Goal: Task Accomplishment & Management: Manage account settings

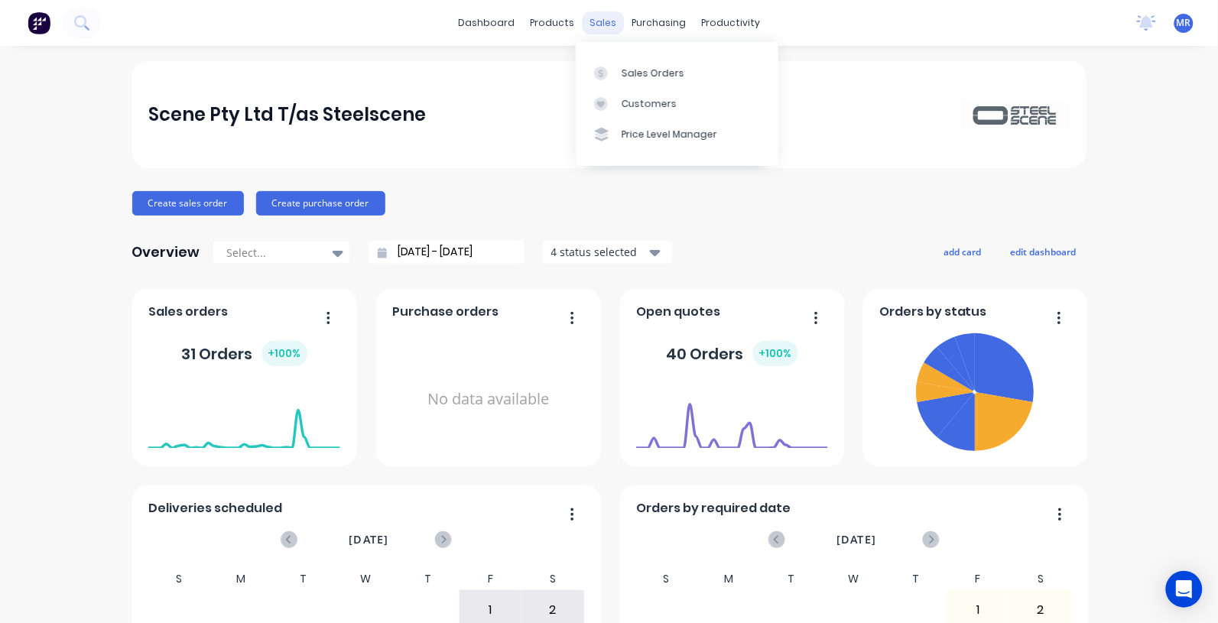
click at [594, 23] on div "sales" at bounding box center [603, 22] width 42 height 23
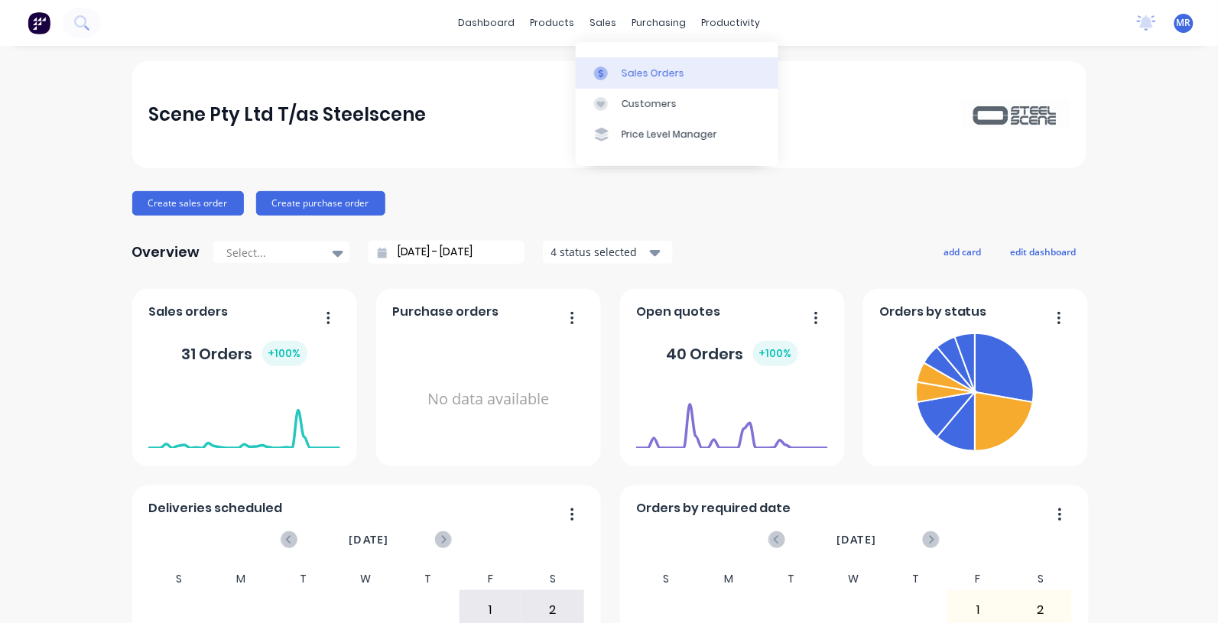
drag, startPoint x: 632, startPoint y: 69, endPoint x: 643, endPoint y: 71, distance: 11.7
click at [632, 69] on div "Sales Orders" at bounding box center [653, 74] width 63 height 14
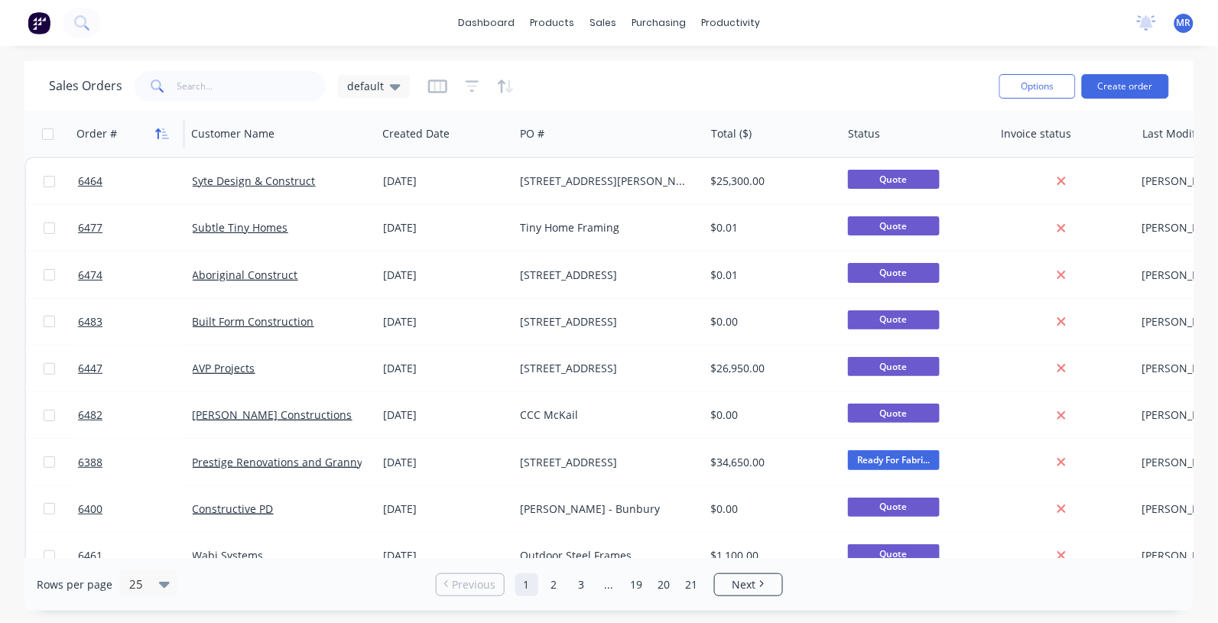
click at [161, 123] on button "button" at bounding box center [162, 133] width 23 height 23
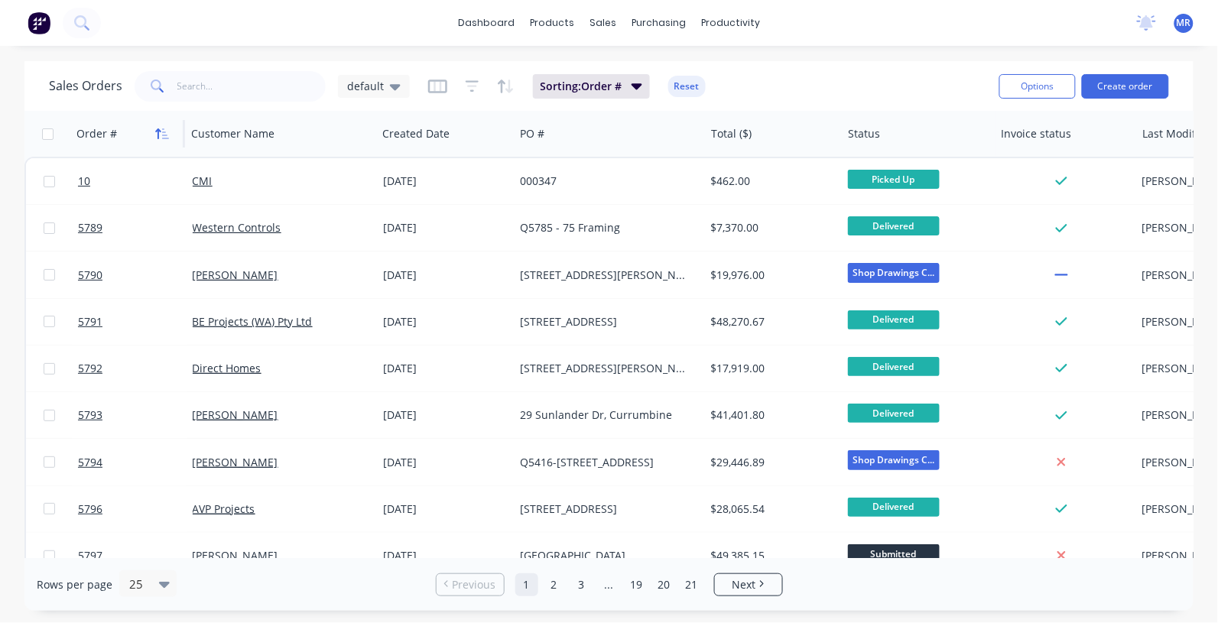
click at [163, 128] on icon "button" at bounding box center [162, 134] width 14 height 12
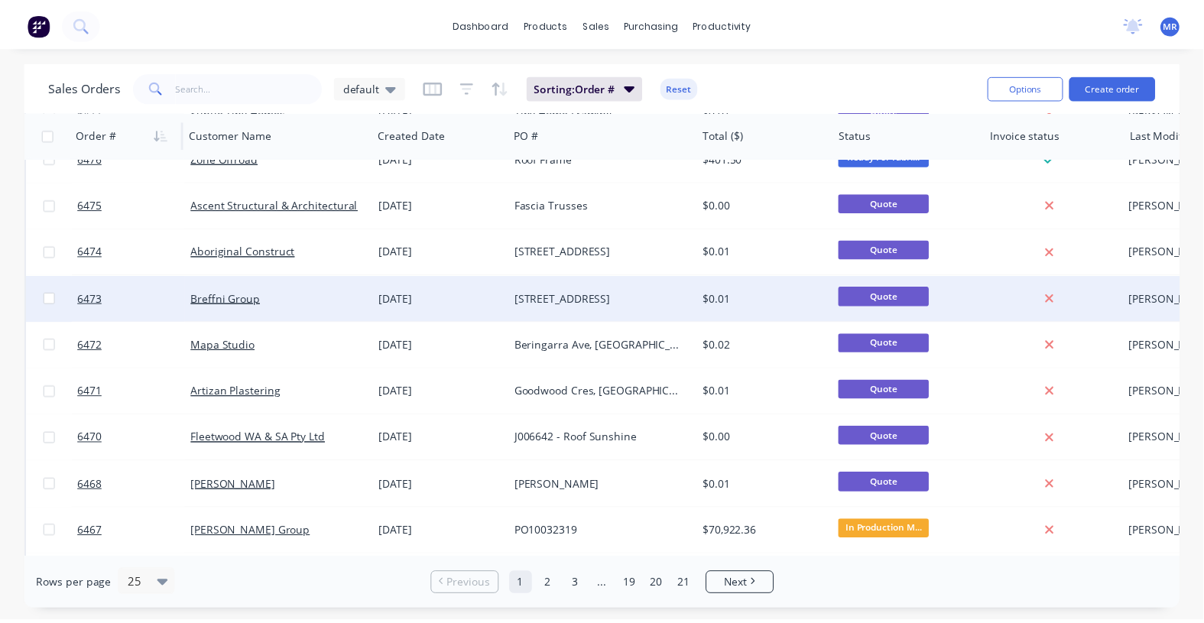
scroll to position [382, 0]
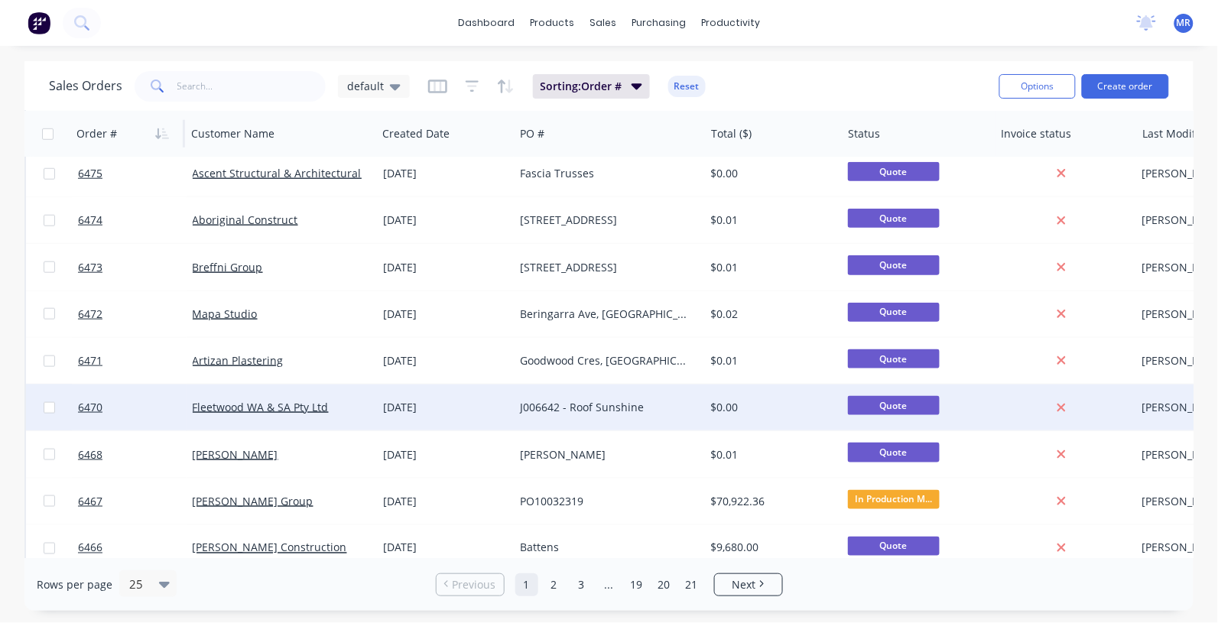
click at [578, 410] on div "J006642 - Roof Sunshine" at bounding box center [605, 407] width 170 height 15
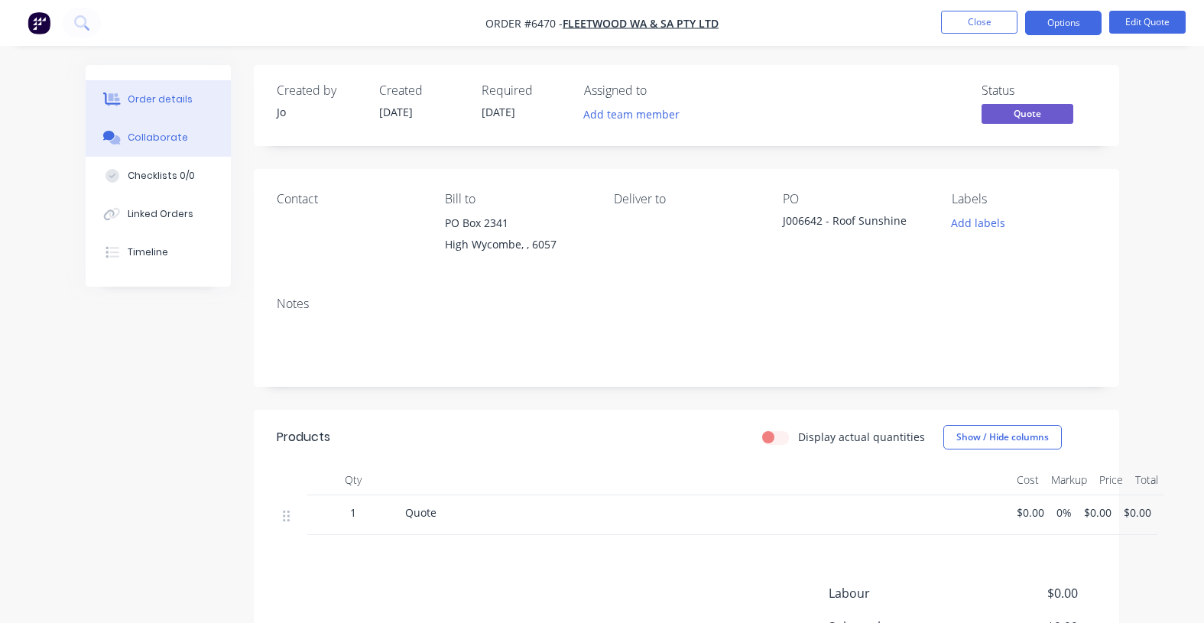
click at [158, 146] on button "Collaborate" at bounding box center [158, 138] width 145 height 38
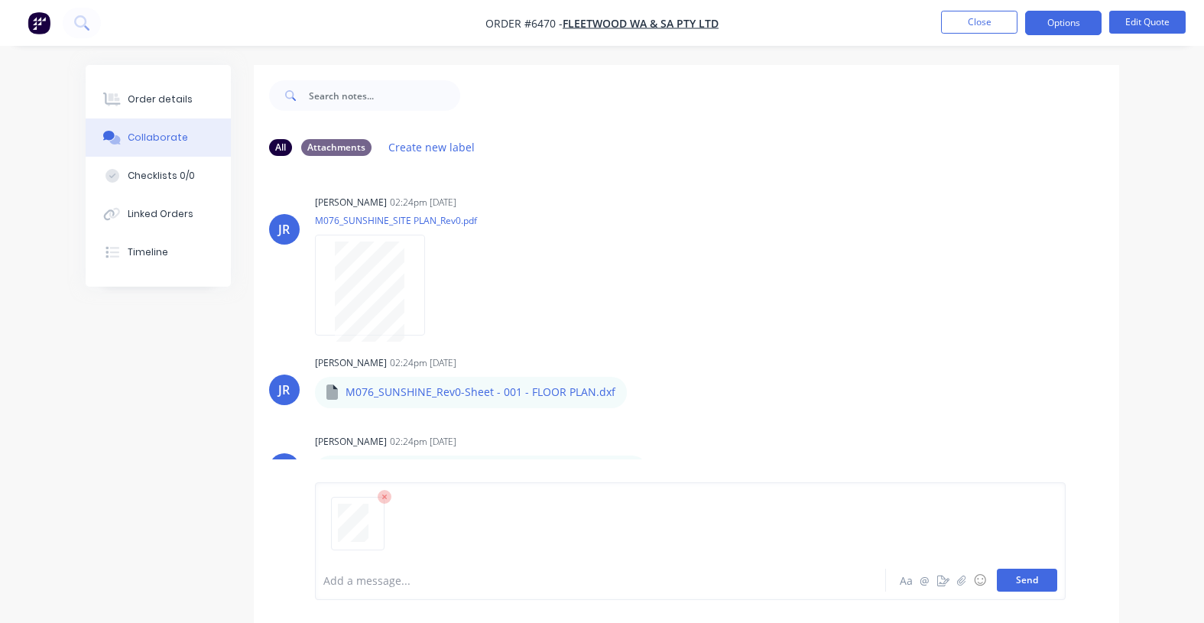
drag, startPoint x: 1029, startPoint y: 580, endPoint x: 1036, endPoint y: 574, distance: 8.7
click at [1030, 580] on button "Send" at bounding box center [1027, 580] width 60 height 23
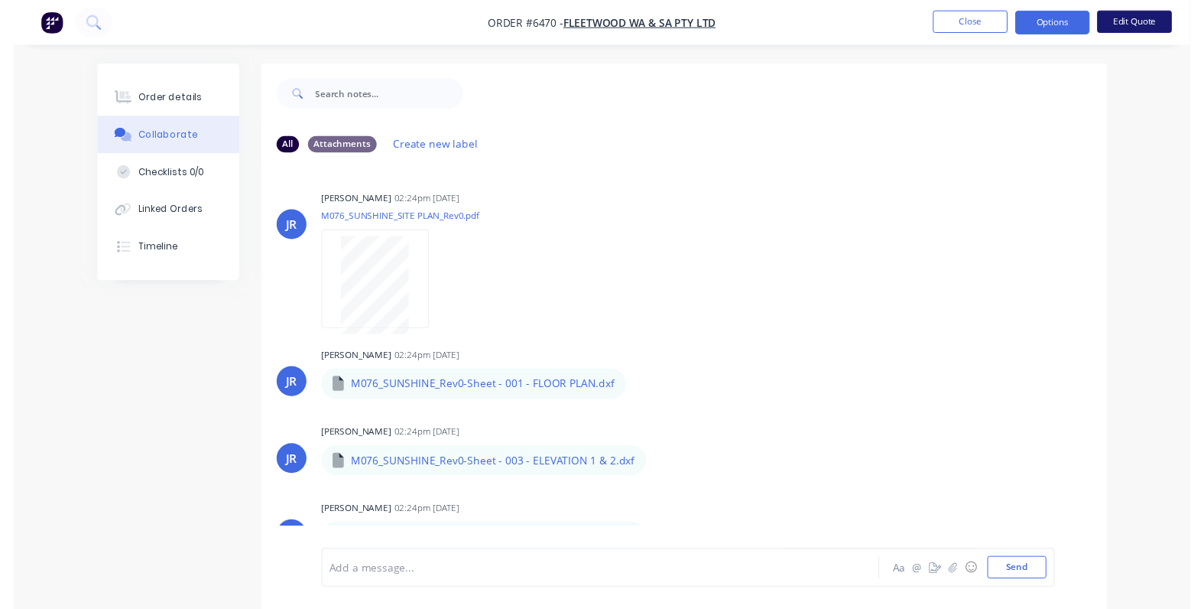
scroll to position [83, 0]
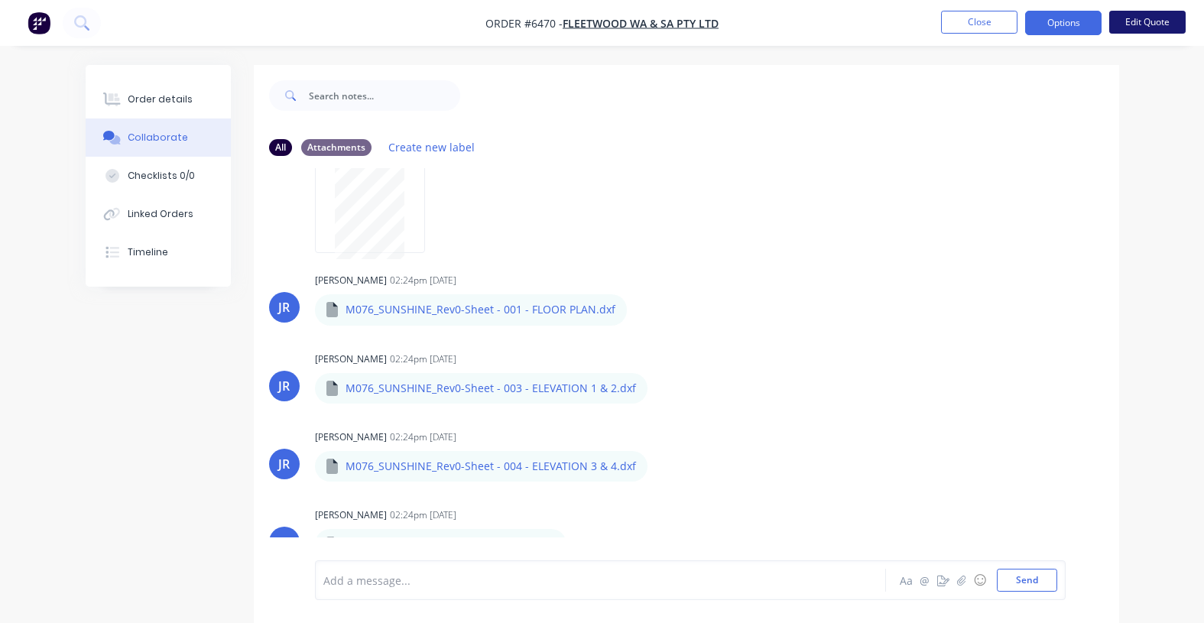
click at [1140, 23] on button "Edit Quote" at bounding box center [1148, 22] width 76 height 23
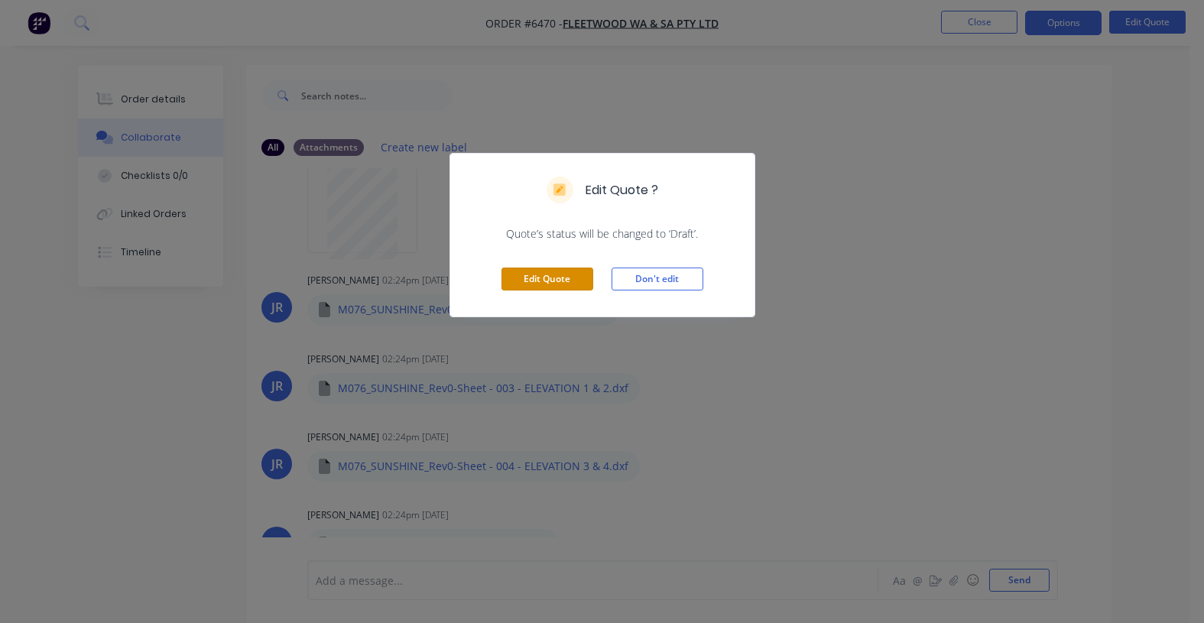
drag, startPoint x: 553, startPoint y: 278, endPoint x: 1197, endPoint y: 271, distance: 644.0
click at [560, 278] on button "Edit Quote" at bounding box center [548, 279] width 92 height 23
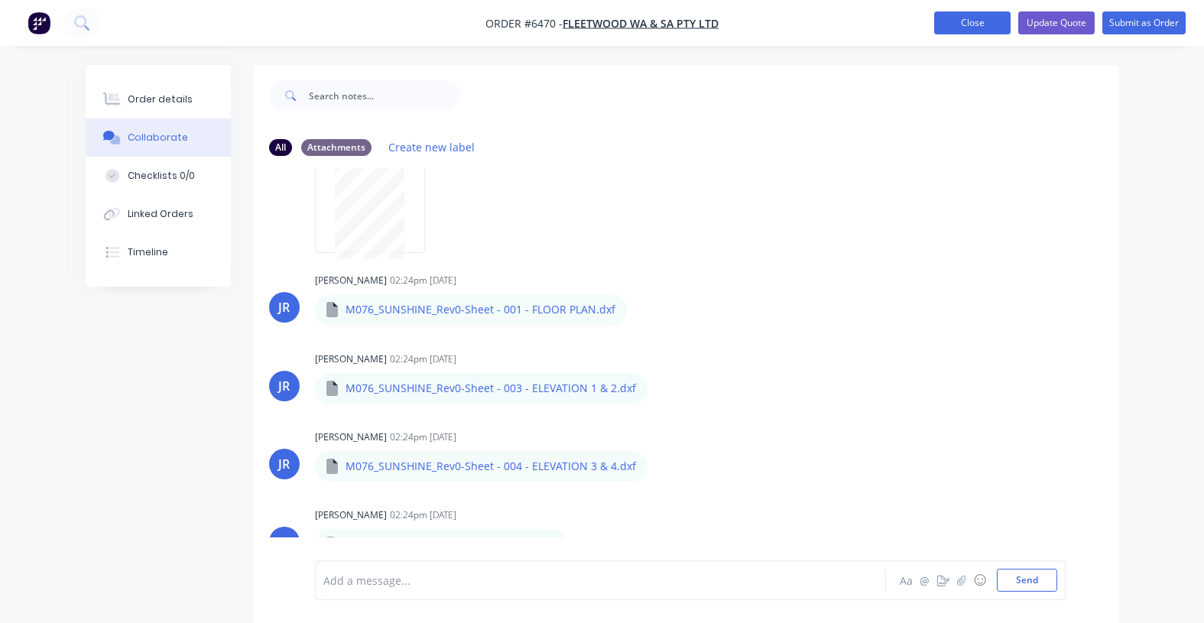
click at [989, 24] on button "Close" at bounding box center [973, 22] width 76 height 23
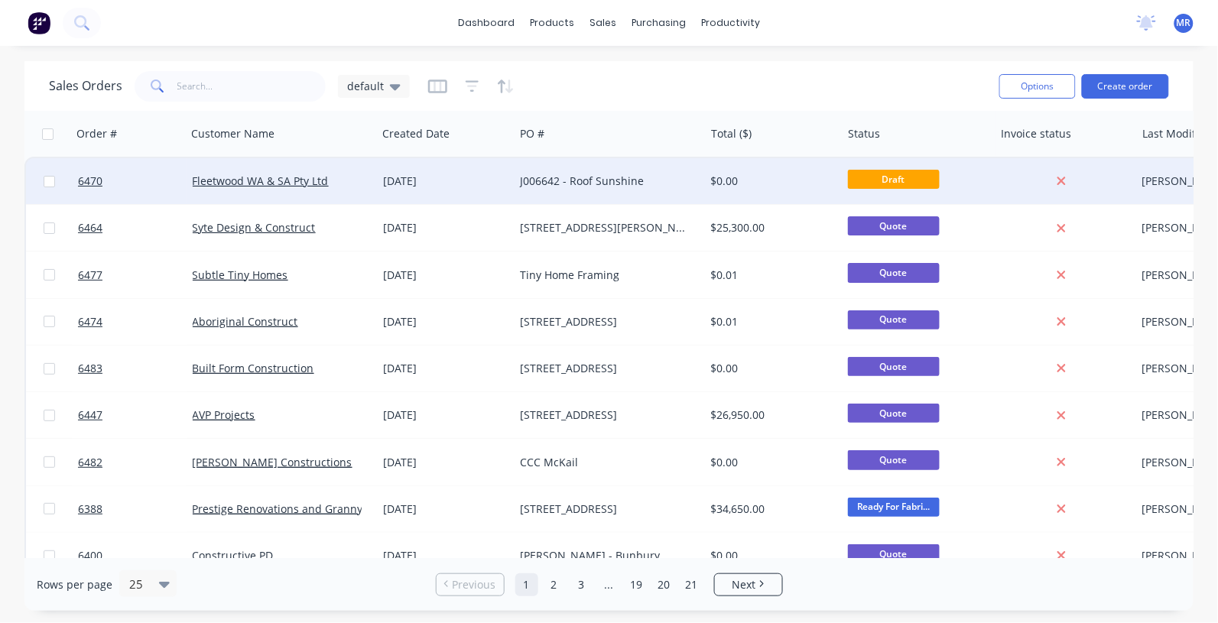
click at [566, 178] on div "J006642 - Roof Sunshine" at bounding box center [605, 181] width 170 height 15
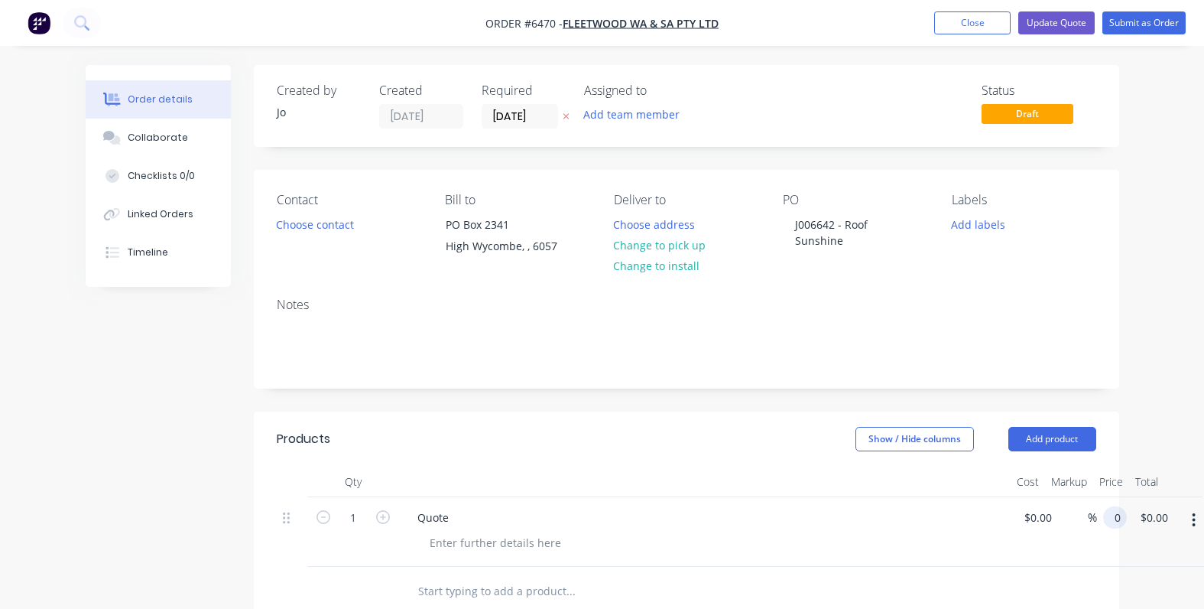
click at [1122, 515] on input "0" at bounding box center [1119, 517] width 18 height 22
type input "$4,830.00"
drag, startPoint x: 888, startPoint y: 582, endPoint x: 885, endPoint y: 574, distance: 8.2
click at [887, 583] on div at bounding box center [674, 591] width 538 height 31
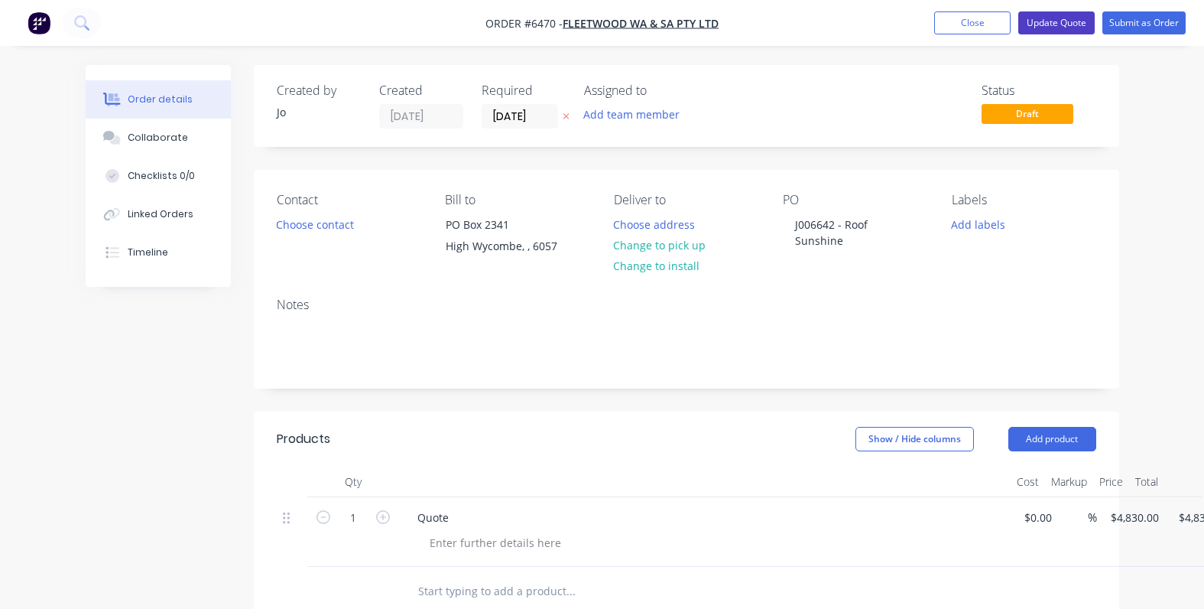
click at [1065, 20] on button "Update Quote" at bounding box center [1057, 22] width 76 height 23
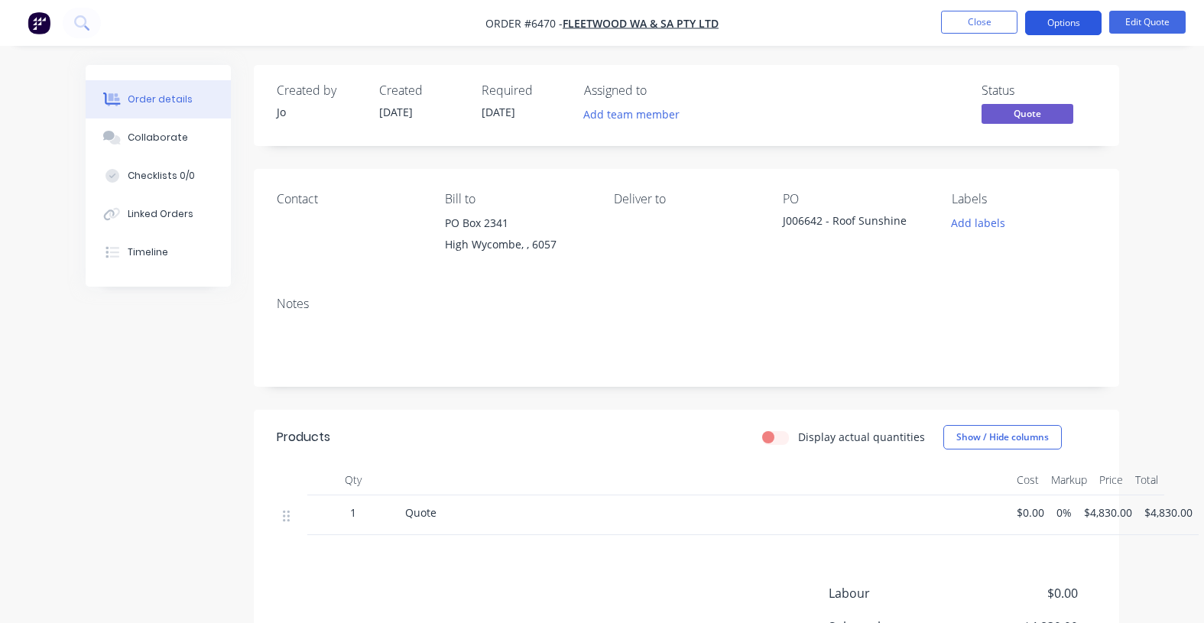
click at [1071, 19] on button "Options" at bounding box center [1064, 23] width 76 height 24
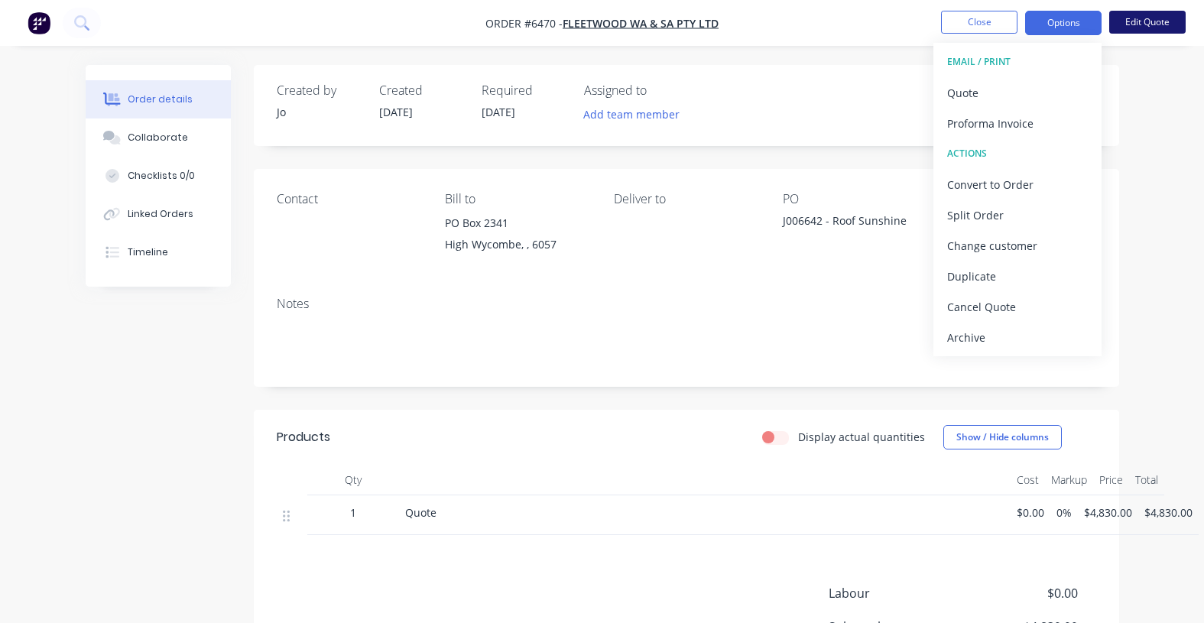
click at [1157, 21] on button "Edit Quote" at bounding box center [1148, 22] width 76 height 23
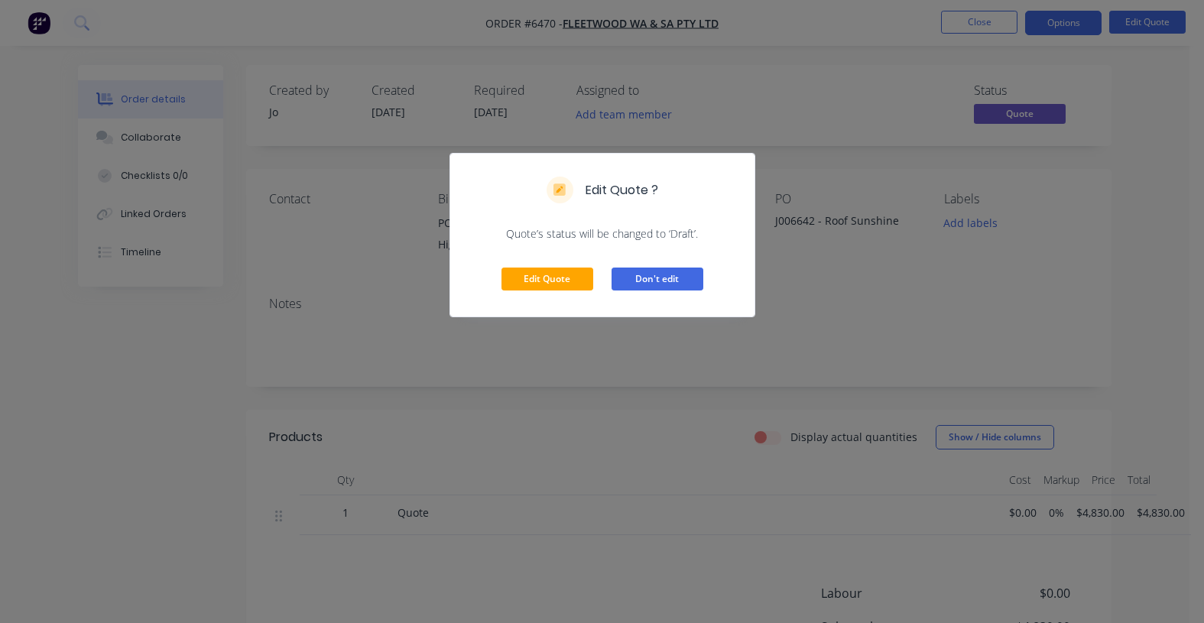
click at [637, 284] on button "Don't edit" at bounding box center [658, 279] width 92 height 23
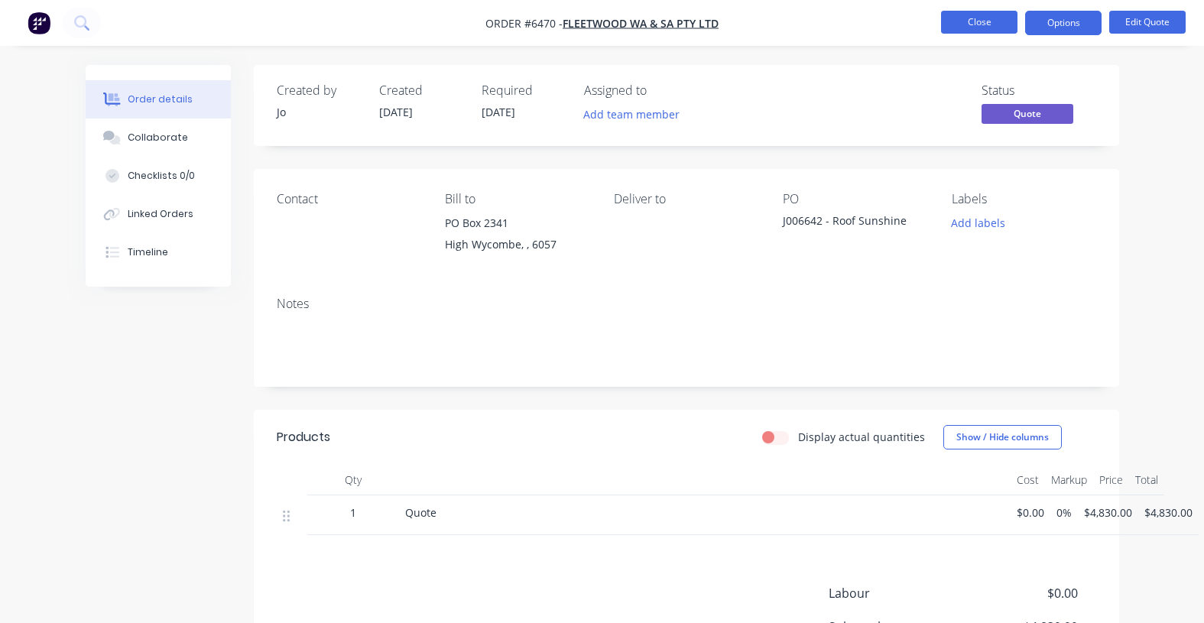
click at [983, 23] on button "Close" at bounding box center [979, 22] width 76 height 23
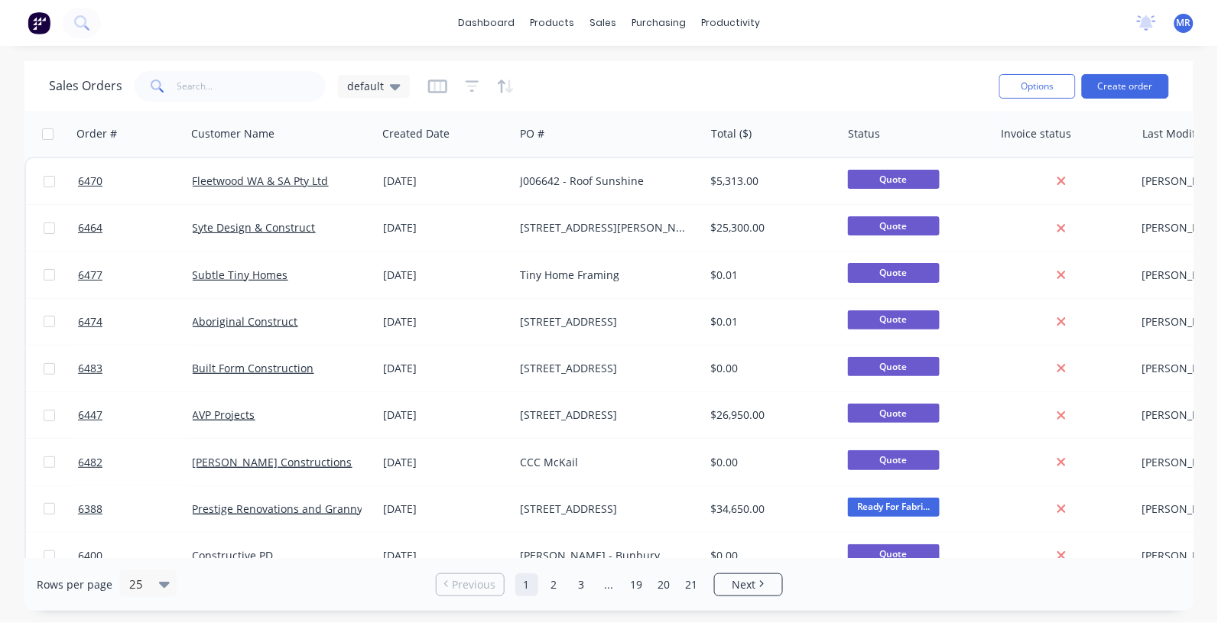
click at [1095, 593] on div "Rows per page 25 Previous 1 2 3 ... 19 20 21 Next" at bounding box center [608, 584] width 1169 height 53
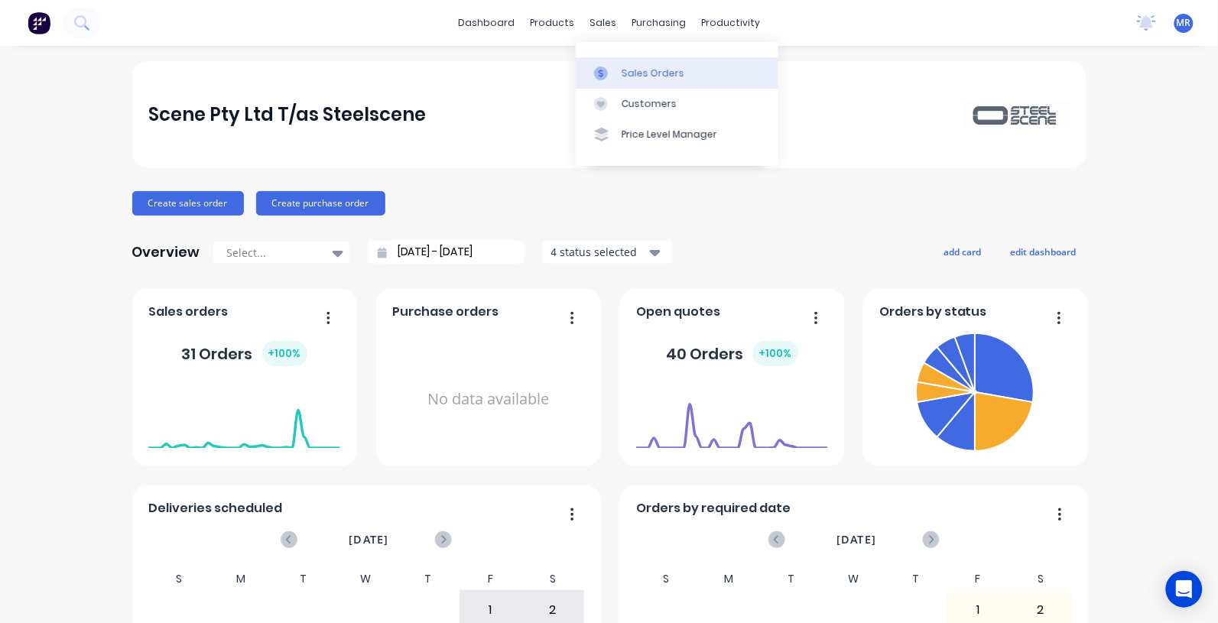
click at [628, 73] on div "Sales Orders" at bounding box center [653, 74] width 63 height 14
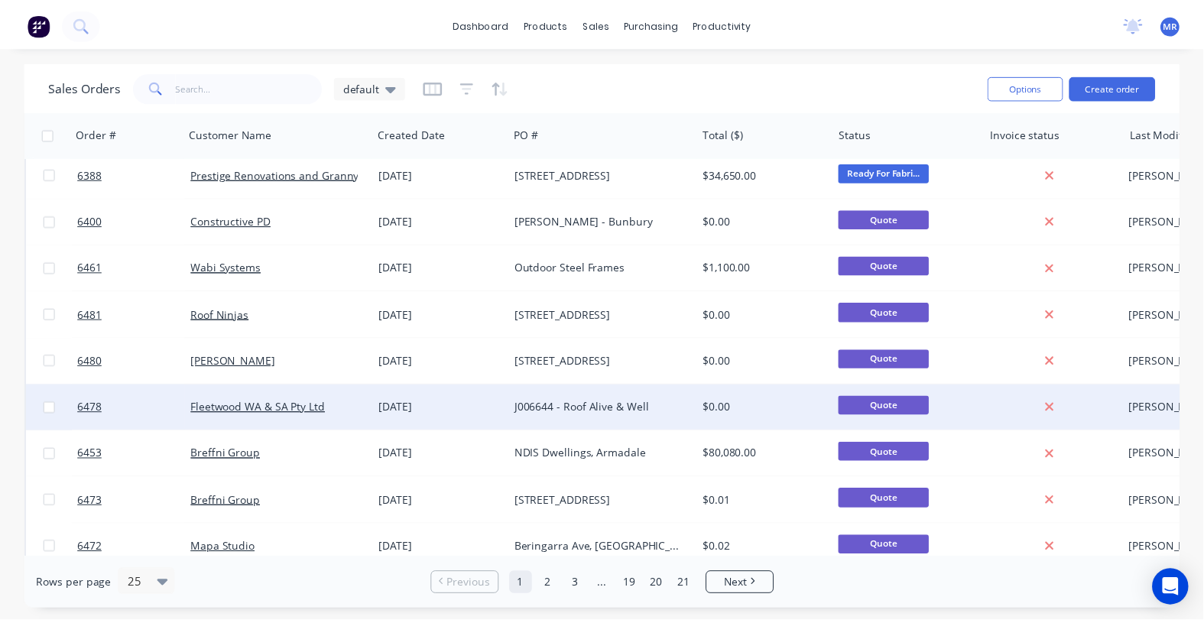
scroll to position [382, 0]
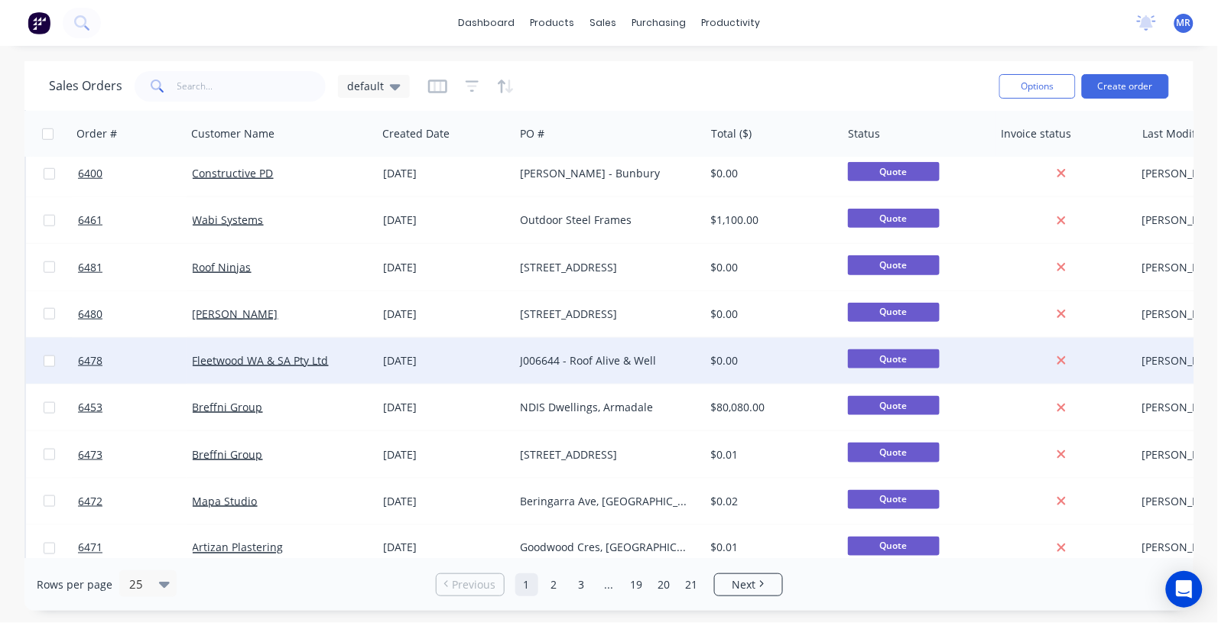
click at [564, 352] on div "J006644 - Roof Alive & Well" at bounding box center [609, 361] width 190 height 46
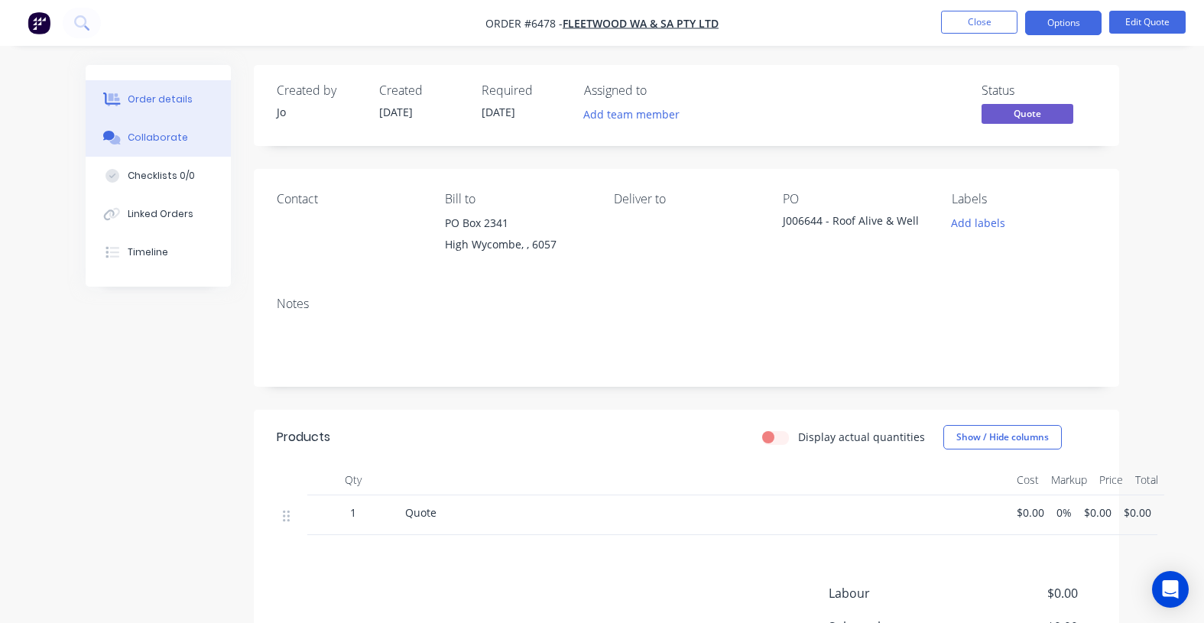
click at [168, 132] on div "Collaborate" at bounding box center [158, 138] width 60 height 14
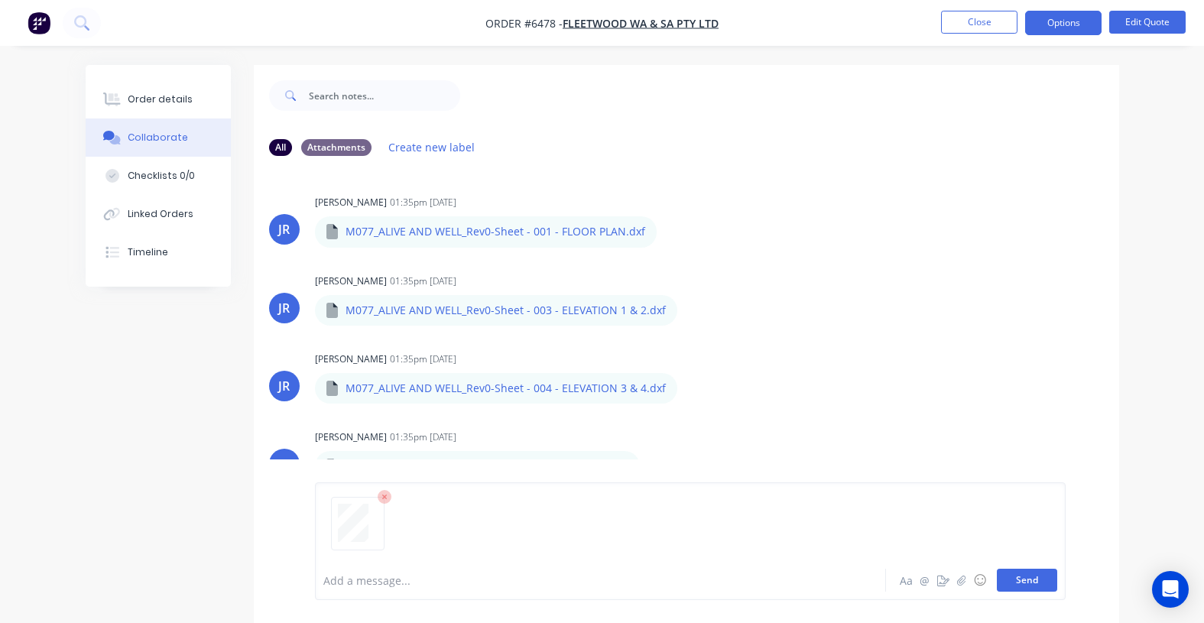
click at [1032, 574] on button "Send" at bounding box center [1027, 580] width 60 height 23
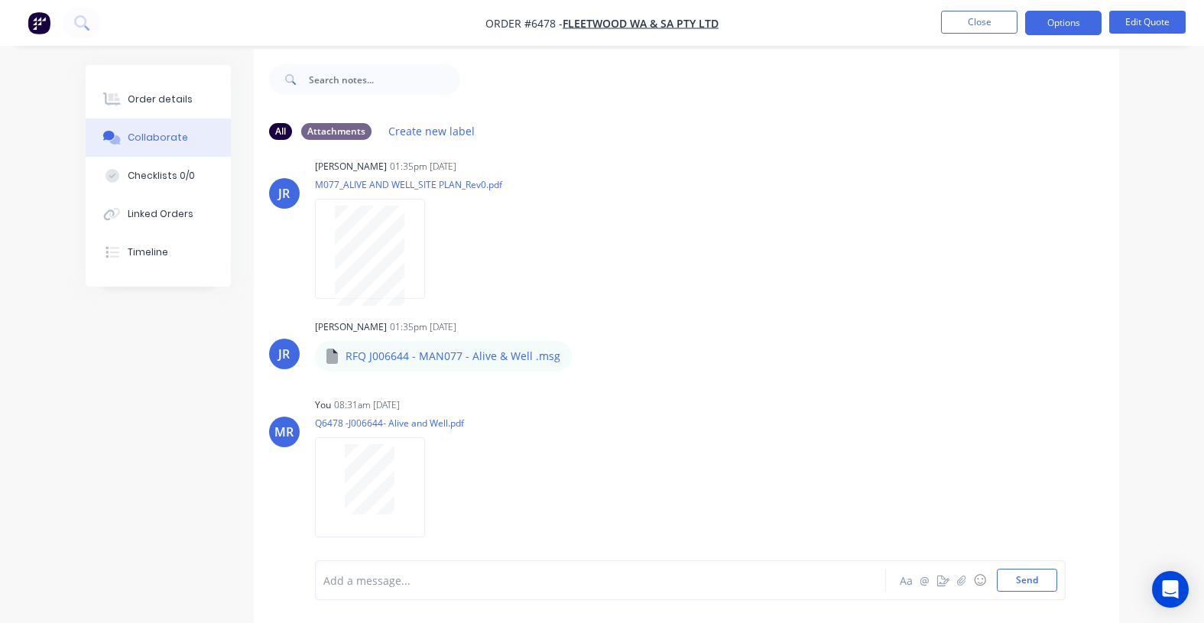
scroll to position [24, 0]
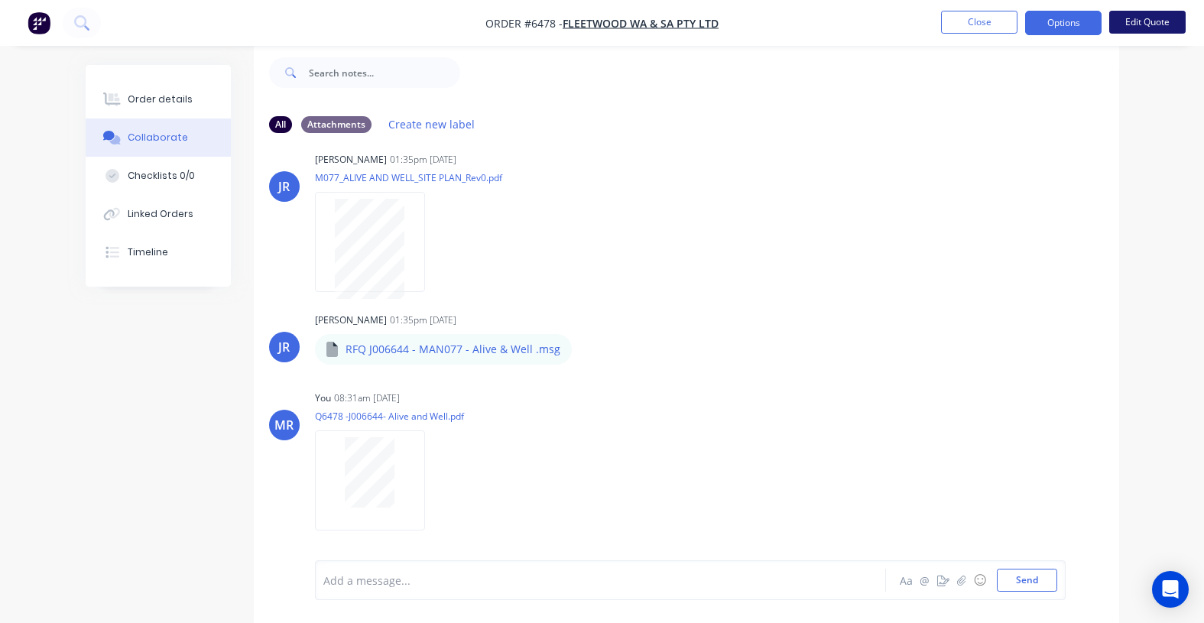
click at [1152, 12] on button "Edit Quote" at bounding box center [1148, 22] width 76 height 23
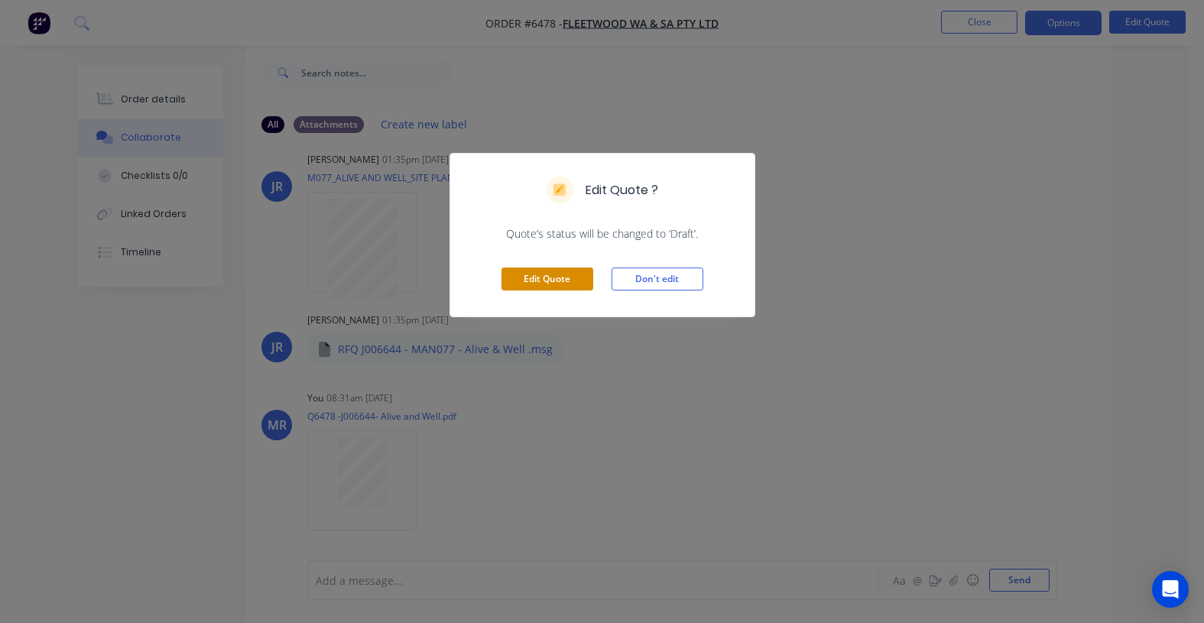
drag, startPoint x: 534, startPoint y: 276, endPoint x: 544, endPoint y: 278, distance: 10.1
click at [536, 276] on button "Edit Quote" at bounding box center [548, 279] width 92 height 23
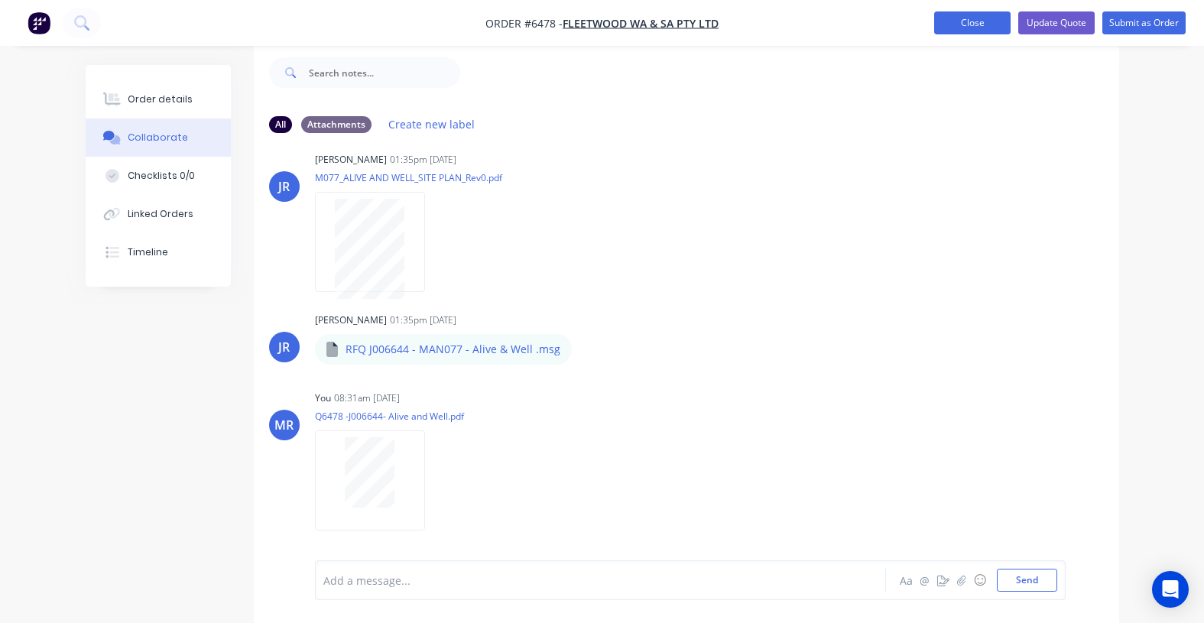
click at [964, 28] on button "Close" at bounding box center [973, 22] width 76 height 23
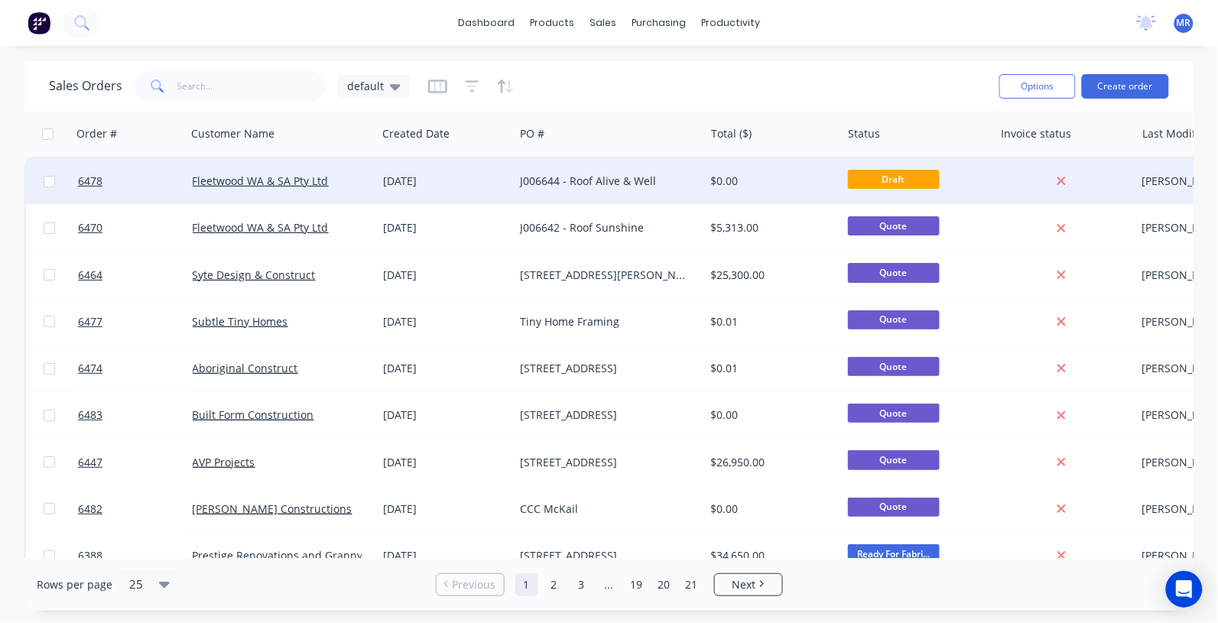
click at [577, 192] on div "J006644 - Roof Alive & Well" at bounding box center [609, 181] width 190 height 46
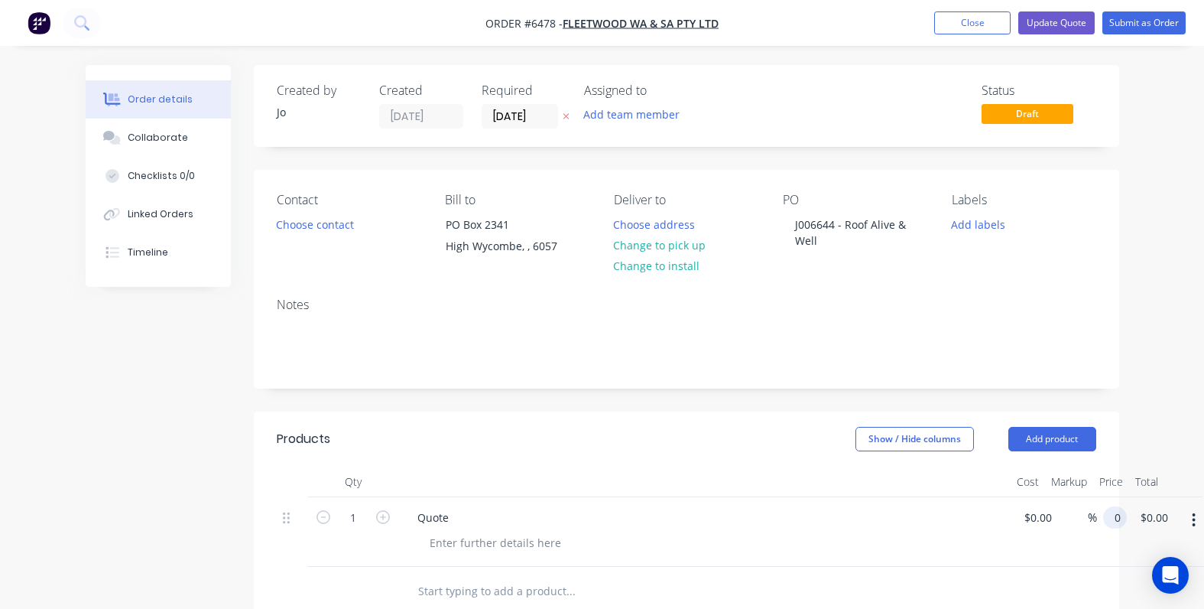
drag, startPoint x: 1113, startPoint y: 521, endPoint x: 1142, endPoint y: 512, distance: 30.3
click at [1114, 521] on input "0" at bounding box center [1119, 517] width 18 height 22
type input "0"
type input "$0.00"
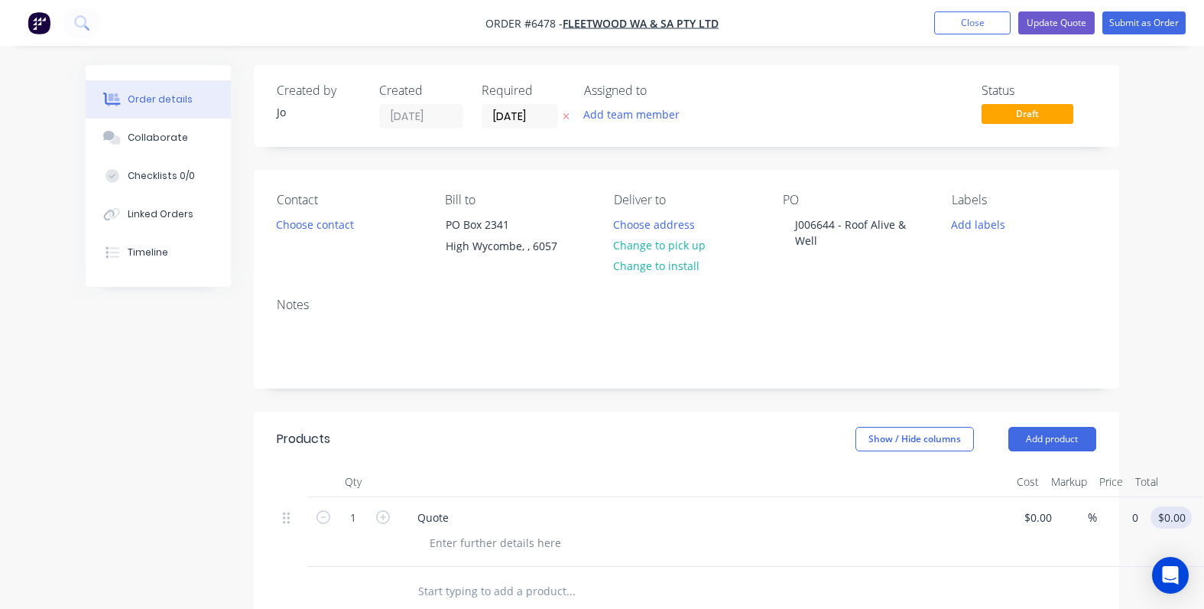
type input "0.00"
type input "0"
type input "$0.00"
click at [1169, 514] on input "$0.00" at bounding box center [1174, 517] width 35 height 22
type input "$0.00"
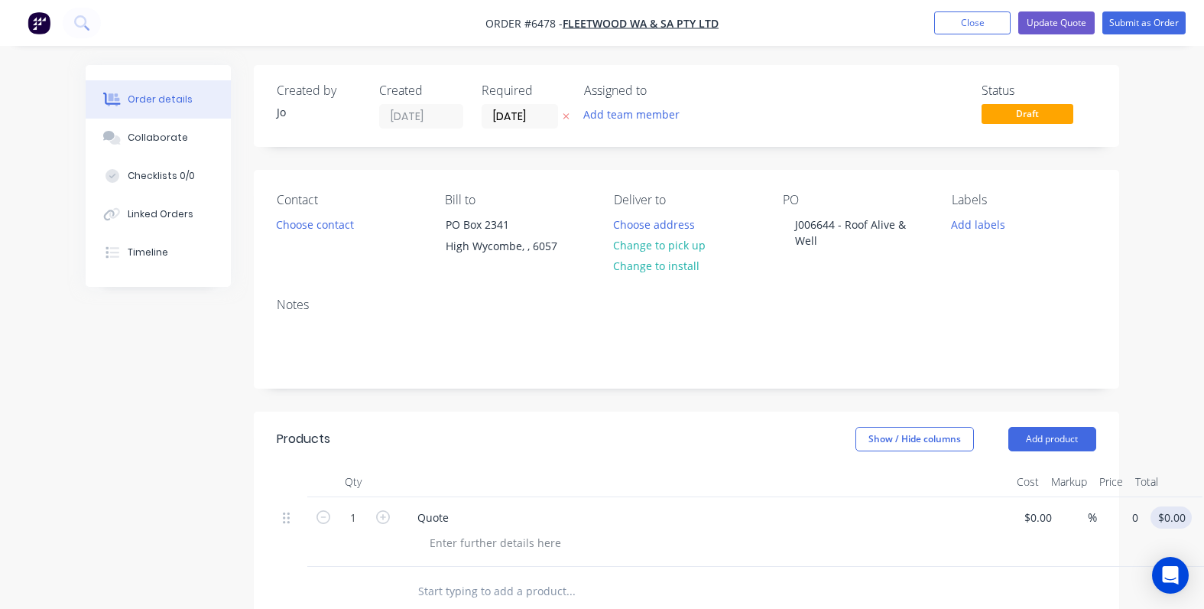
type input "0.00"
type input "0"
type input "$0.00"
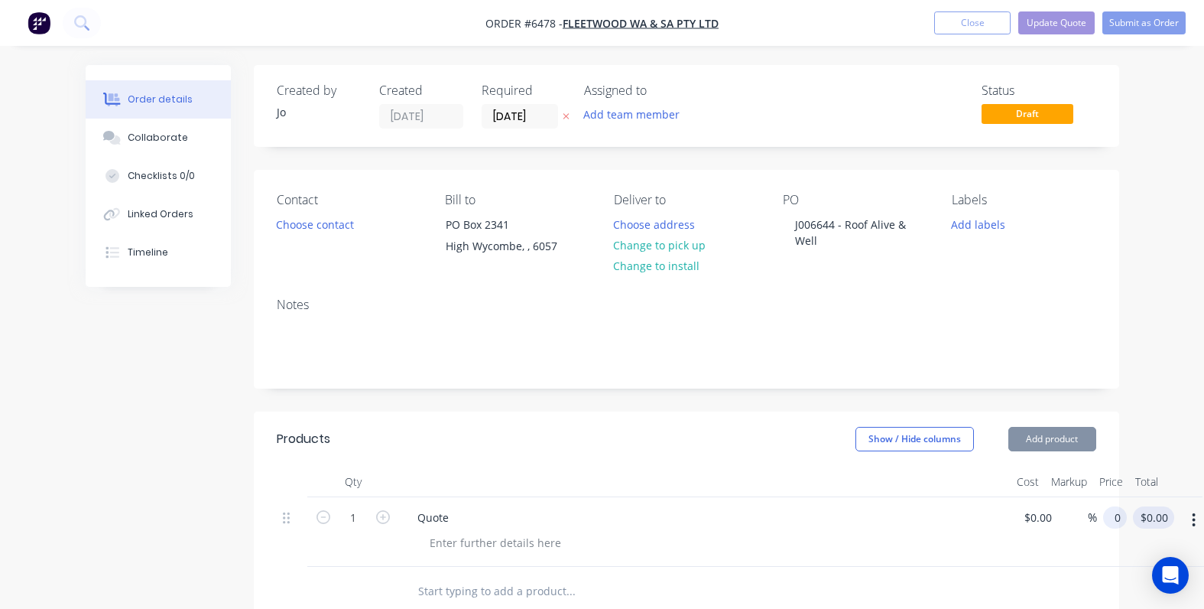
type input "$0.00"
type input "0.00"
type input "0"
type input "$0.00"
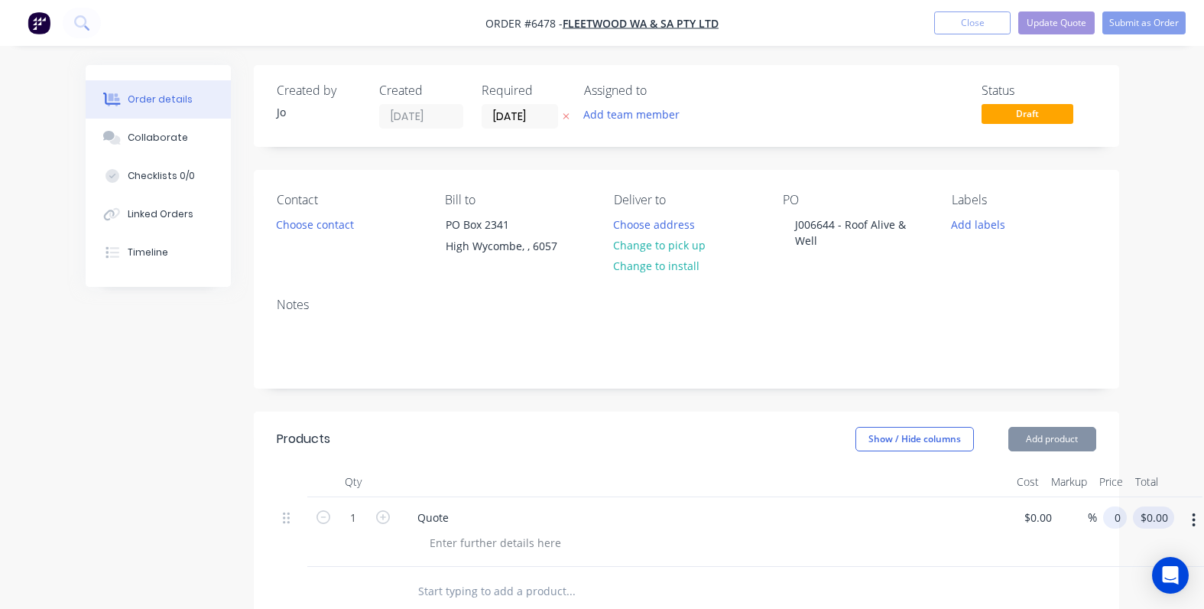
type input "0.00"
type input "0"
type input "$0.00"
type input "0.00"
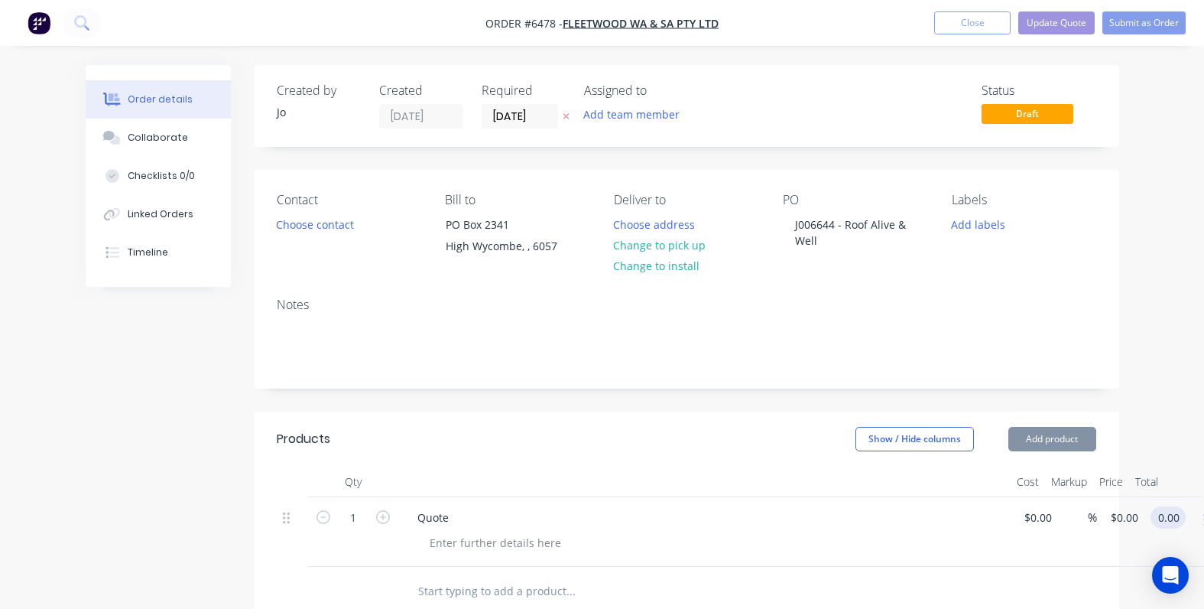
type input "0"
type input "$0.00"
type input "0.00"
type input "0"
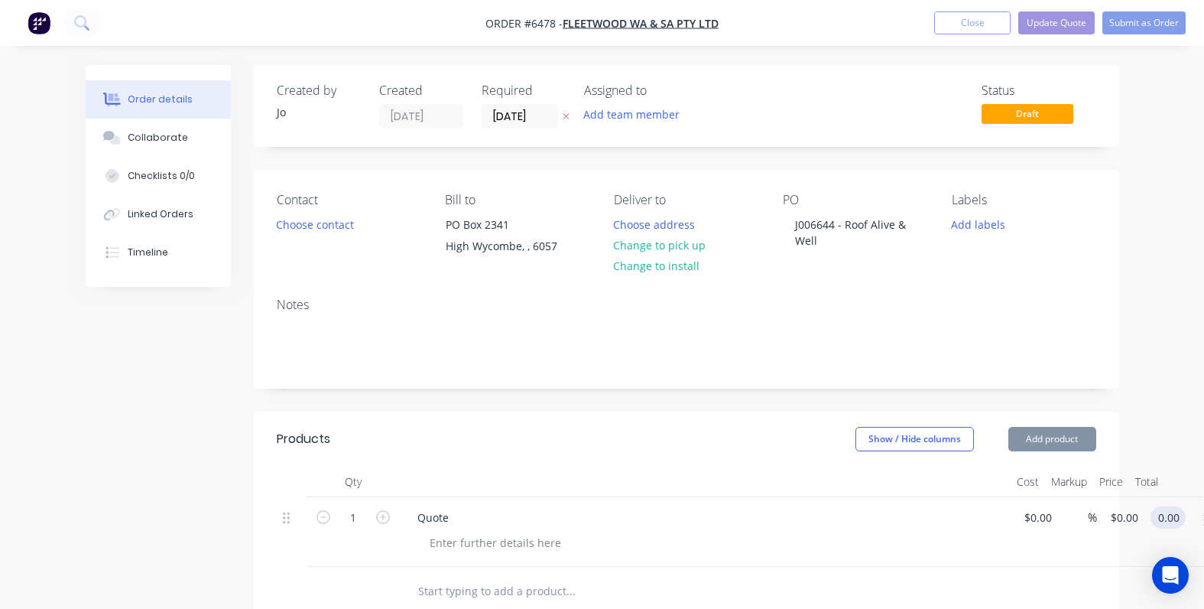
type input "$0.00"
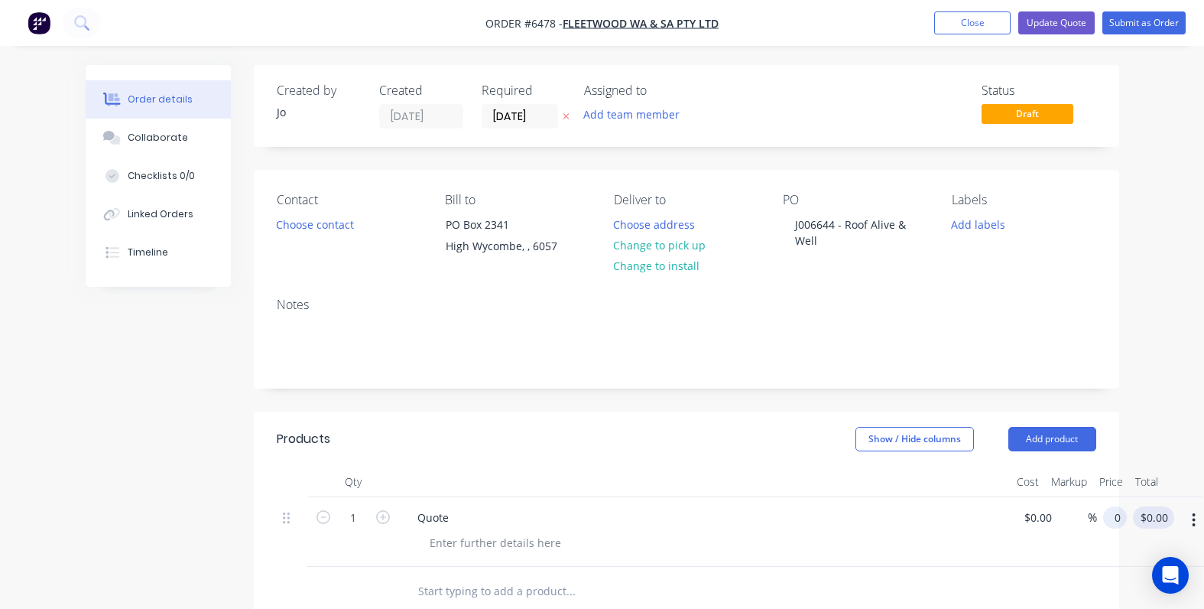
type input "$0.00"
type input "0.00"
type input "0"
type input "$0.00"
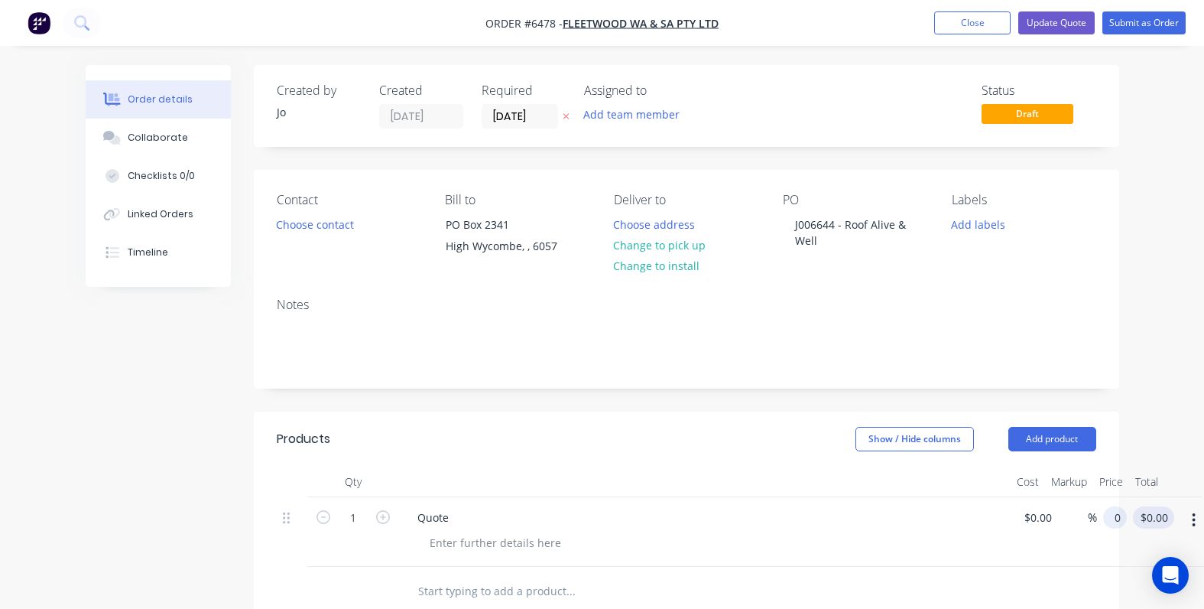
type input "0.00"
type input "0"
type input "$0.00"
type input "0.00"
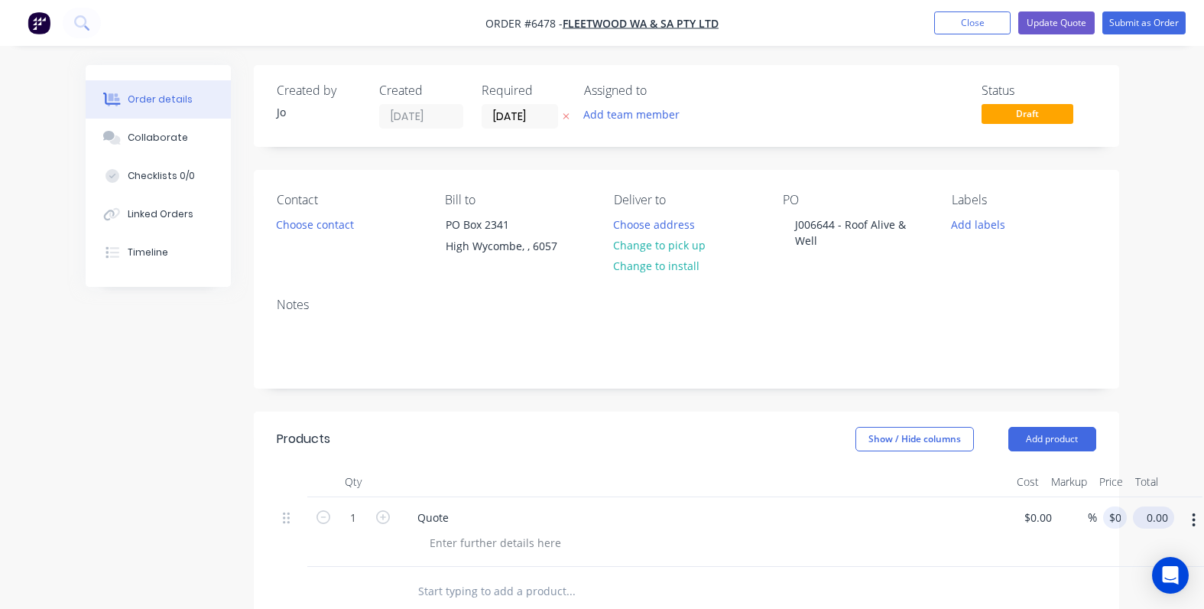
type input "0"
type input "$0.00"
type input "0.00"
type input "0"
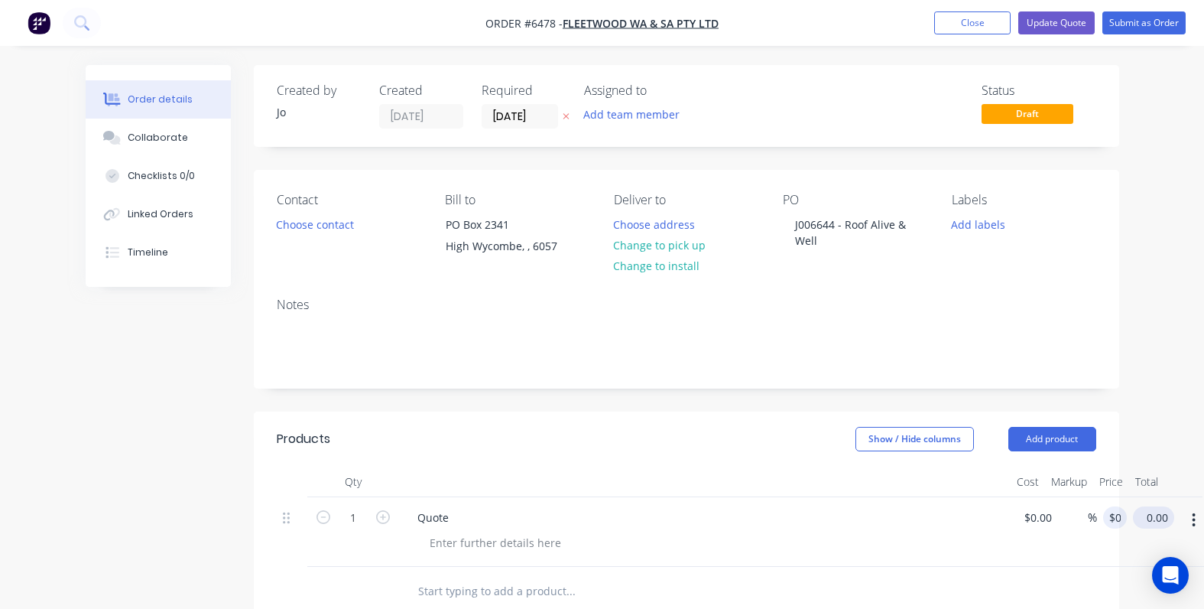
type input "$0.00"
type input "0.00"
type input "0"
type input "$0.00"
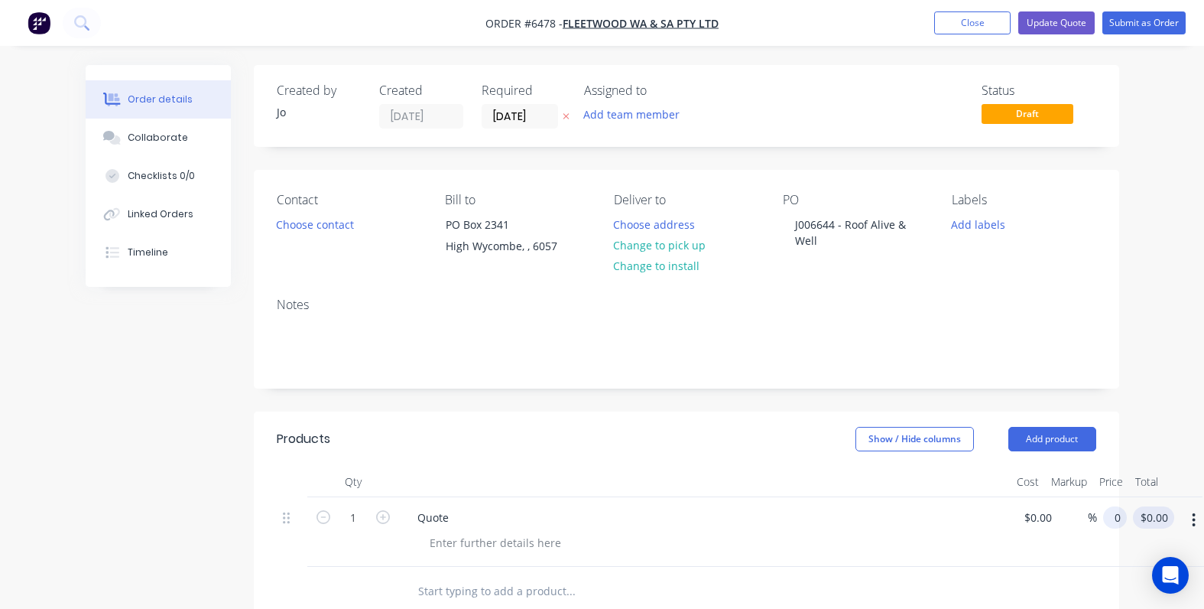
type input "$0.00"
type input "0.00"
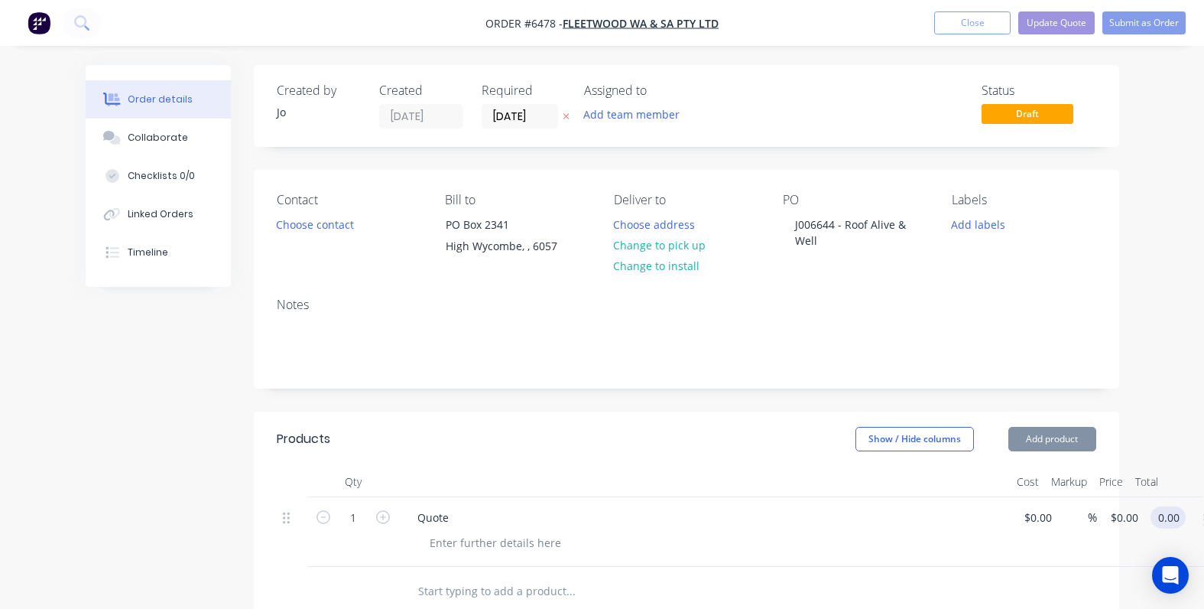
type input "0"
type input "$0.00"
type input "0.00"
type input "0"
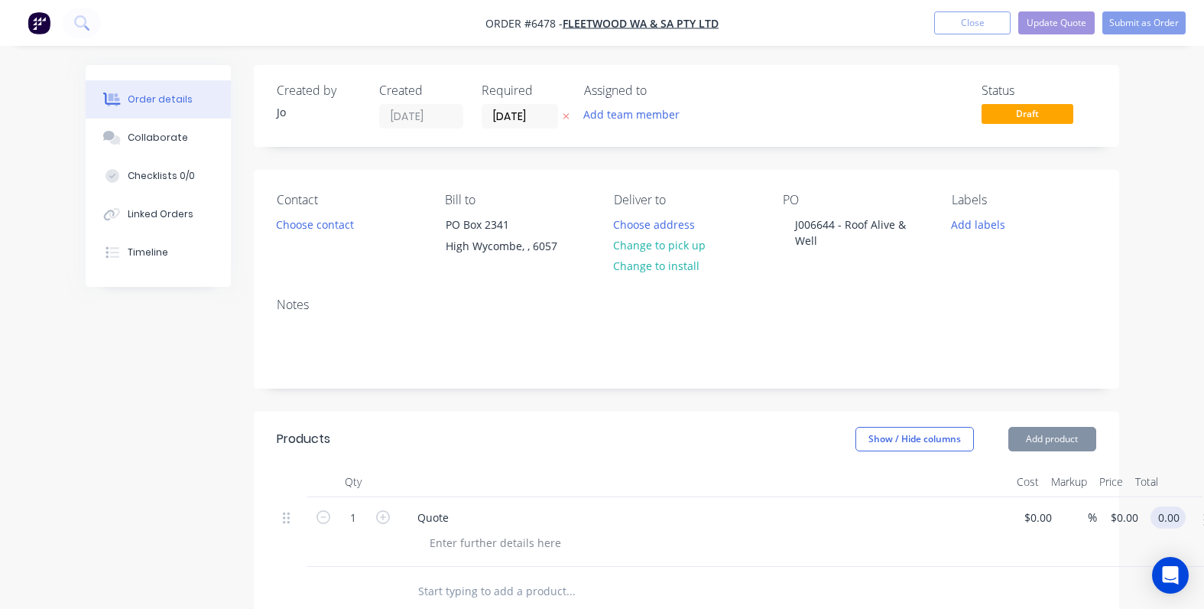
type input "$0.00"
type input "0.00"
type input "0"
type input "$0.00"
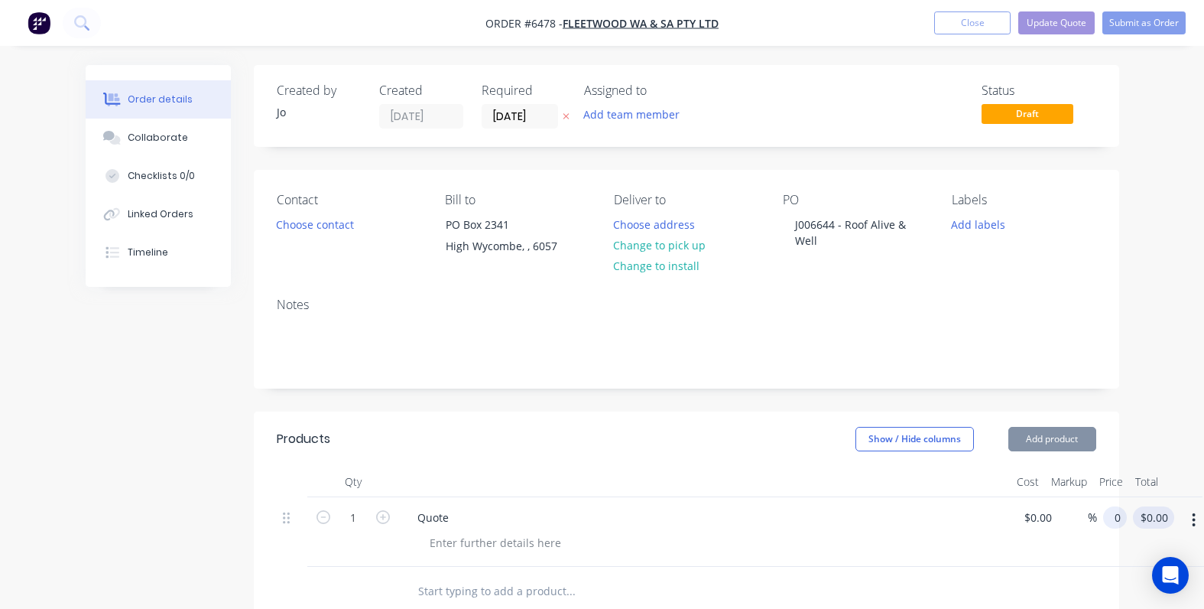
type input "$0.00"
type input "0.00"
type input "0"
type input "4"
type input "$4.00"
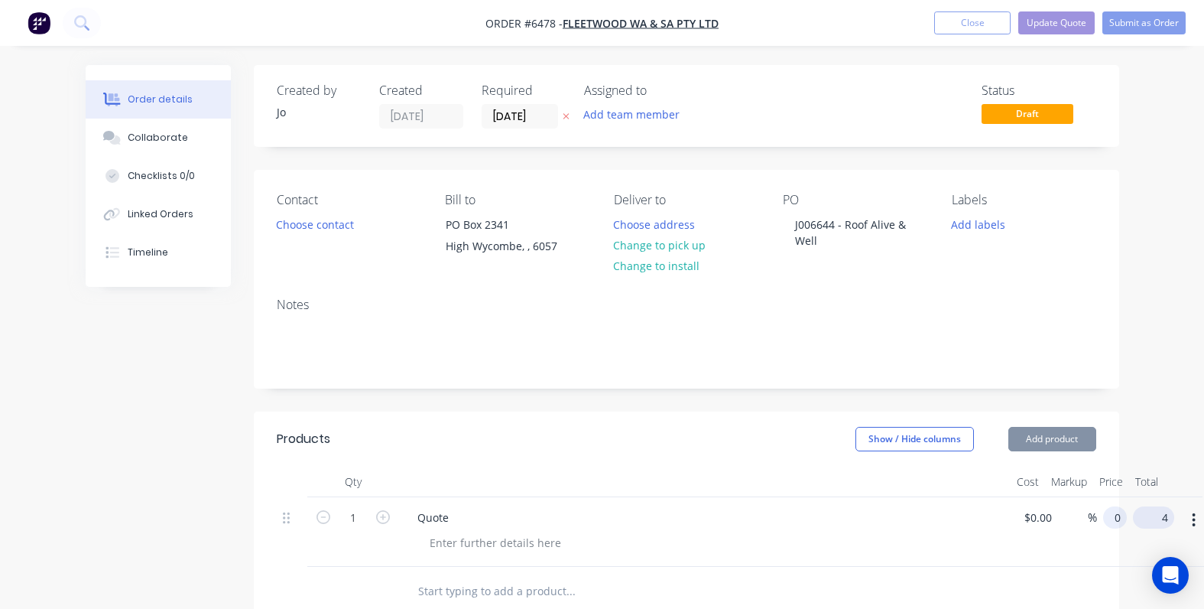
type input "4.00"
type input "4"
type input "$4.00"
type input "4.00"
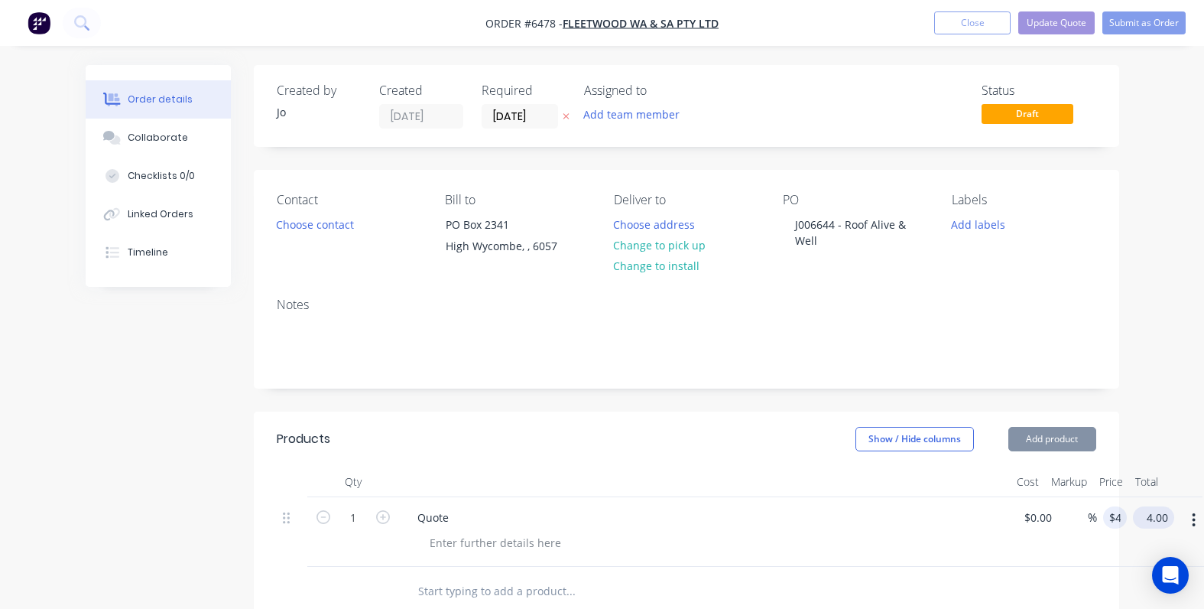
type input "4"
type input "$4.00"
type input "4.00"
type input "4"
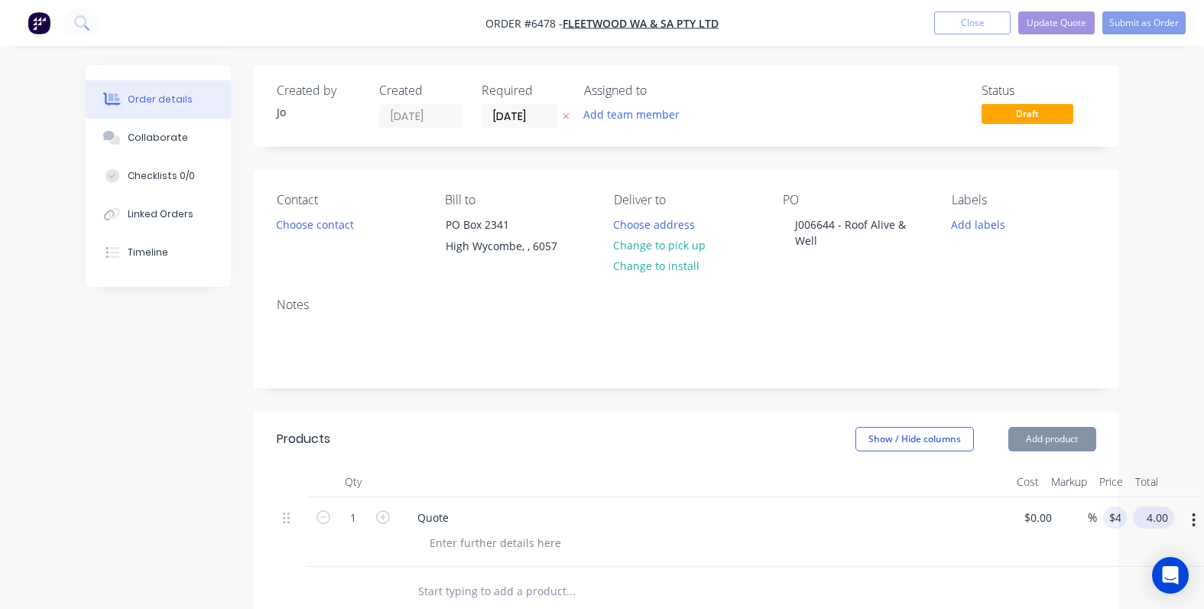
type input "$4.00"
type input "4.00"
type input "4"
type input "$4.00"
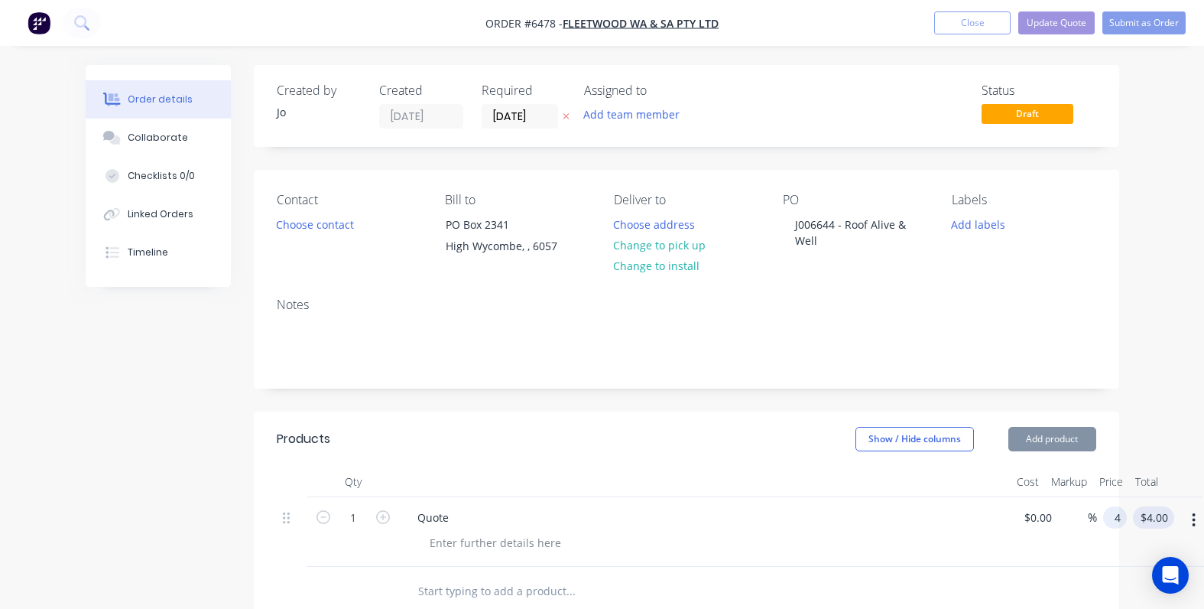
type input "$4.00"
type input "4.00"
type input "4"
type input "$4.00"
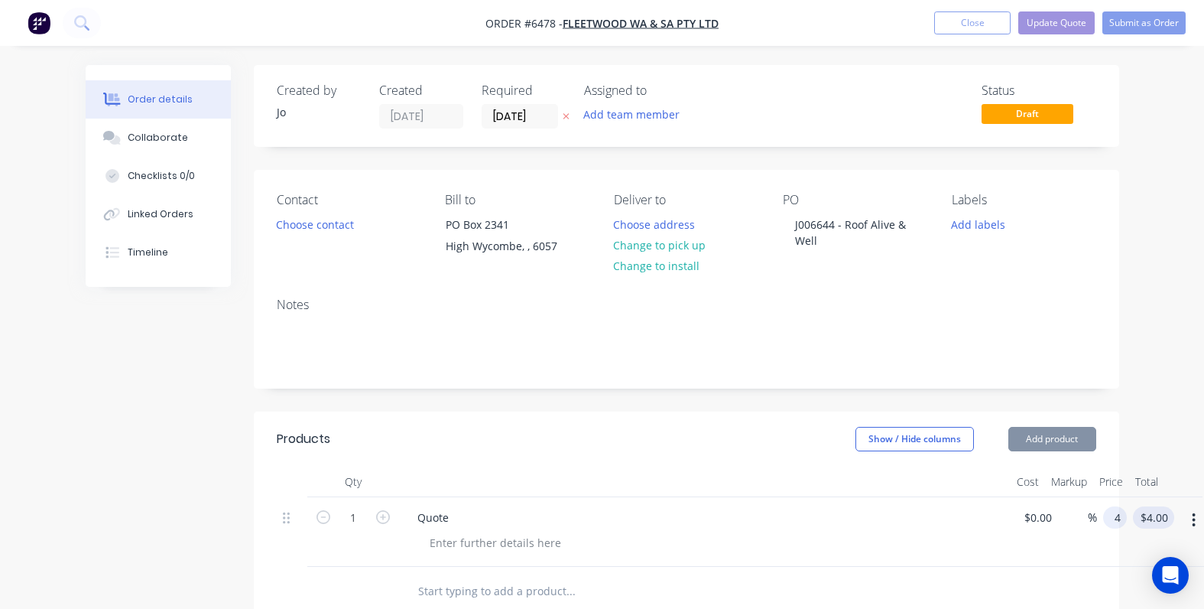
type input "4.00"
type input "48"
type input "$4.00"
type input "4.00"
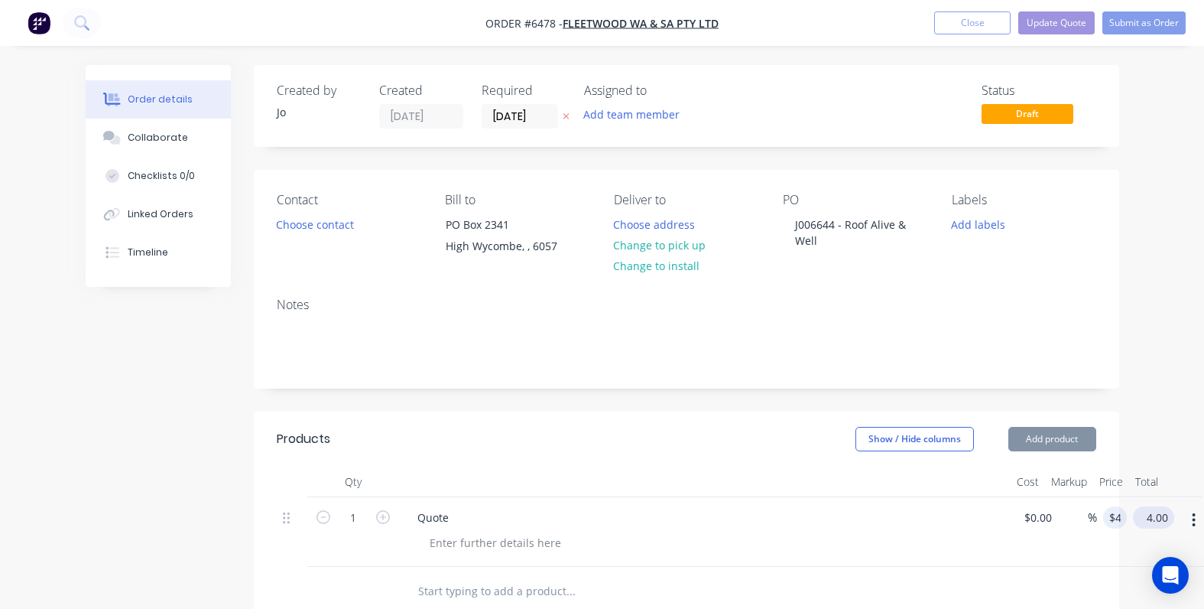
type input "4"
type input "4.00"
type input "$4.00"
type input "4.008"
type input "4.01"
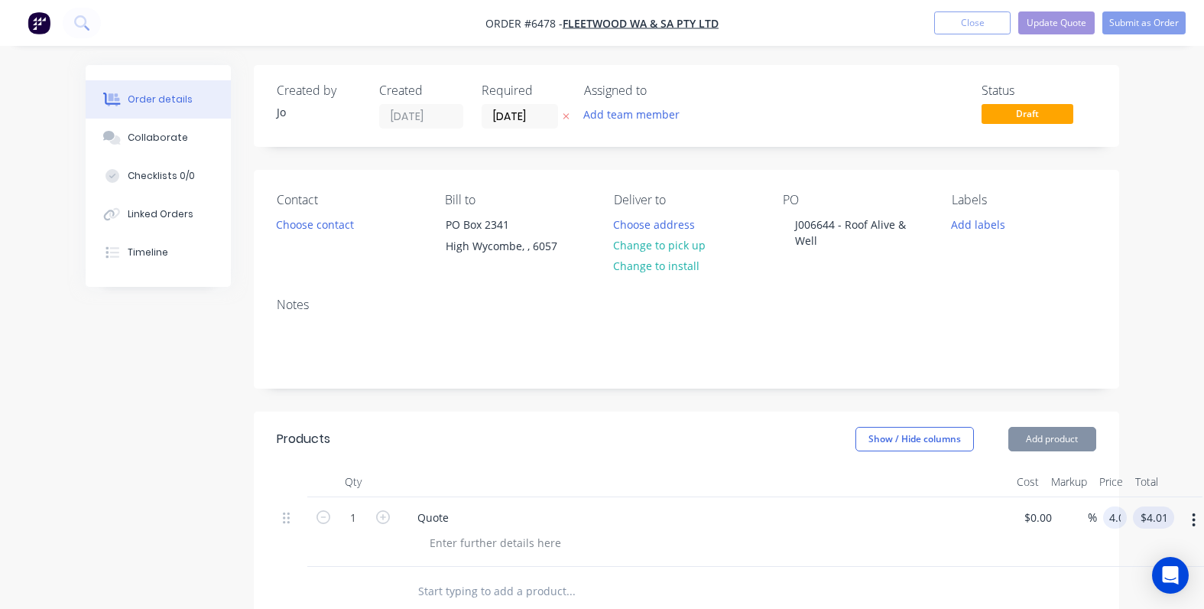
type input "4.01"
type input "$4.01"
type input "4.01"
type input "$4.01"
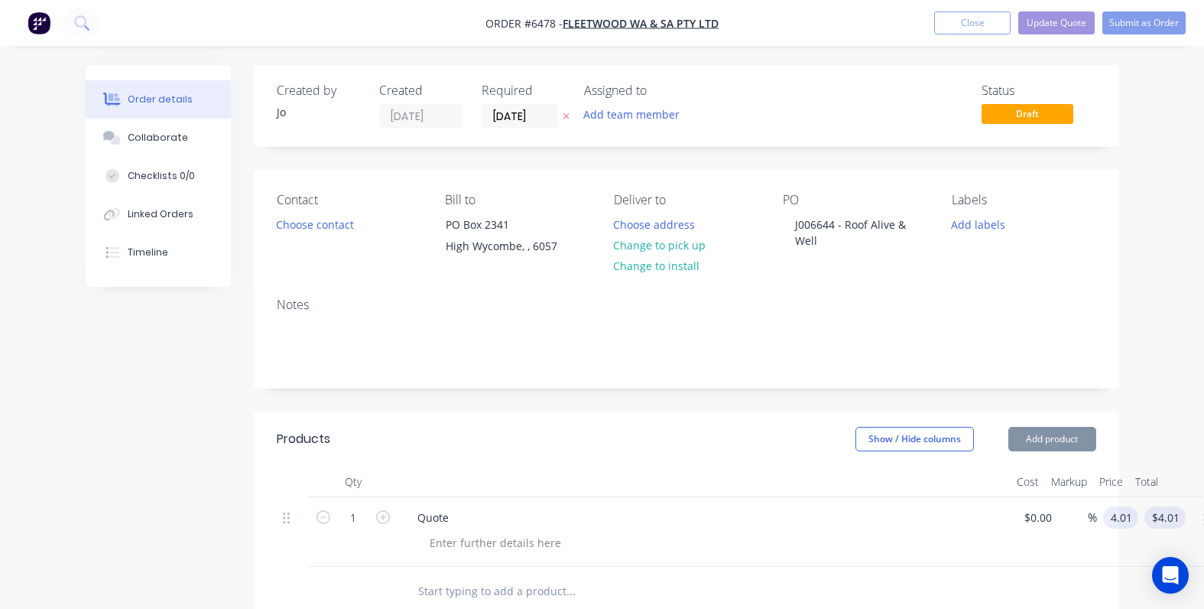
type input "$4.01"
type input "4.01"
type input "$4.01"
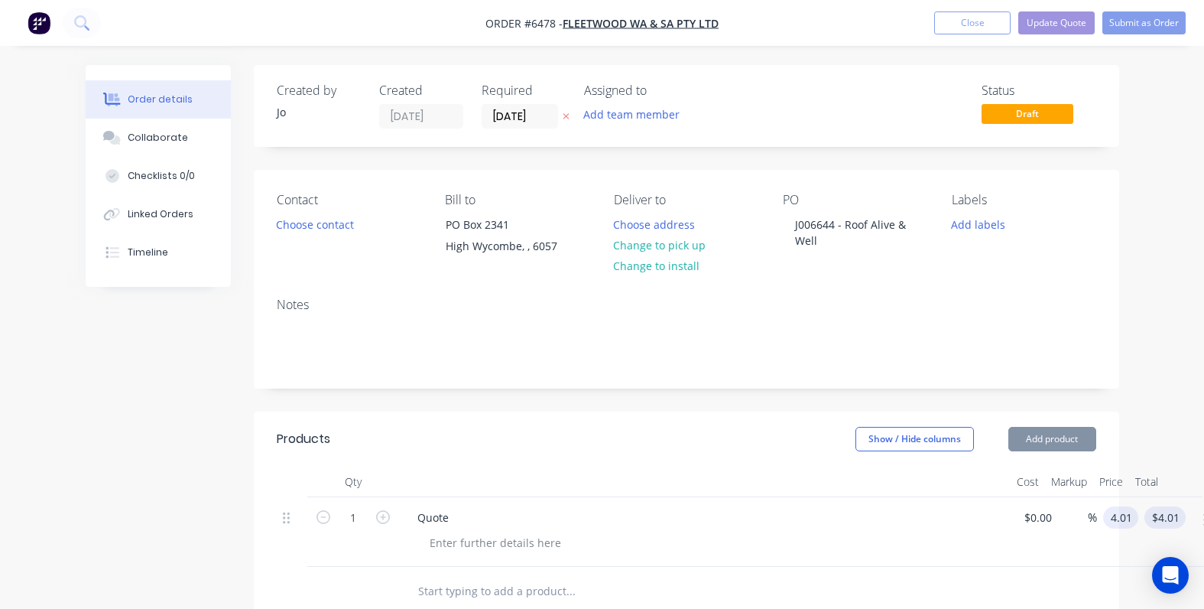
type input "4.01"
type input "$4.01"
type input "4.01"
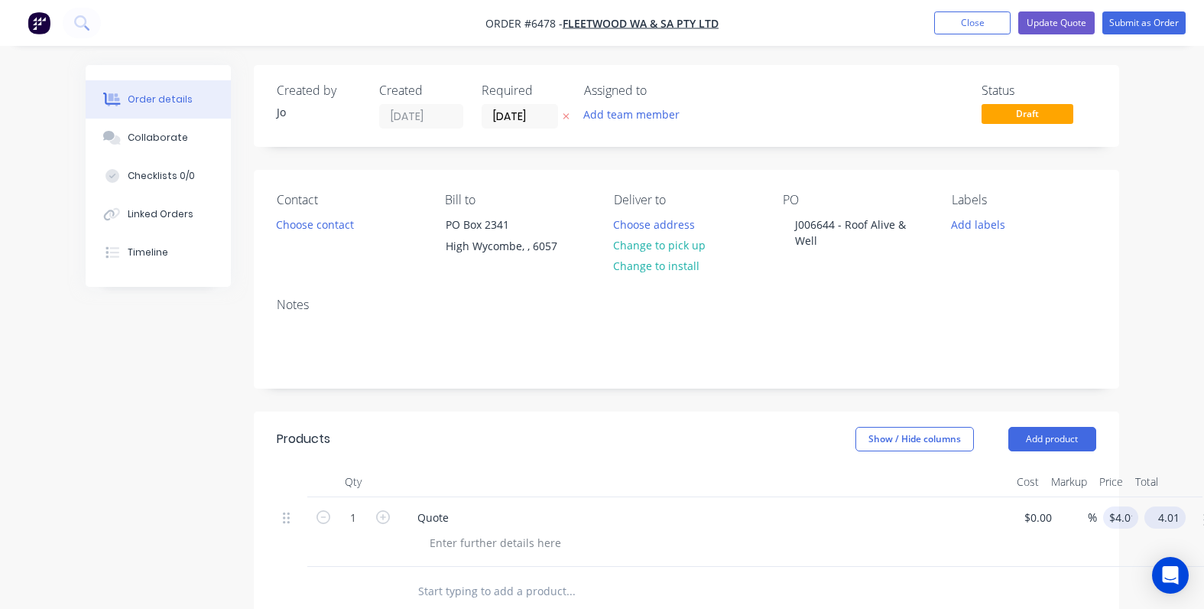
type input "4.01"
type input "$4.01"
type input "4.01"
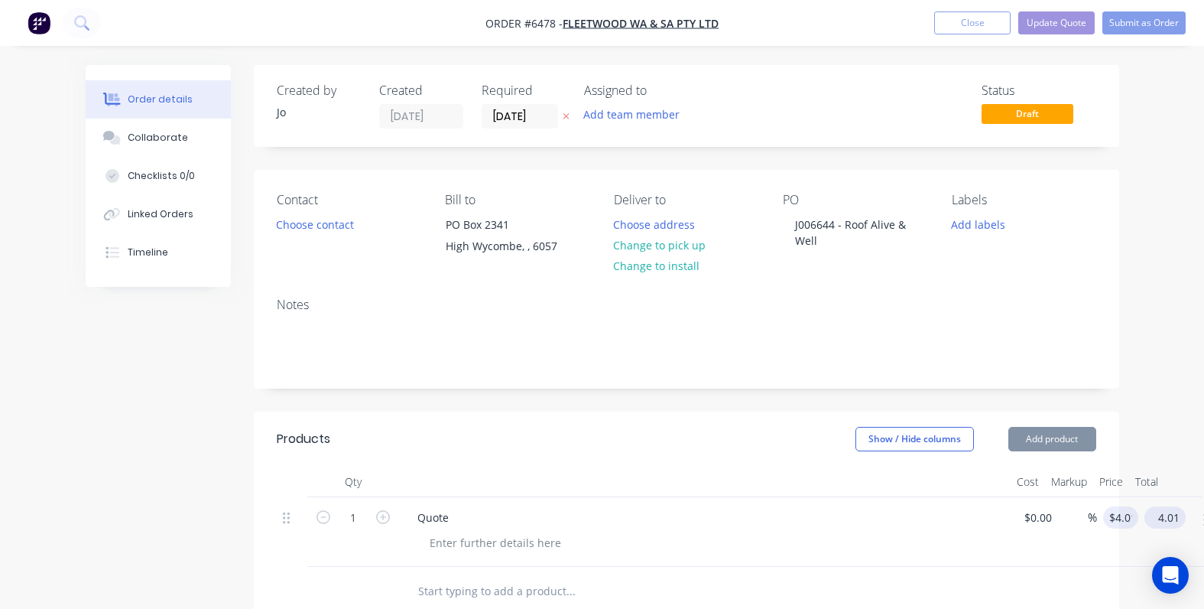
type input "$4.01"
type input "4.01"
type input "$4.01"
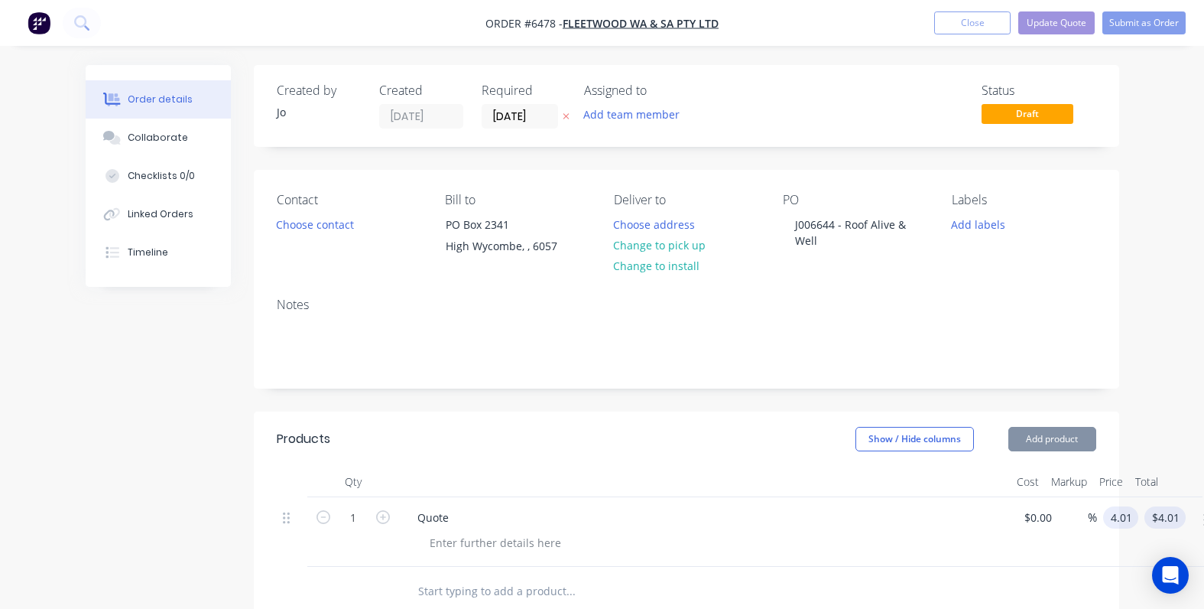
type input "$4.01"
type input "4.01"
type input "$4.01"
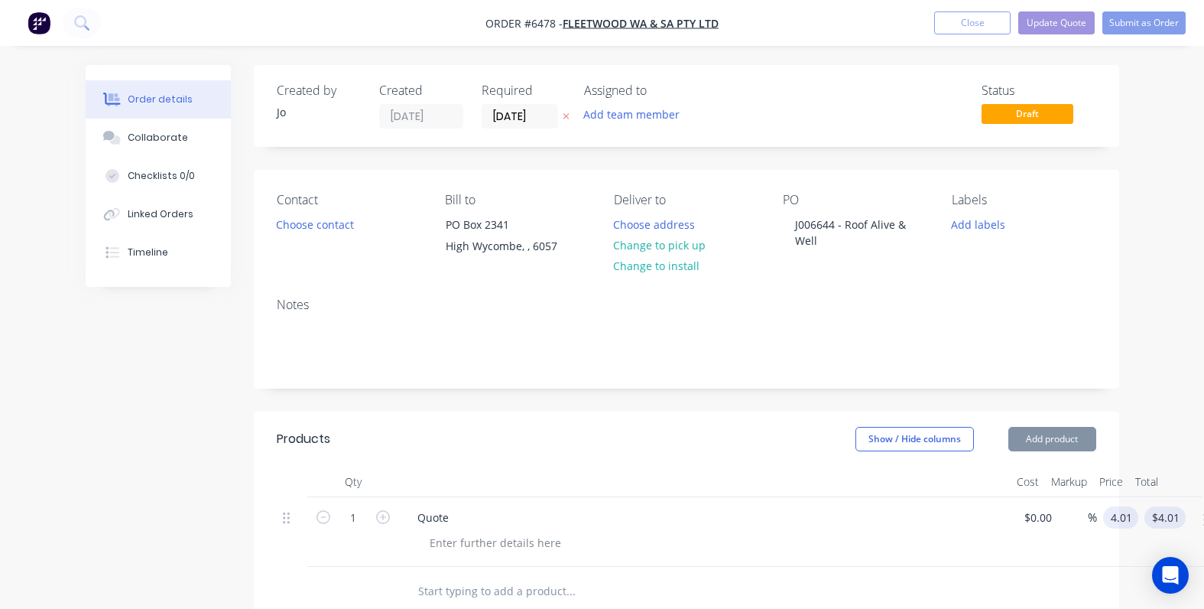
type input "4.01"
type input "$4.01"
type input "4.01"
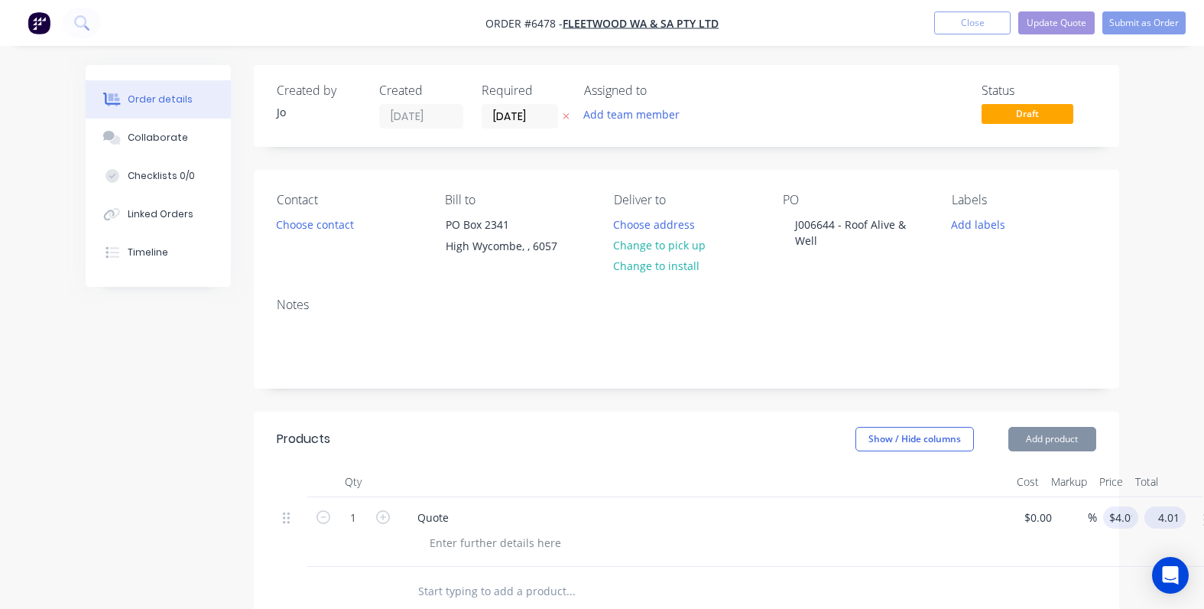
type input "4.01"
type input "$4.01"
type input "4.01"
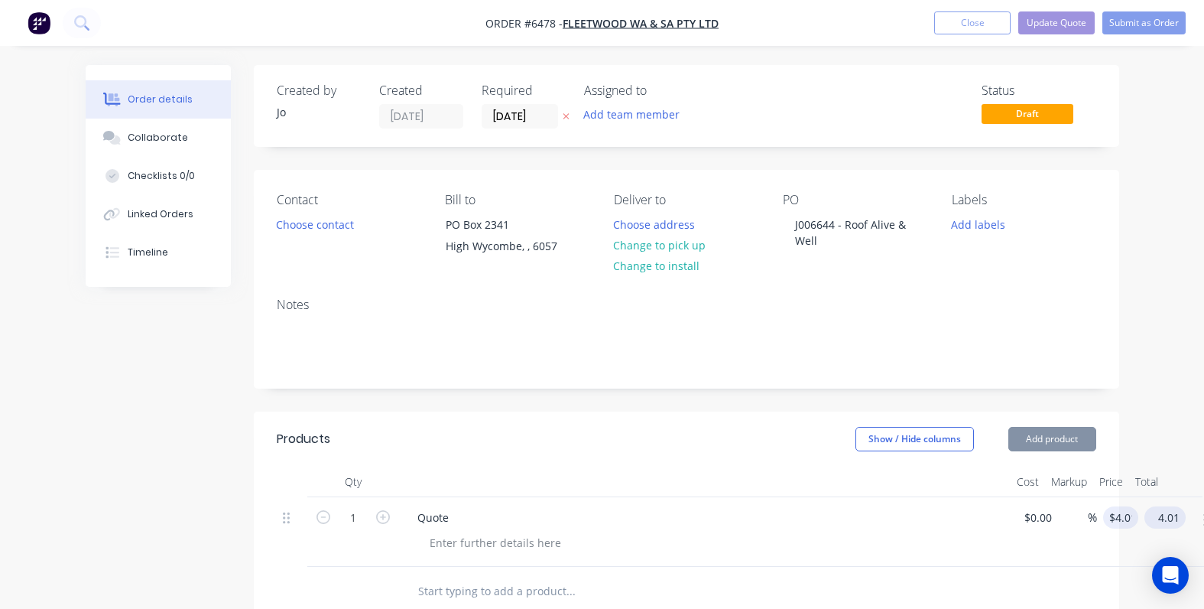
type input "$4.01"
type input "4.01"
type input "$4.01"
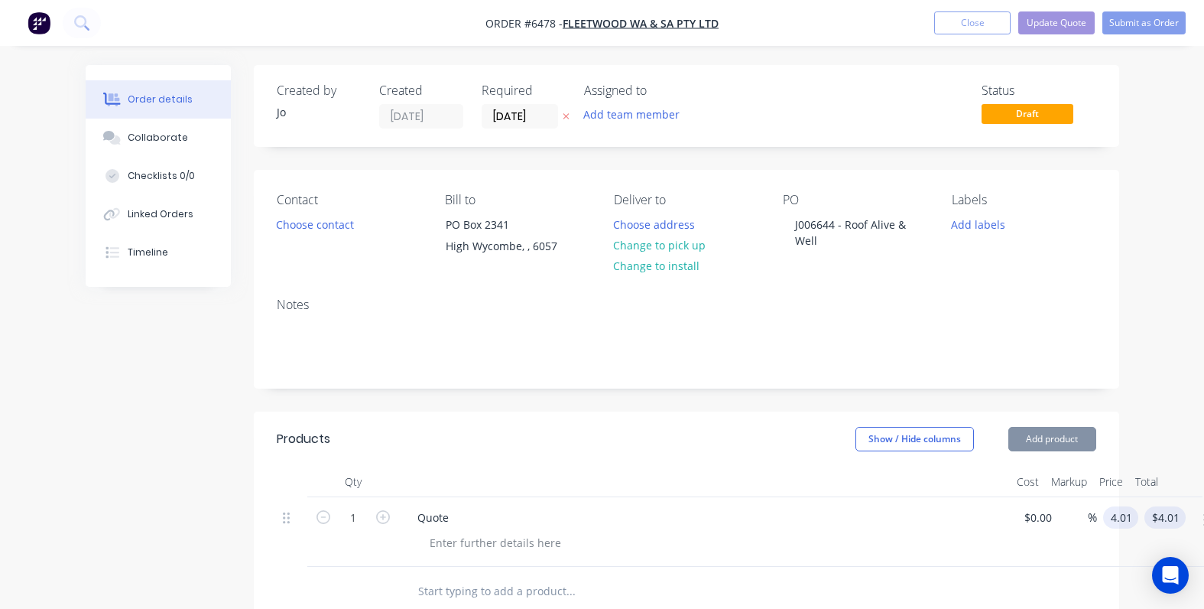
type input "$4.01"
type input "4.01"
type input "$4.01"
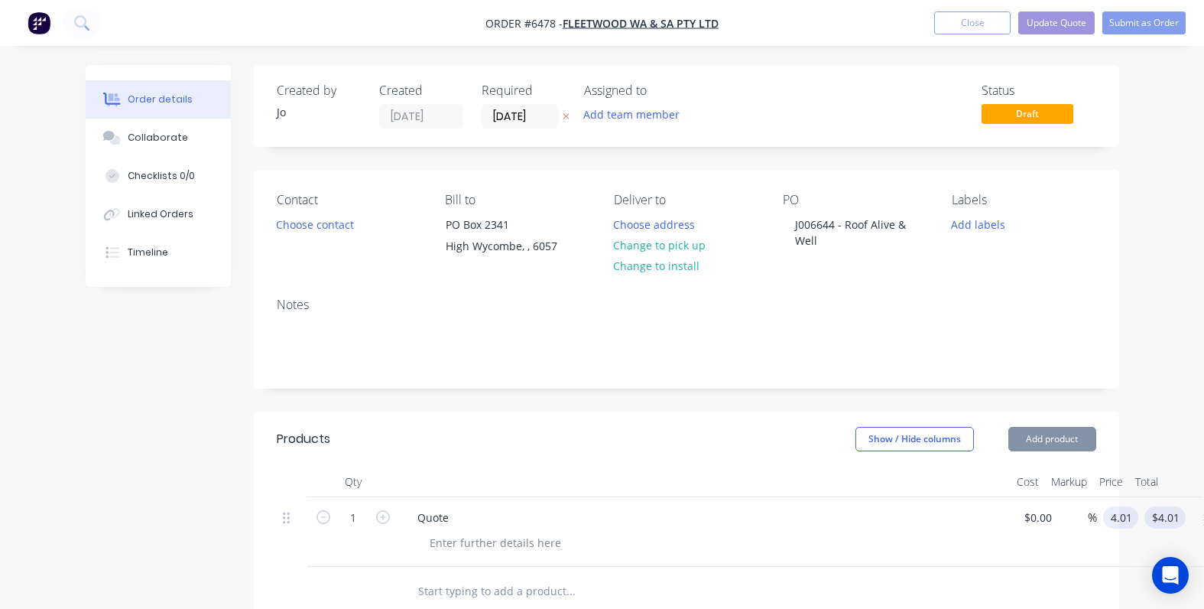
type input "4.01"
type input "$4.01"
type input "4.01"
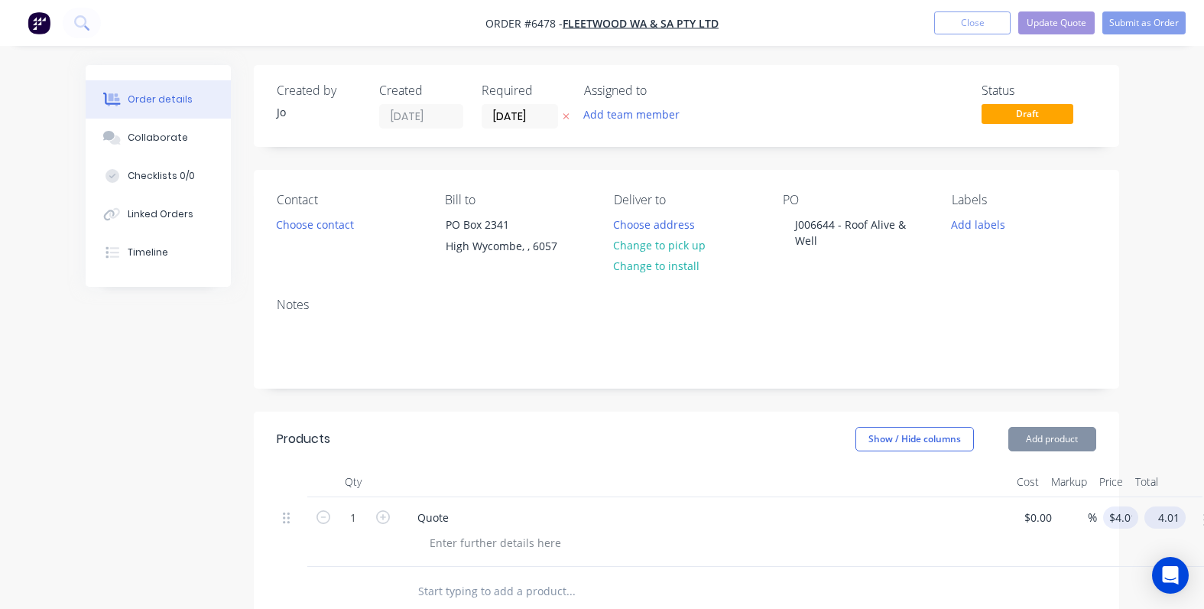
type input "4.01"
type input "$4.01"
type input "4.01"
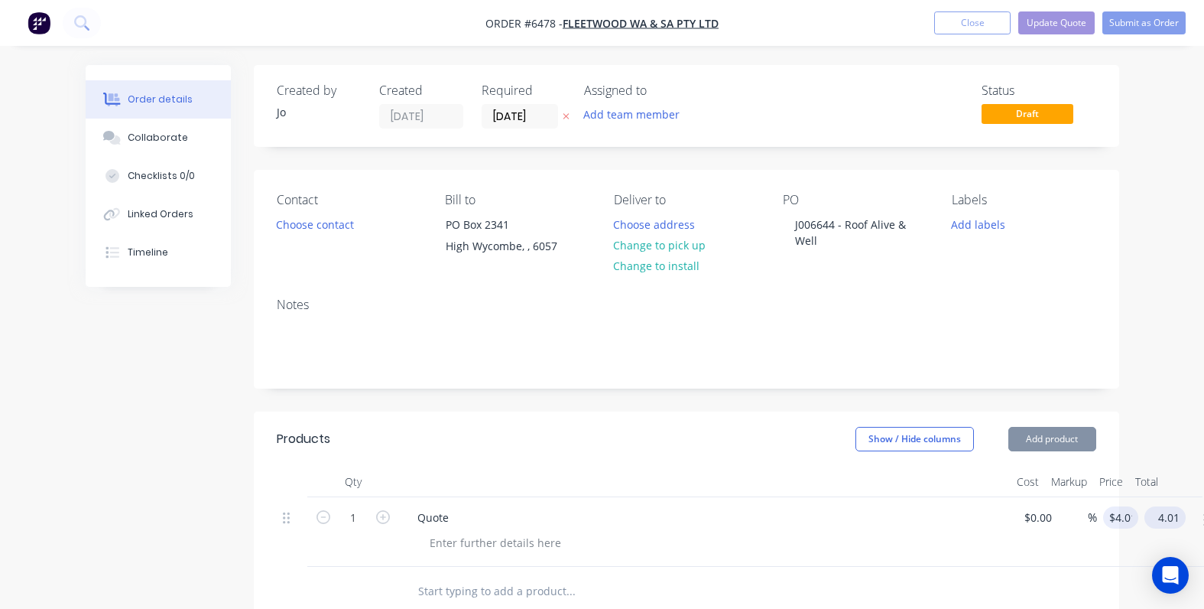
type input "$4.01"
type input "4.01"
type input "$4.01"
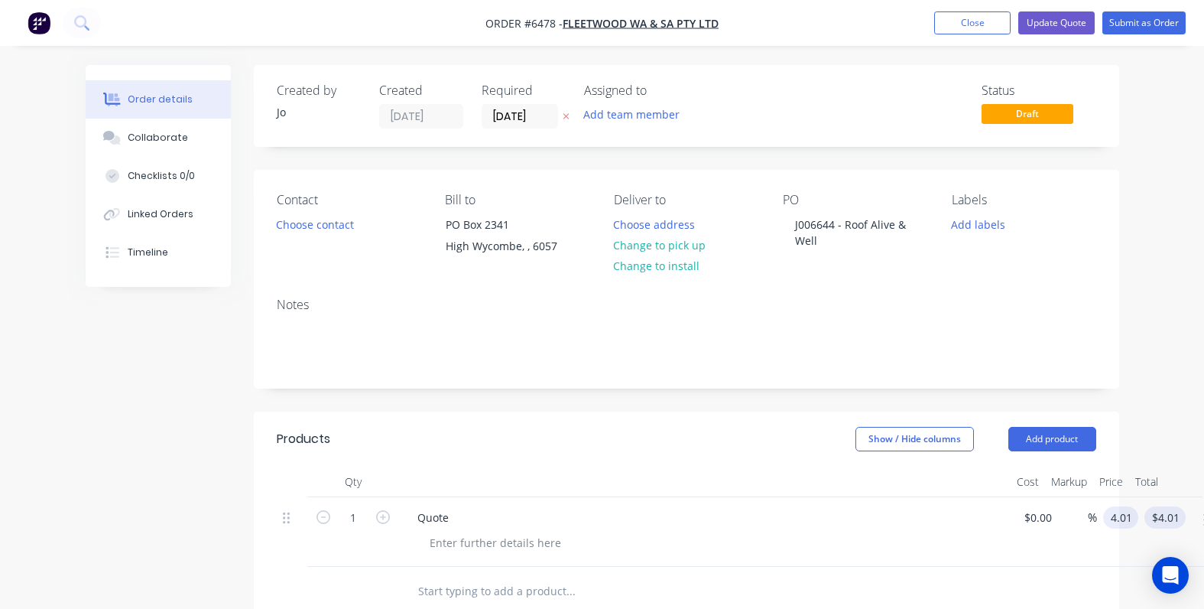
type input "$4.01"
type input "4.01"
type input "$4.01"
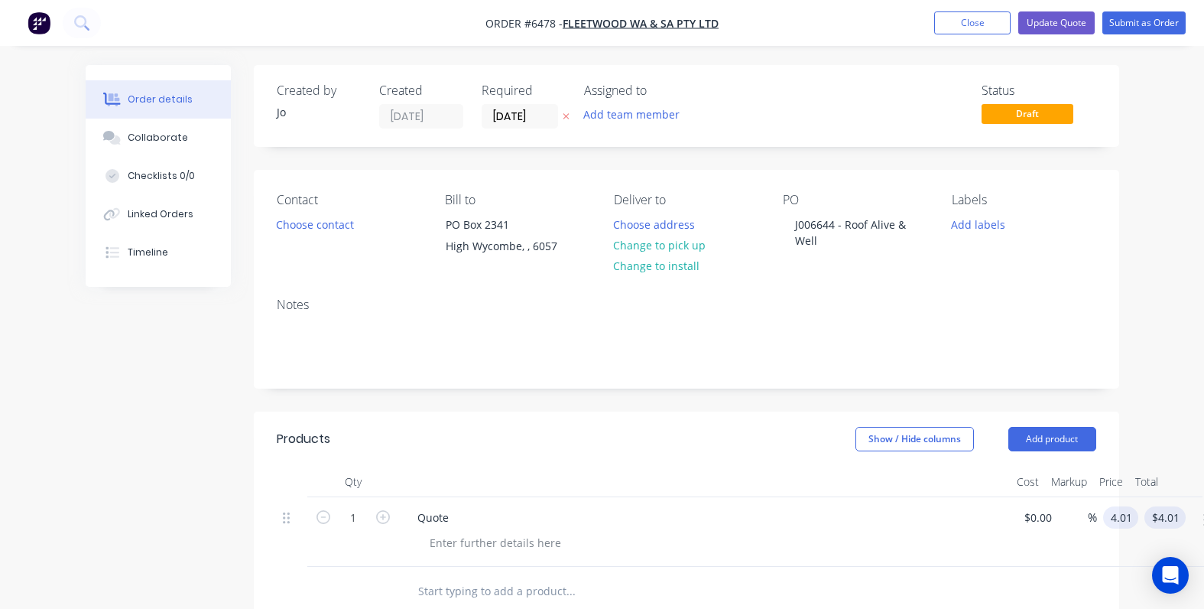
type input "4.01"
type input "$4.01"
type input "4.01"
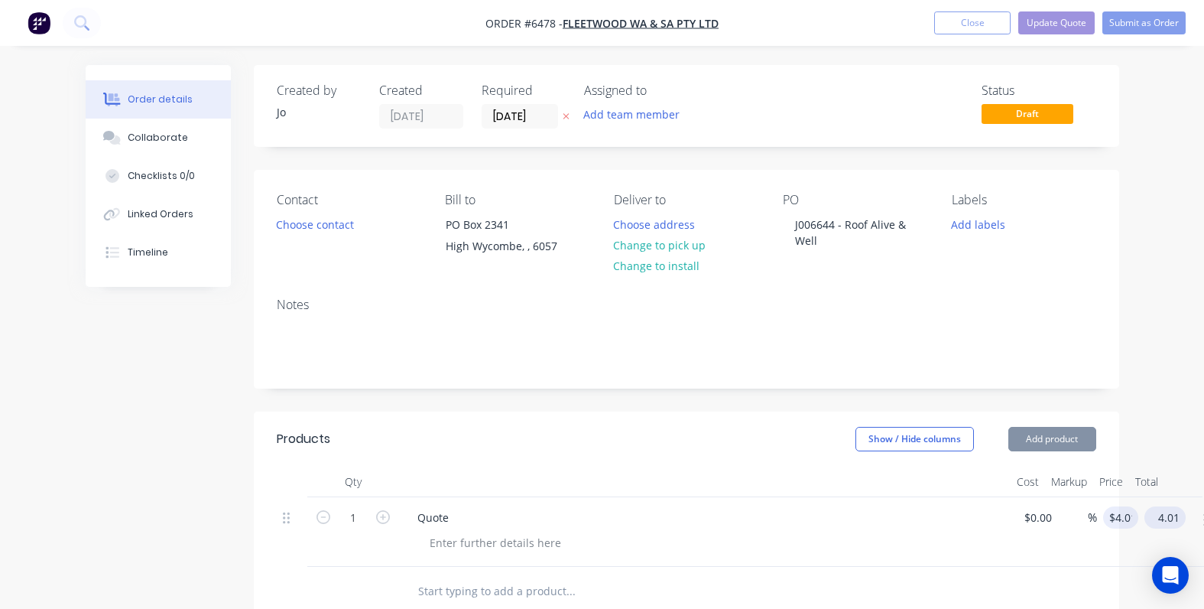
type input "4.01"
type input "$4.01"
type input "4.01"
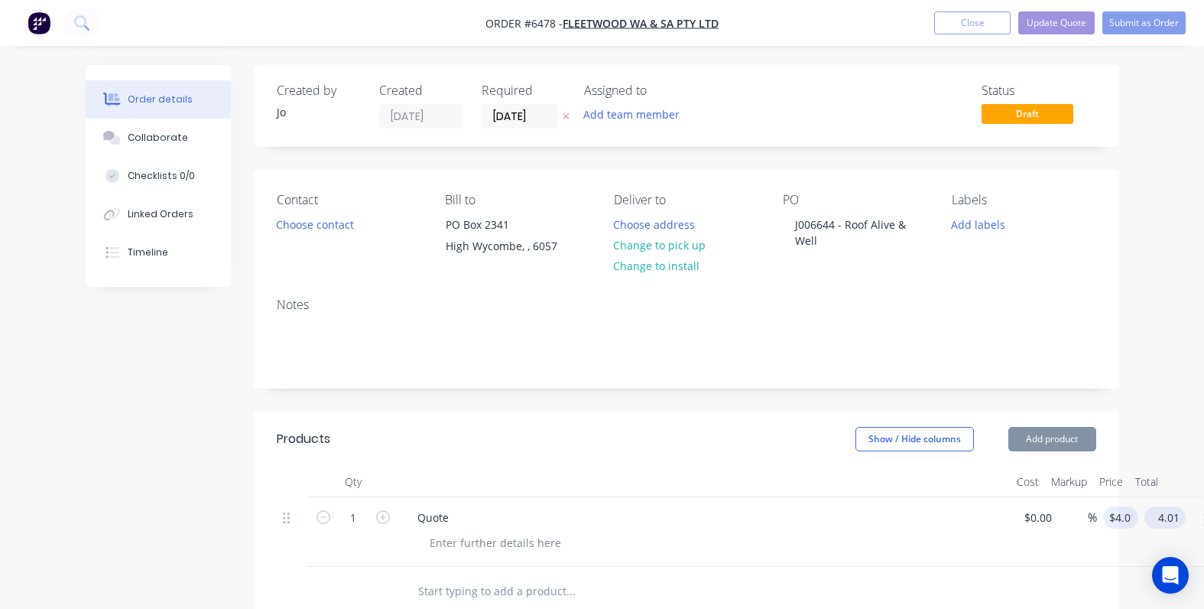
type input "$4.01"
type input "4.01"
type input "$4.01"
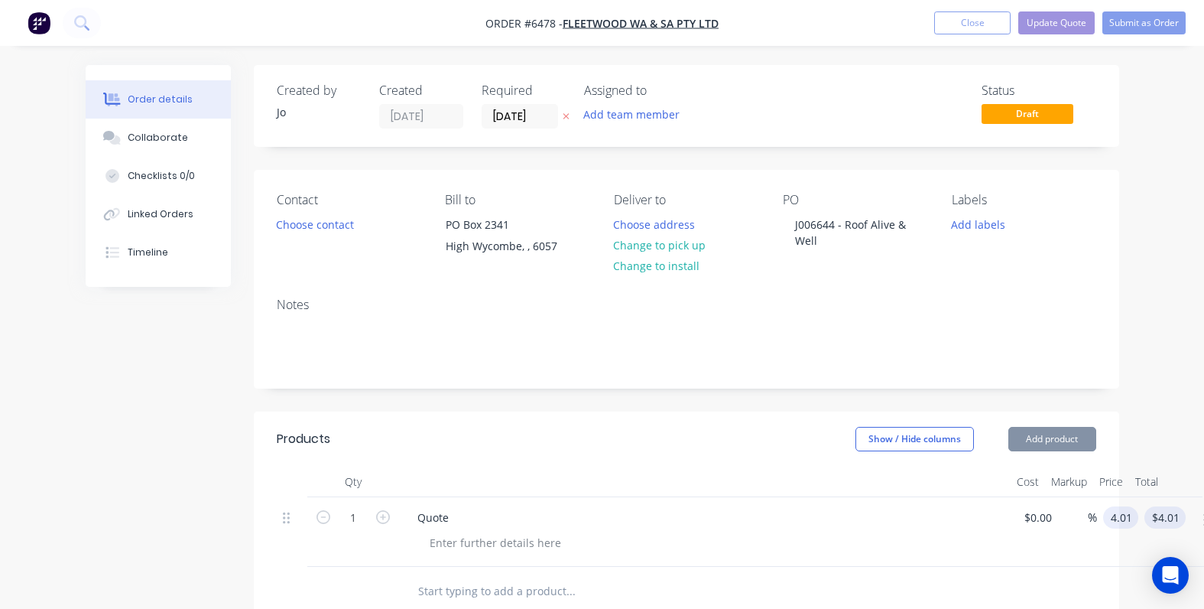
type input "$4.01"
type input "4.01"
type input "$4.01"
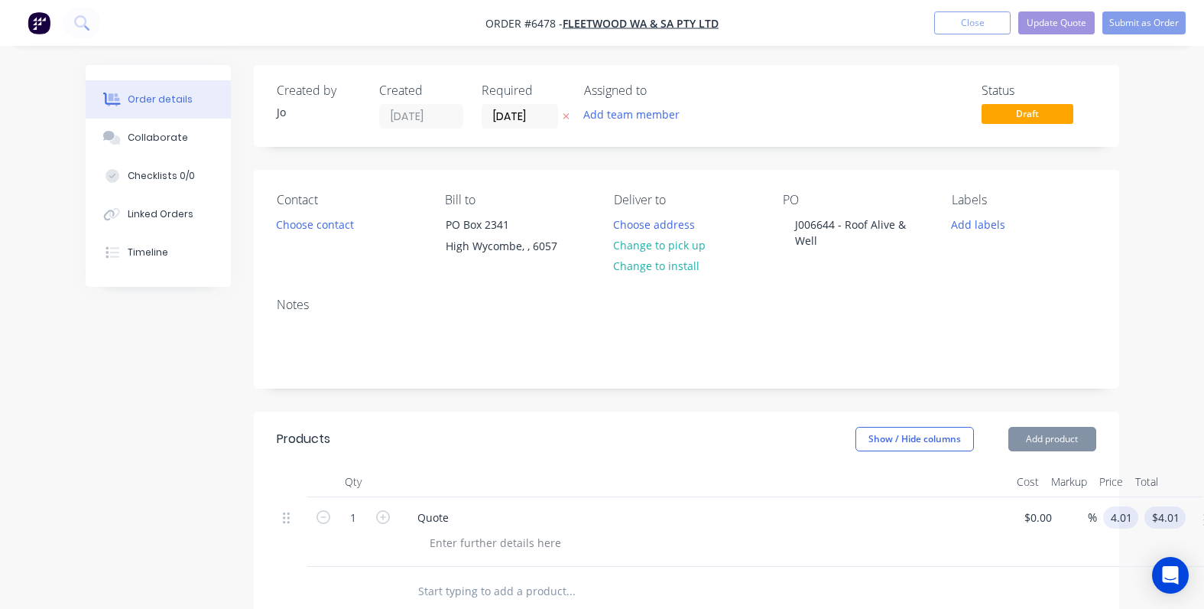
type input "4.01"
type input "$4.01"
type input "4.01"
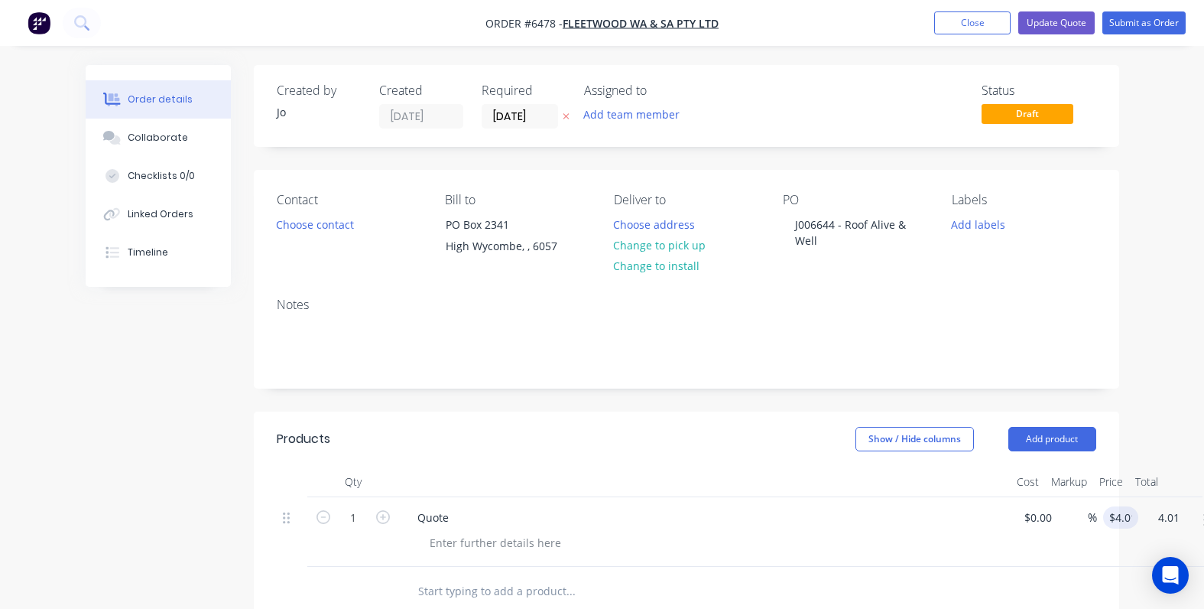
type input "4.01"
type input "$4.01"
type input "4.01"
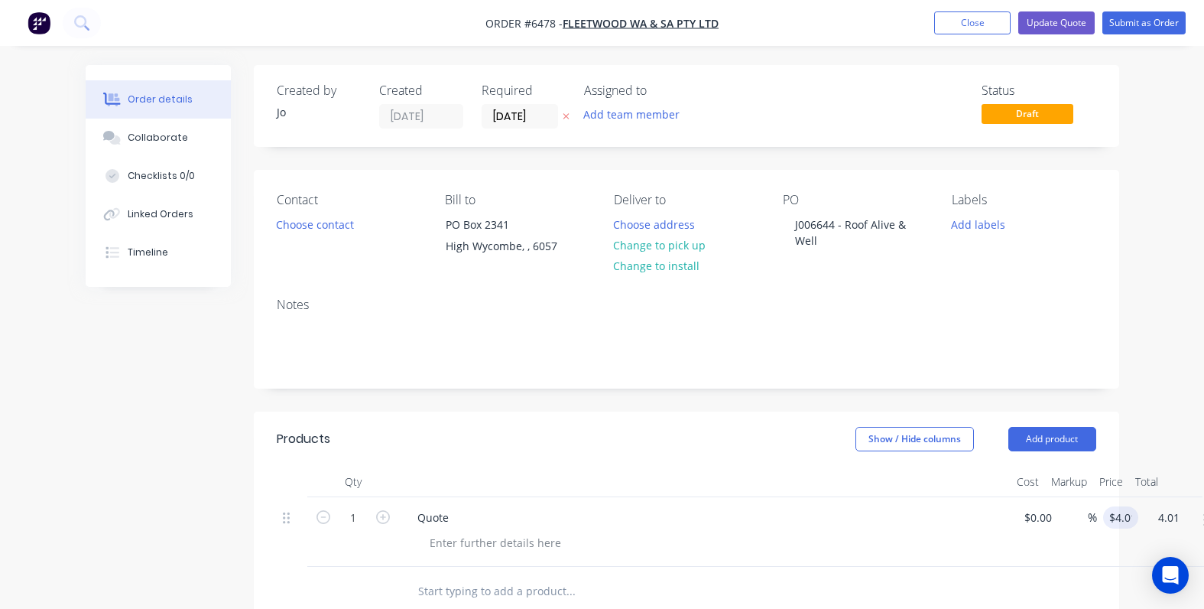
type input "$4.01"
type input "4.01"
type input "$4.01"
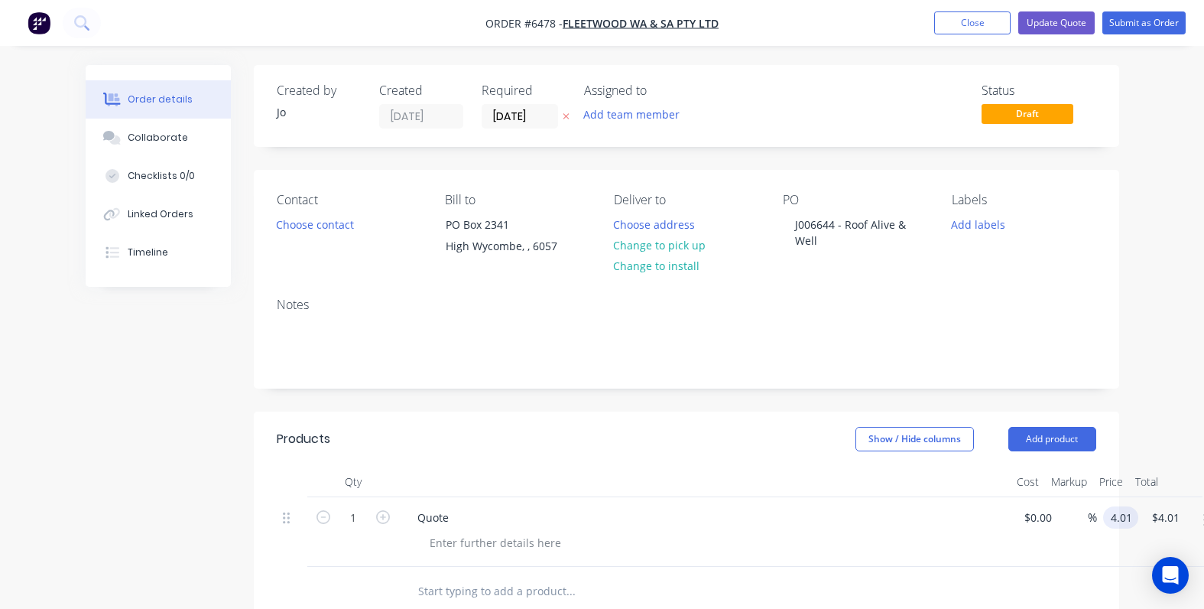
type input "$4.01"
type input "4.01"
click at [1126, 518] on input "$4.01" at bounding box center [1124, 517] width 29 height 22
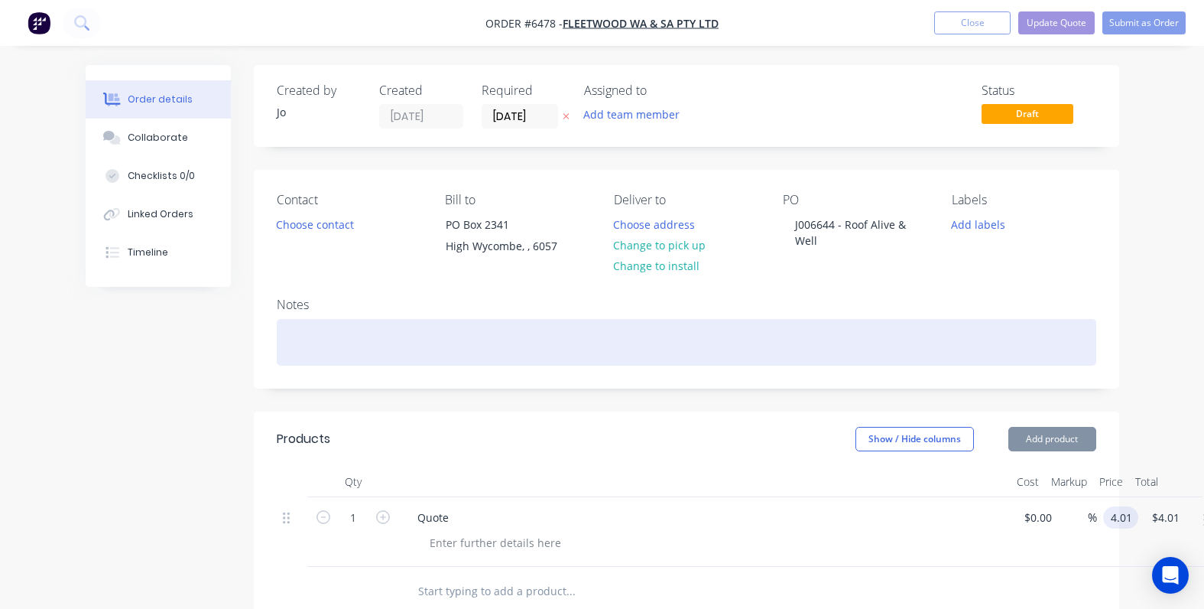
click at [892, 330] on div at bounding box center [687, 342] width 820 height 47
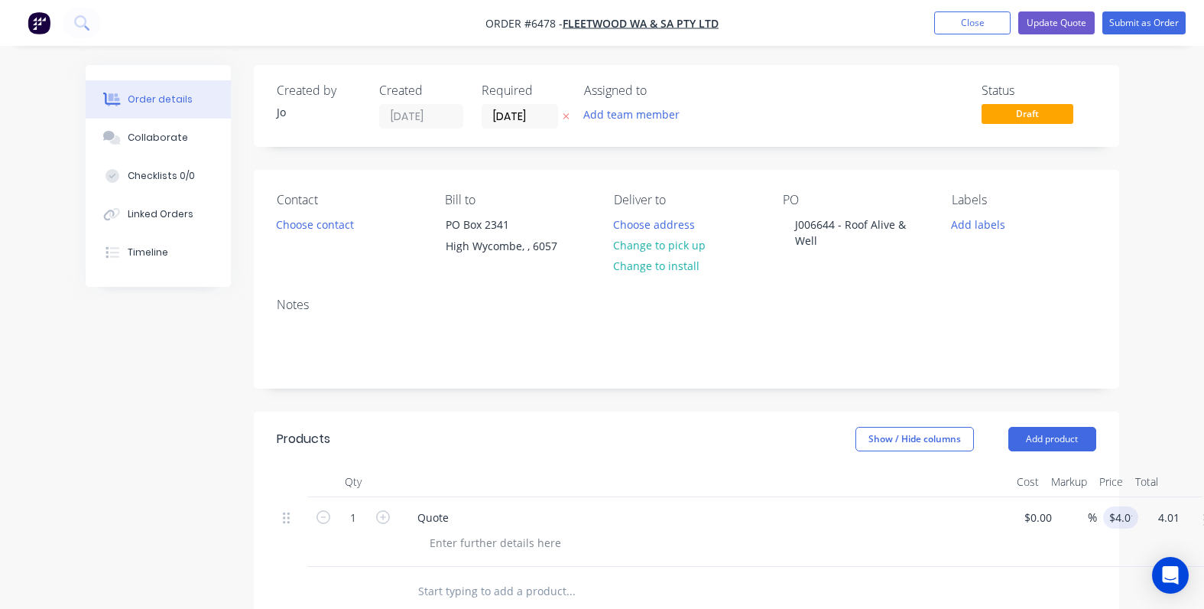
click at [1147, 279] on div "Order details Collaborate Checklists 0/0 Linked Orders Timeline Order details C…" at bounding box center [602, 503] width 1204 height 1006
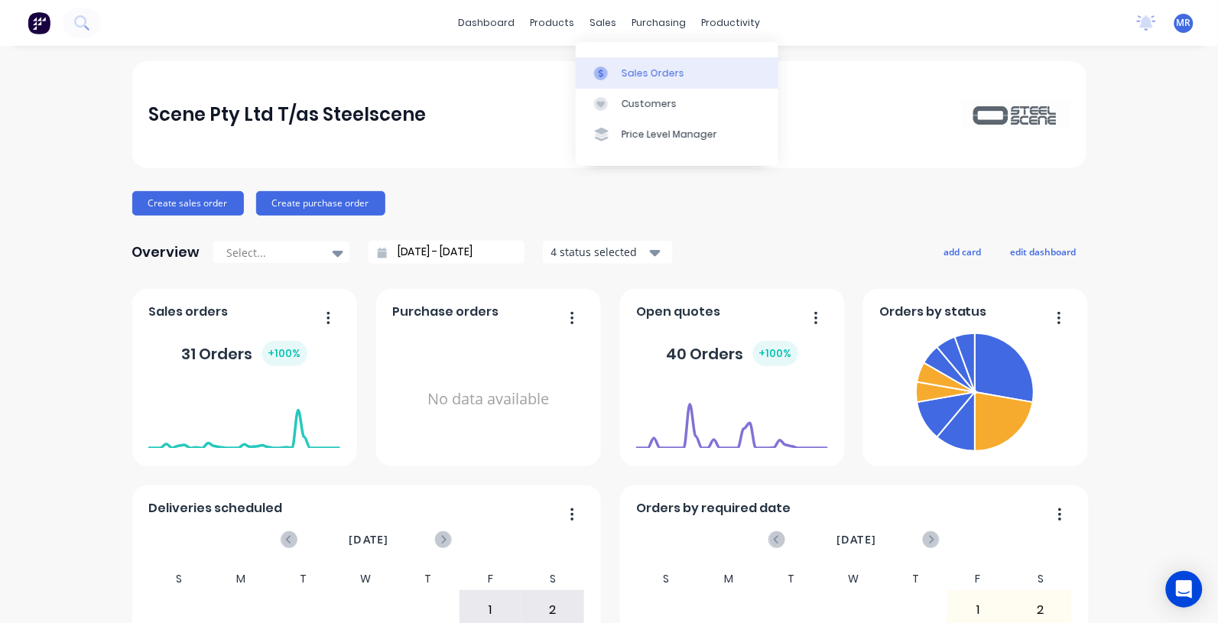
click at [644, 73] on div "Sales Orders" at bounding box center [653, 74] width 63 height 14
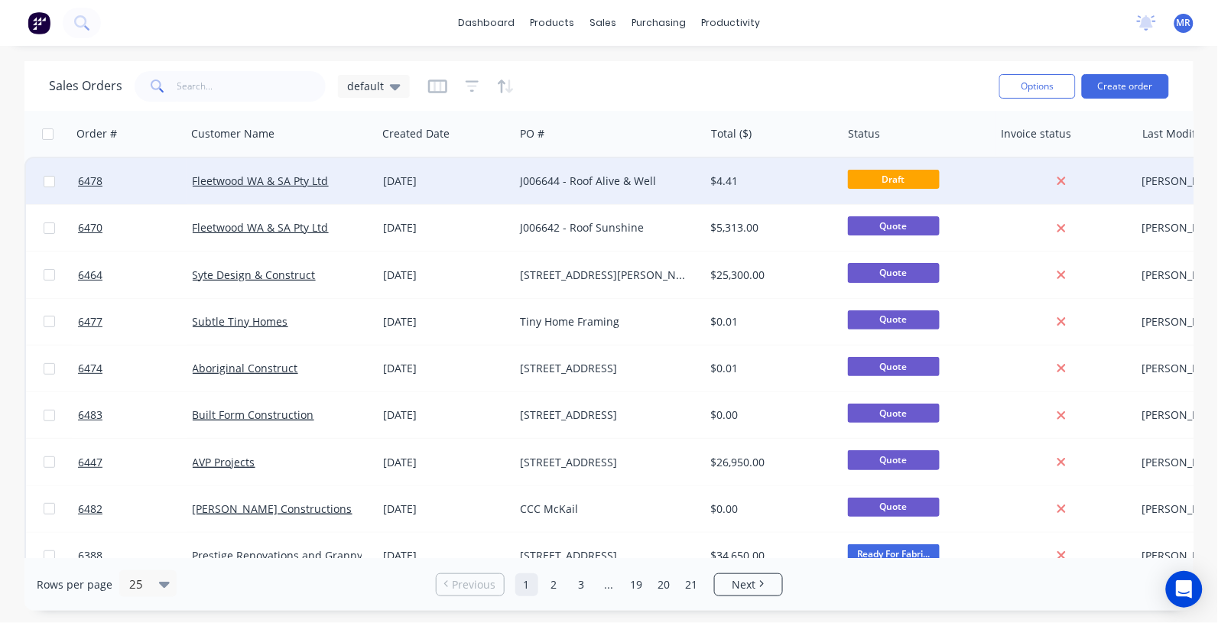
click at [558, 185] on div "J006644 - Roof Alive & Well" at bounding box center [605, 181] width 170 height 15
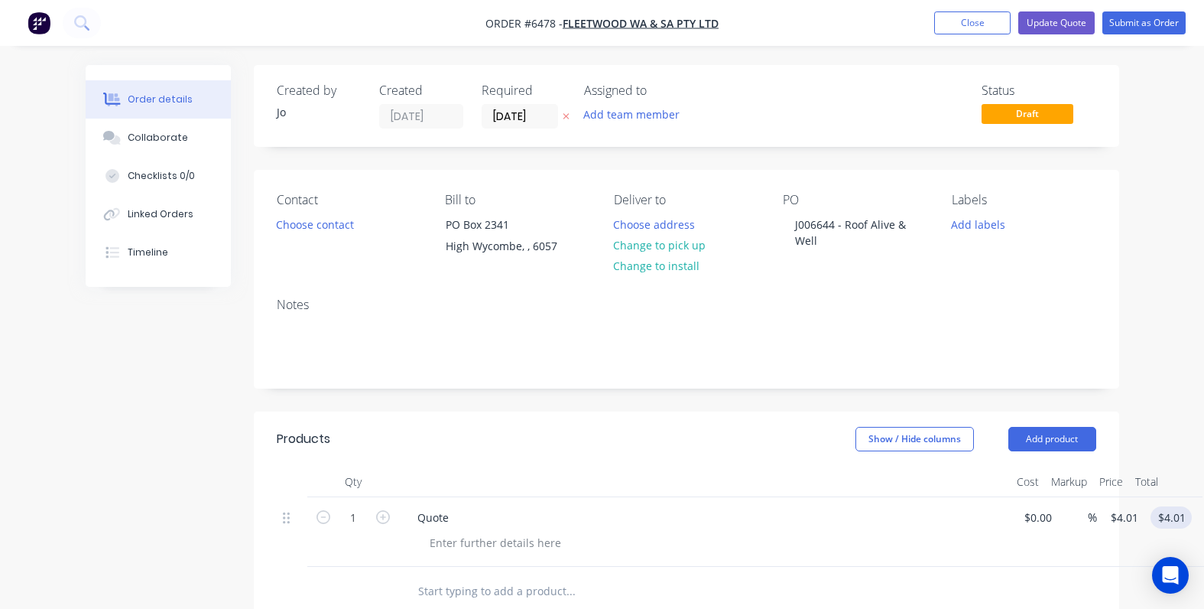
type input "4.01"
click at [1178, 518] on input "4.01" at bounding box center [1174, 517] width 35 height 22
type input "4880"
type input "$4,880.00"
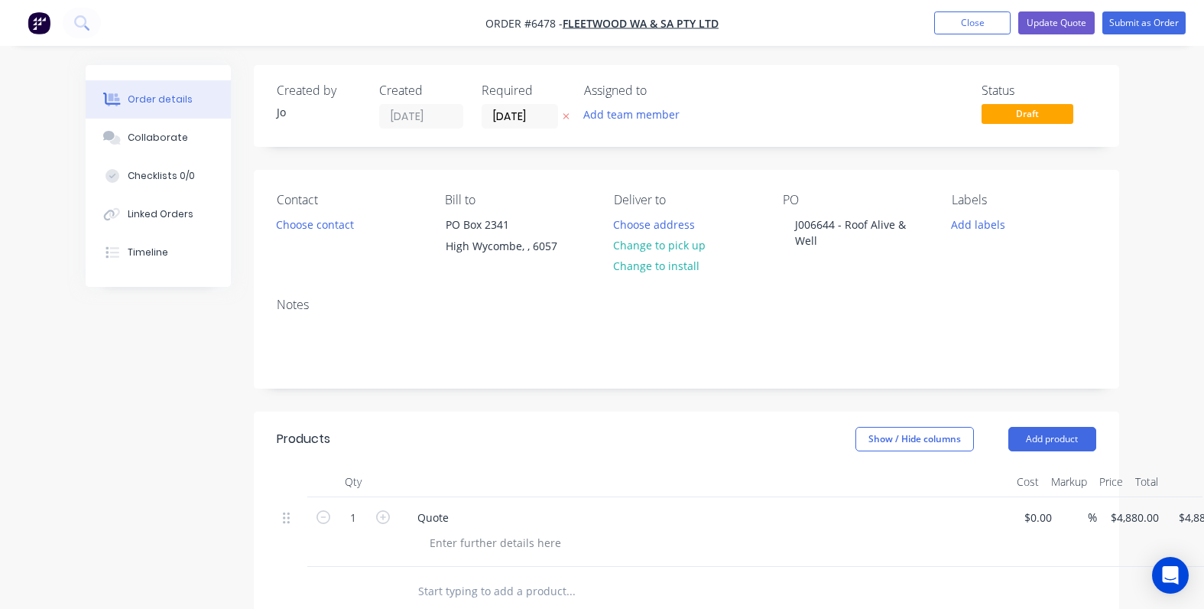
click at [798, 396] on div "Created by Jo Created 24/08/25 Required 22/08/25 Assigned to Add team member St…" at bounding box center [687, 524] width 866 height 918
click at [1045, 23] on button "Update Quote" at bounding box center [1057, 22] width 76 height 23
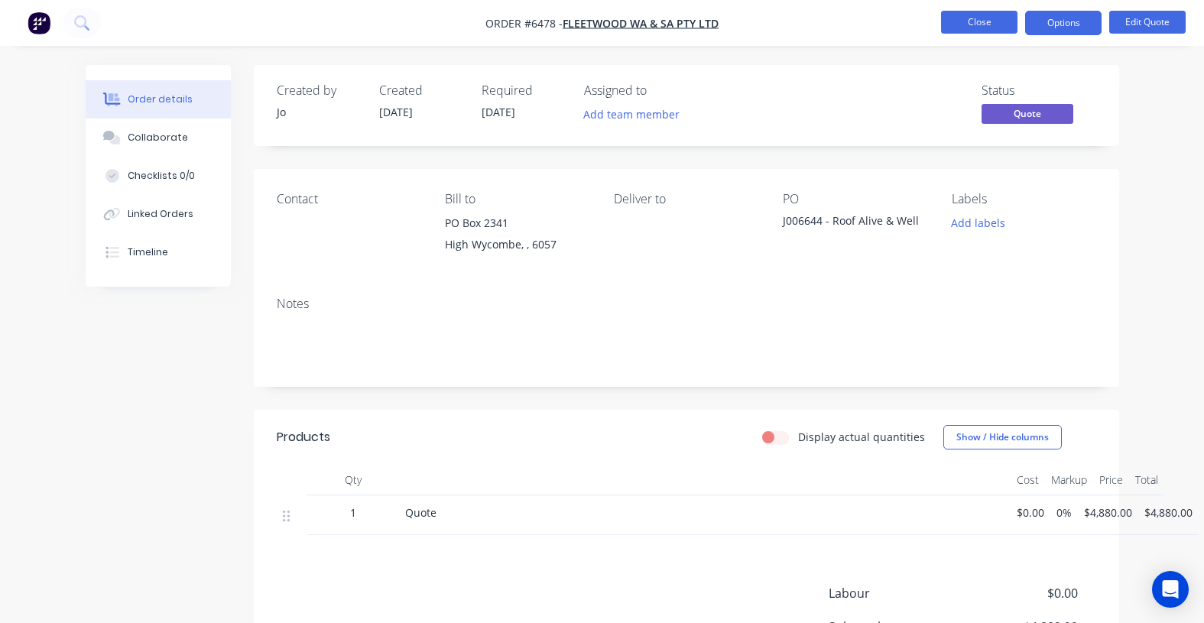
click at [981, 24] on button "Close" at bounding box center [979, 22] width 76 height 23
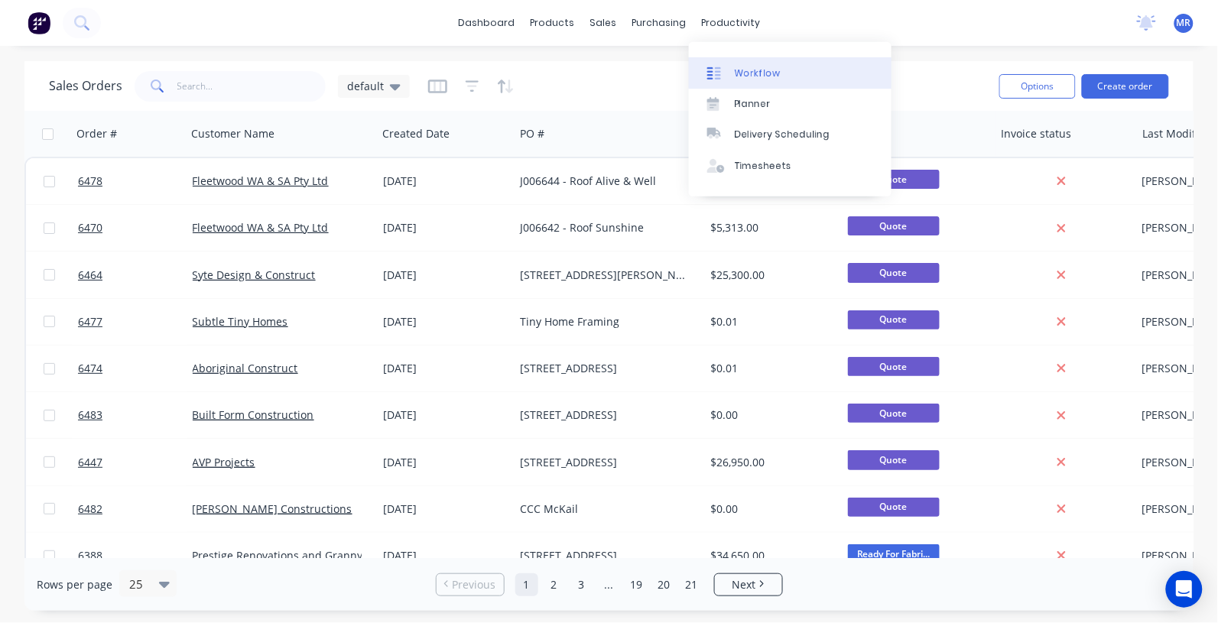
click at [757, 70] on div "Workflow" at bounding box center [758, 74] width 46 height 14
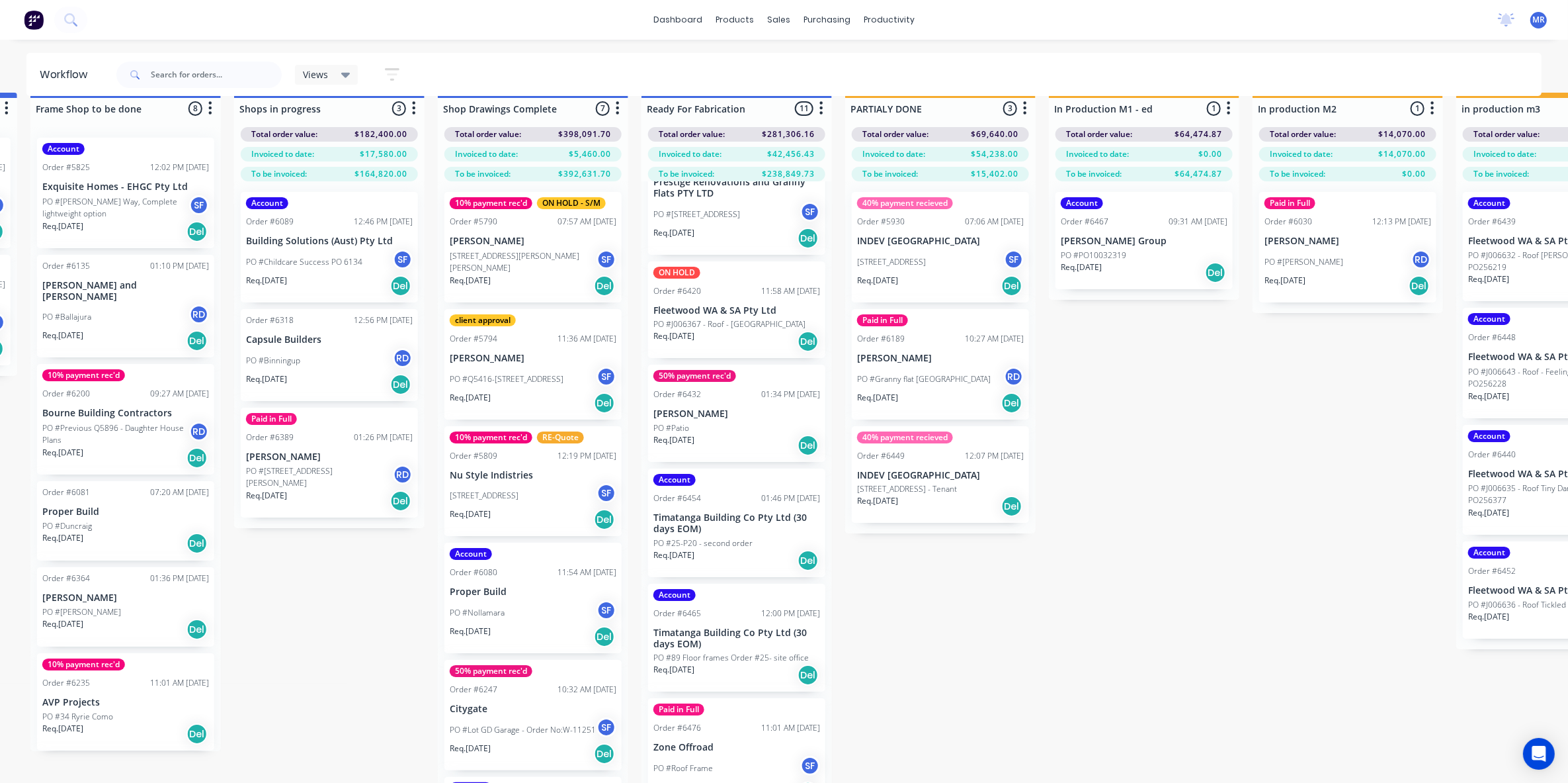
scroll to position [0, 1220]
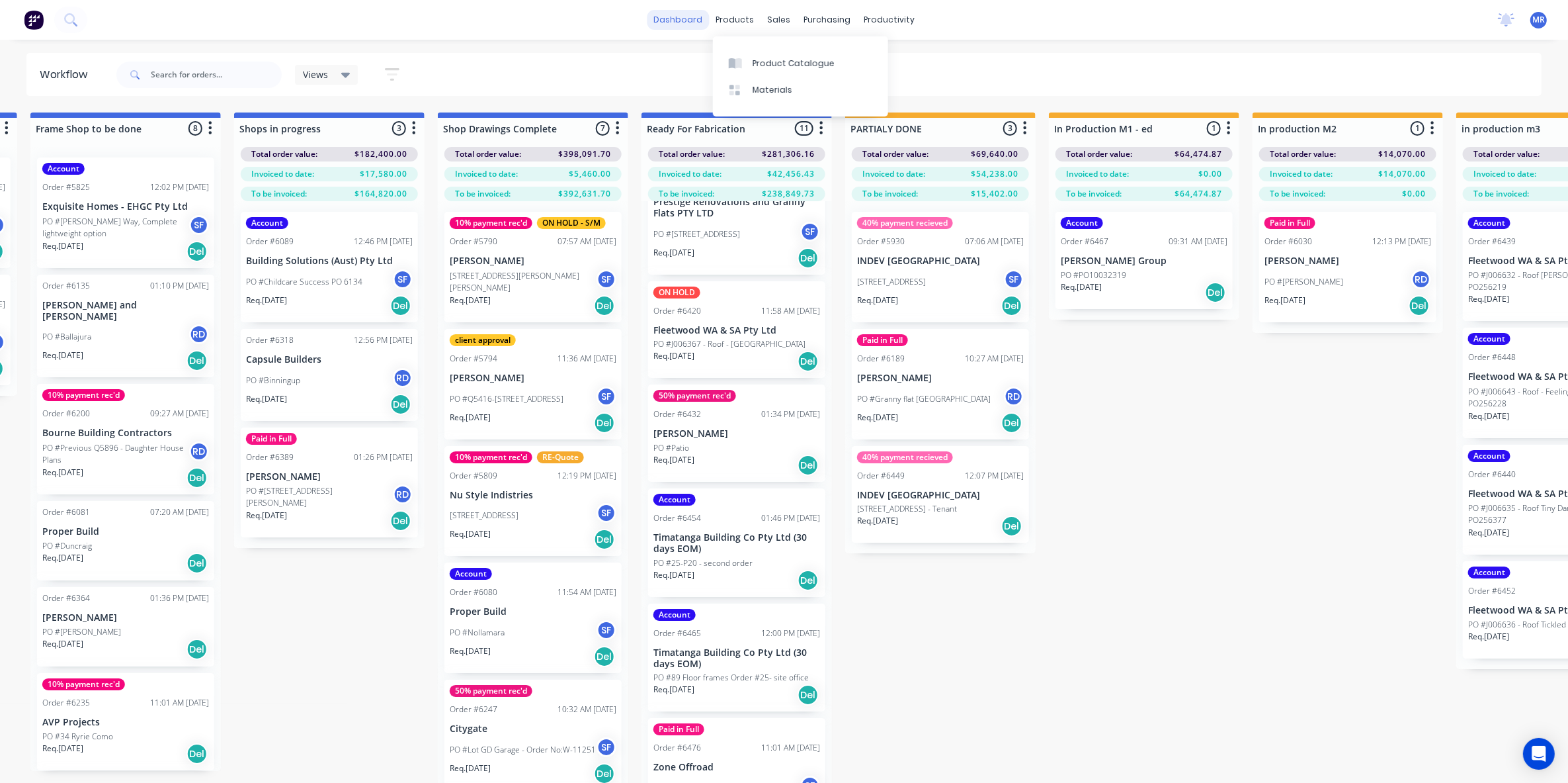
click at [688, 18] on link "dashboard" at bounding box center [678, 19] width 62 height 20
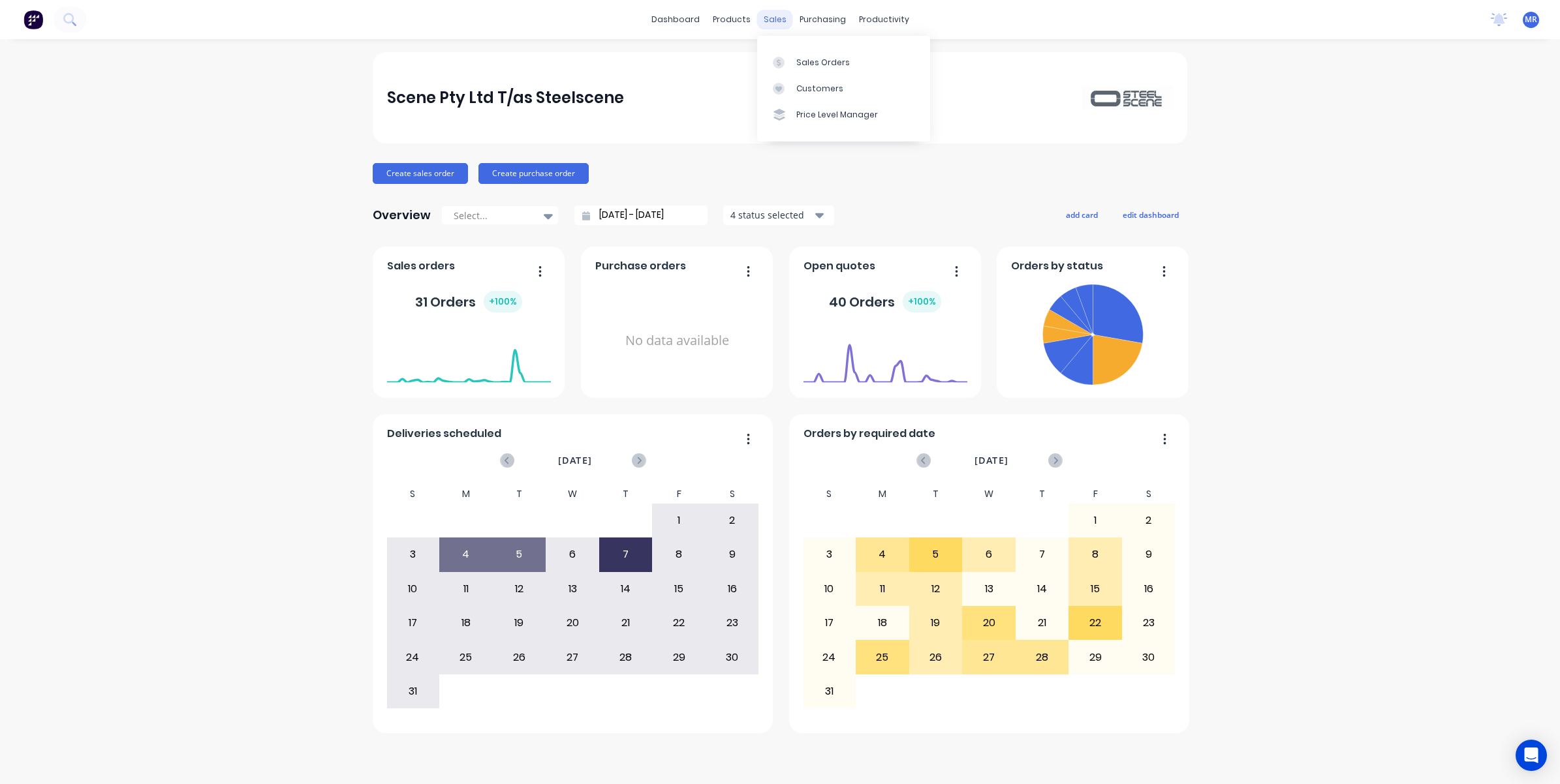
click at [767, 18] on div "sales" at bounding box center [775, 19] width 36 height 20
click at [816, 59] on div "Sales Orders" at bounding box center [823, 63] width 54 height 12
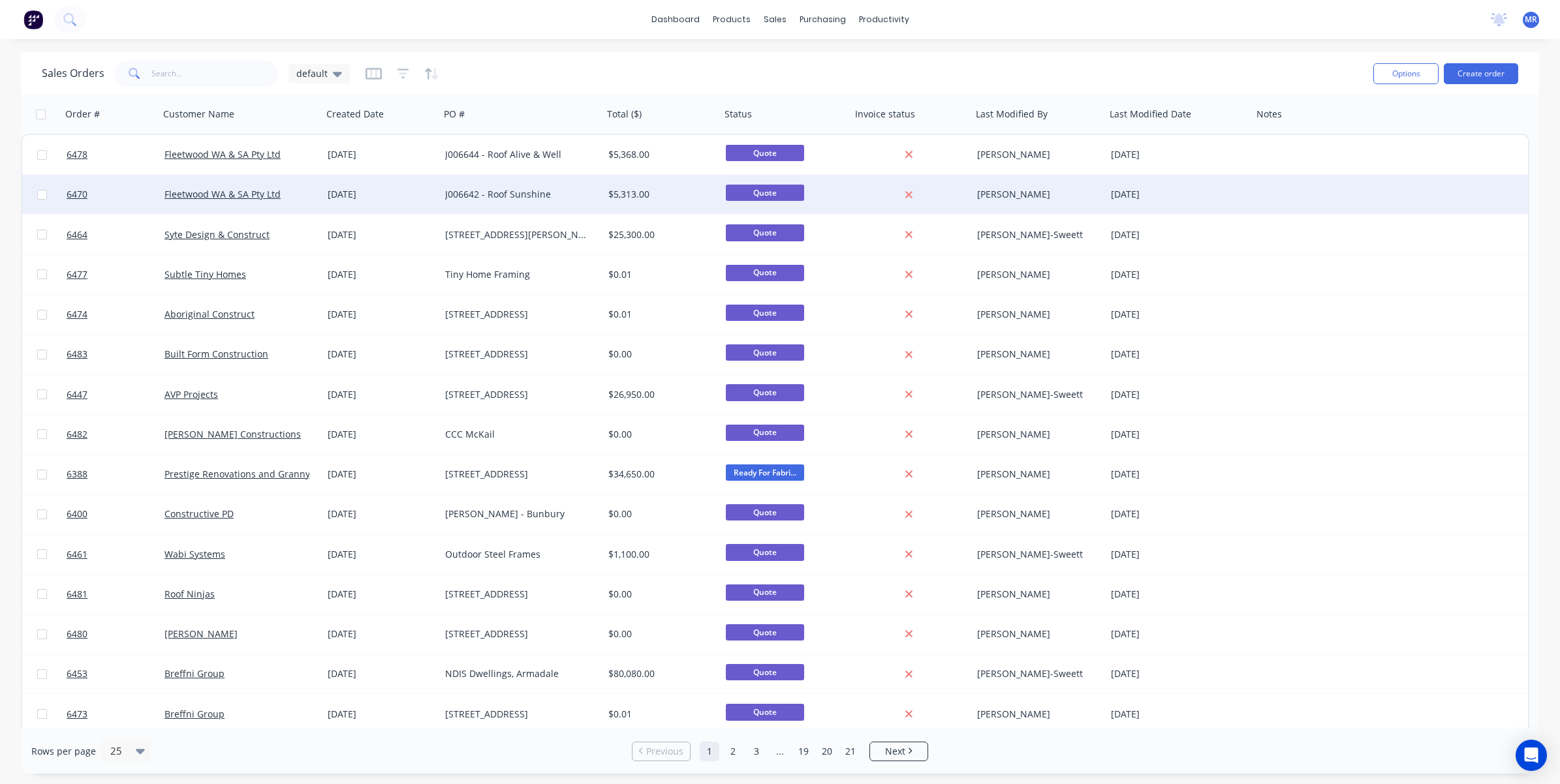
drag, startPoint x: 645, startPoint y: 193, endPoint x: 653, endPoint y: 193, distance: 8.0
click at [653, 193] on div "$5,313.00" at bounding box center [659, 194] width 102 height 13
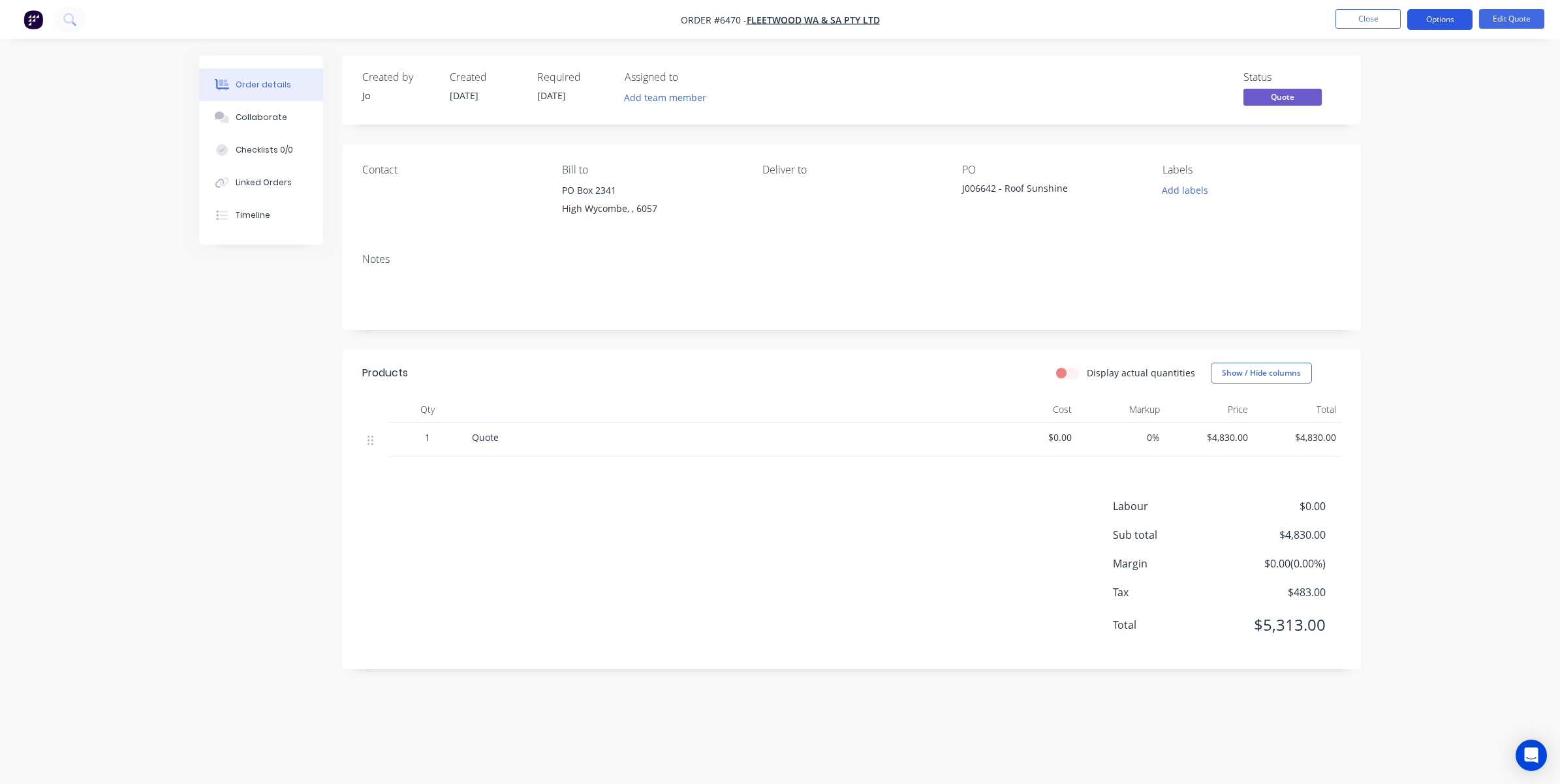
click at [1039, 20] on button "Options" at bounding box center [1440, 20] width 65 height 20
click at [1039, 151] on div "Convert to Order" at bounding box center [1400, 158] width 120 height 19
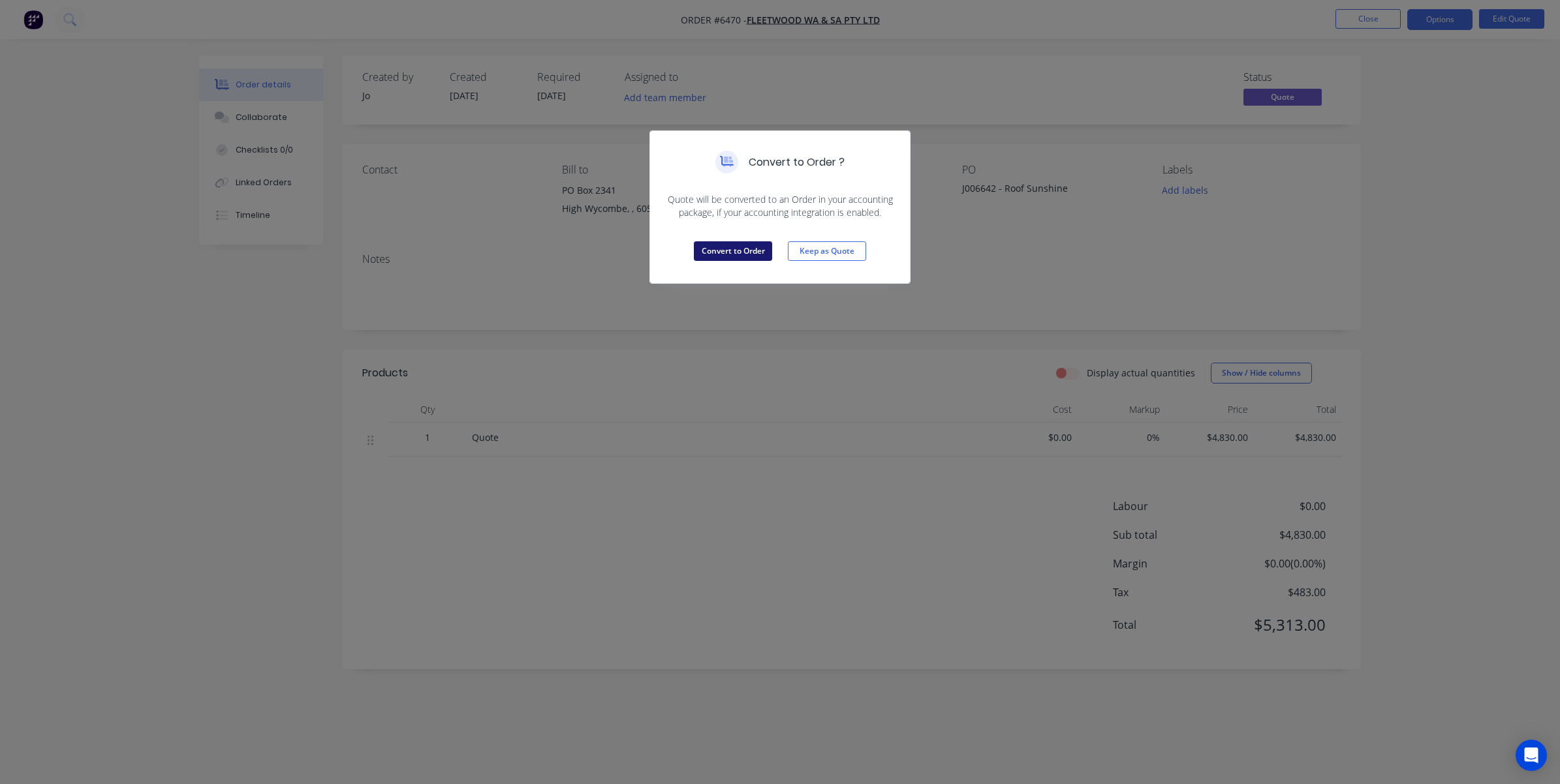
click at [748, 249] on button "Convert to Order" at bounding box center [733, 251] width 79 height 20
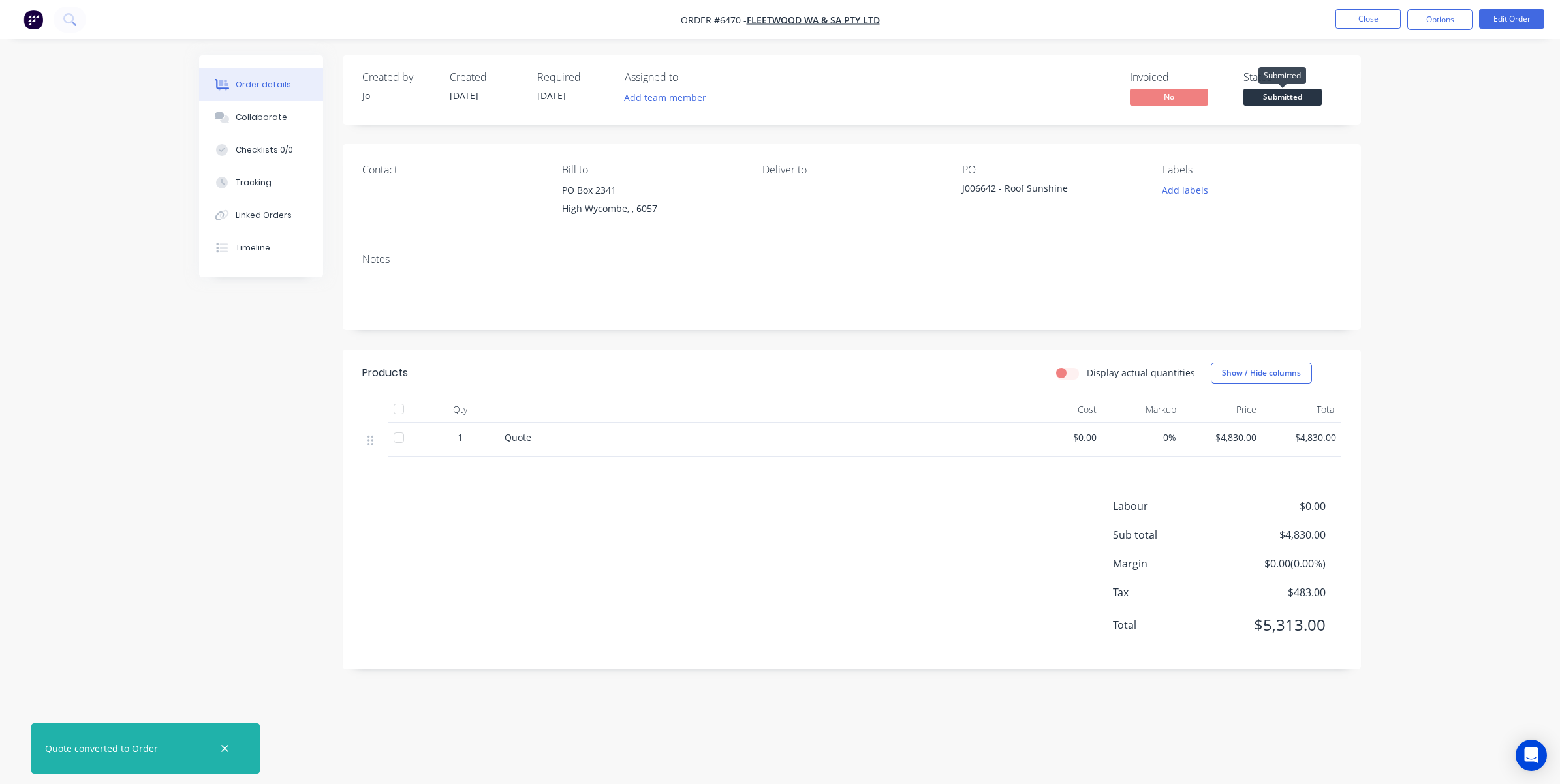
click at [1039, 98] on span "Submitted" at bounding box center [1283, 96] width 79 height 16
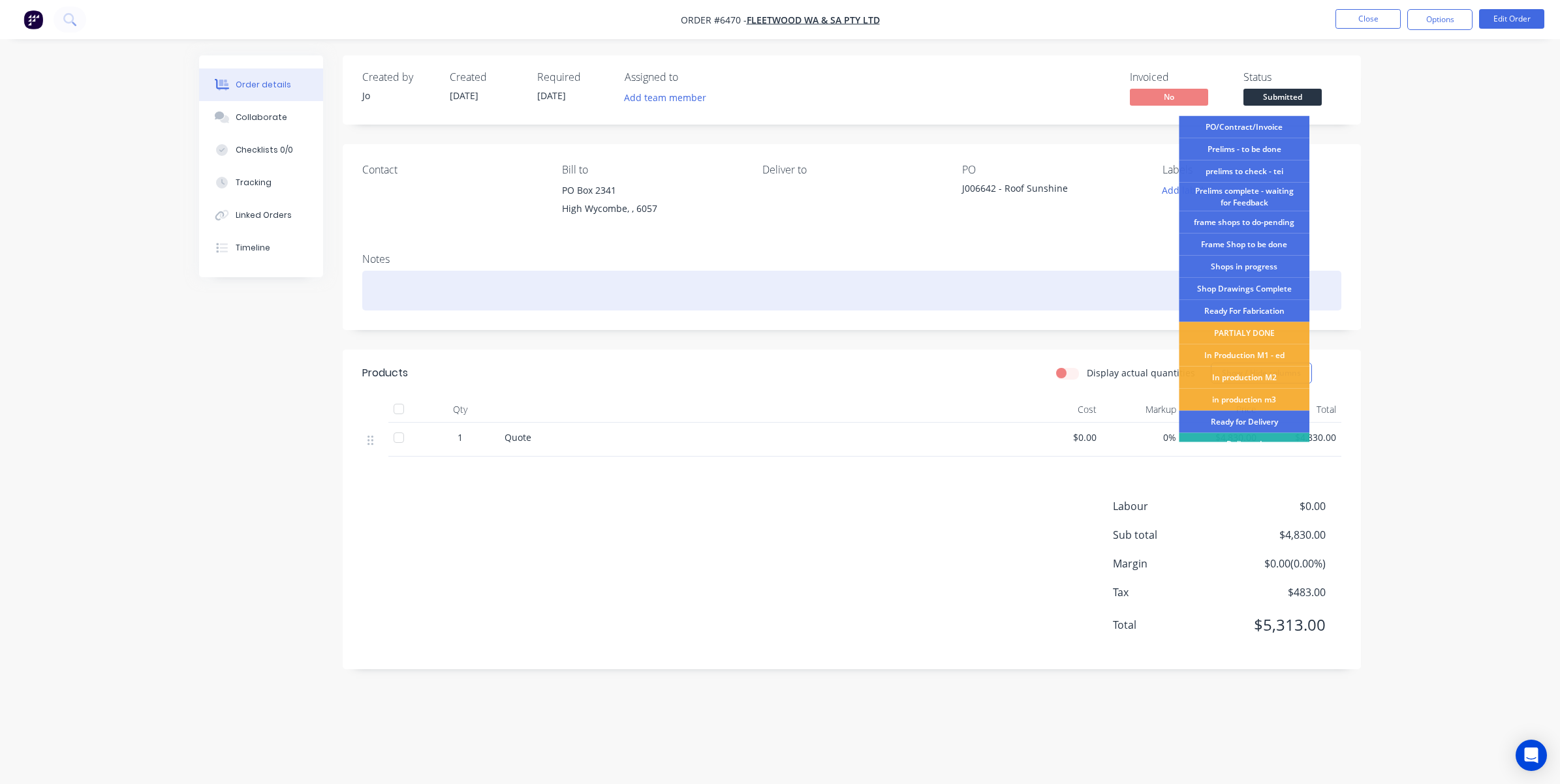
click at [1039, 287] on div "Shop Drawings Complete" at bounding box center [1243, 289] width 131 height 22
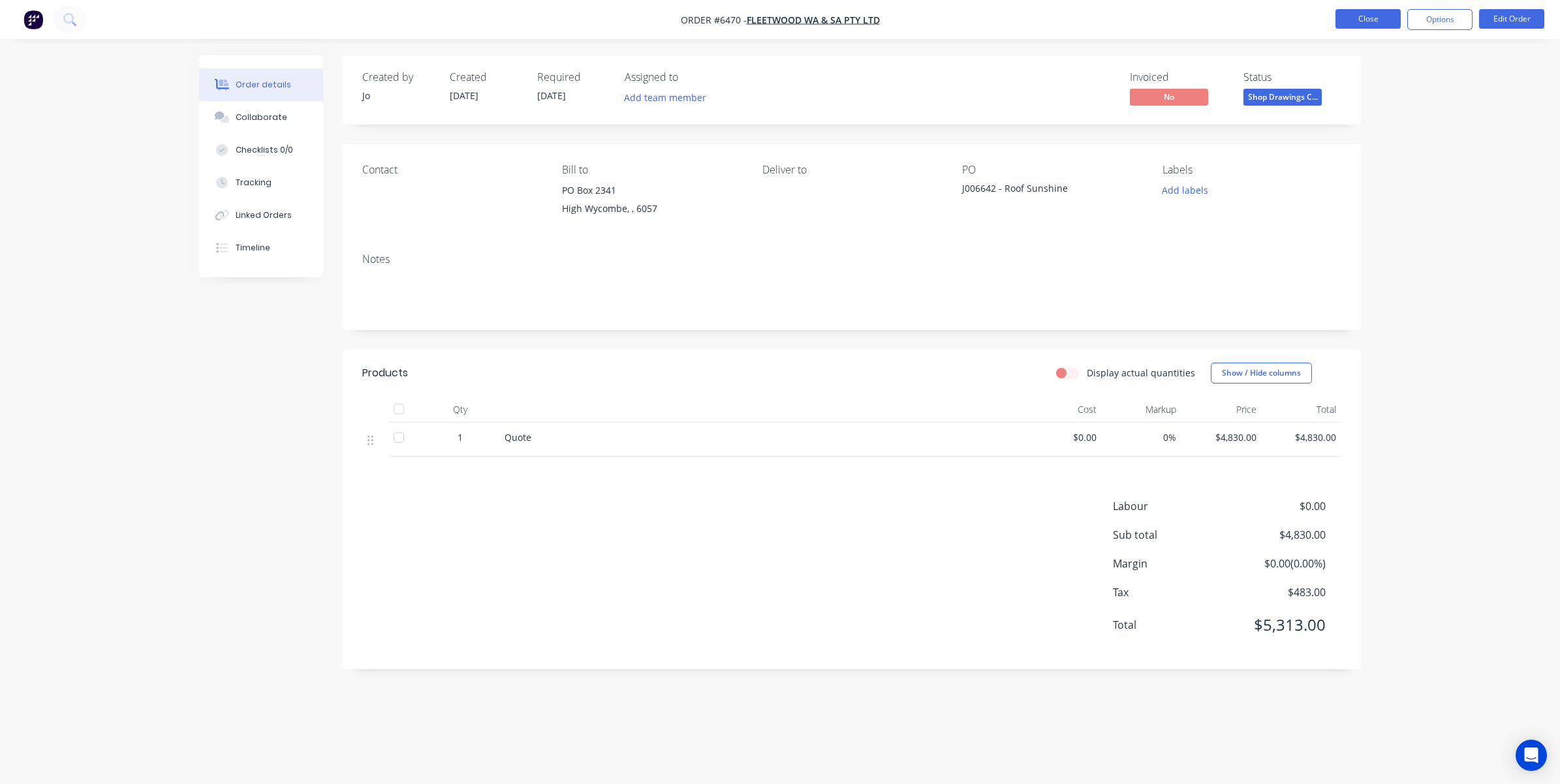
click at [1039, 15] on button "Close" at bounding box center [1368, 19] width 65 height 20
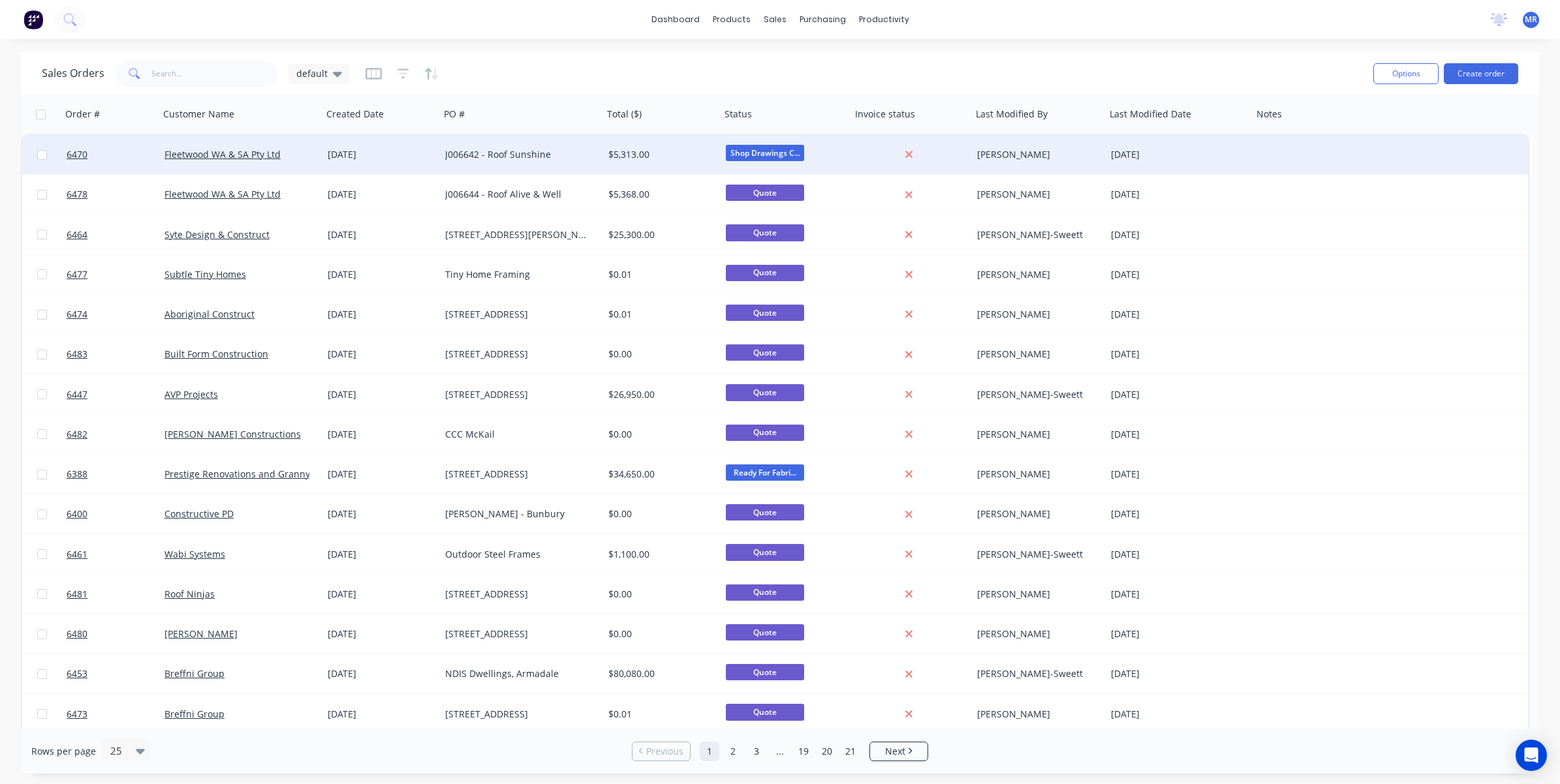
drag, startPoint x: 516, startPoint y: 152, endPoint x: 523, endPoint y: 151, distance: 7.1
click at [523, 151] on div "J006642 - Roof Sunshine" at bounding box center [518, 154] width 145 height 13
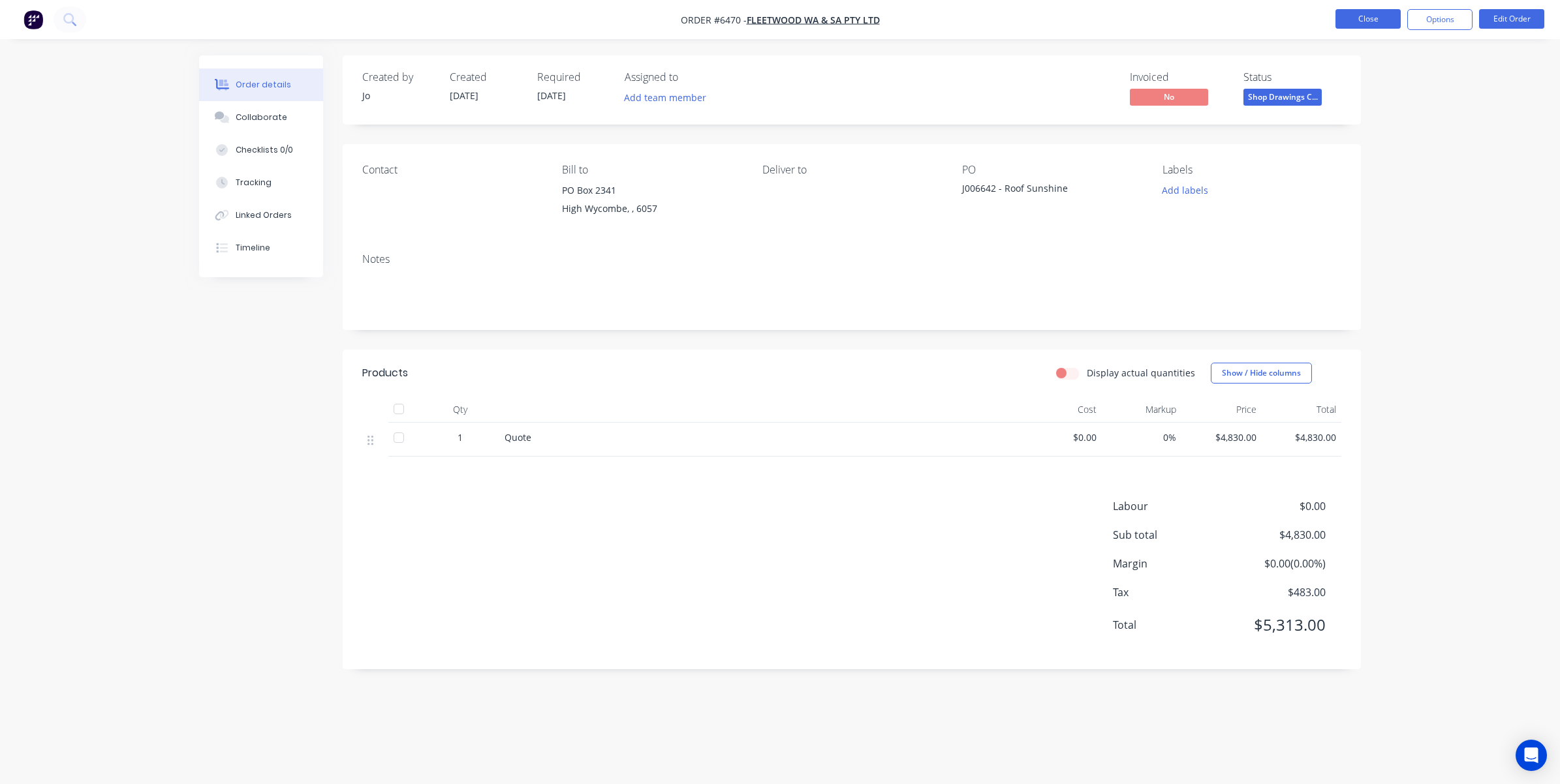
click at [1039, 12] on button "Close" at bounding box center [1368, 19] width 65 height 20
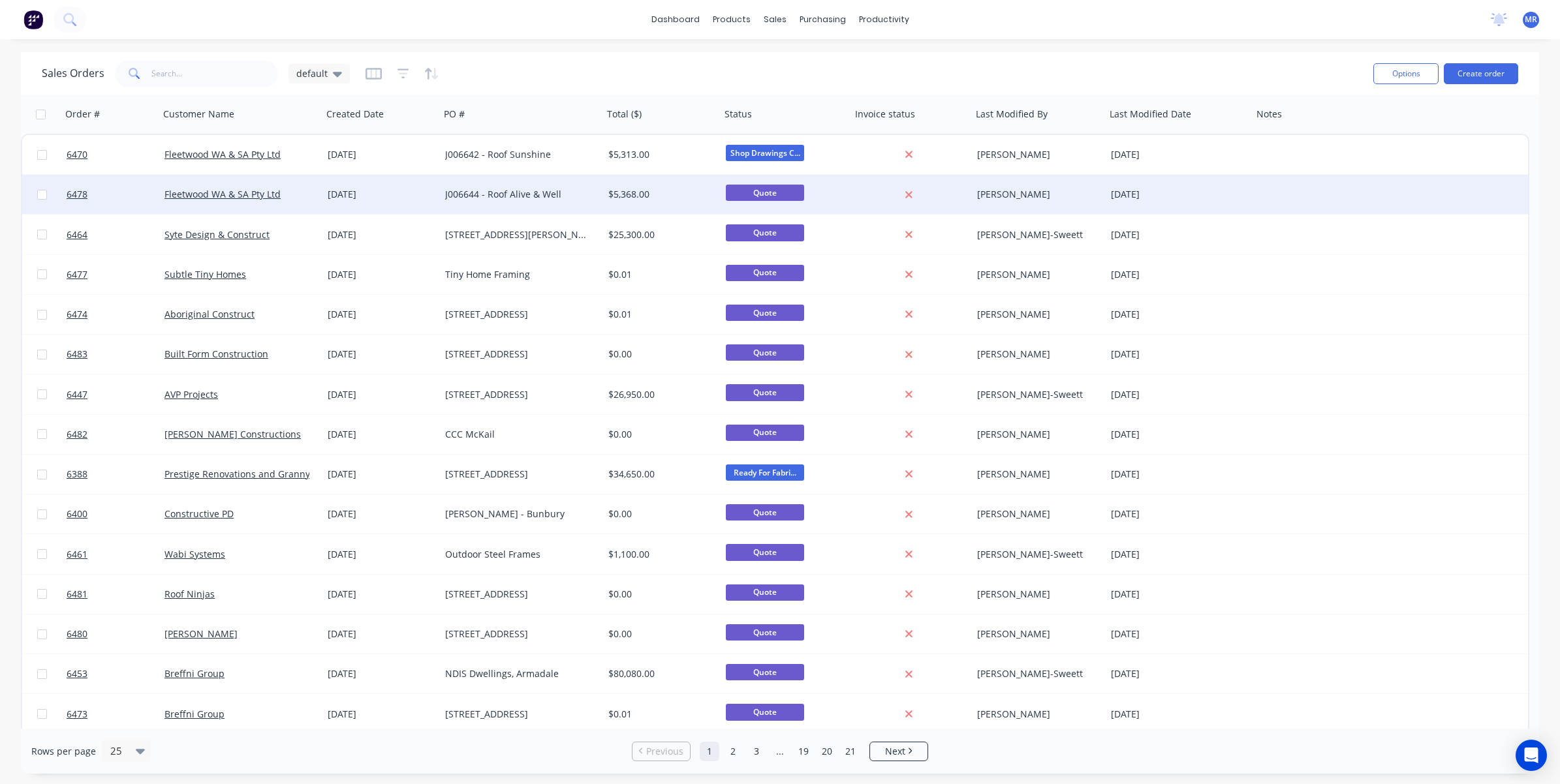
click at [510, 195] on div "J006644 - Roof Alive & Well" at bounding box center [518, 194] width 145 height 13
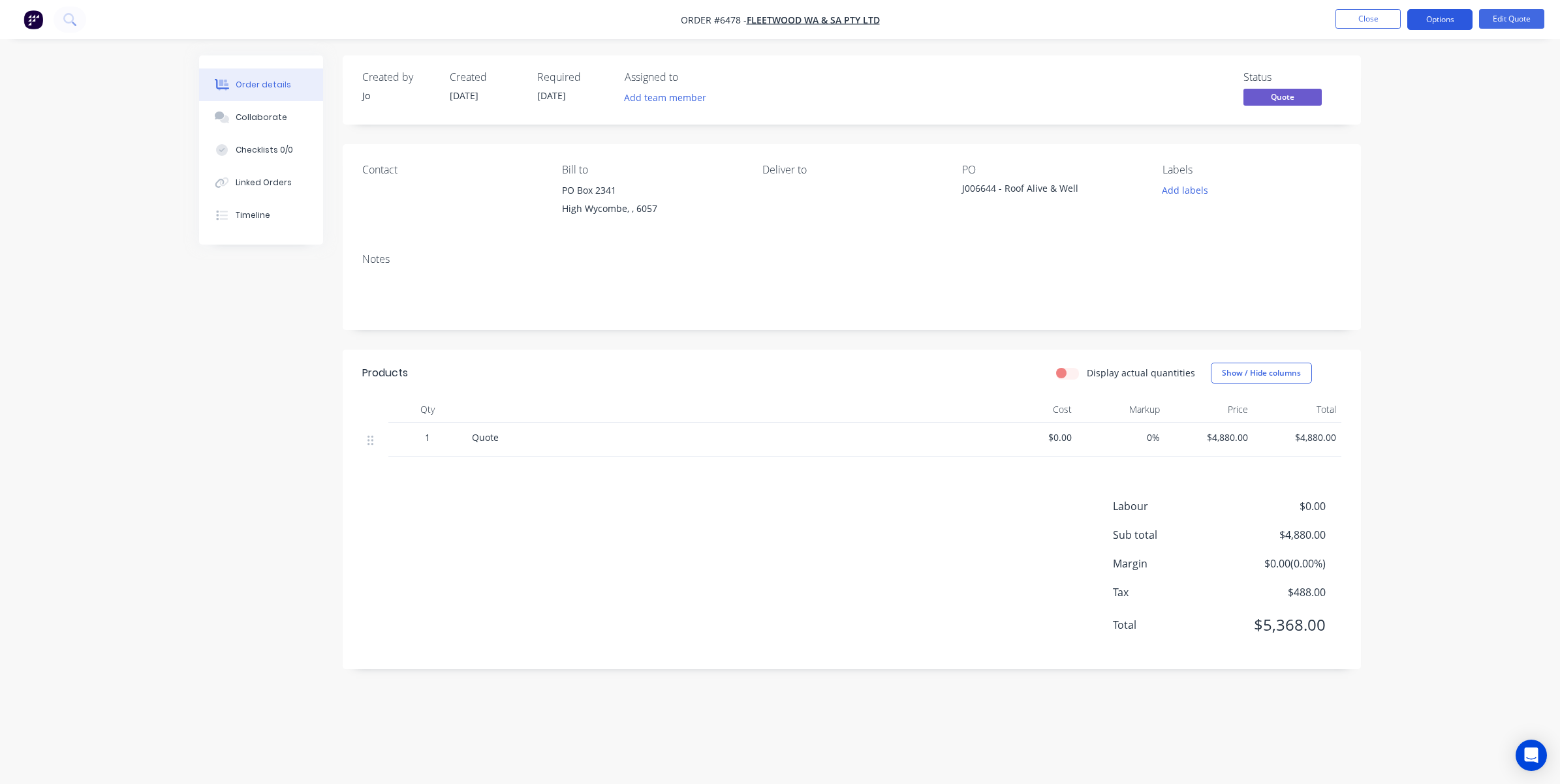
click at [1039, 18] on button "Options" at bounding box center [1440, 20] width 65 height 20
click at [1039, 160] on div "Convert to Order" at bounding box center [1400, 158] width 120 height 19
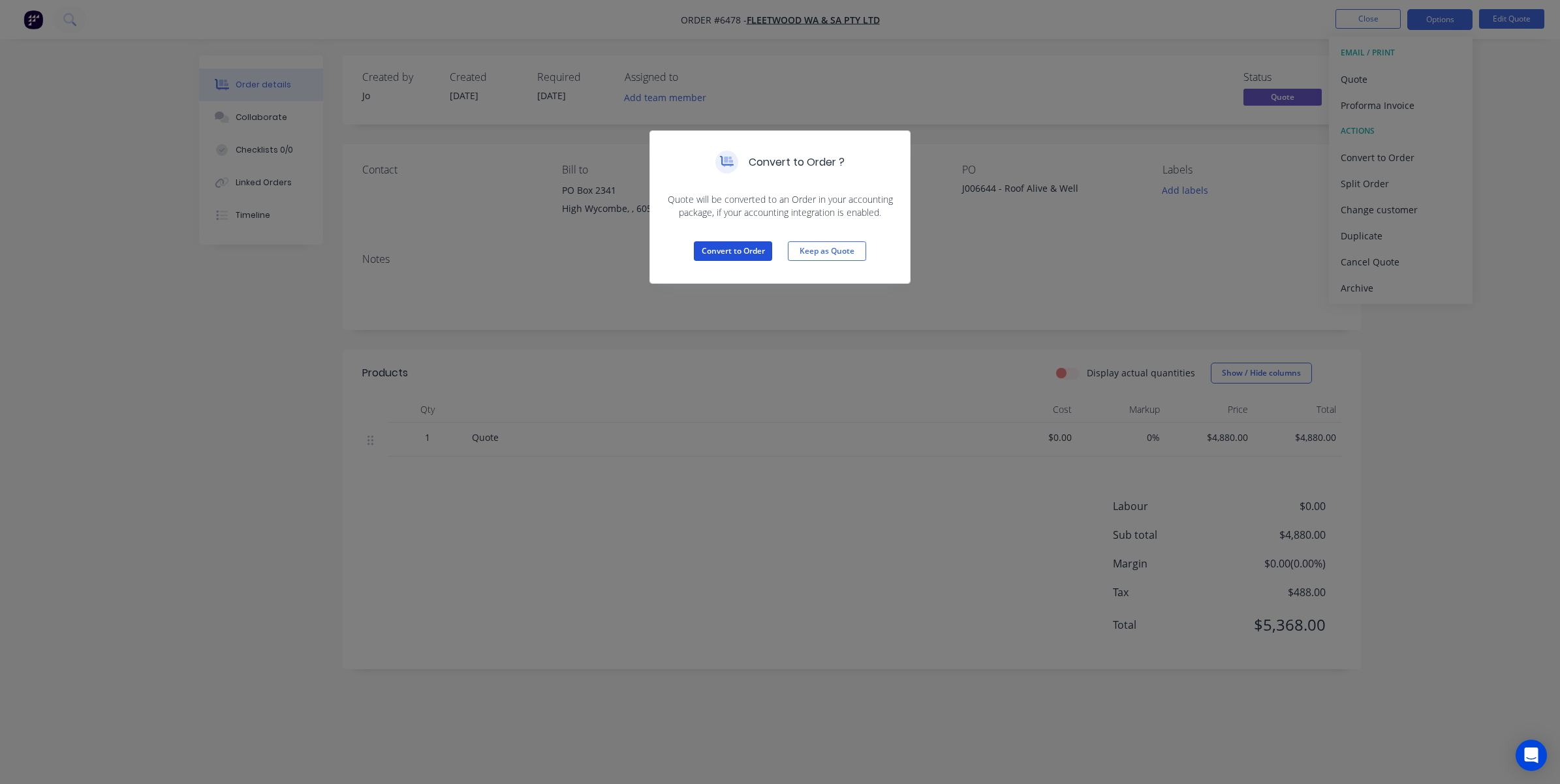
drag, startPoint x: 745, startPoint y: 248, endPoint x: 941, endPoint y: 177, distance: 208.5
click at [746, 246] on button "Convert to Order" at bounding box center [733, 251] width 79 height 20
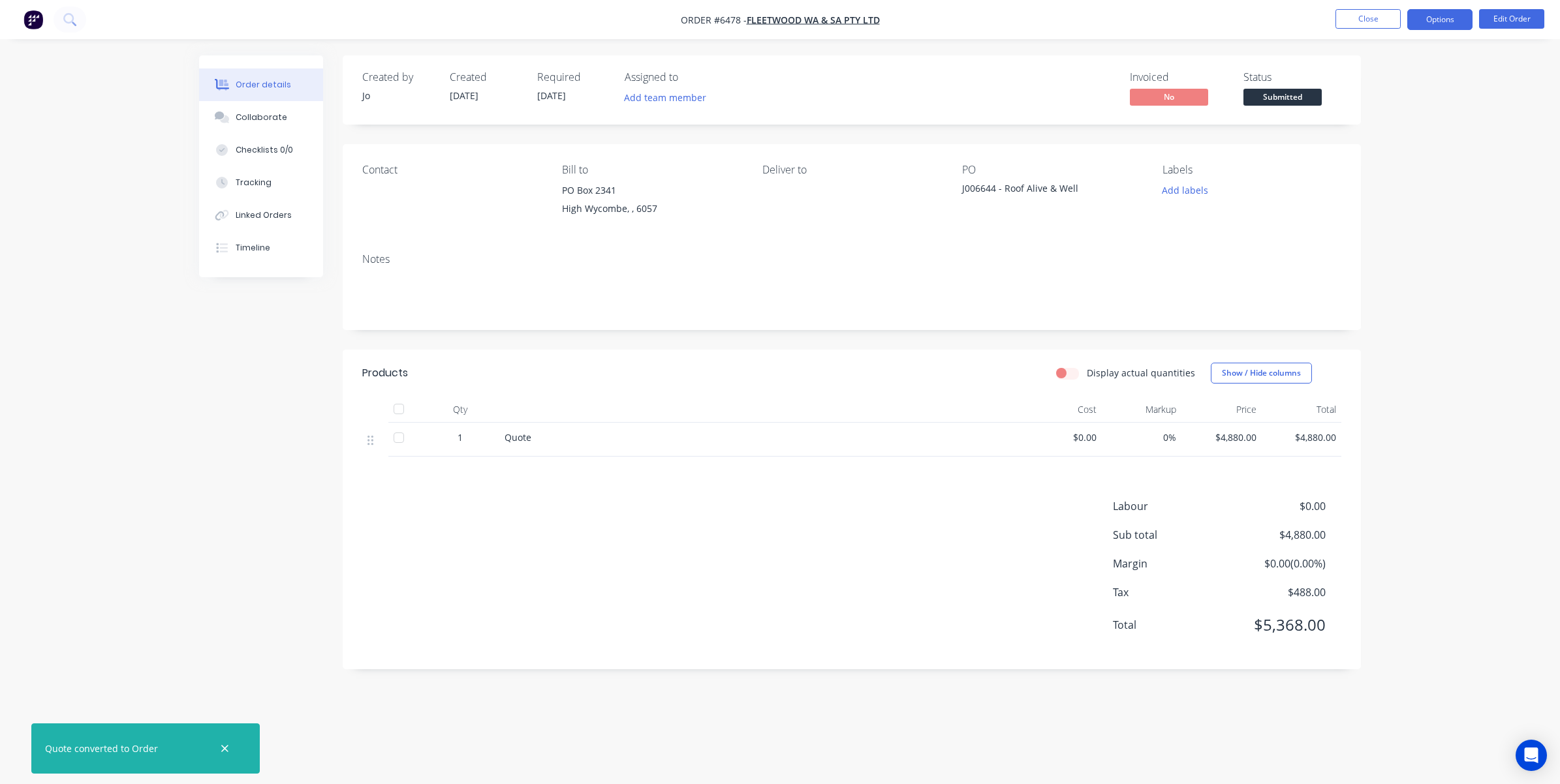
click at [1039, 20] on button "Options" at bounding box center [1440, 20] width 65 height 20
click at [1039, 49] on div "Order details Collaborate Checklists 0/0 Tracking Linked Orders Timeline Order …" at bounding box center [780, 392] width 1560 height 784
click at [1039, 96] on span "Submitted" at bounding box center [1283, 96] width 79 height 16
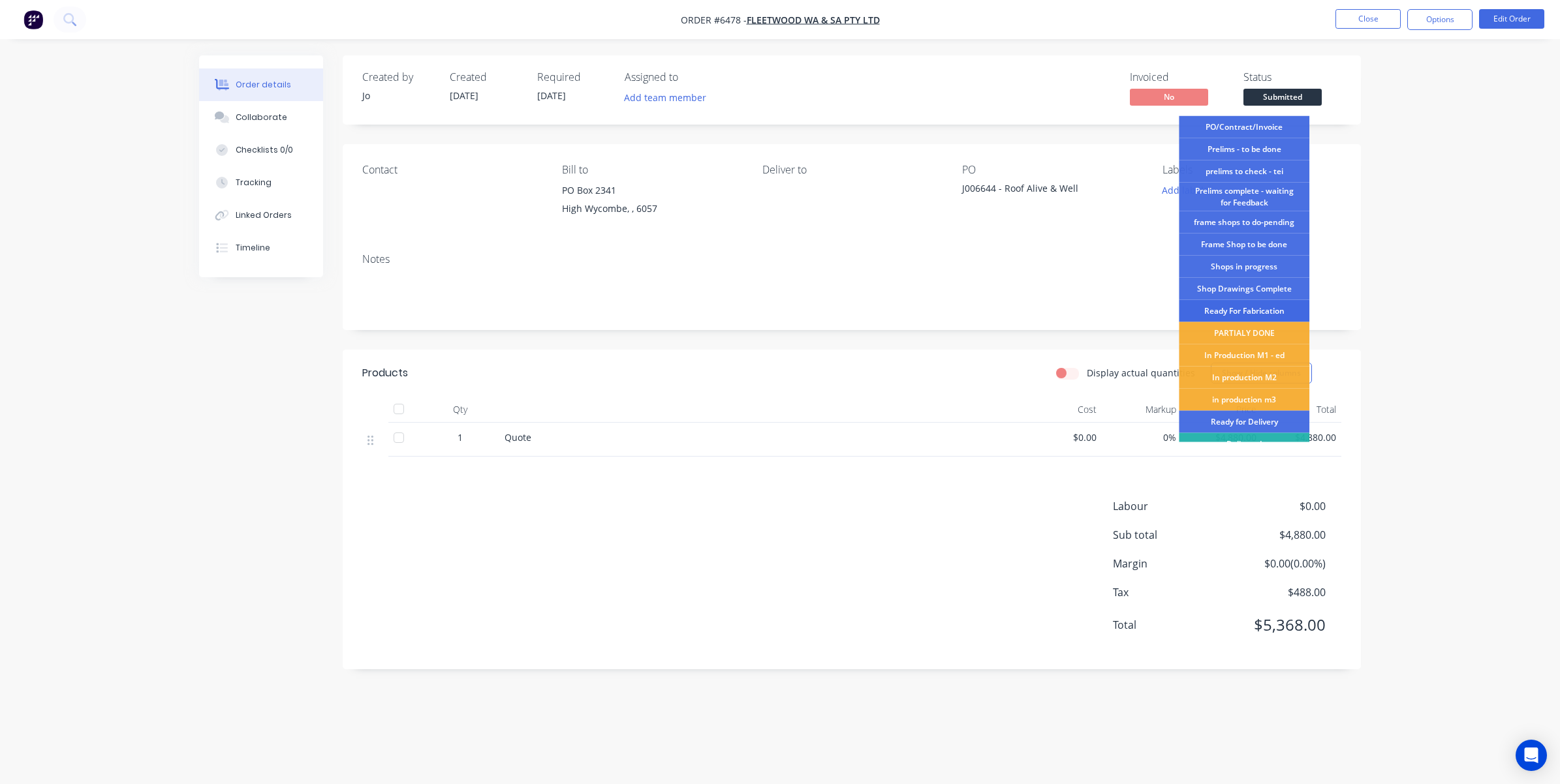
click at [1039, 310] on div "Ready For Fabrication" at bounding box center [1243, 311] width 131 height 22
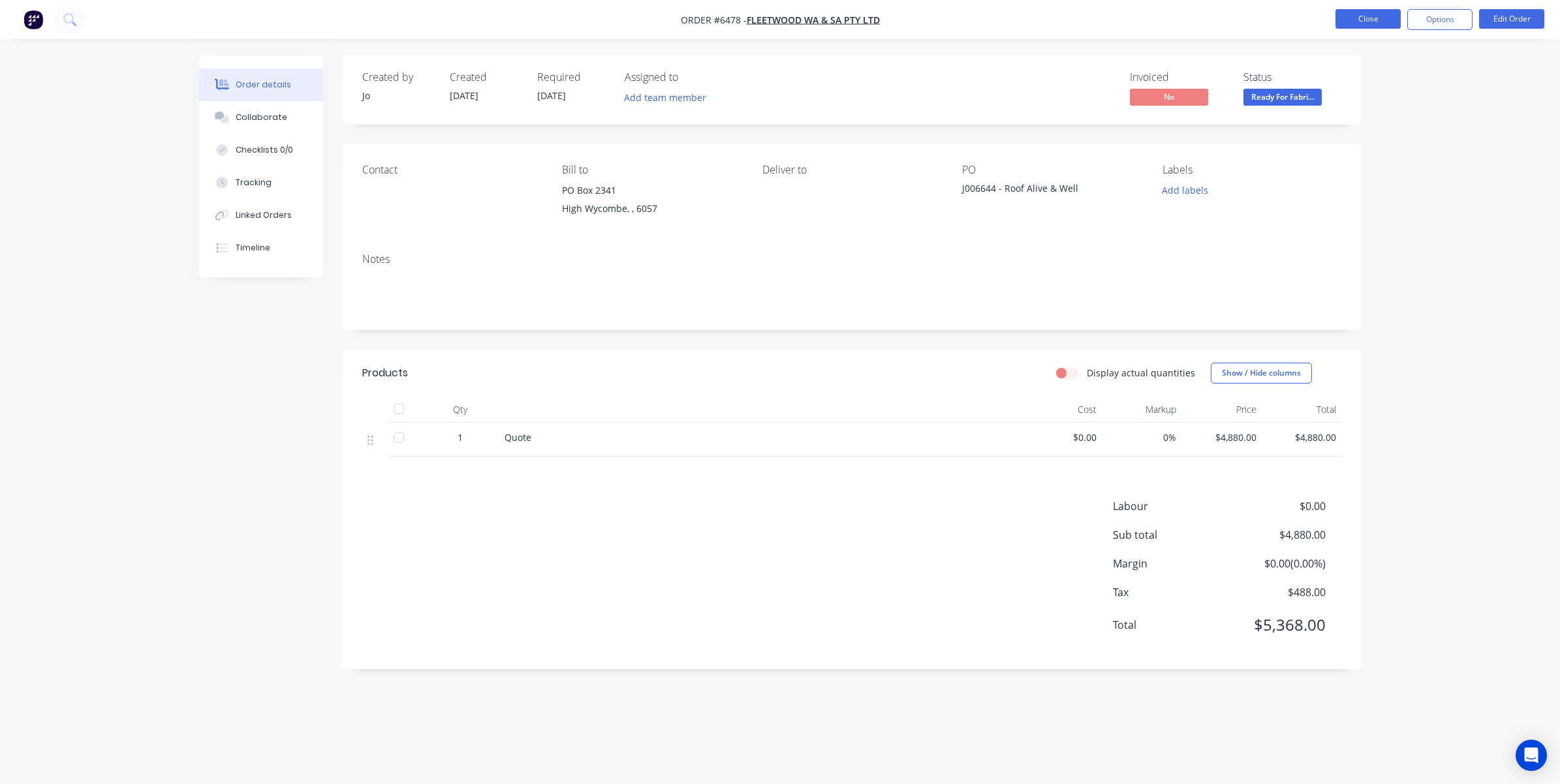
click at [1039, 18] on button "Close" at bounding box center [1368, 19] width 65 height 20
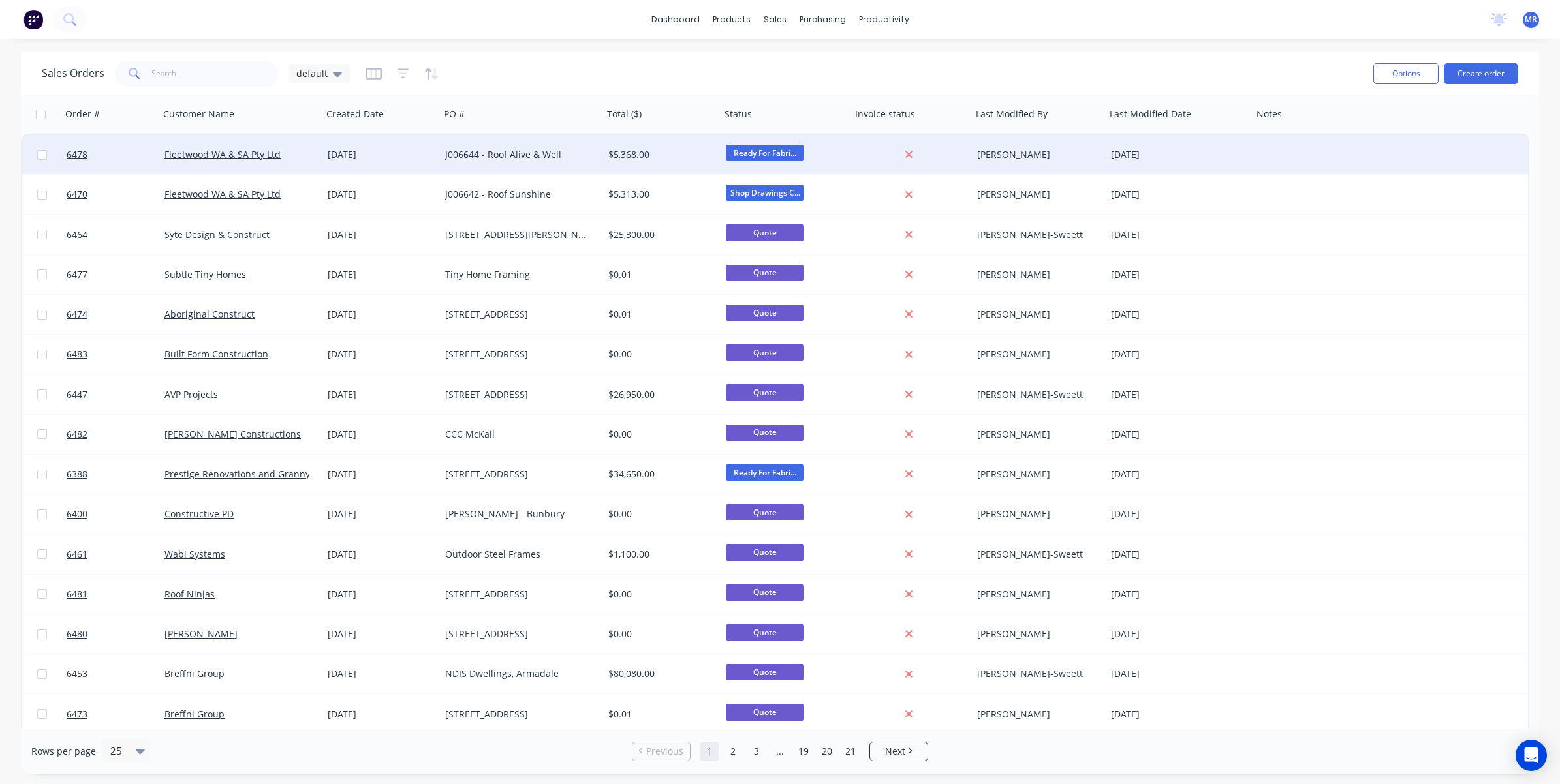
click at [515, 157] on div "J006644 - Roof Alive & Well" at bounding box center [518, 154] width 145 height 13
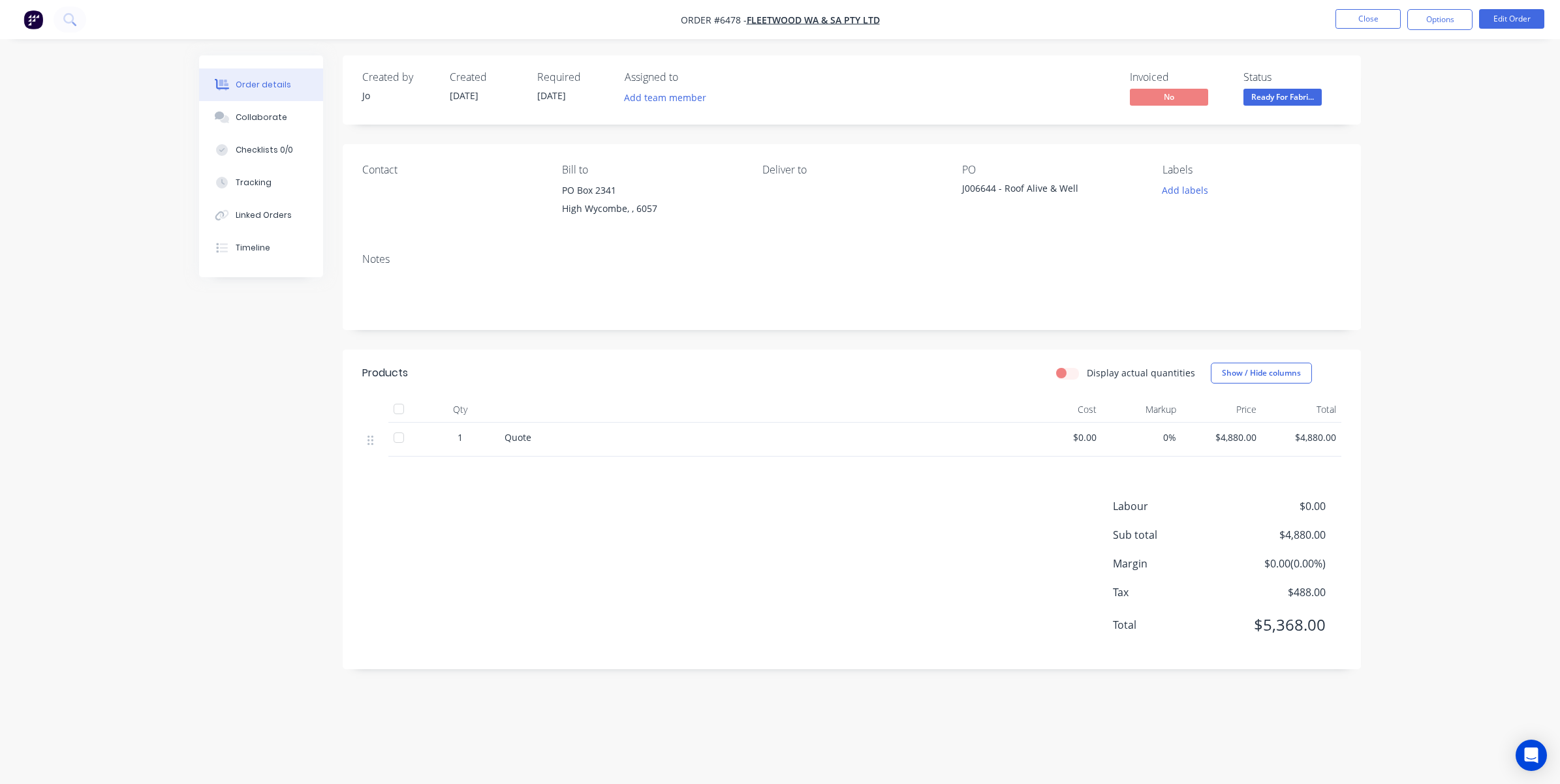
click at [554, 92] on span "[DATE]" at bounding box center [551, 96] width 29 height 13
click at [566, 95] on span "[DATE]" at bounding box center [551, 96] width 29 height 13
click at [553, 90] on span "[DATE]" at bounding box center [551, 96] width 29 height 13
drag, startPoint x: 1503, startPoint y: 20, endPoint x: 1497, endPoint y: 24, distance: 7.2
click at [1039, 24] on button "Edit Order" at bounding box center [1511, 19] width 65 height 20
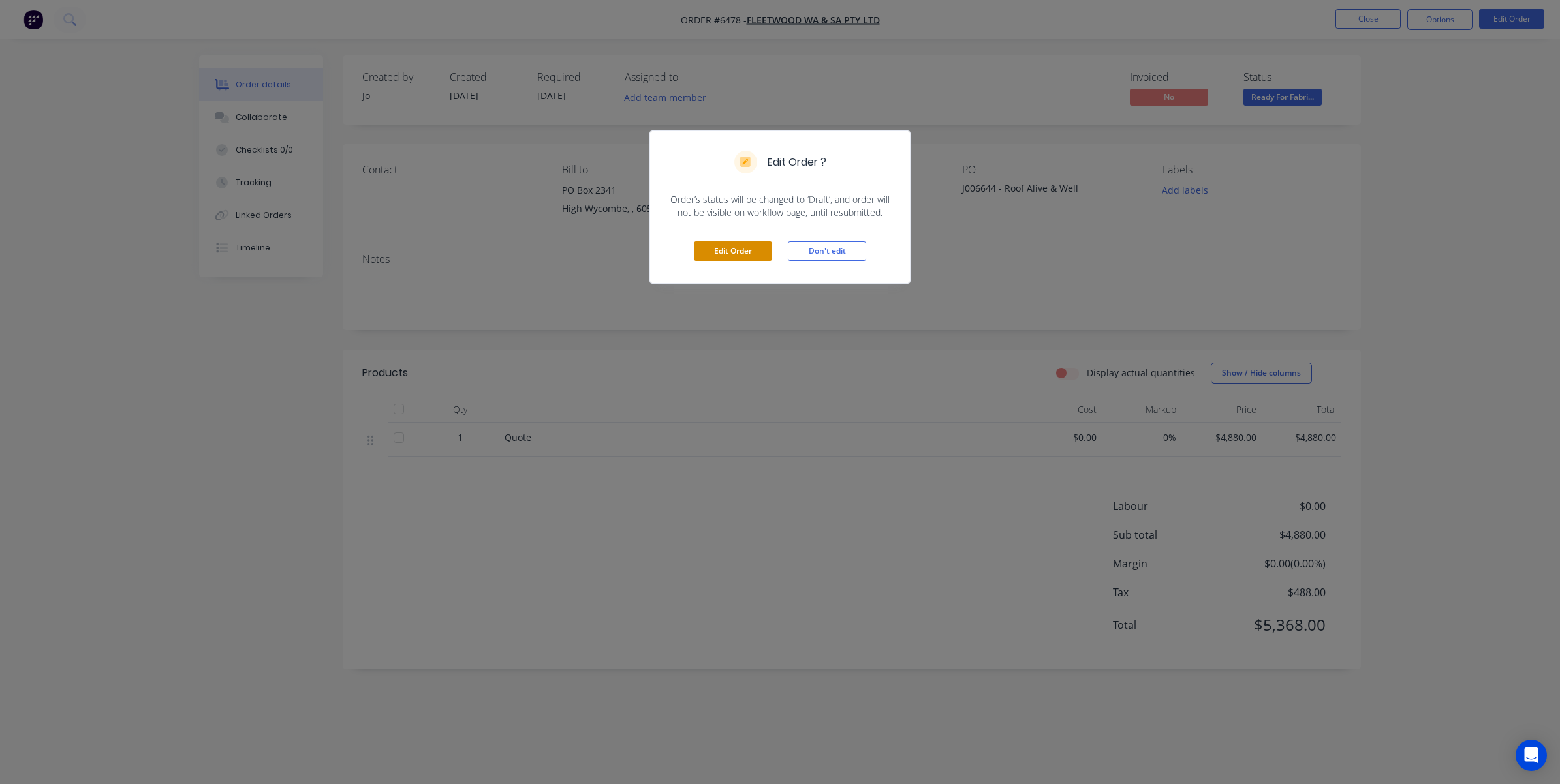
drag, startPoint x: 742, startPoint y: 252, endPoint x: 728, endPoint y: 250, distance: 14.1
click at [739, 251] on button "Edit Order" at bounding box center [733, 251] width 79 height 20
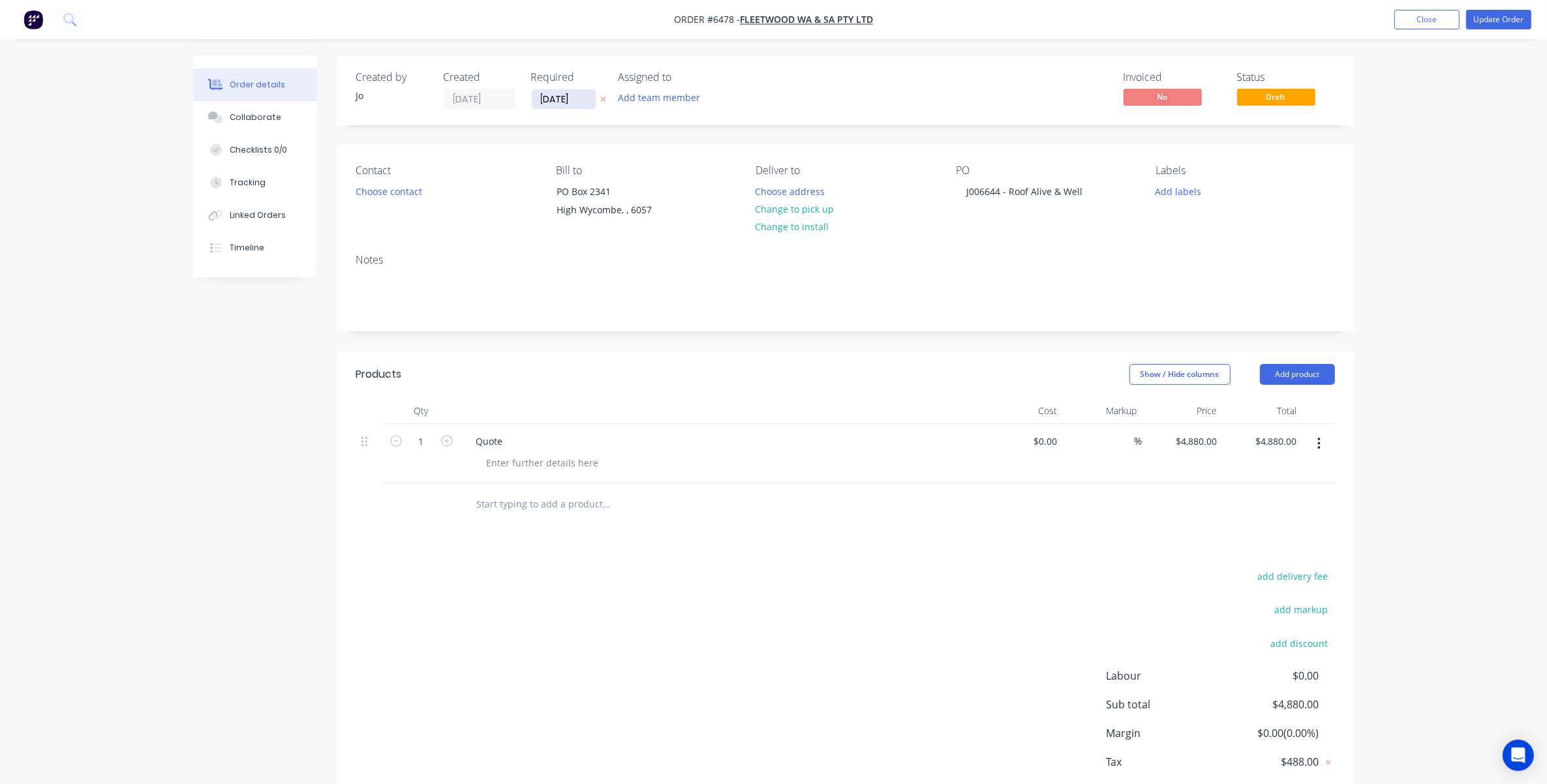
click at [559, 95] on input "[DATE]" at bounding box center [563, 99] width 64 height 20
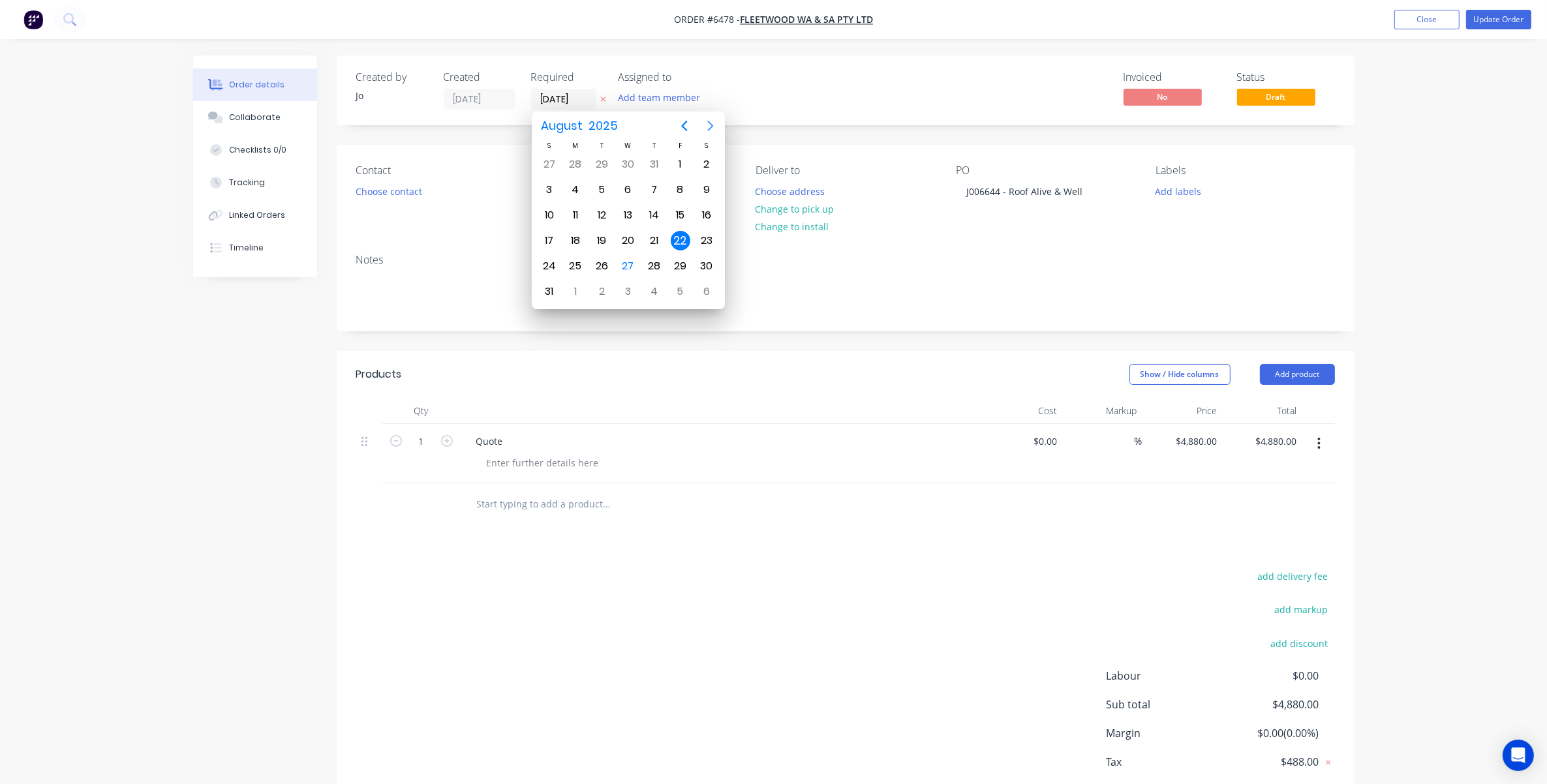
click at [712, 128] on icon "Next page" at bounding box center [711, 125] width 15 height 15
click at [651, 191] on div "11" at bounding box center [654, 189] width 20 height 20
type input "11/09/25"
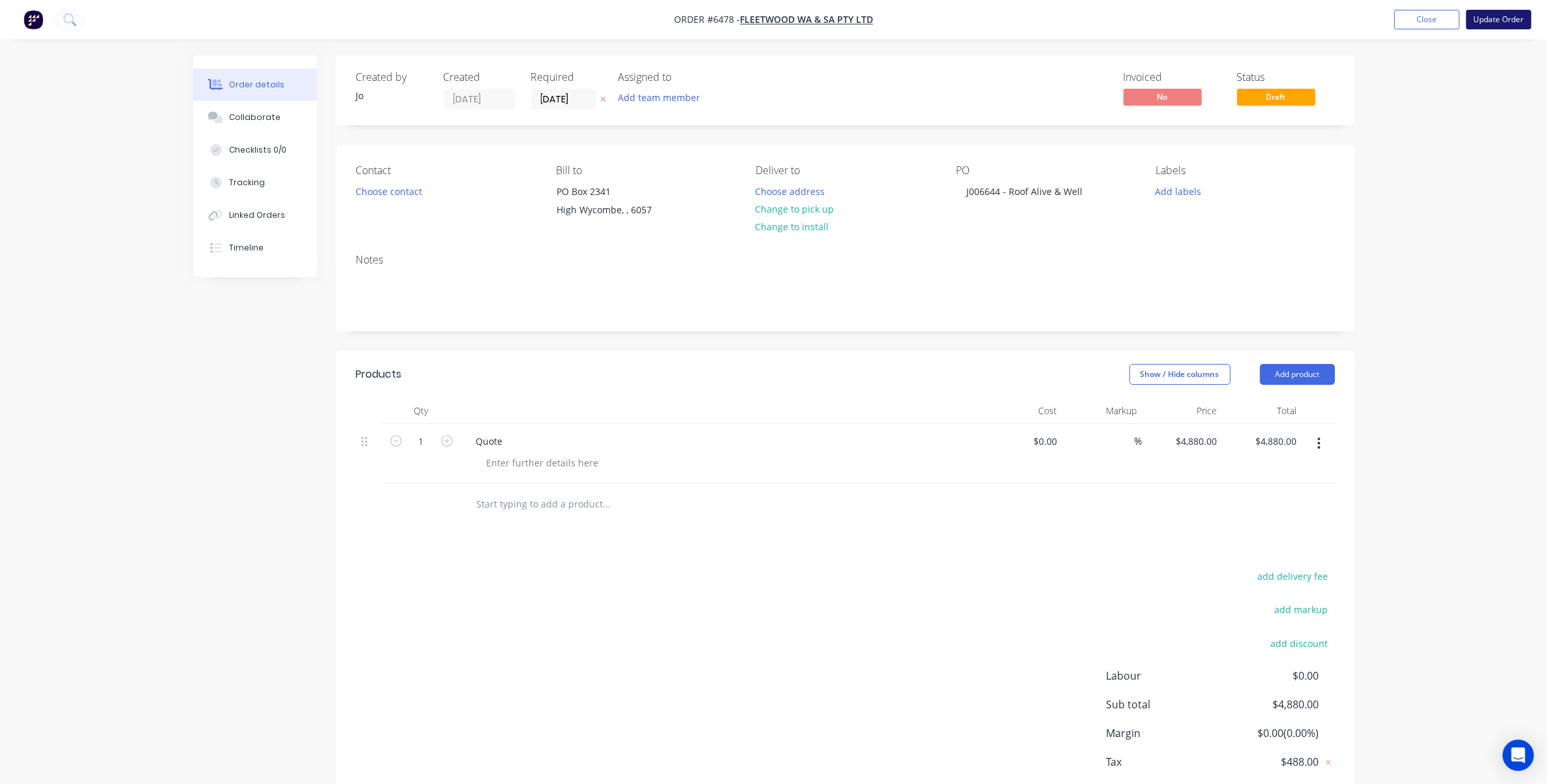
click at [1038, 20] on button "Update Order" at bounding box center [1498, 19] width 65 height 20
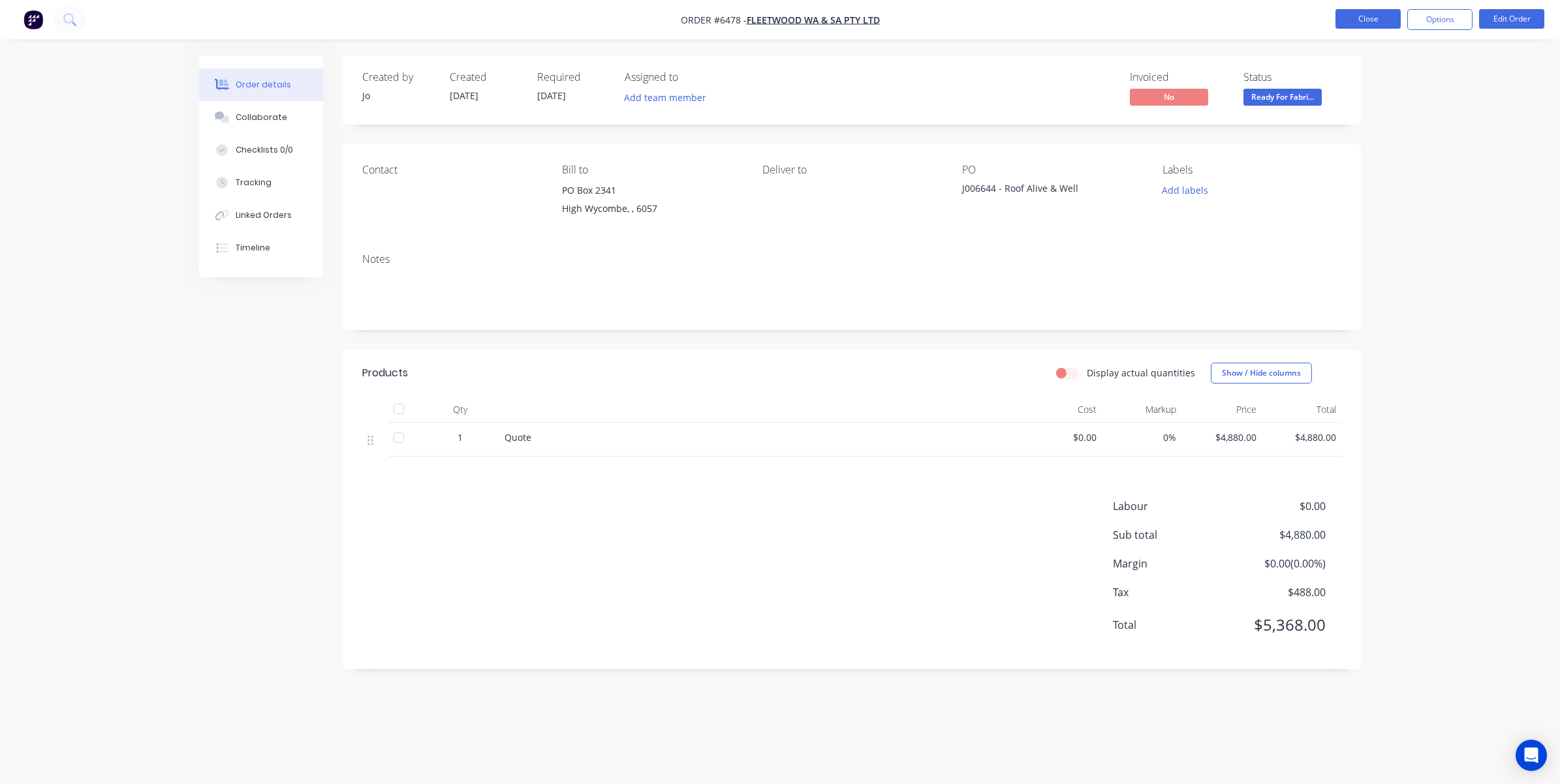
click at [1039, 20] on button "Close" at bounding box center [1368, 19] width 65 height 20
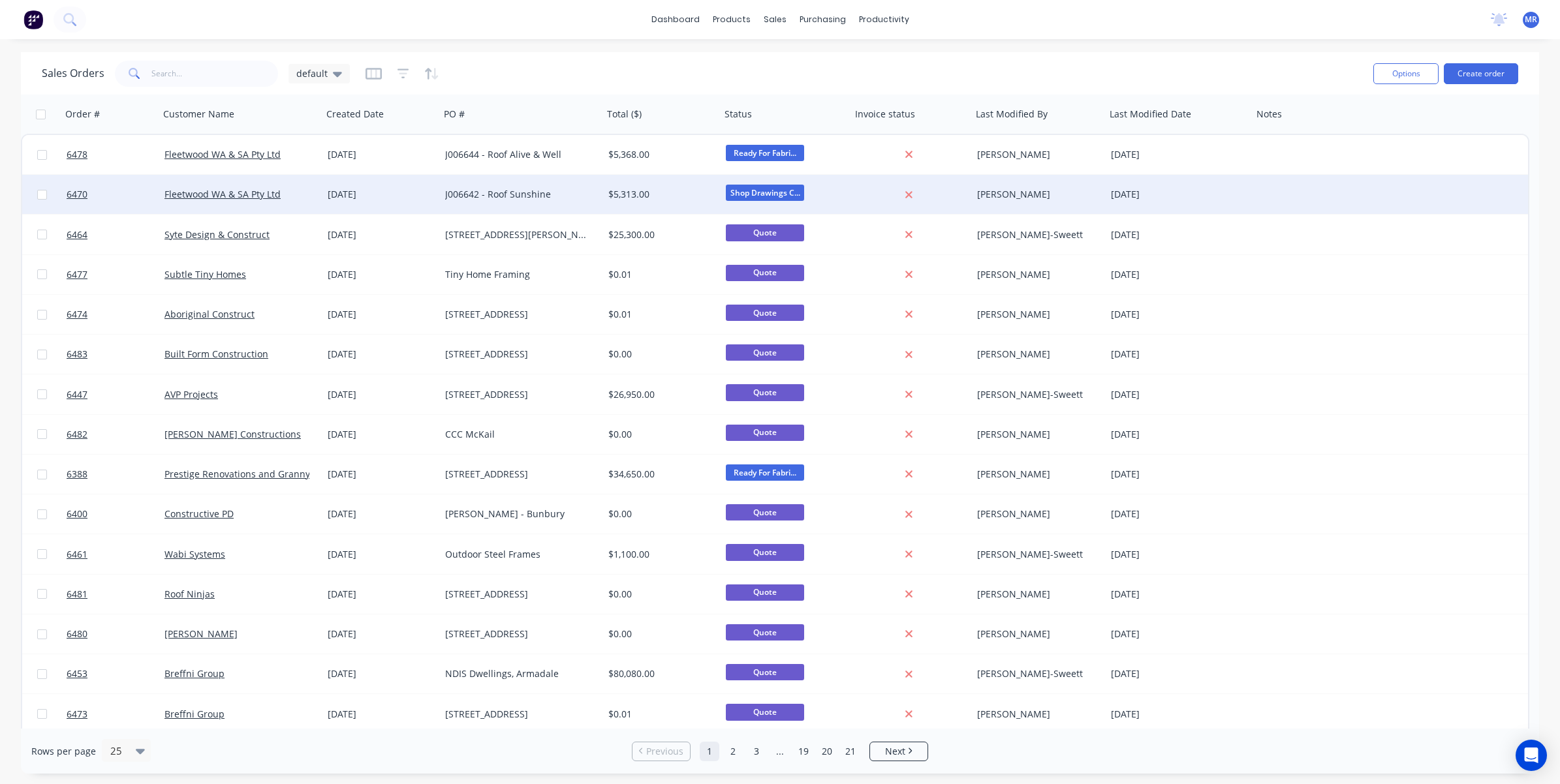
click at [504, 188] on div "J006642 - Roof Sunshine" at bounding box center [518, 194] width 145 height 13
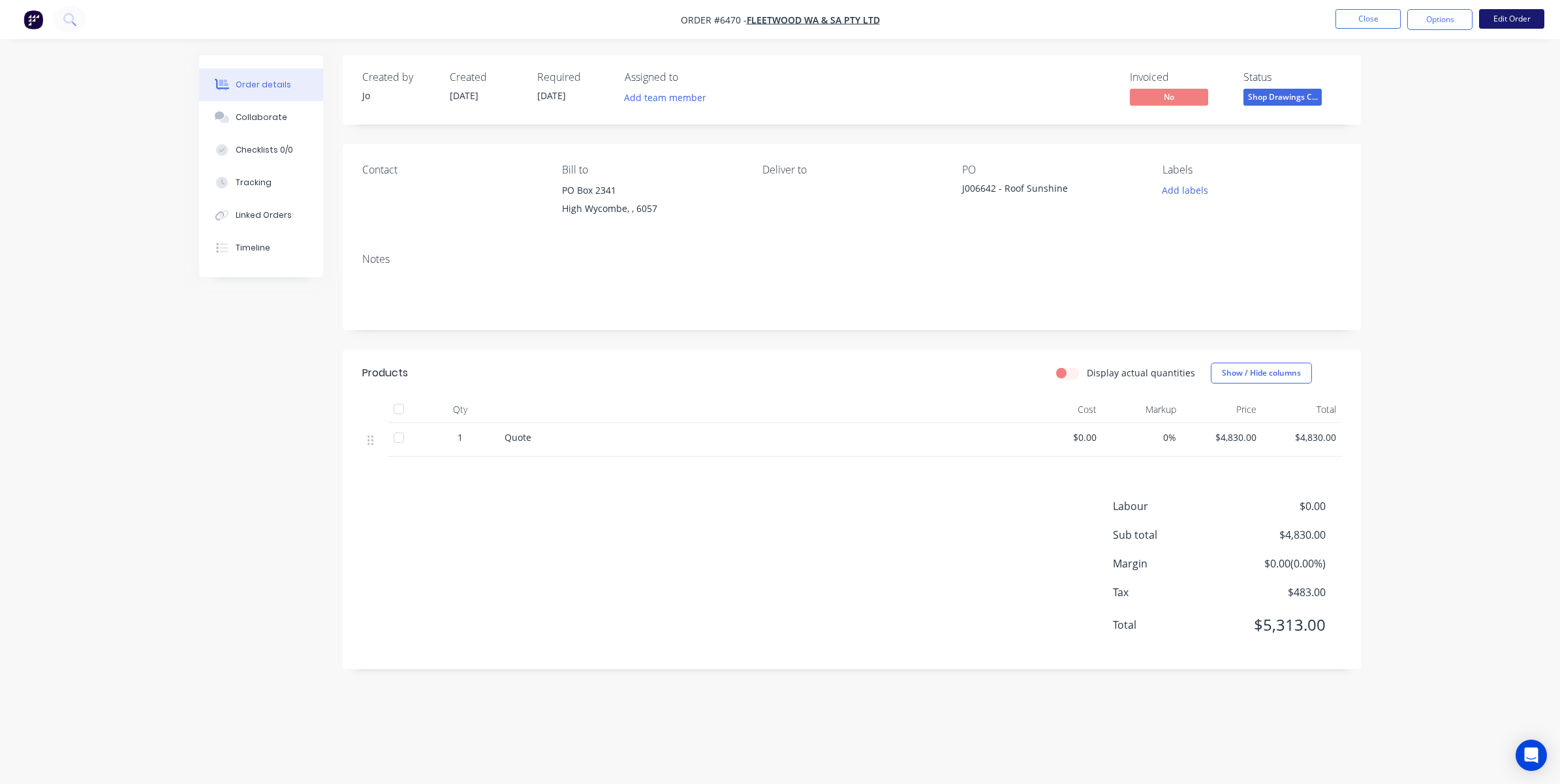
click at [1039, 17] on button "Edit Order" at bounding box center [1511, 19] width 65 height 20
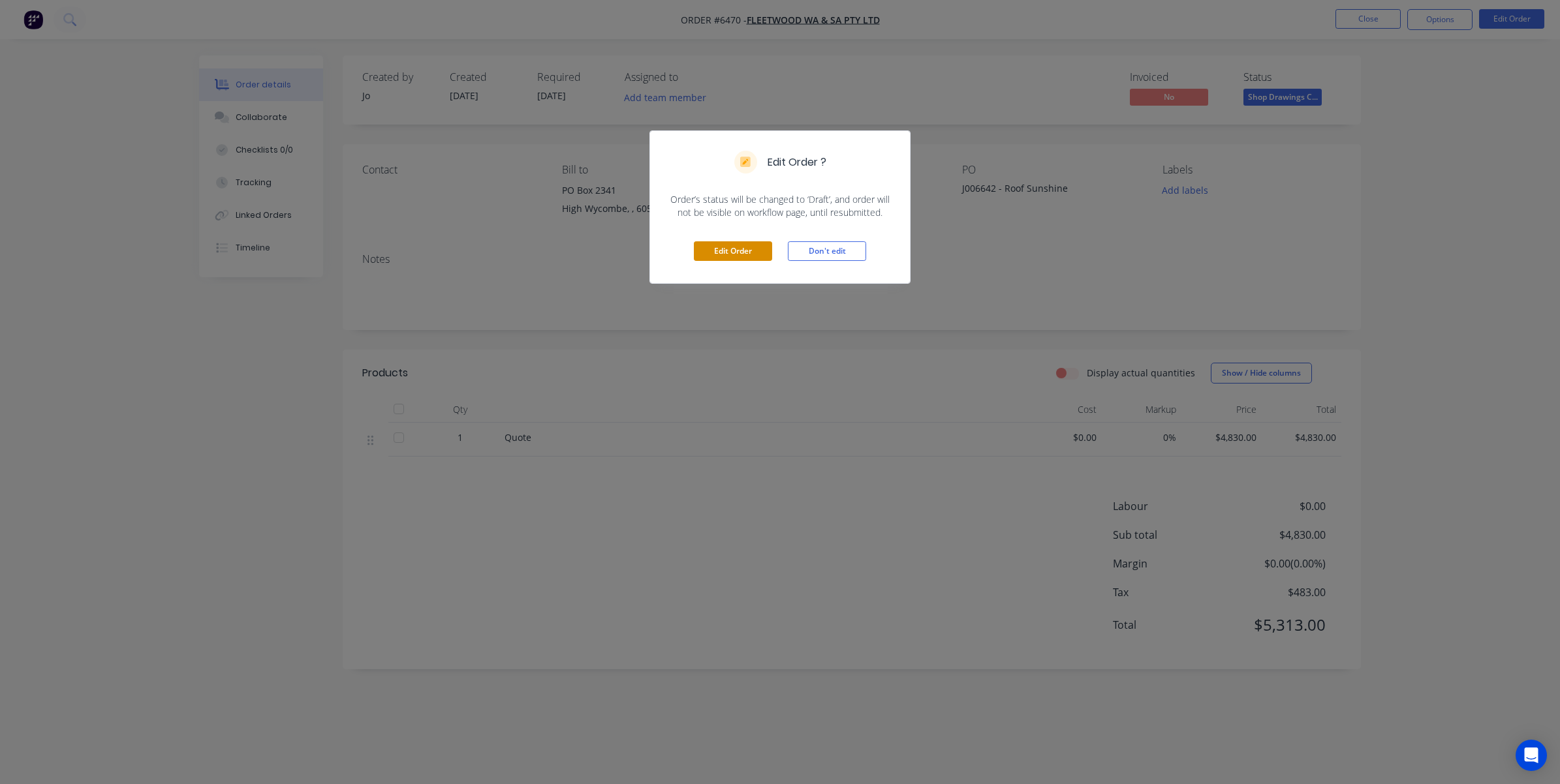
click at [729, 253] on button "Edit Order" at bounding box center [733, 251] width 79 height 20
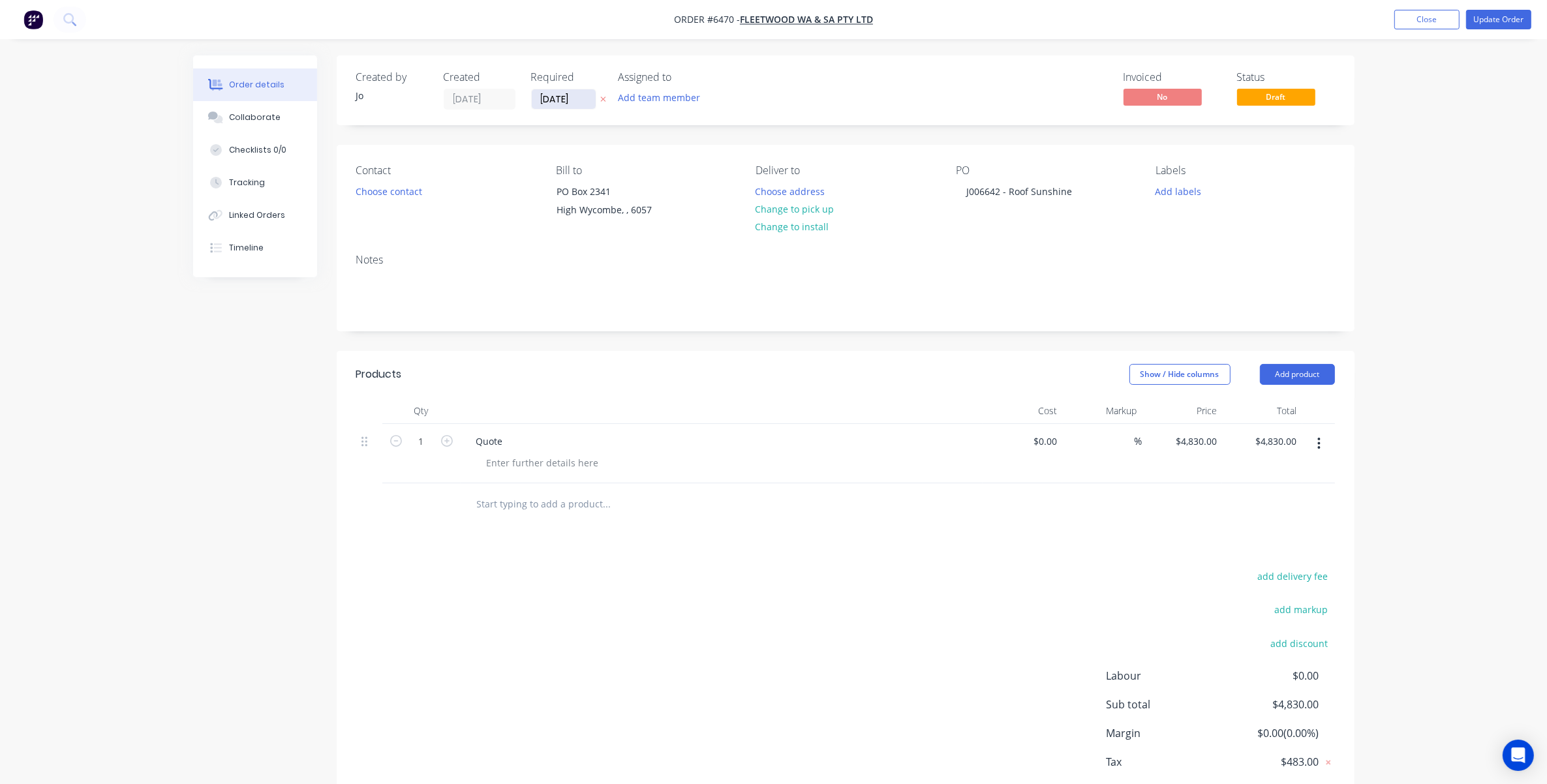
click at [547, 102] on input "21/08/25" at bounding box center [563, 99] width 64 height 20
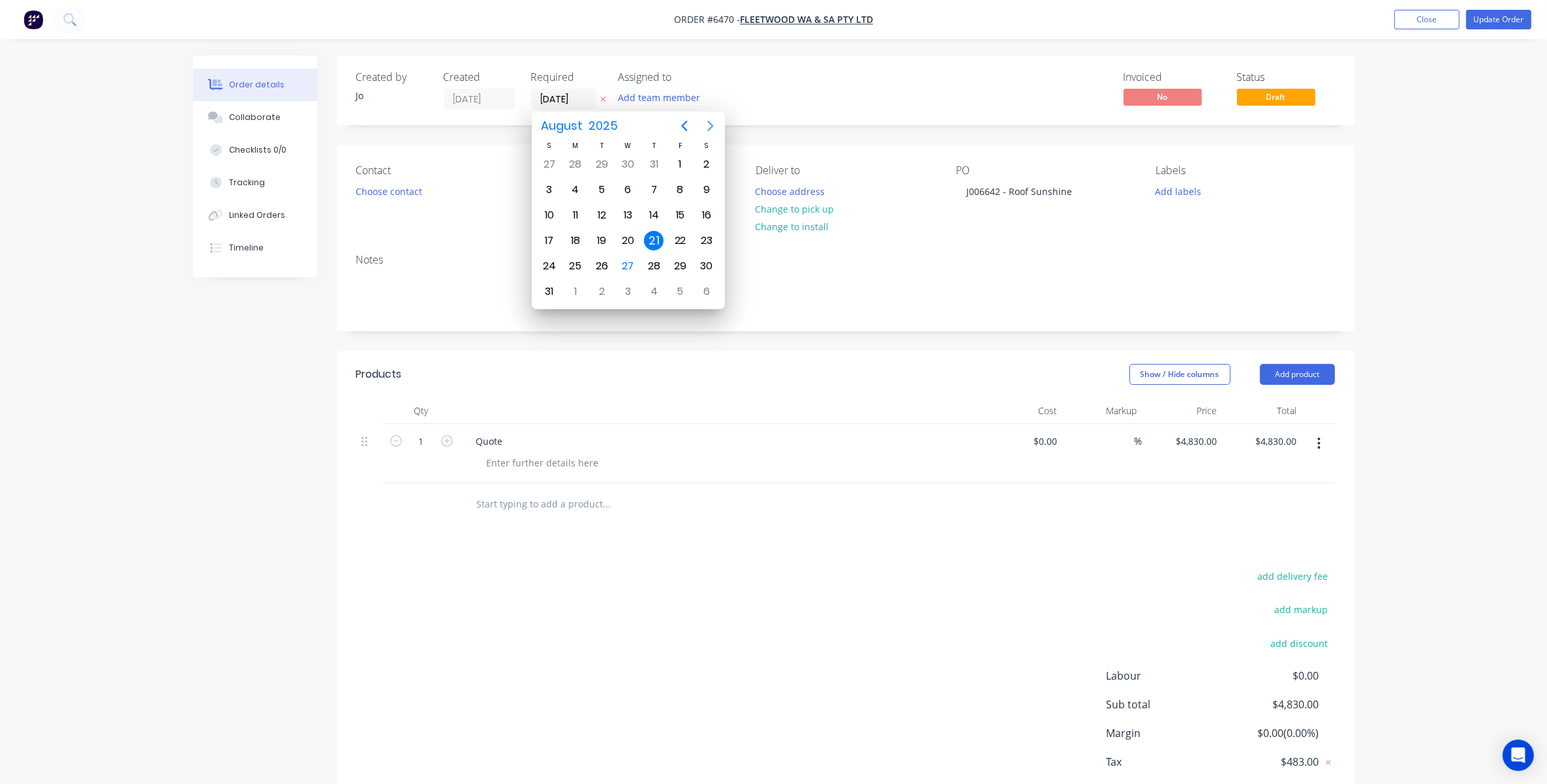
click at [710, 129] on icon "Next page" at bounding box center [710, 126] width 6 height 10
click at [630, 189] on div "10" at bounding box center [627, 189] width 20 height 20
type input "10/09/25"
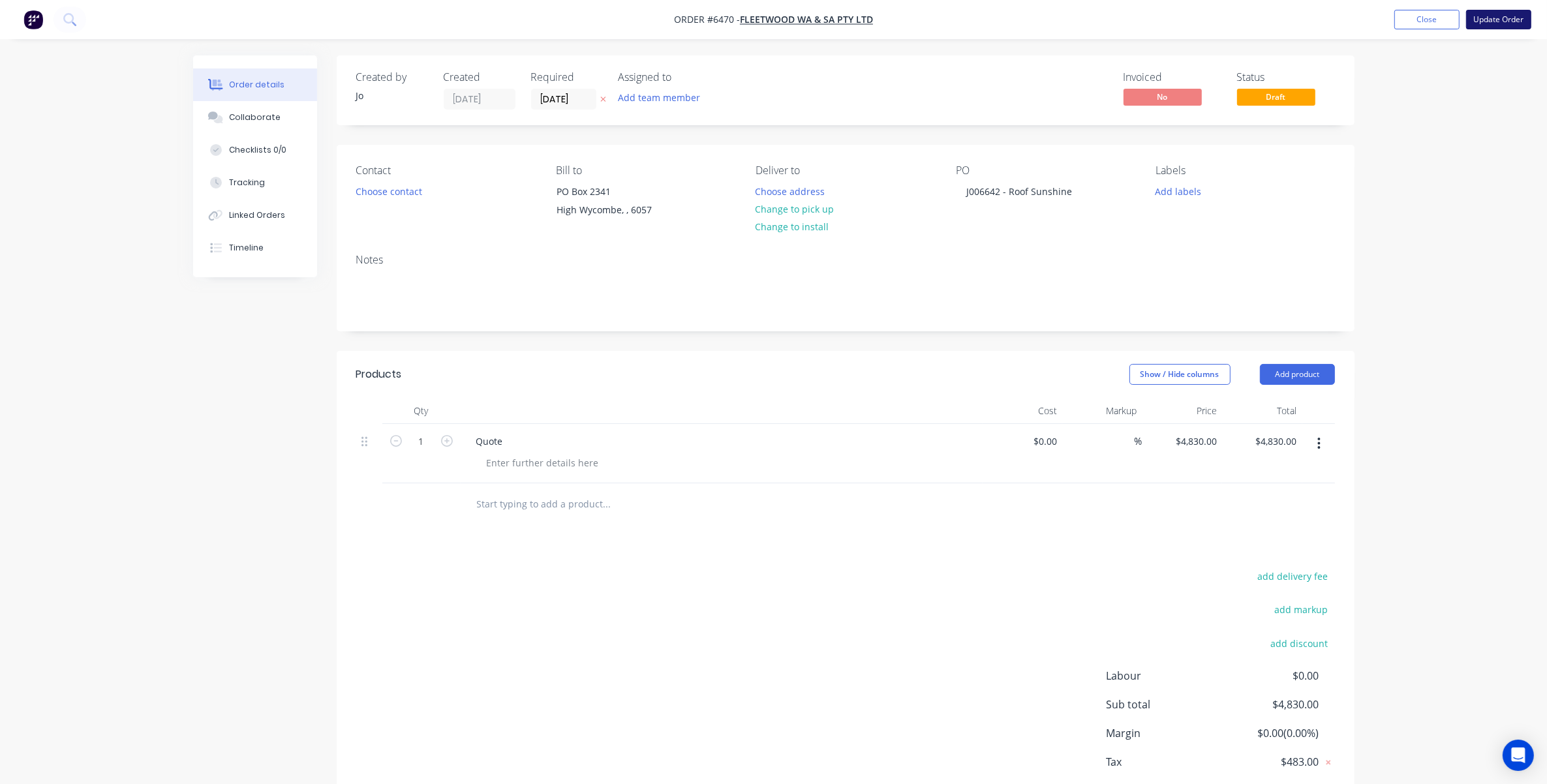
click at [1038, 20] on button "Update Order" at bounding box center [1498, 19] width 65 height 20
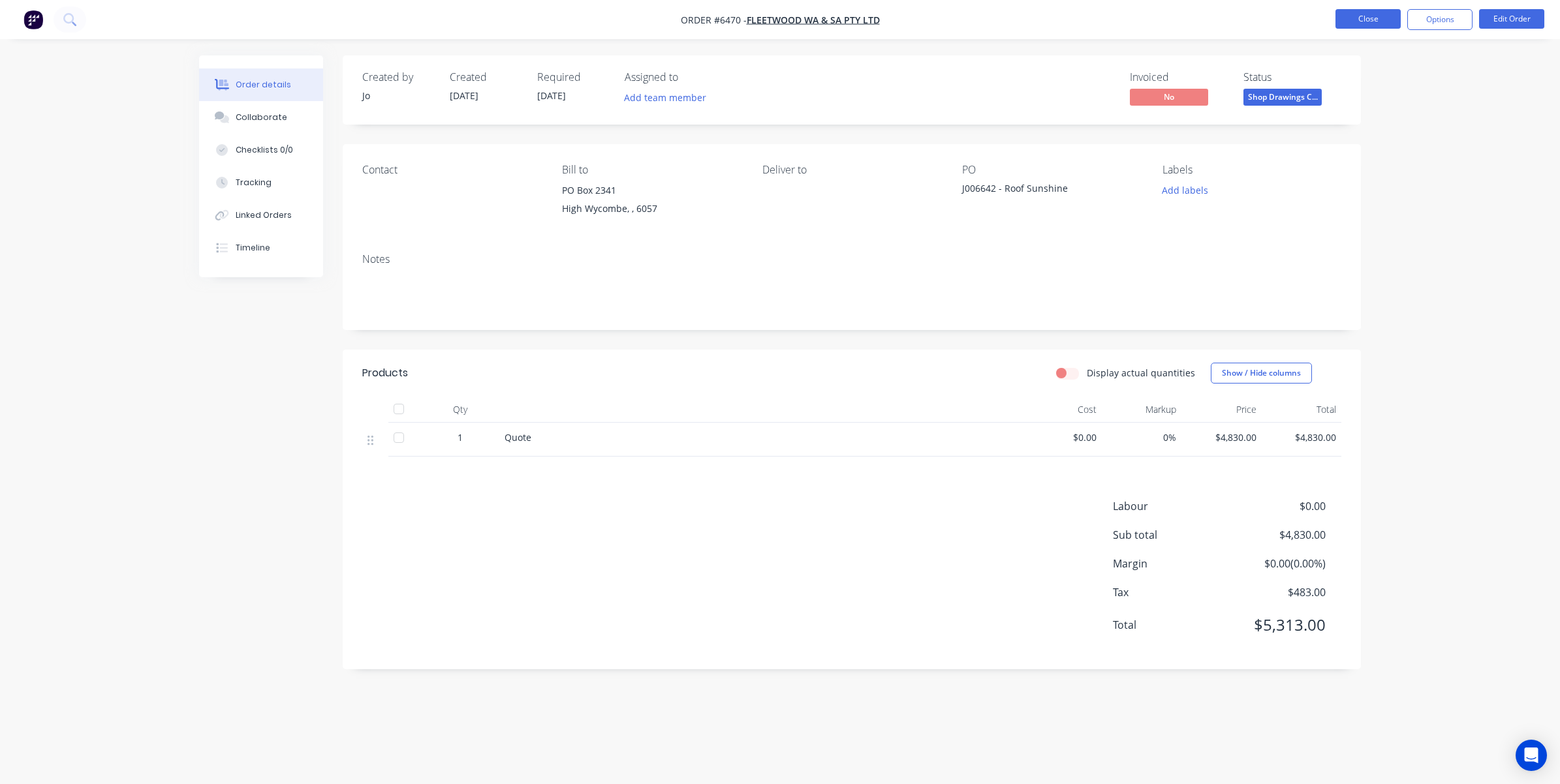
click at [1039, 16] on button "Close" at bounding box center [1368, 19] width 65 height 20
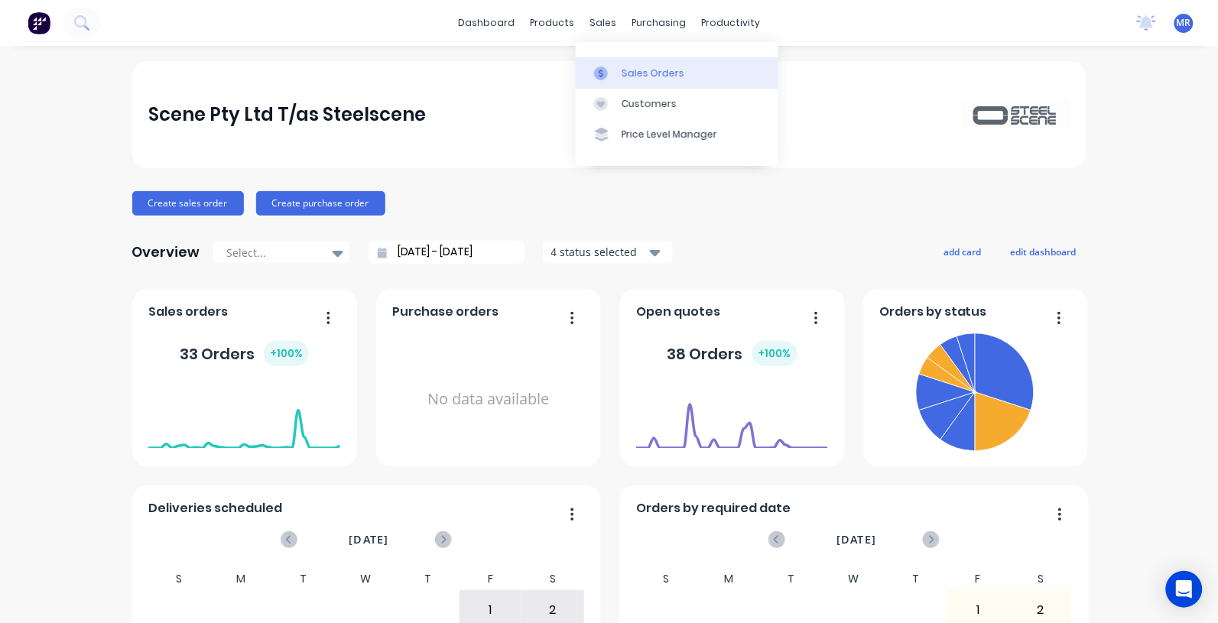
click at [639, 69] on div "Sales Orders" at bounding box center [653, 74] width 63 height 14
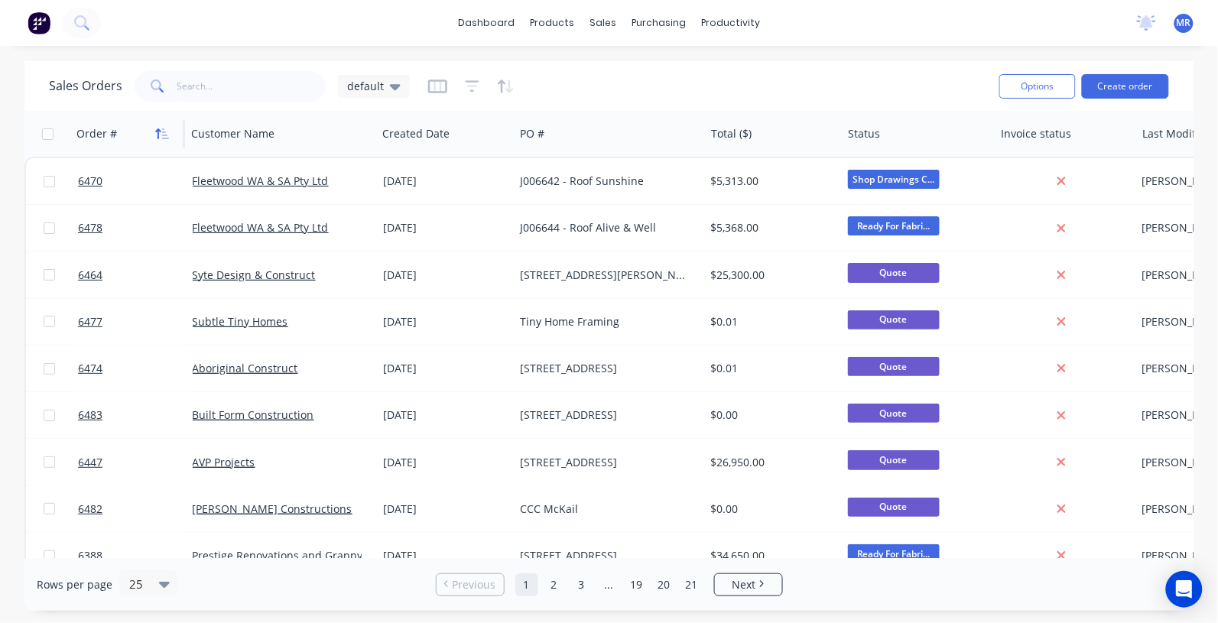
click at [161, 128] on icon "button" at bounding box center [162, 134] width 14 height 12
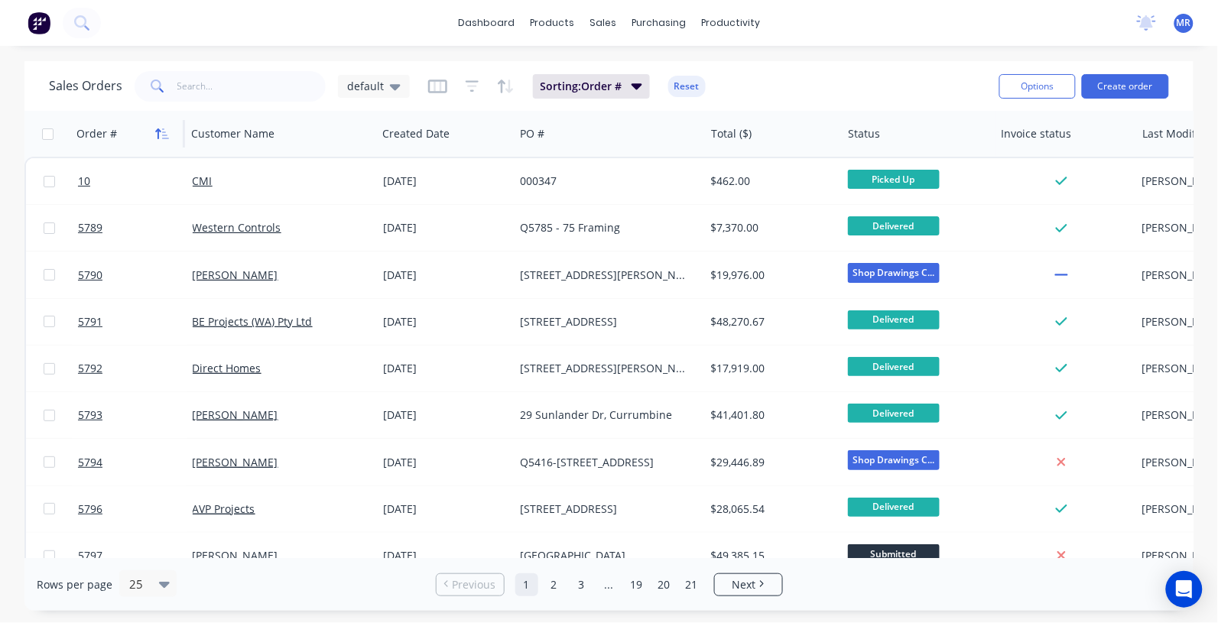
click at [161, 128] on icon "button" at bounding box center [162, 134] width 14 height 12
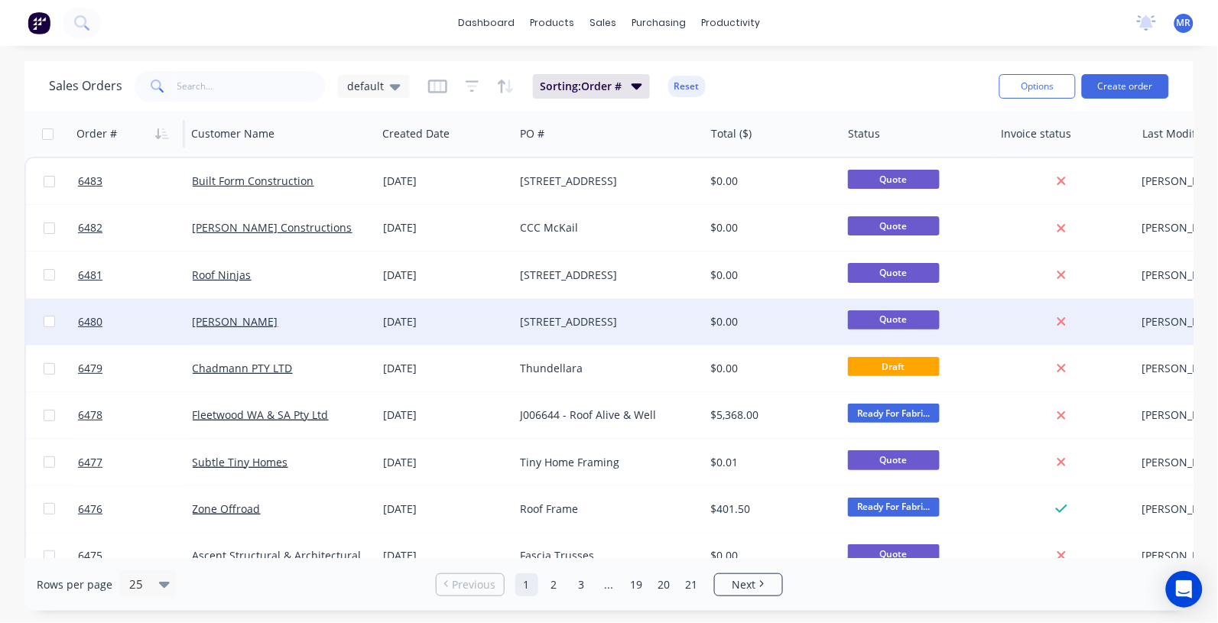
click at [587, 314] on div "[STREET_ADDRESS]" at bounding box center [605, 321] width 170 height 15
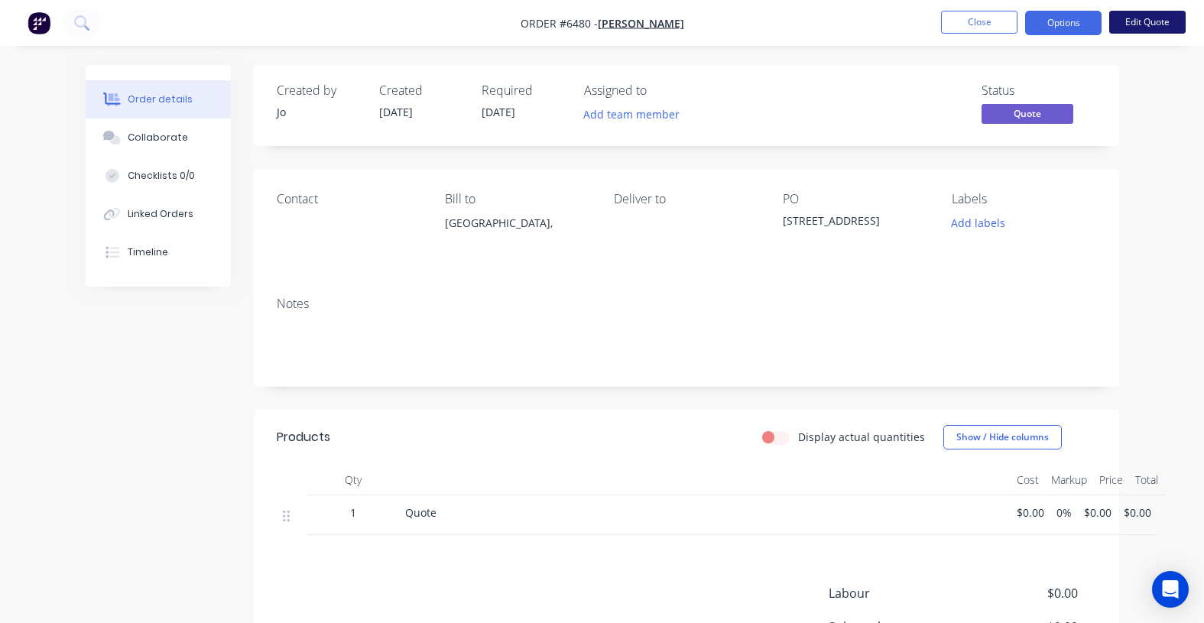
click at [1145, 24] on button "Edit Quote" at bounding box center [1148, 22] width 76 height 23
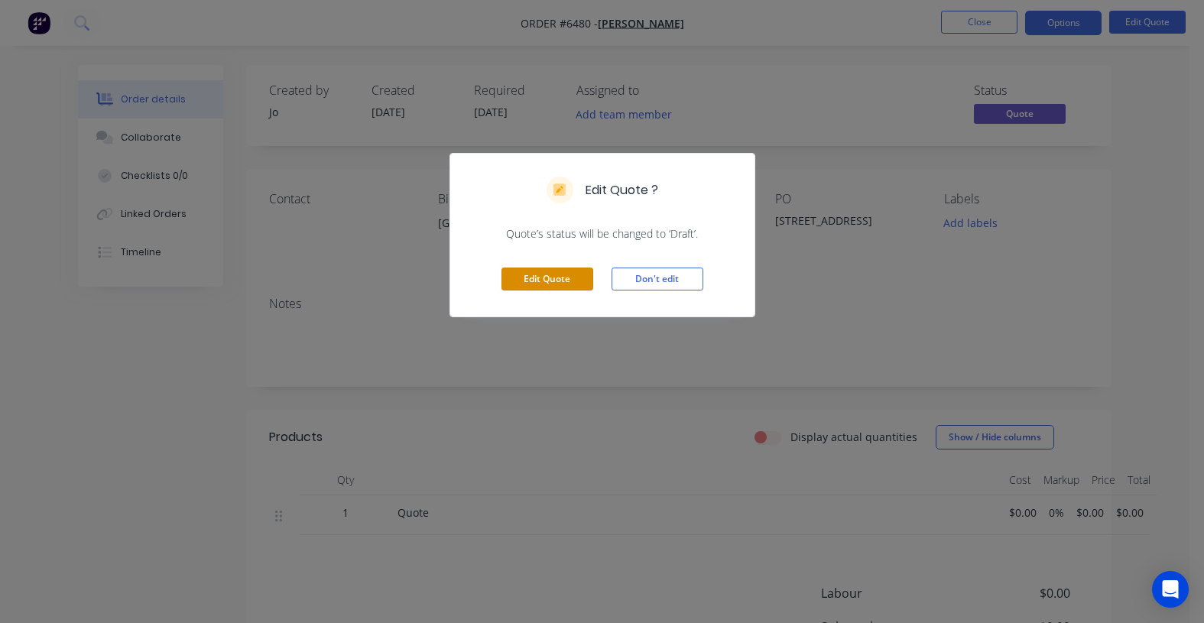
drag, startPoint x: 559, startPoint y: 276, endPoint x: 597, endPoint y: 277, distance: 37.5
click at [559, 274] on button "Edit Quote" at bounding box center [548, 279] width 92 height 23
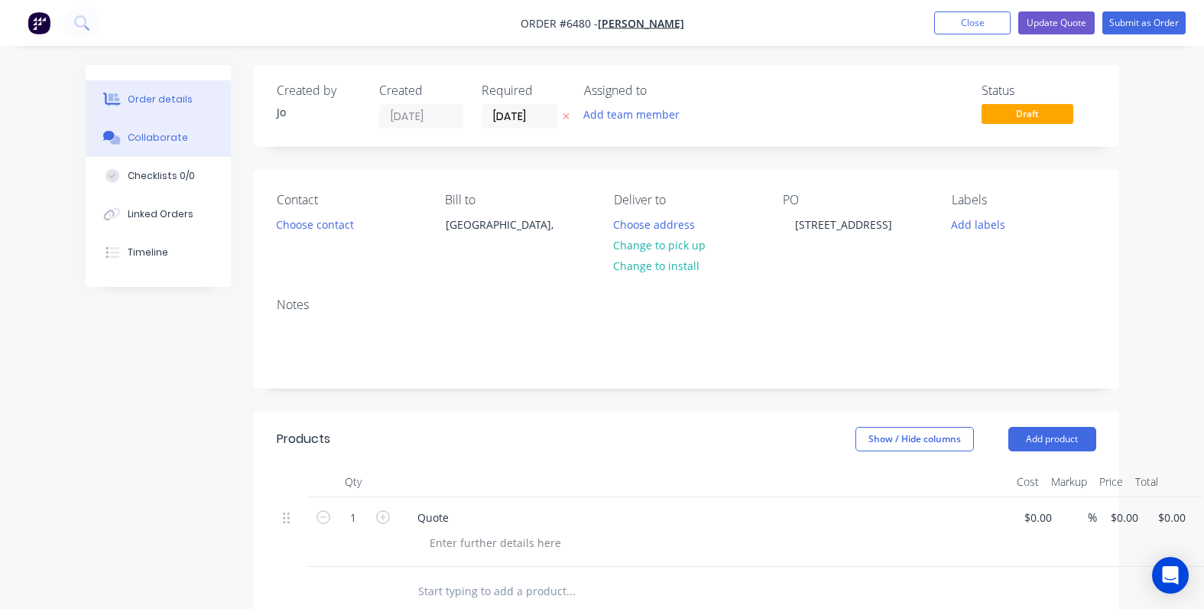
click at [171, 139] on div "Collaborate" at bounding box center [158, 138] width 60 height 14
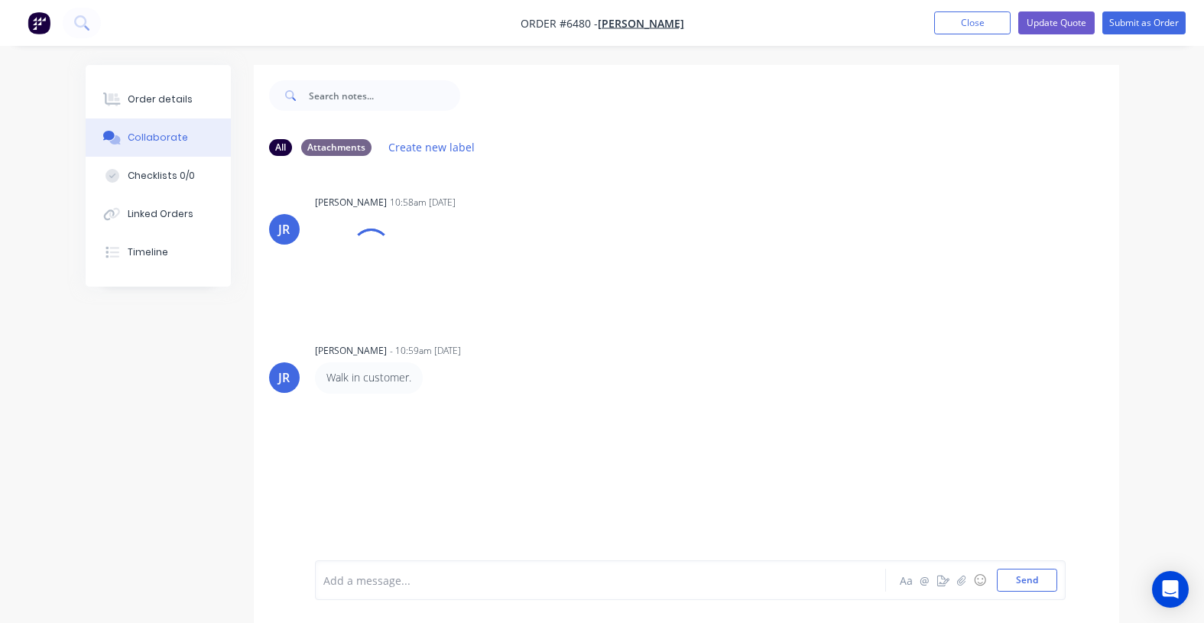
click at [414, 578] on div at bounding box center [599, 581] width 550 height 16
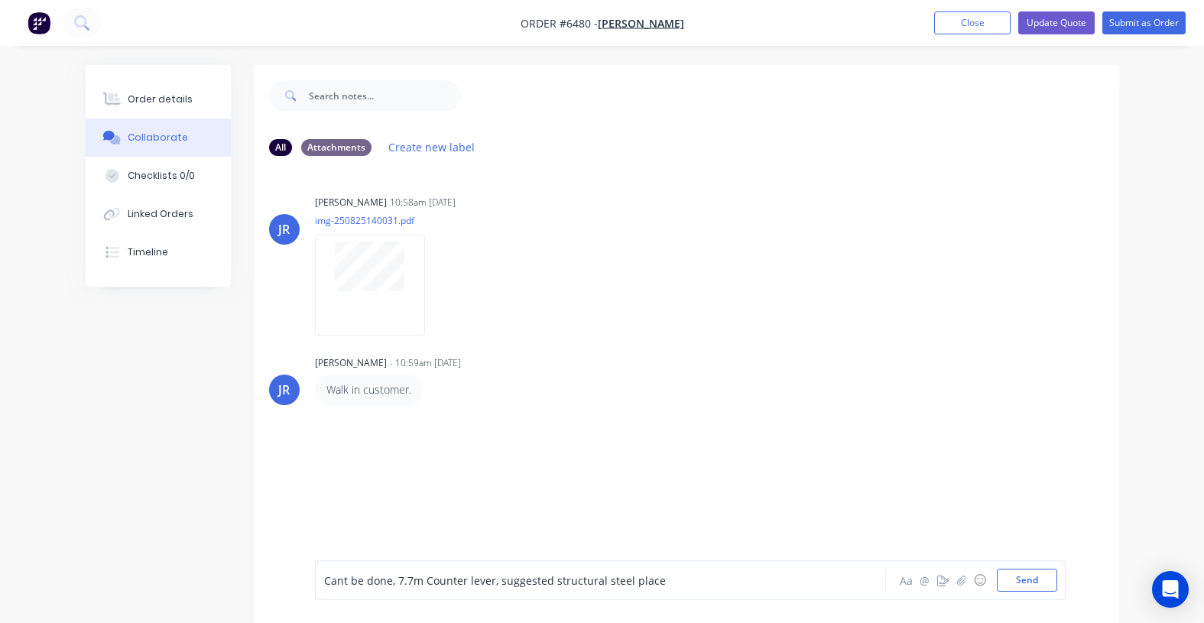
drag, startPoint x: 1022, startPoint y: 579, endPoint x: 1059, endPoint y: 533, distance: 59.2
click at [1022, 577] on button "Send" at bounding box center [1027, 580] width 60 height 23
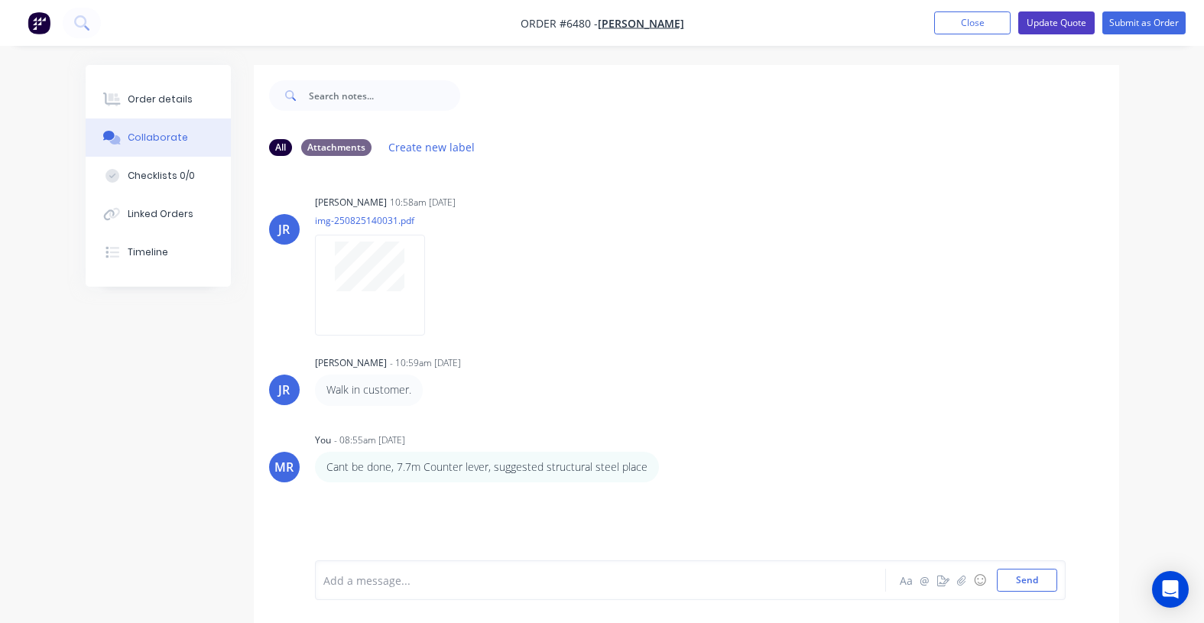
click at [1060, 17] on button "Update Quote" at bounding box center [1057, 22] width 76 height 23
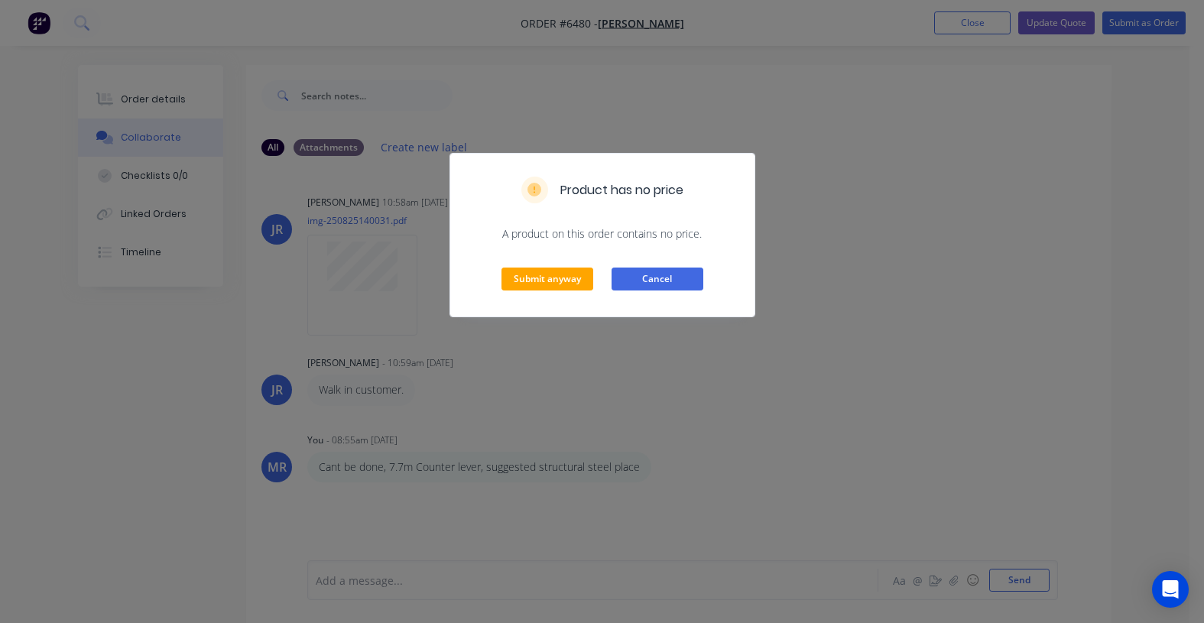
drag, startPoint x: 658, startPoint y: 284, endPoint x: 669, endPoint y: 270, distance: 17.4
click at [662, 277] on button "Cancel" at bounding box center [658, 279] width 92 height 23
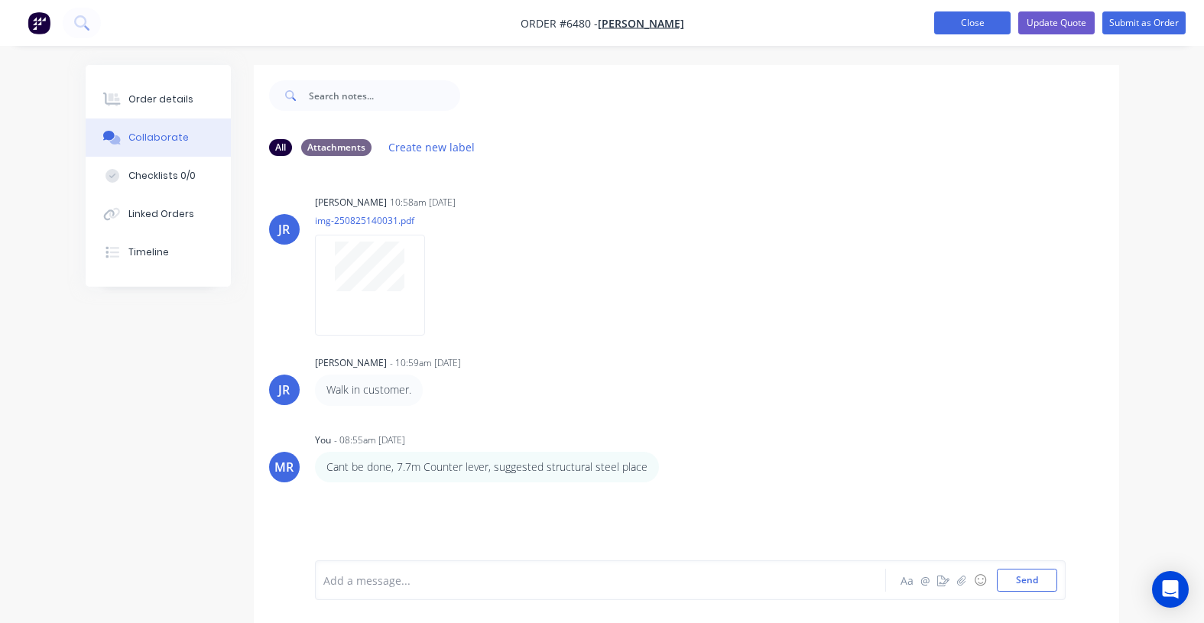
click at [952, 25] on button "Close" at bounding box center [973, 22] width 76 height 23
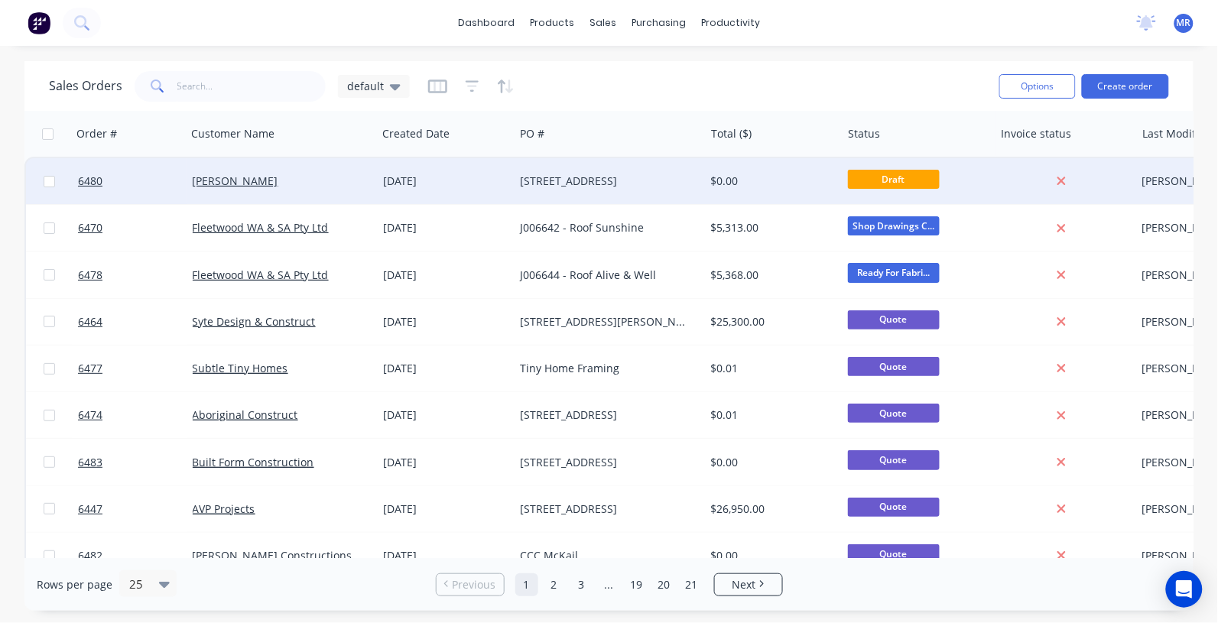
click at [556, 182] on div "21 Hensbrook Loop, Forrestdale" at bounding box center [605, 181] width 170 height 15
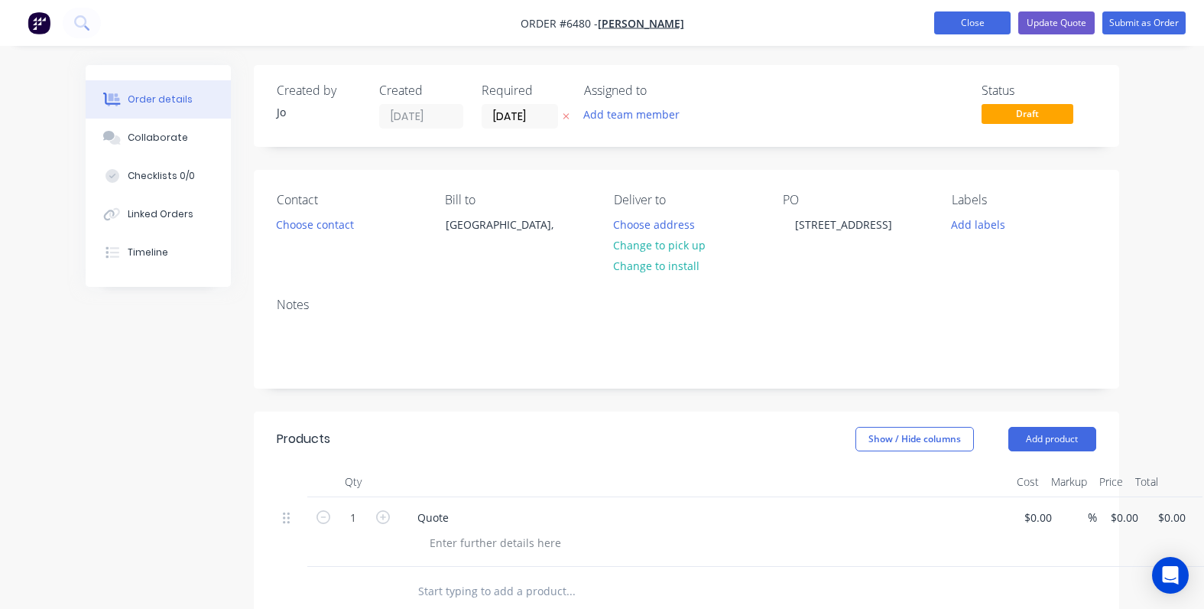
click at [981, 21] on button "Close" at bounding box center [973, 22] width 76 height 23
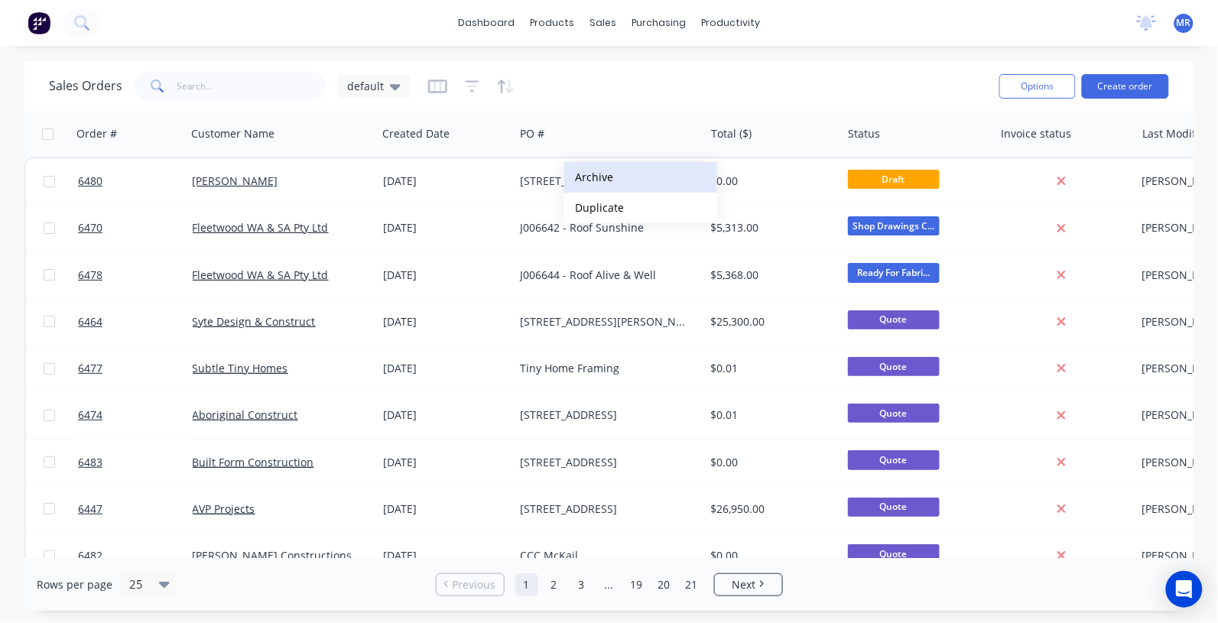
click at [629, 173] on button "Archive" at bounding box center [640, 177] width 153 height 31
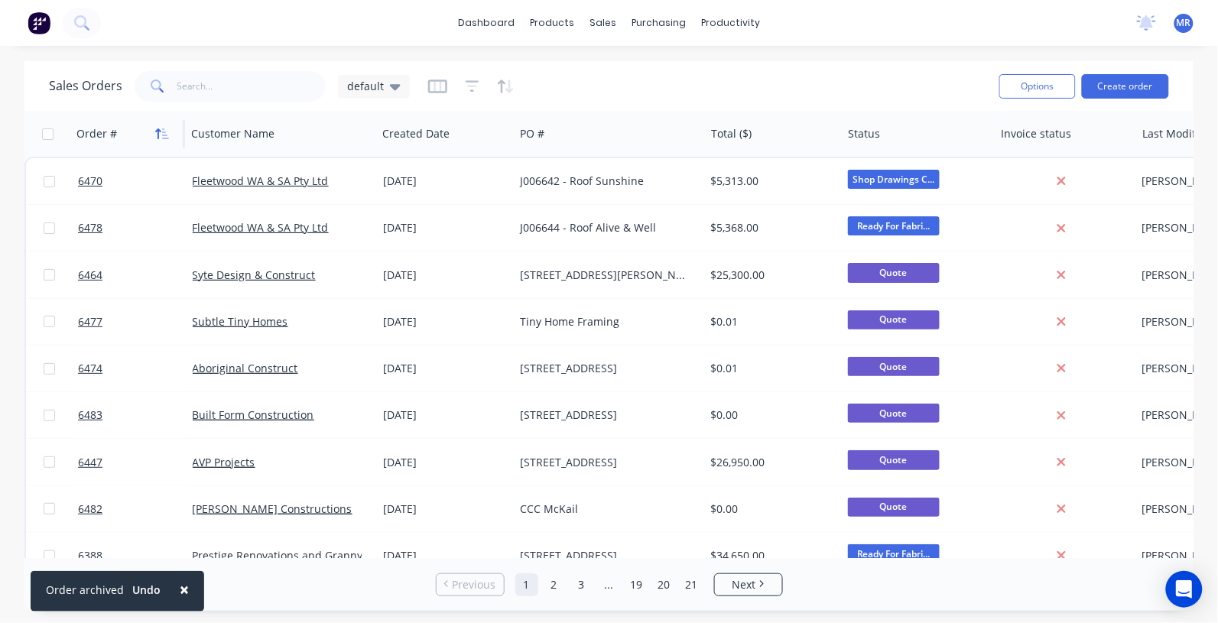
click at [158, 135] on icon "button" at bounding box center [162, 134] width 14 height 12
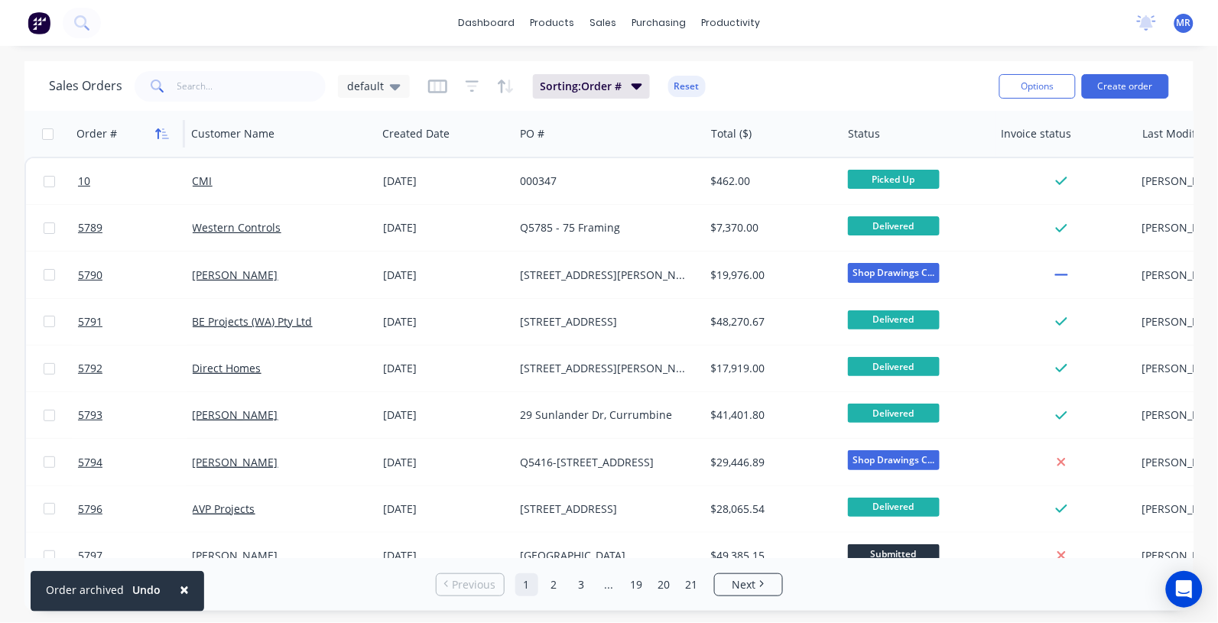
click at [158, 134] on icon "button" at bounding box center [162, 134] width 14 height 12
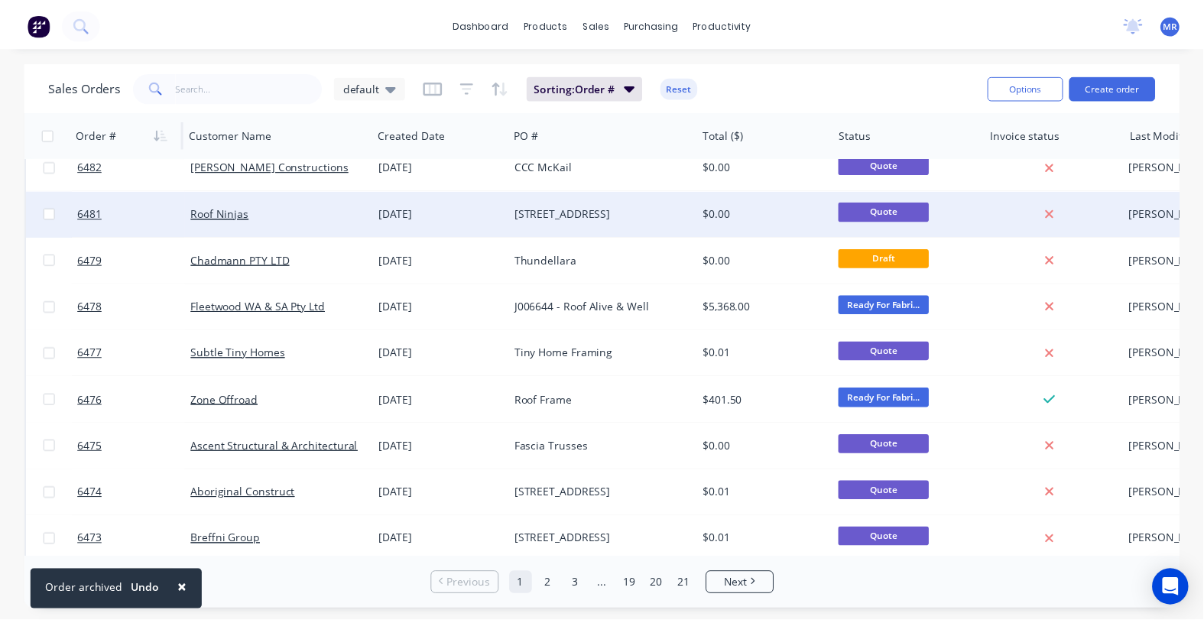
scroll to position [96, 0]
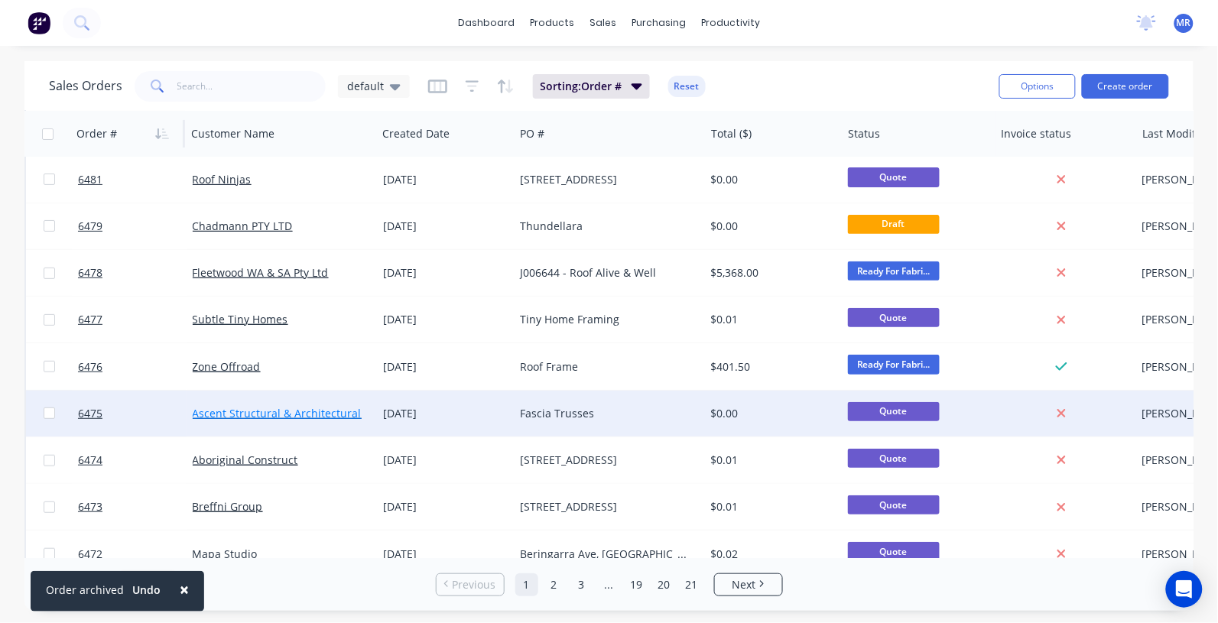
click at [323, 411] on link "Ascent Structural & Architectural Steel" at bounding box center [291, 413] width 197 height 15
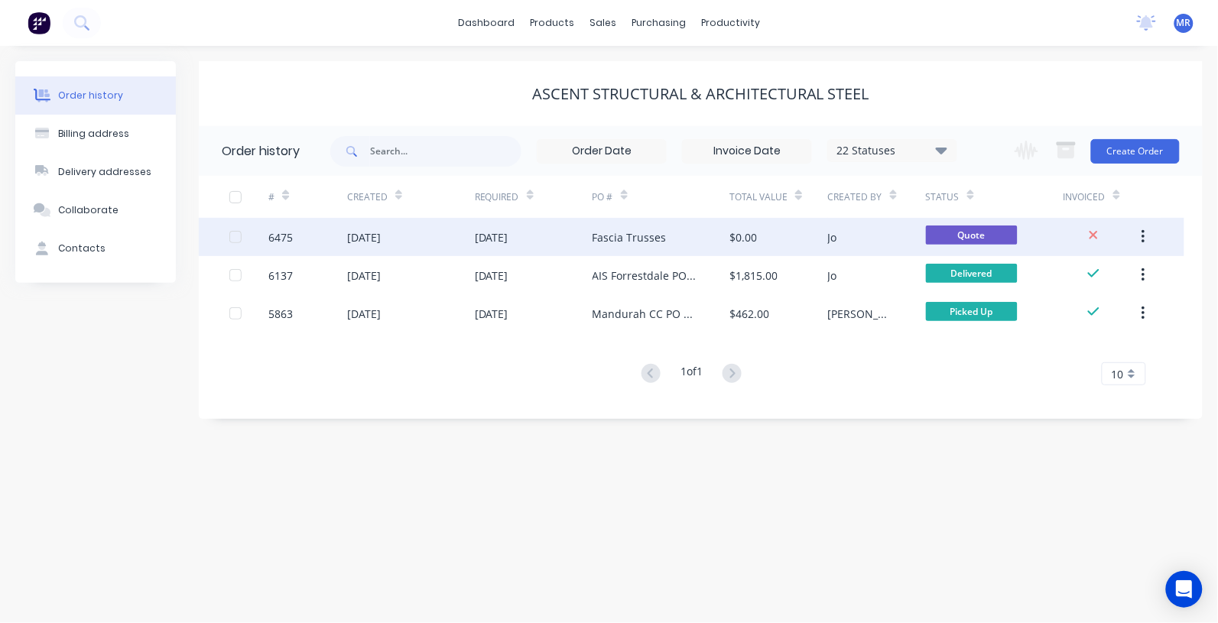
click at [621, 238] on div "Fascia Trusses" at bounding box center [630, 237] width 74 height 16
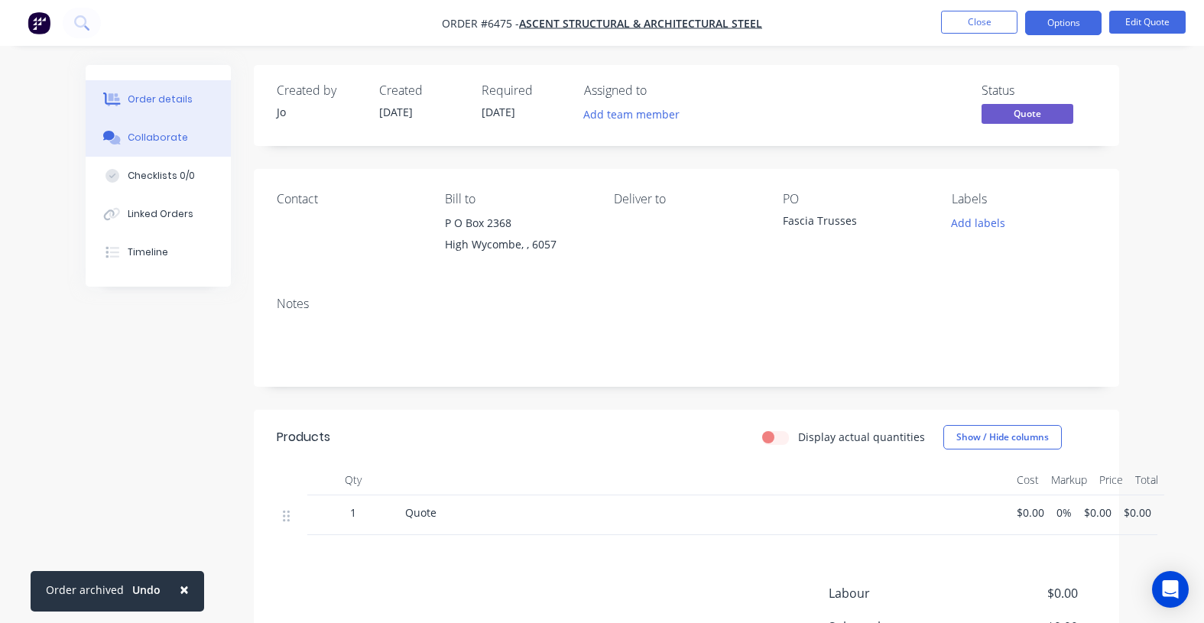
click at [163, 141] on div "Collaborate" at bounding box center [158, 138] width 60 height 14
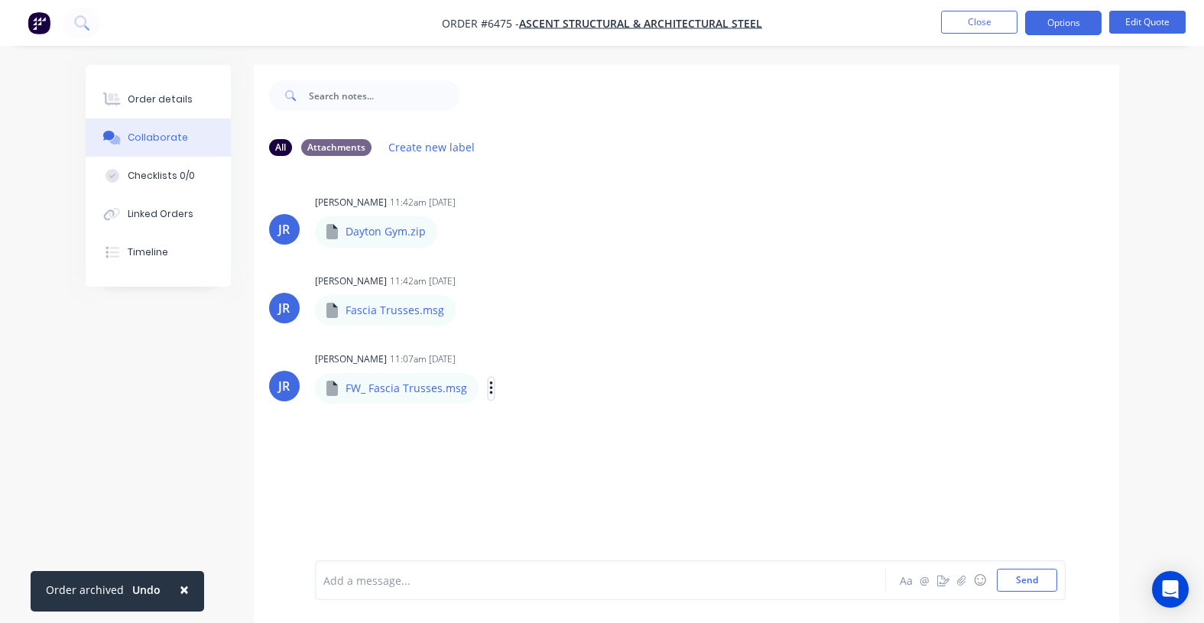
click at [490, 392] on button "button" at bounding box center [492, 389] width 6 height 22
click at [540, 421] on button "Download" at bounding box center [592, 429] width 172 height 34
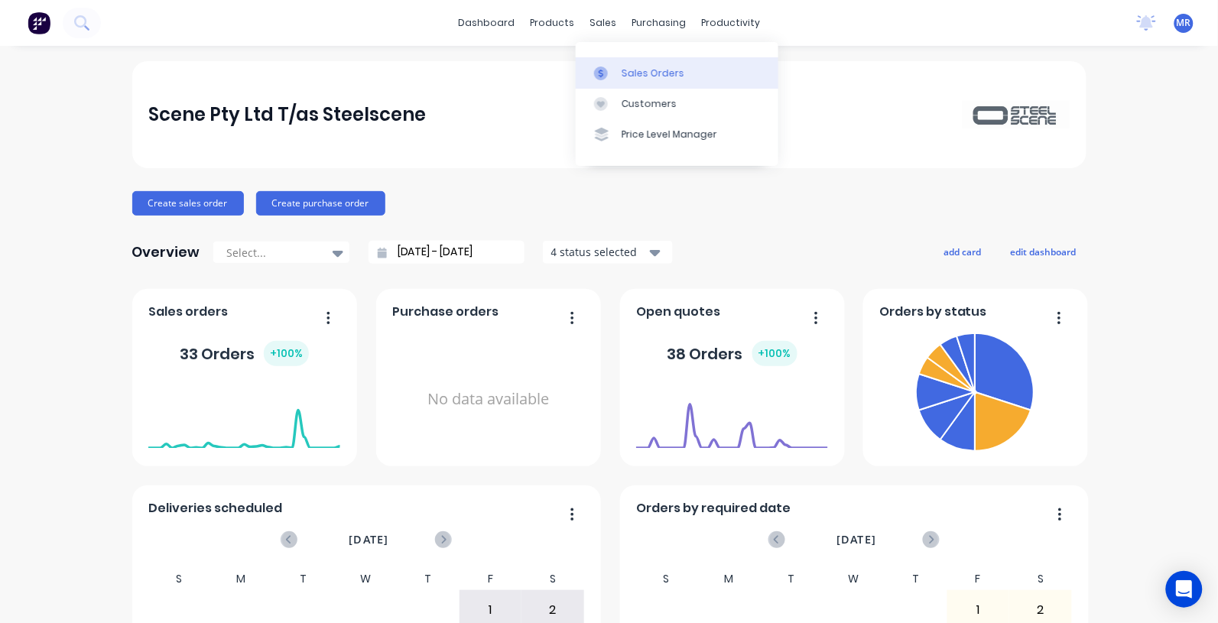
click at [631, 73] on div "Sales Orders" at bounding box center [653, 74] width 63 height 14
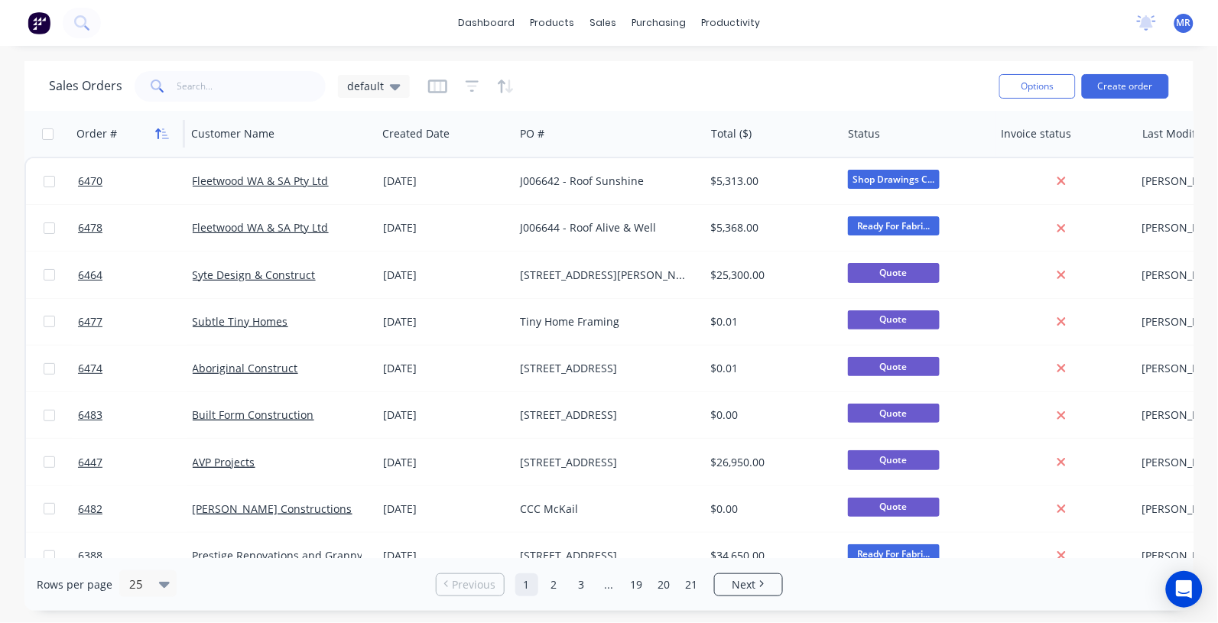
click at [165, 132] on icon "button" at bounding box center [165, 133] width 7 height 11
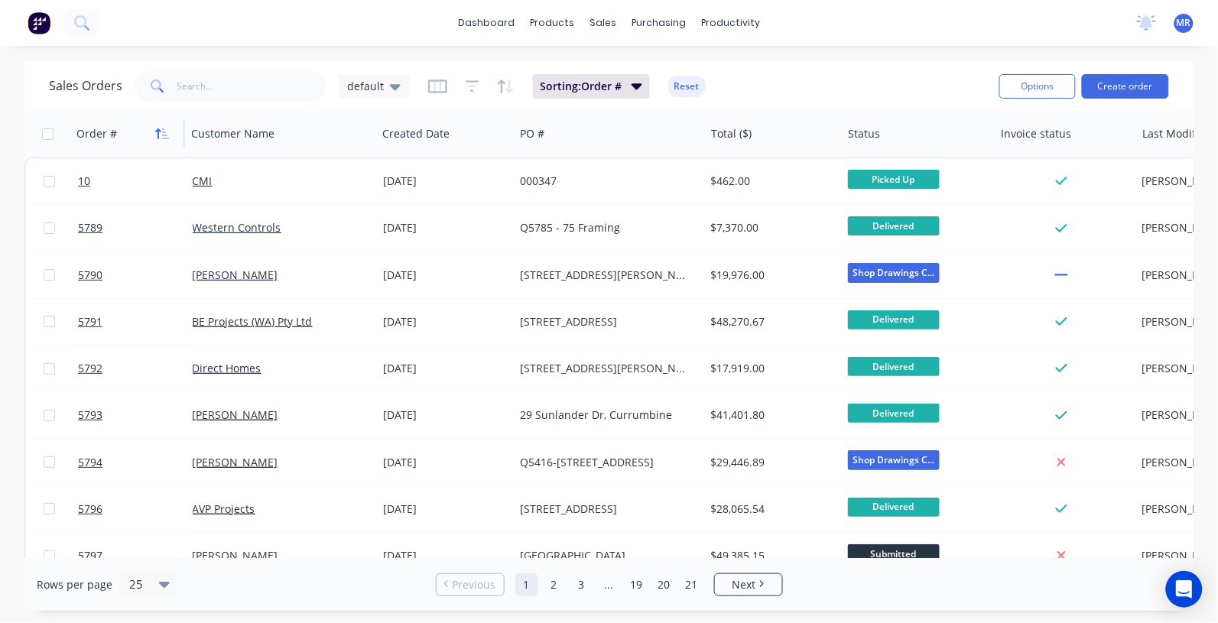
click at [166, 132] on icon "button" at bounding box center [162, 134] width 14 height 12
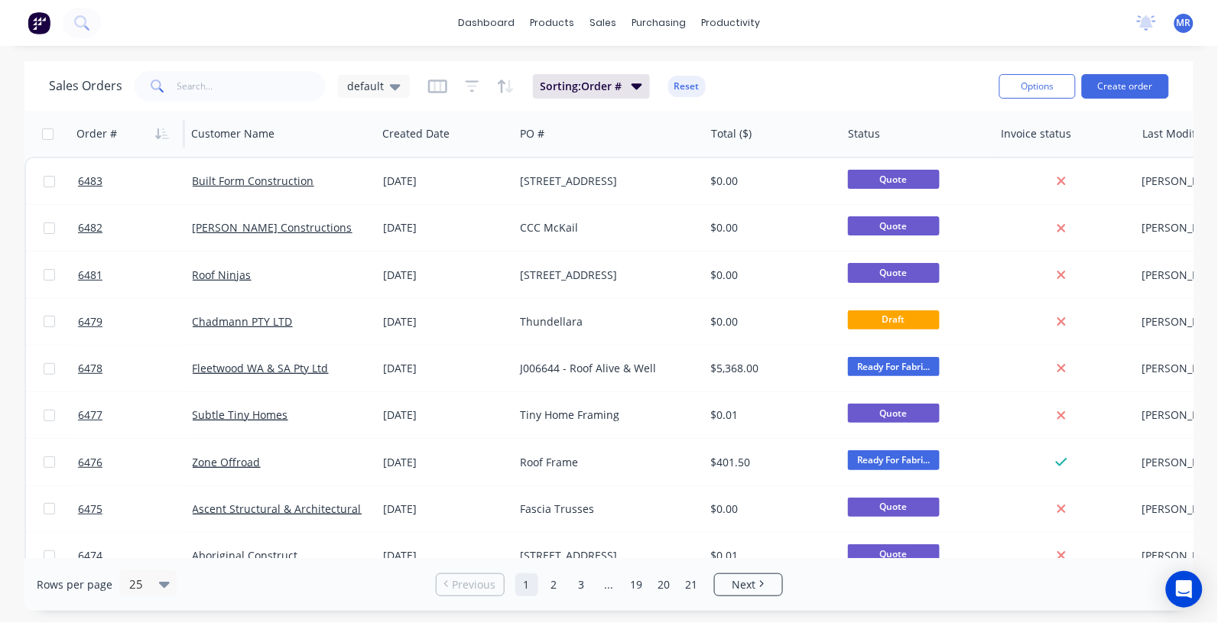
click at [5, 369] on div "Sales Orders default Sorting: Order # Reset Options Create order Order # Custom…" at bounding box center [609, 336] width 1218 height 550
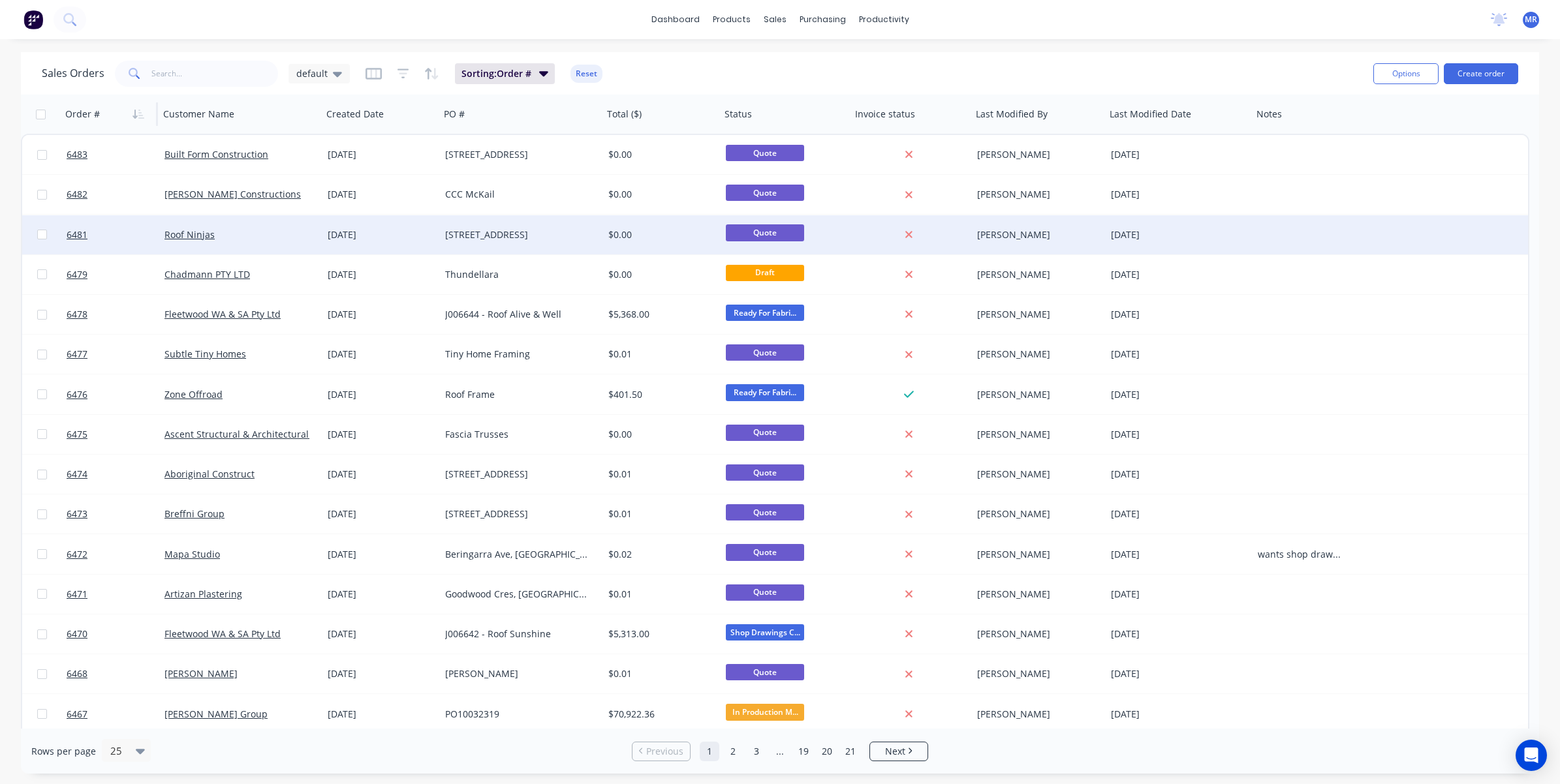
click at [458, 229] on div "[STREET_ADDRESS]" at bounding box center [518, 235] width 145 height 13
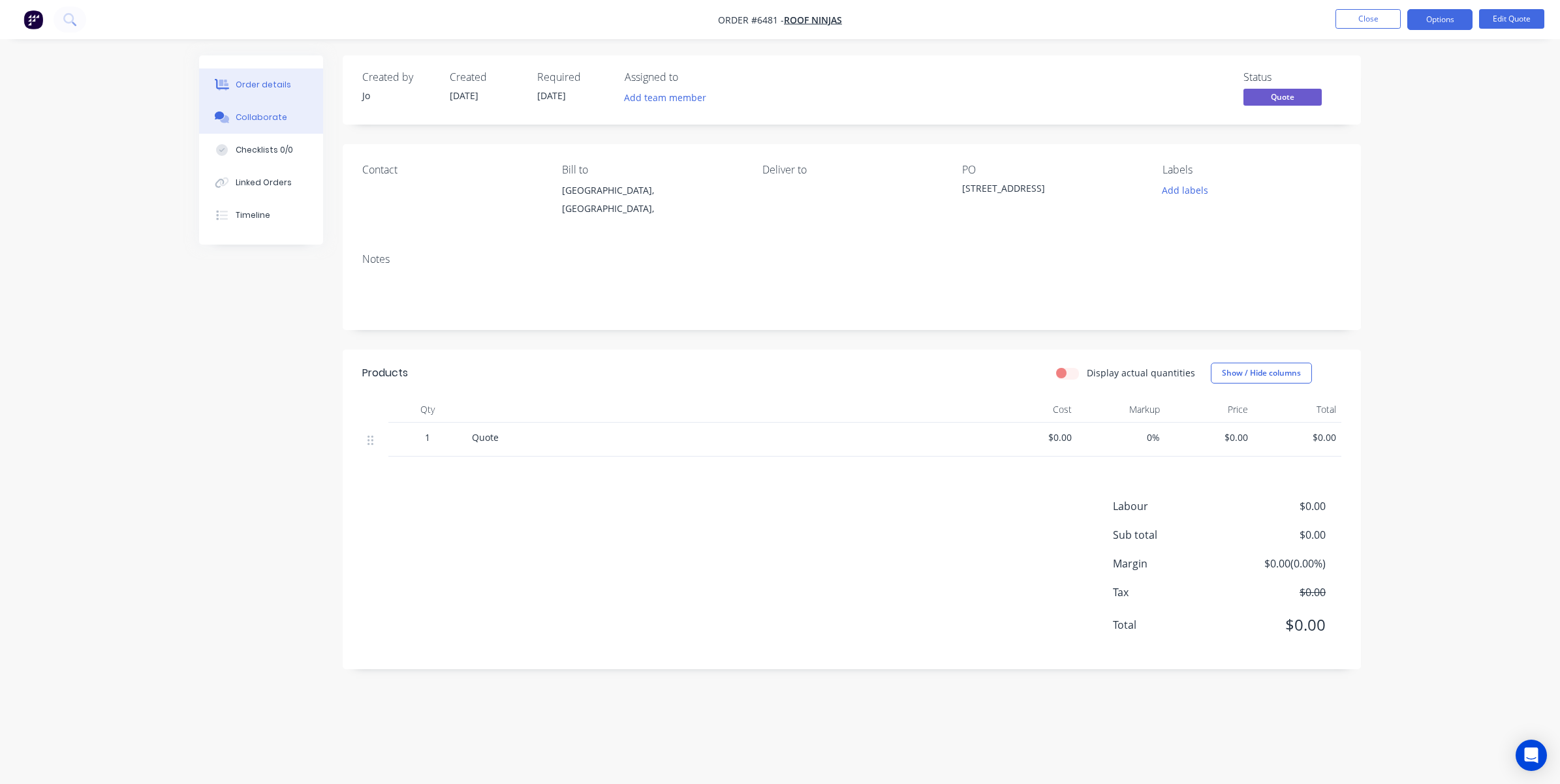
click at [263, 124] on button "Collaborate" at bounding box center [260, 118] width 124 height 32
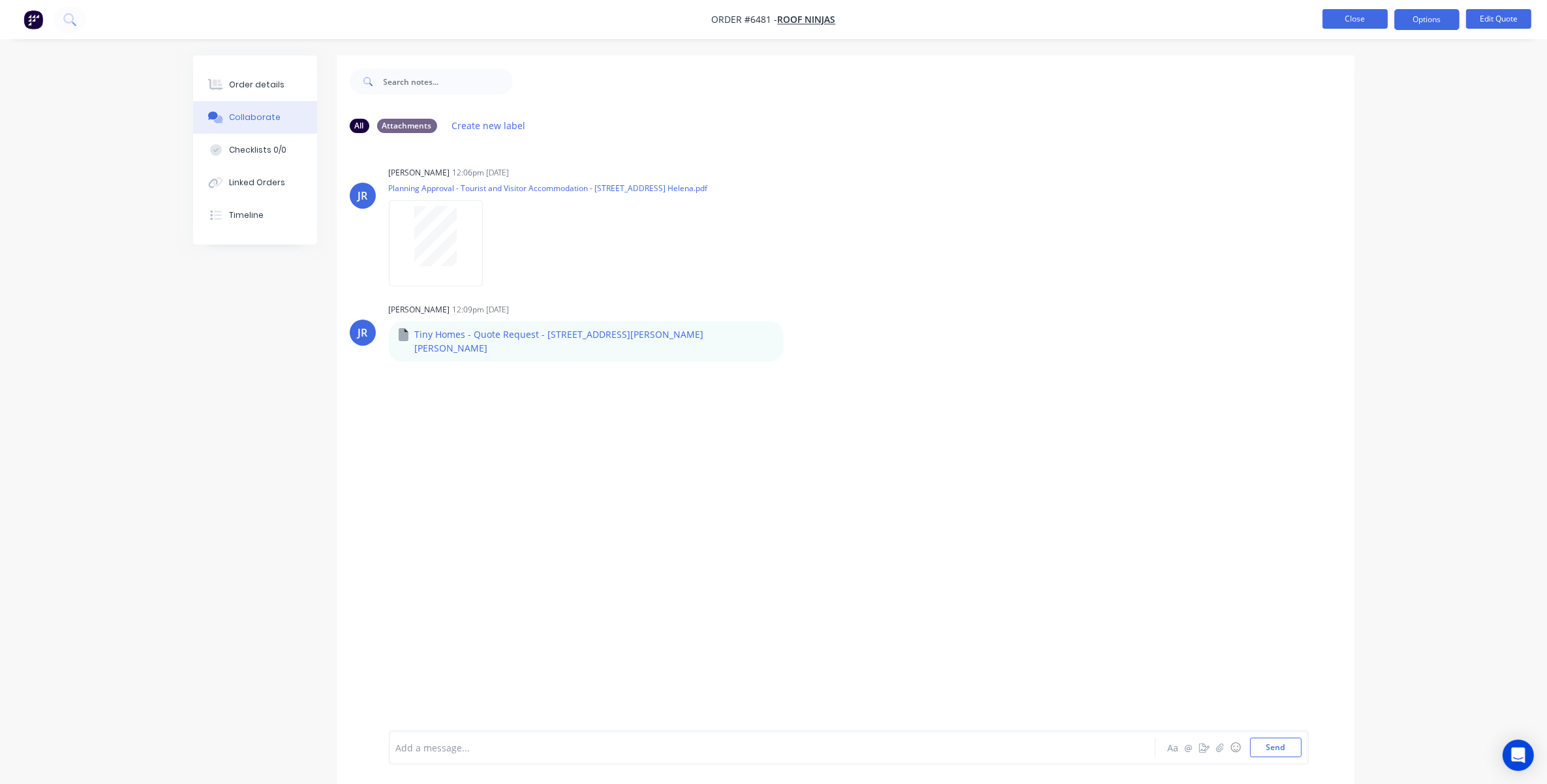
click at [1038, 20] on button "Close" at bounding box center [1355, 19] width 65 height 20
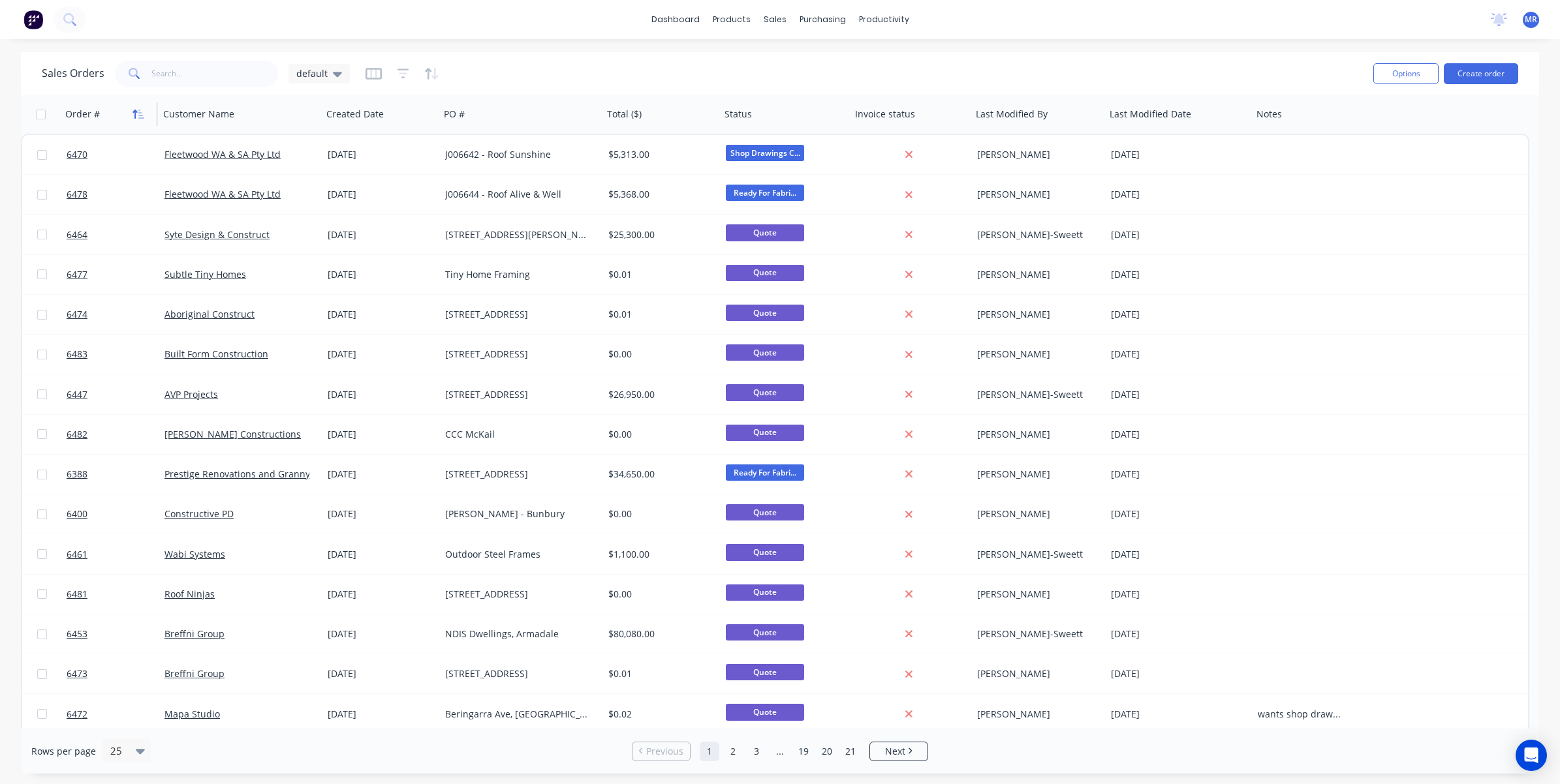
click at [138, 118] on icon "button" at bounding box center [138, 114] width 12 height 10
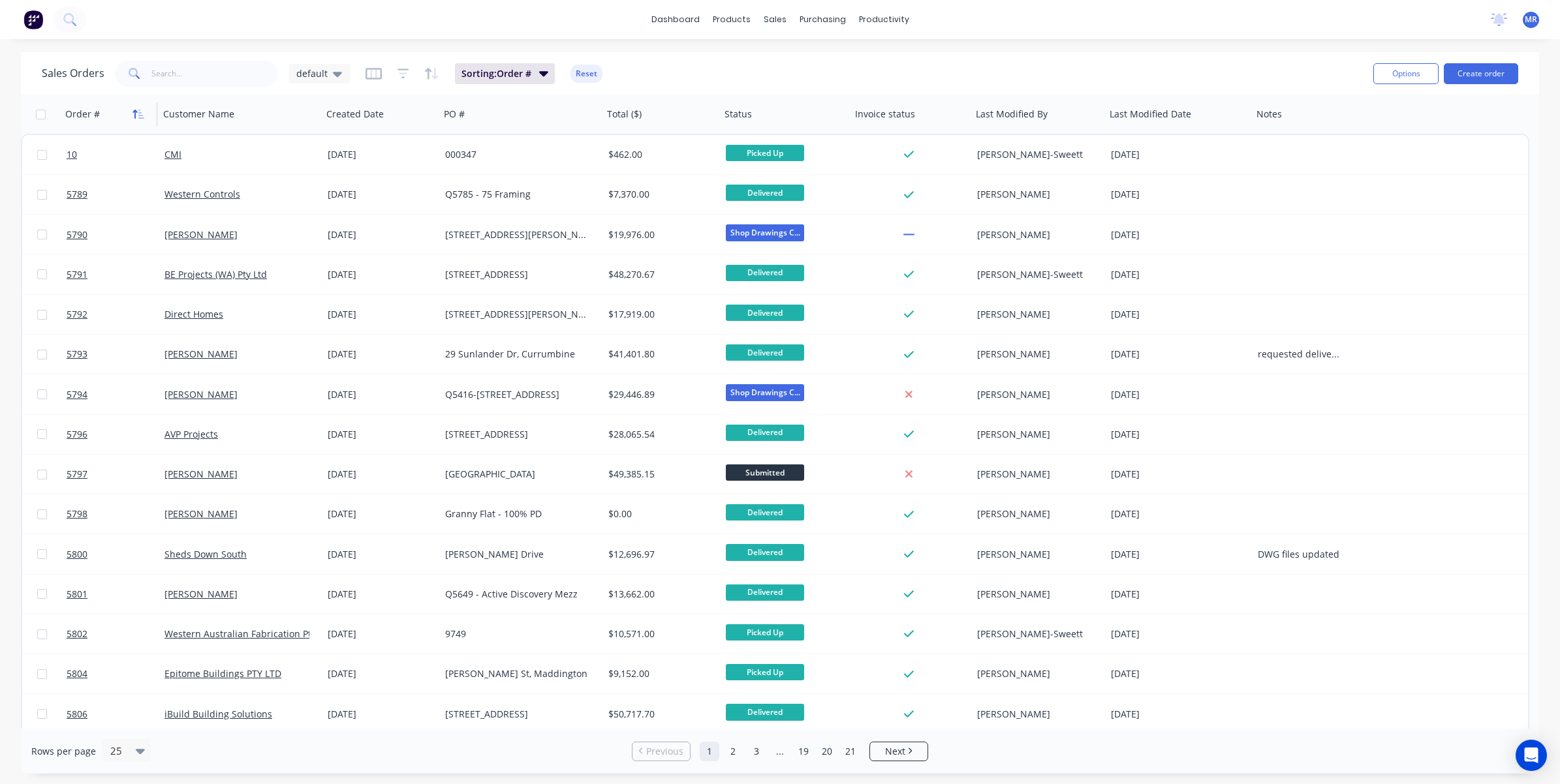
click at [139, 116] on icon "button" at bounding box center [138, 114] width 12 height 10
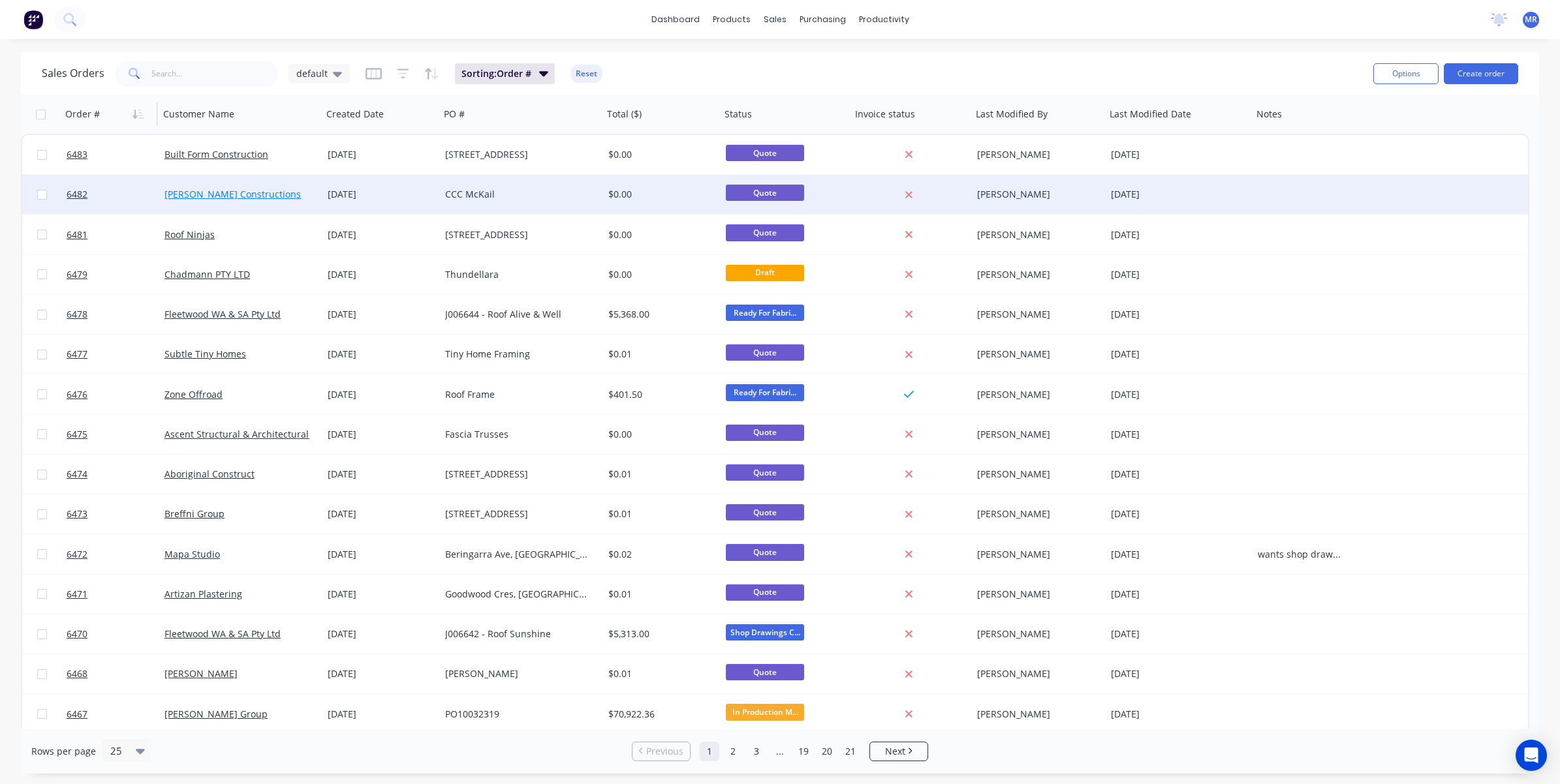
click at [207, 194] on link "[PERSON_NAME] Constructions" at bounding box center [233, 194] width 137 height 13
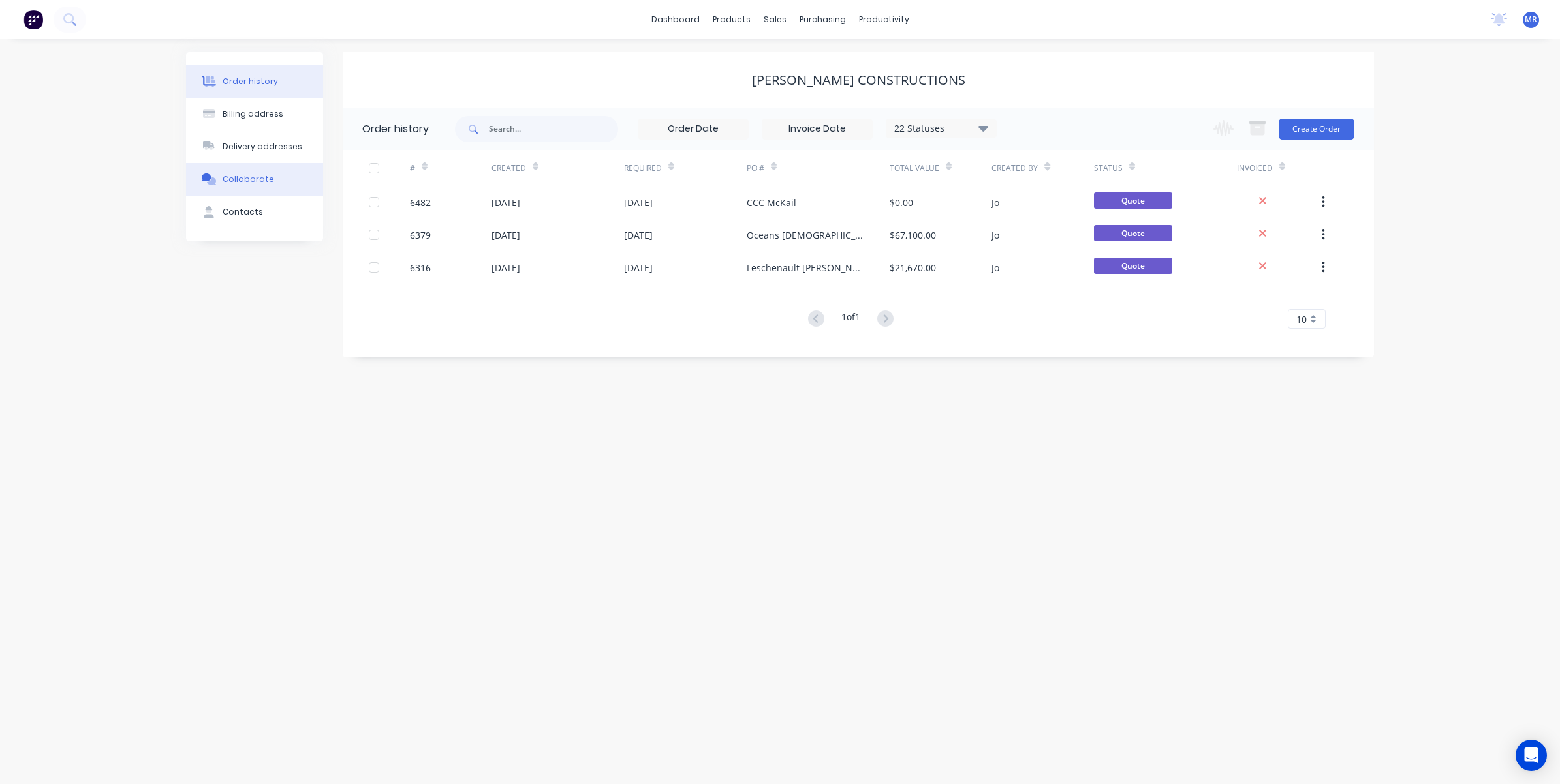
click at [252, 177] on div "Collaborate" at bounding box center [248, 179] width 51 height 12
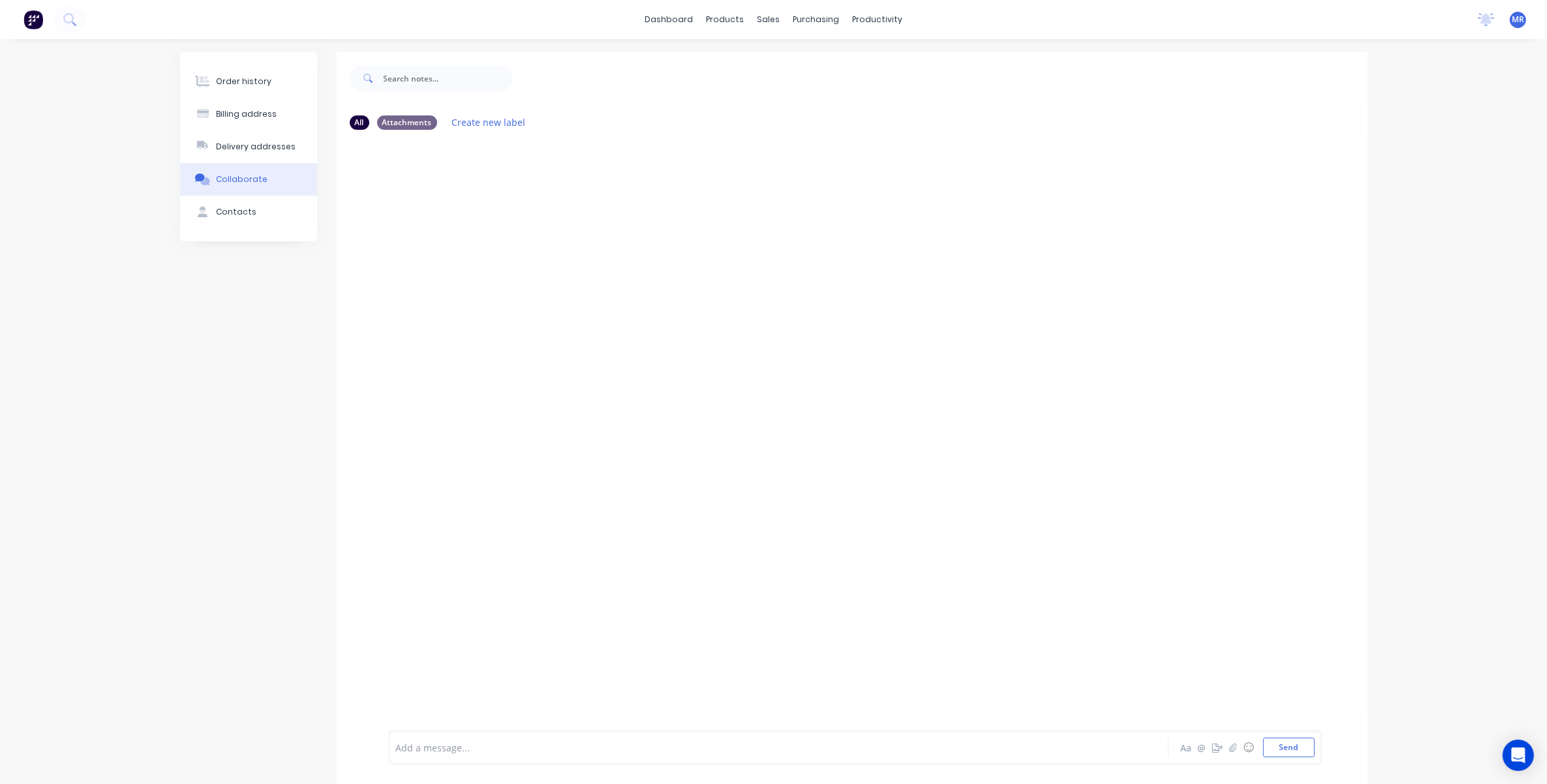
click at [242, 184] on div "Collaborate" at bounding box center [241, 179] width 51 height 12
drag, startPoint x: 246, startPoint y: 178, endPoint x: 365, endPoint y: 142, distance: 124.3
click at [246, 177] on div "Collaborate" at bounding box center [241, 179] width 51 height 12
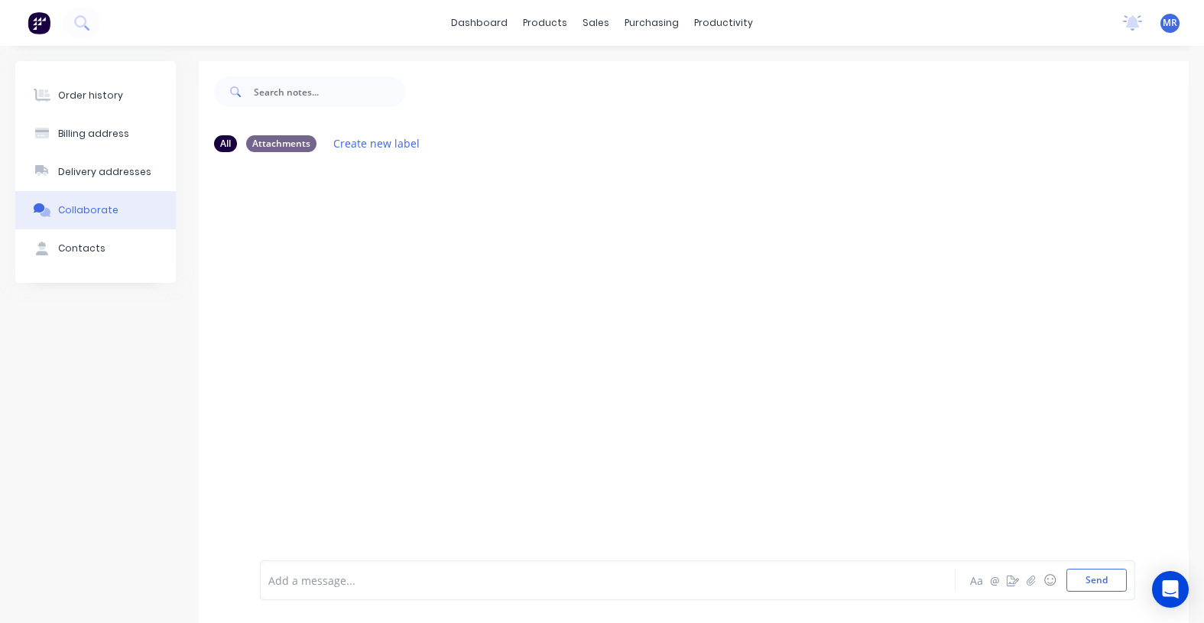
drag, startPoint x: 555, startPoint y: 352, endPoint x: 548, endPoint y: 298, distance: 54.0
click at [555, 349] on div at bounding box center [694, 360] width 990 height 392
drag, startPoint x: 1110, startPoint y: 585, endPoint x: 1126, endPoint y: 553, distance: 35.9
click at [1109, 585] on button "Send" at bounding box center [1097, 580] width 60 height 23
drag, startPoint x: 73, startPoint y: 203, endPoint x: 86, endPoint y: 211, distance: 15.1
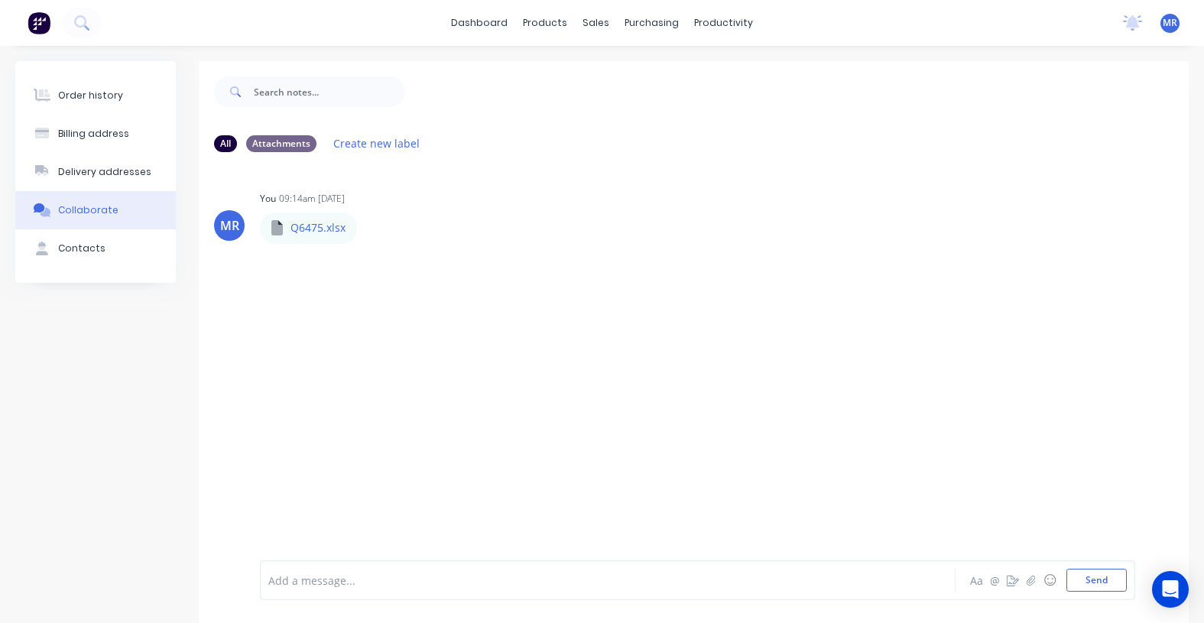
click at [73, 203] on div "Collaborate" at bounding box center [88, 210] width 60 height 14
drag, startPoint x: 122, startPoint y: 102, endPoint x: 128, endPoint y: 112, distance: 12.0
click at [121, 102] on button "Order history" at bounding box center [95, 95] width 161 height 38
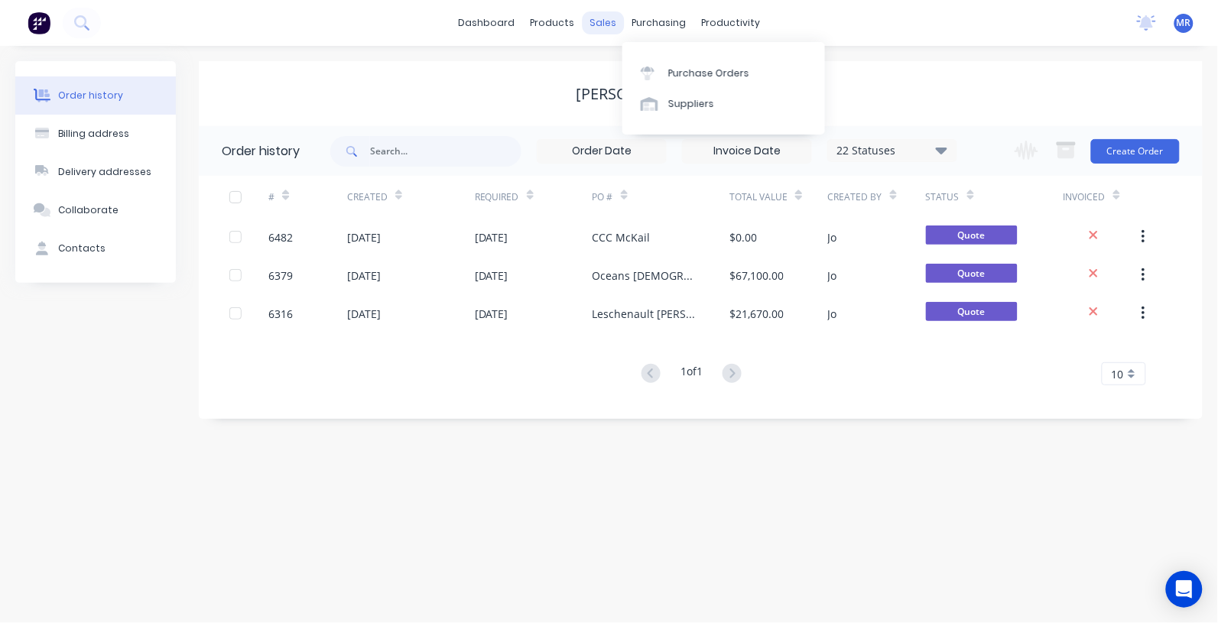
click at [597, 21] on div "sales" at bounding box center [603, 22] width 42 height 23
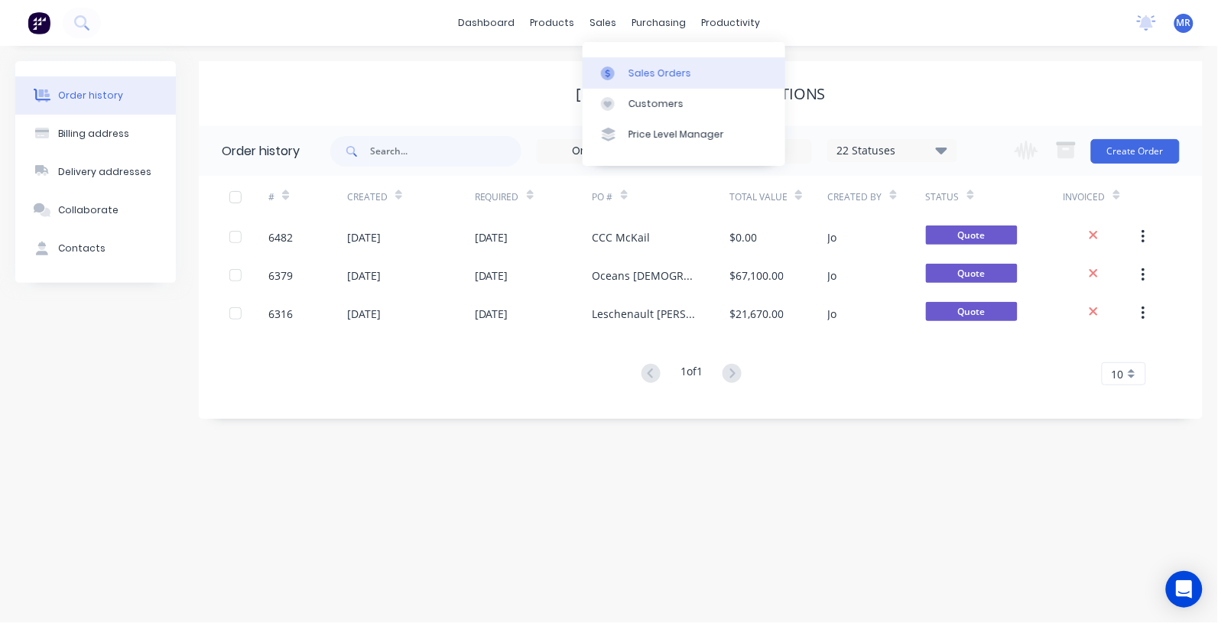
click at [636, 62] on link "Sales Orders" at bounding box center [684, 72] width 203 height 31
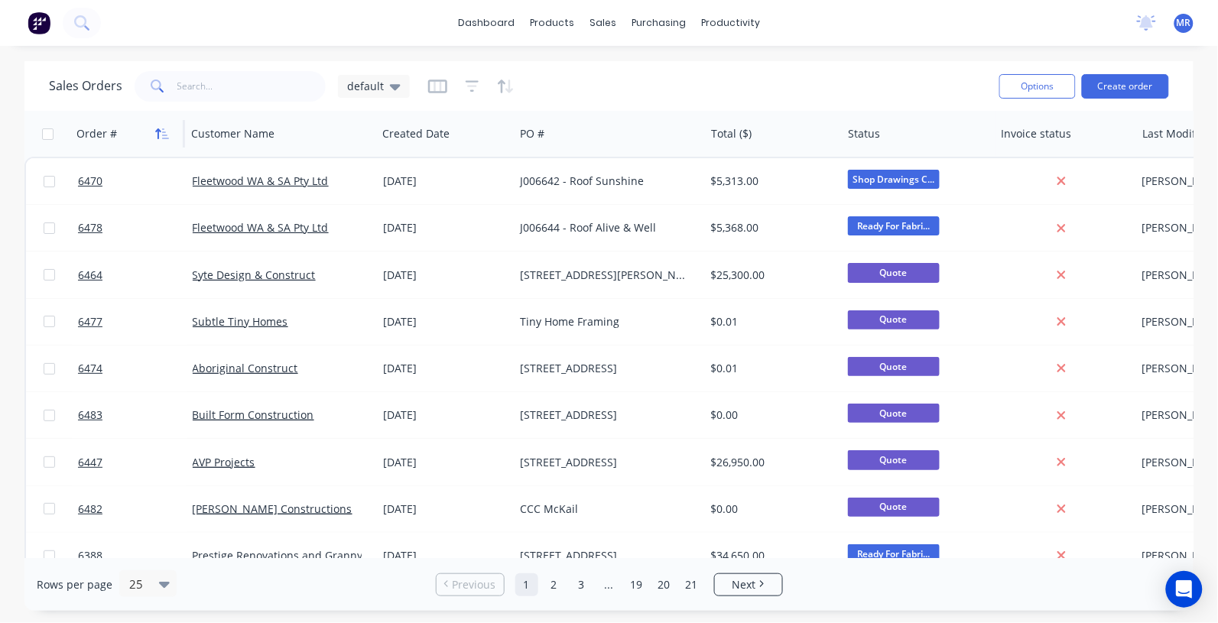
click at [157, 136] on icon "button" at bounding box center [162, 134] width 14 height 12
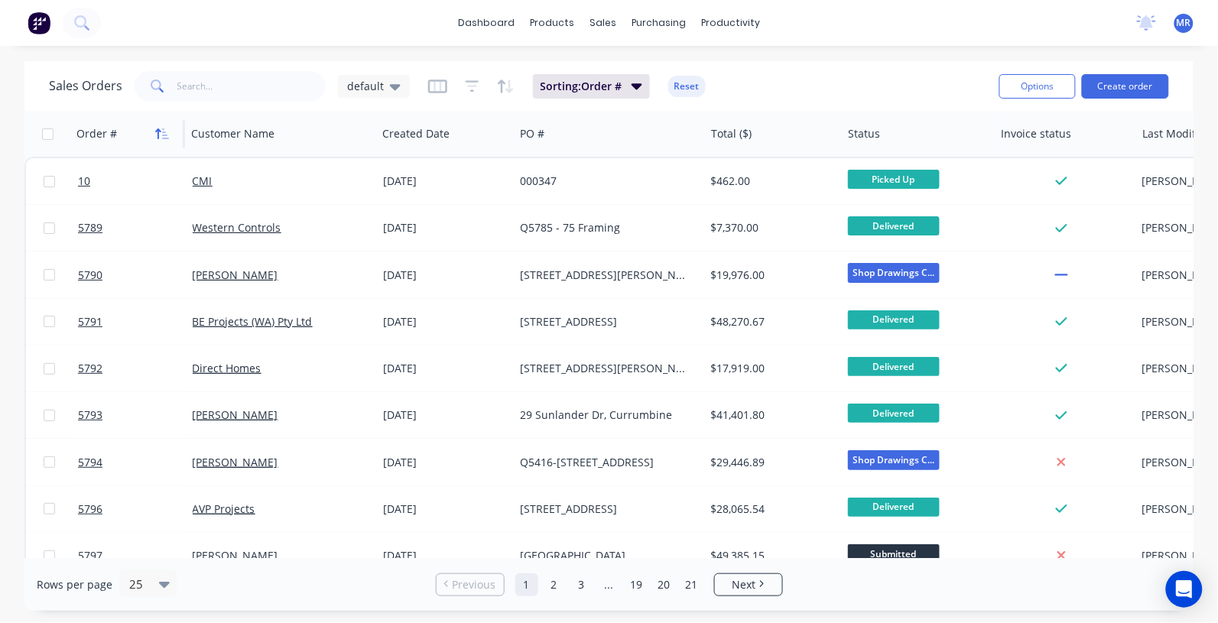
click at [162, 132] on icon "button" at bounding box center [162, 134] width 14 height 12
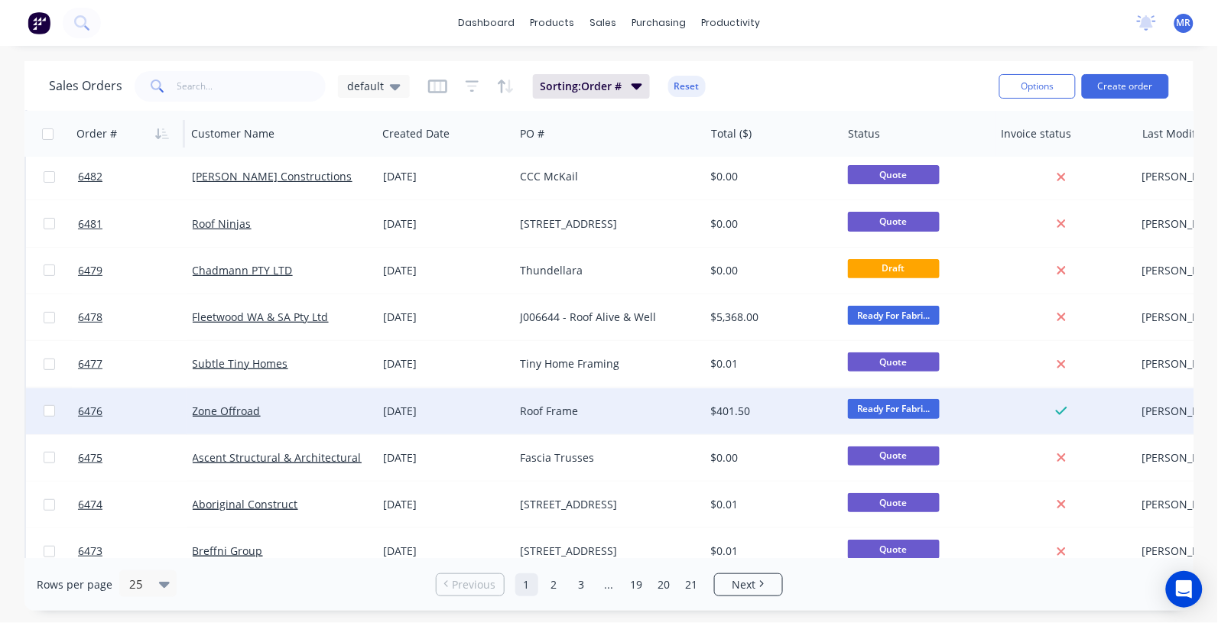
scroll to position [96, 0]
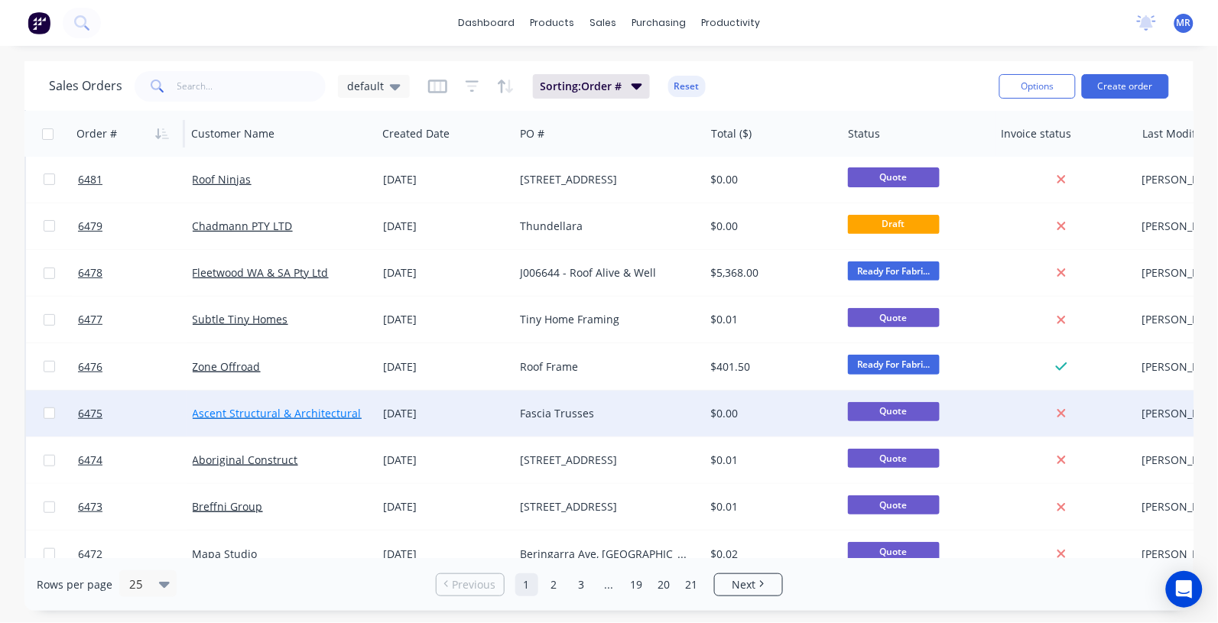
click at [268, 408] on link "Ascent Structural & Architectural Steel" at bounding box center [291, 413] width 197 height 15
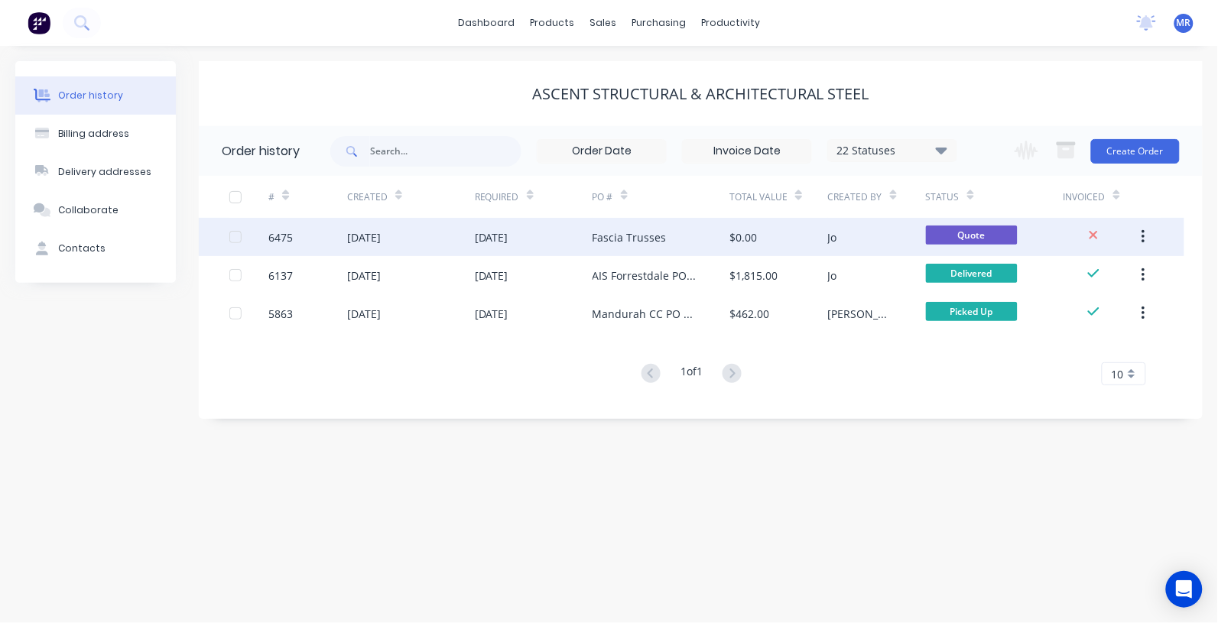
click at [614, 236] on div "Fascia Trusses" at bounding box center [630, 237] width 74 height 16
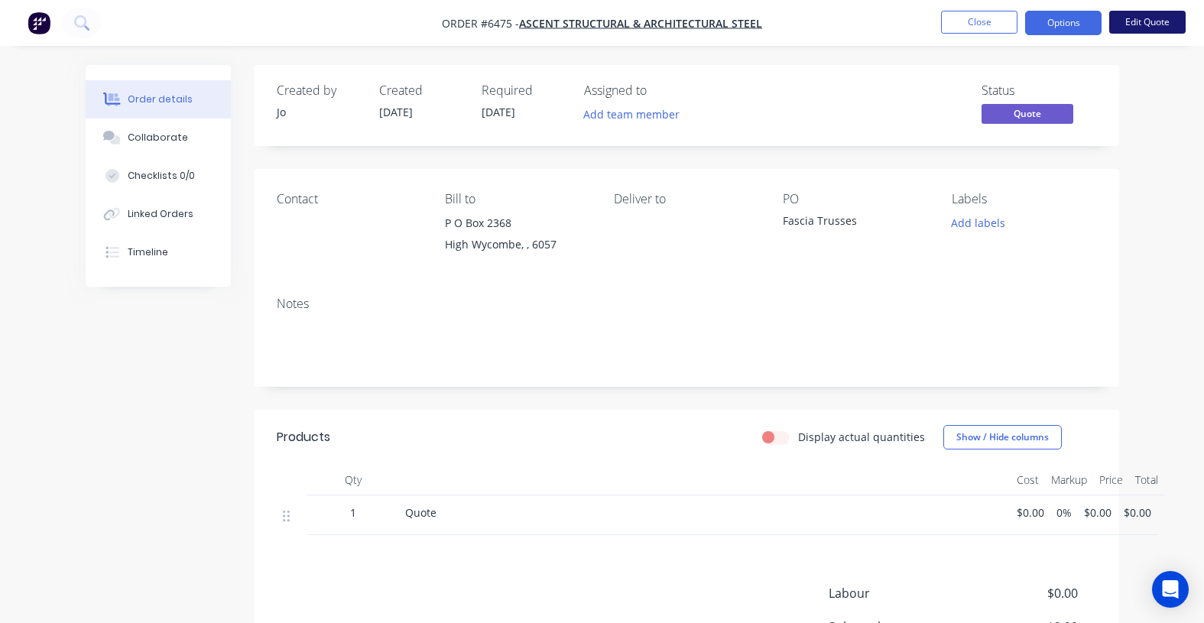
click at [1149, 16] on button "Edit Quote" at bounding box center [1148, 22] width 76 height 23
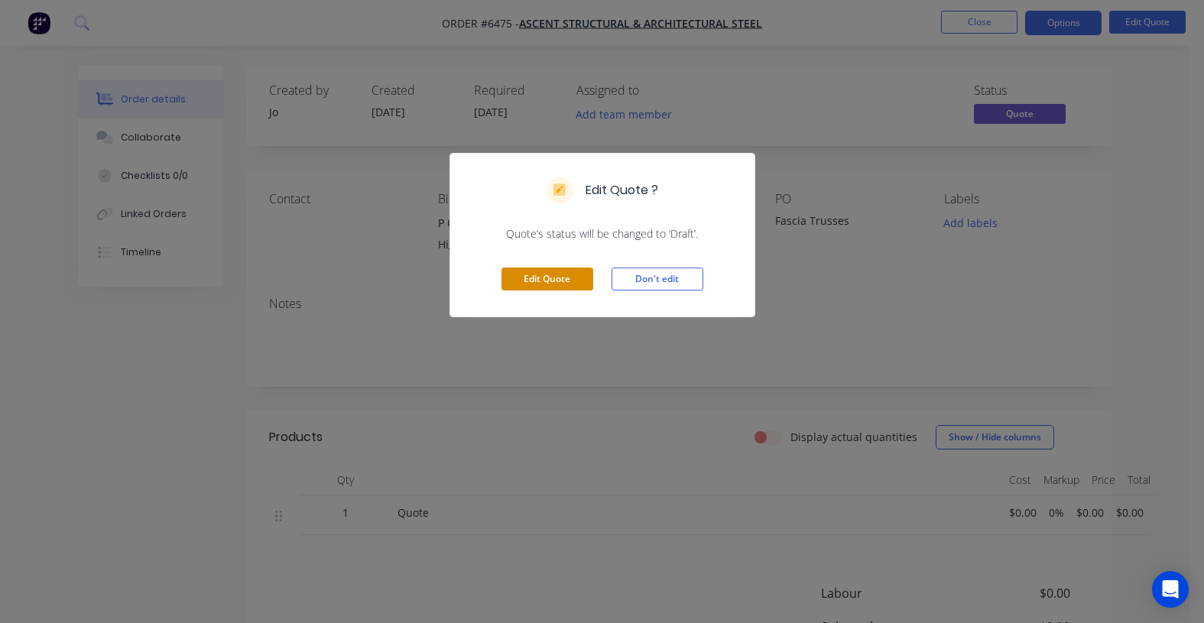
click at [567, 279] on button "Edit Quote" at bounding box center [548, 279] width 92 height 23
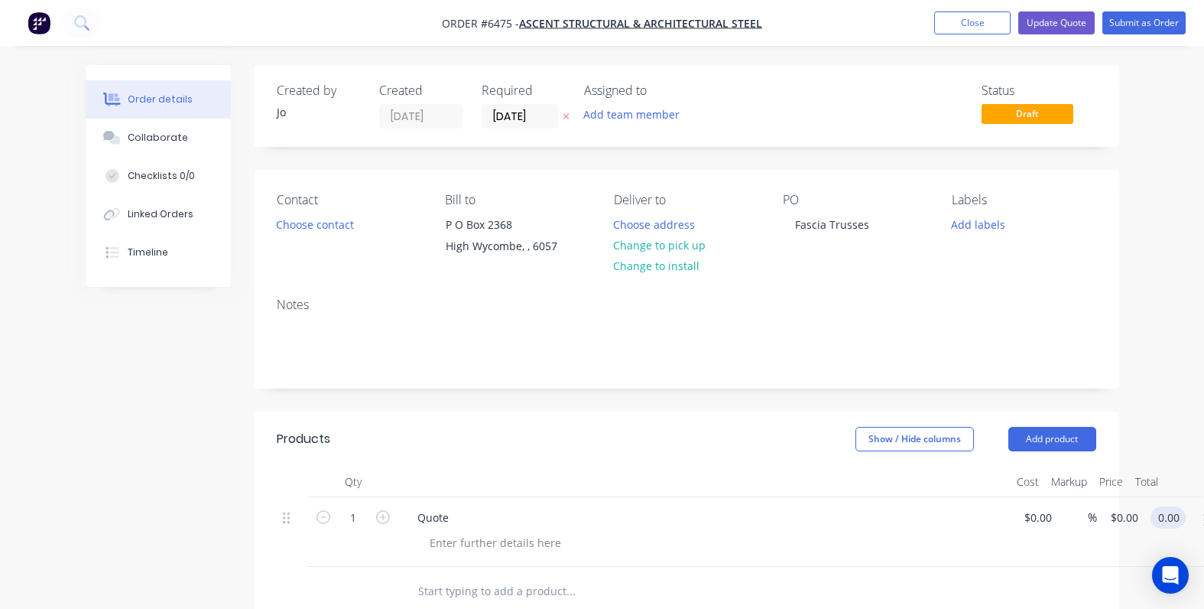
click at [1178, 516] on input "0.00" at bounding box center [1171, 517] width 29 height 22
type input "0.01"
type input "$0.01"
click at [885, 584] on div at bounding box center [674, 591] width 538 height 31
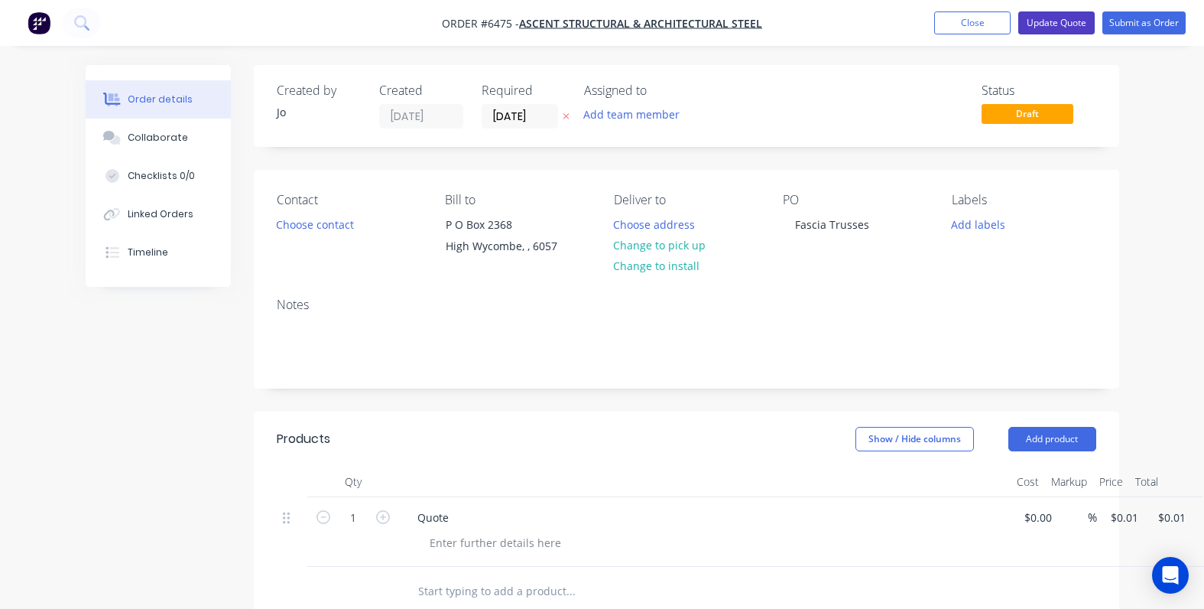
drag, startPoint x: 1057, startPoint y: 21, endPoint x: 1015, endPoint y: 35, distance: 44.5
click at [1052, 18] on button "Update Quote" at bounding box center [1057, 22] width 76 height 23
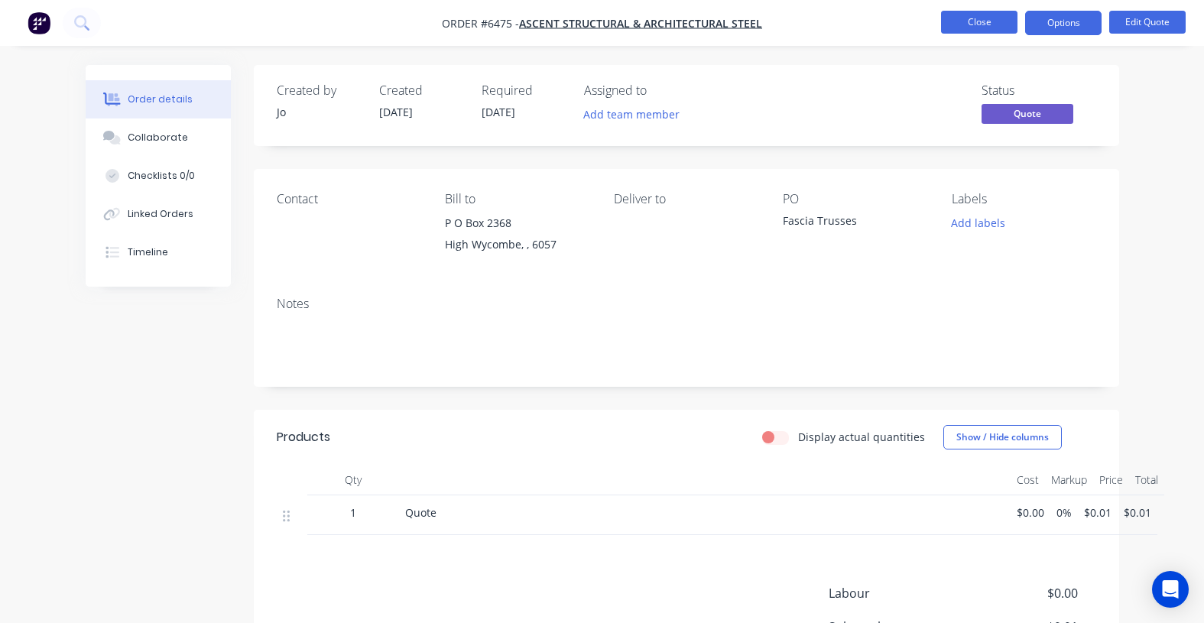
click at [966, 24] on button "Close" at bounding box center [979, 22] width 76 height 23
drag, startPoint x: 86, startPoint y: 414, endPoint x: 155, endPoint y: 383, distance: 76.0
click at [86, 414] on div "Created by Jo Created 22/08/25 Required 22/08/25 Assigned to Add team member St…" at bounding box center [603, 436] width 1034 height 743
click at [961, 18] on button "Close" at bounding box center [979, 22] width 76 height 23
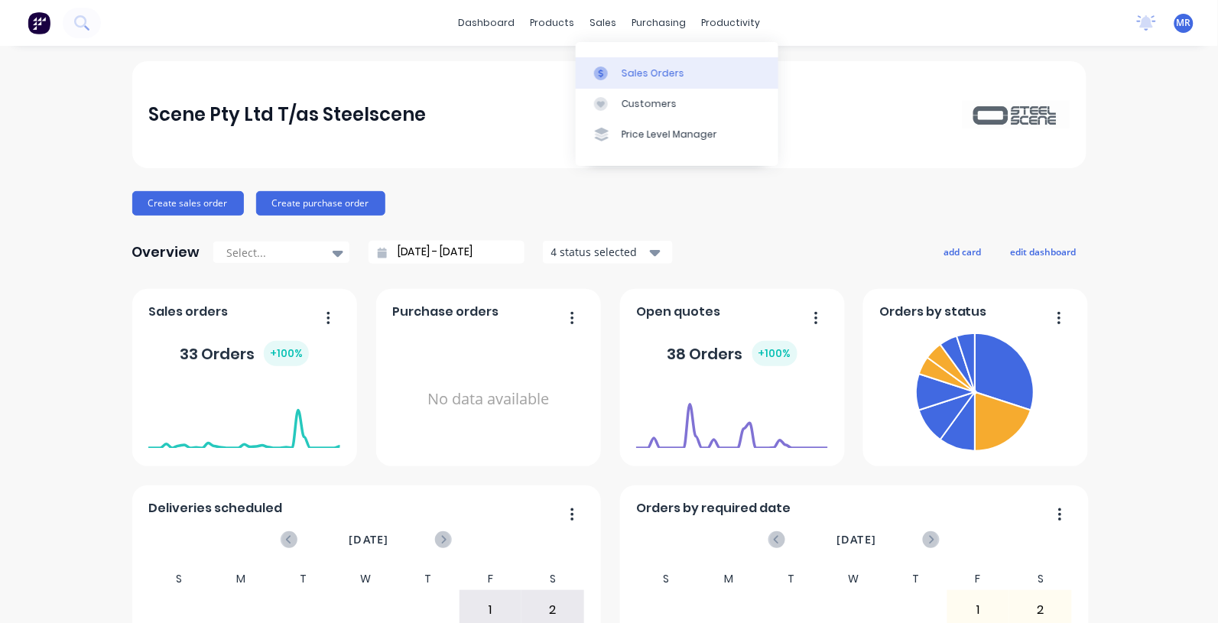
drag, startPoint x: 0, startPoint y: 0, endPoint x: 652, endPoint y: 73, distance: 655.6
click at [649, 71] on div "Sales Orders" at bounding box center [653, 74] width 63 height 14
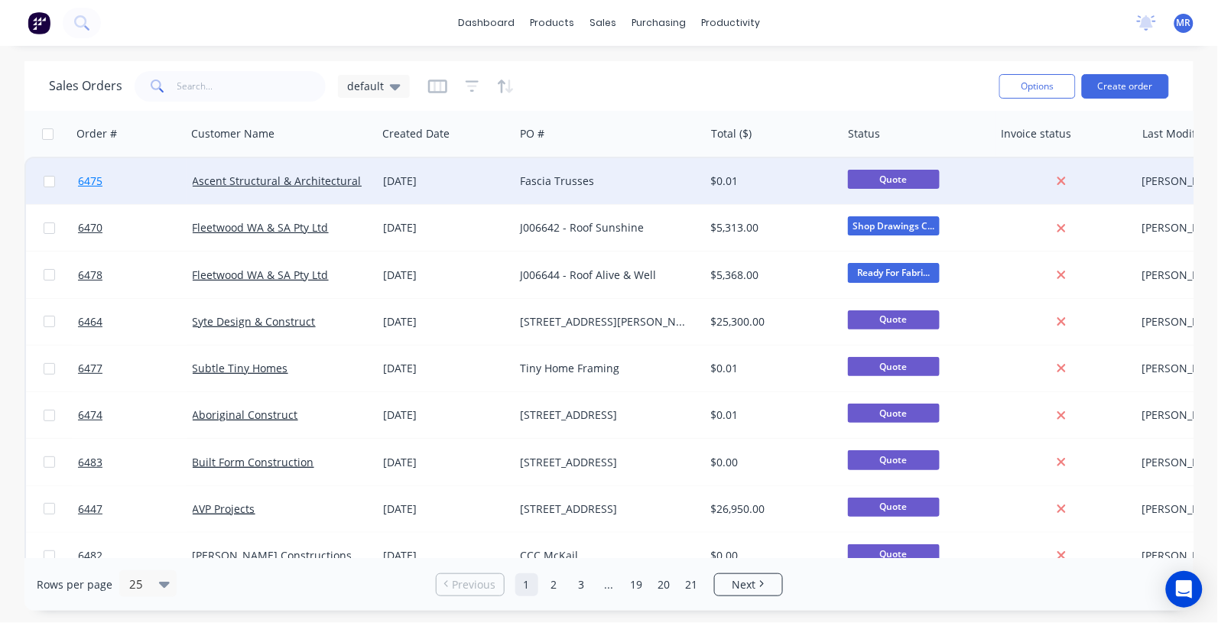
click at [150, 180] on link "6475" at bounding box center [135, 181] width 115 height 46
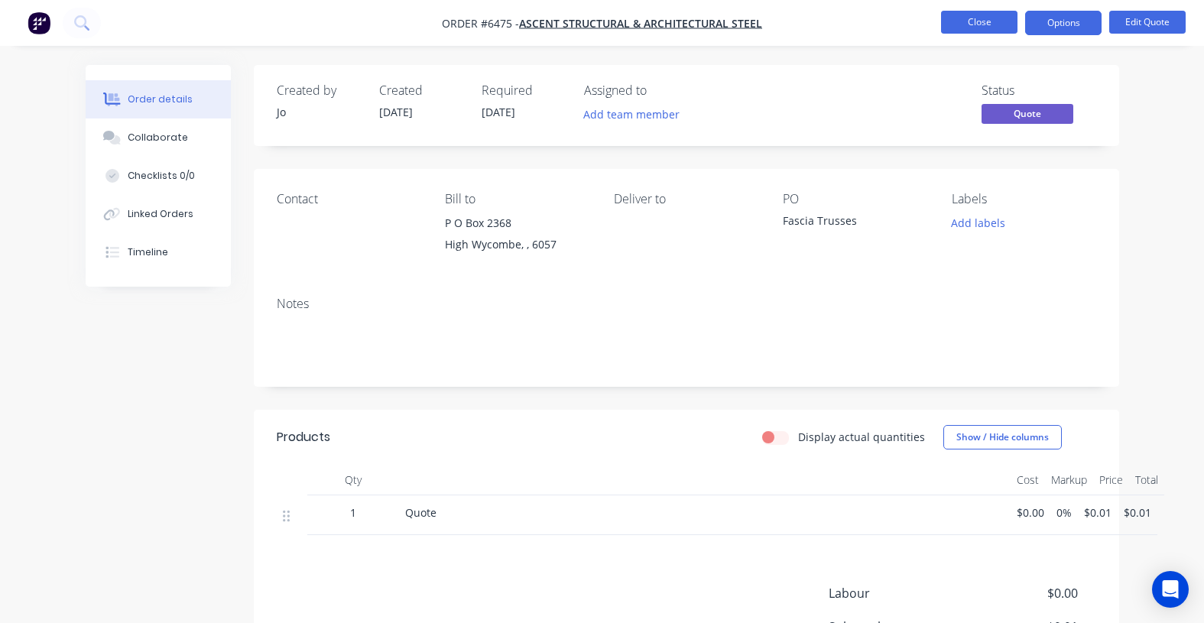
click at [985, 28] on button "Close" at bounding box center [979, 22] width 76 height 23
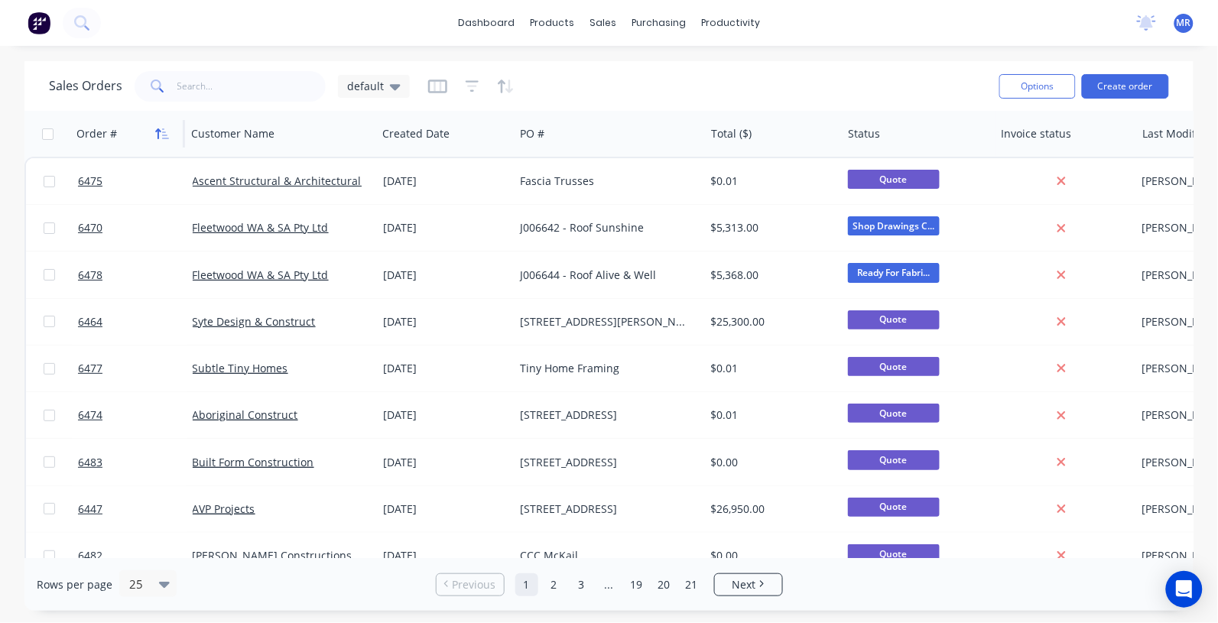
click at [161, 132] on icon "button" at bounding box center [162, 134] width 14 height 12
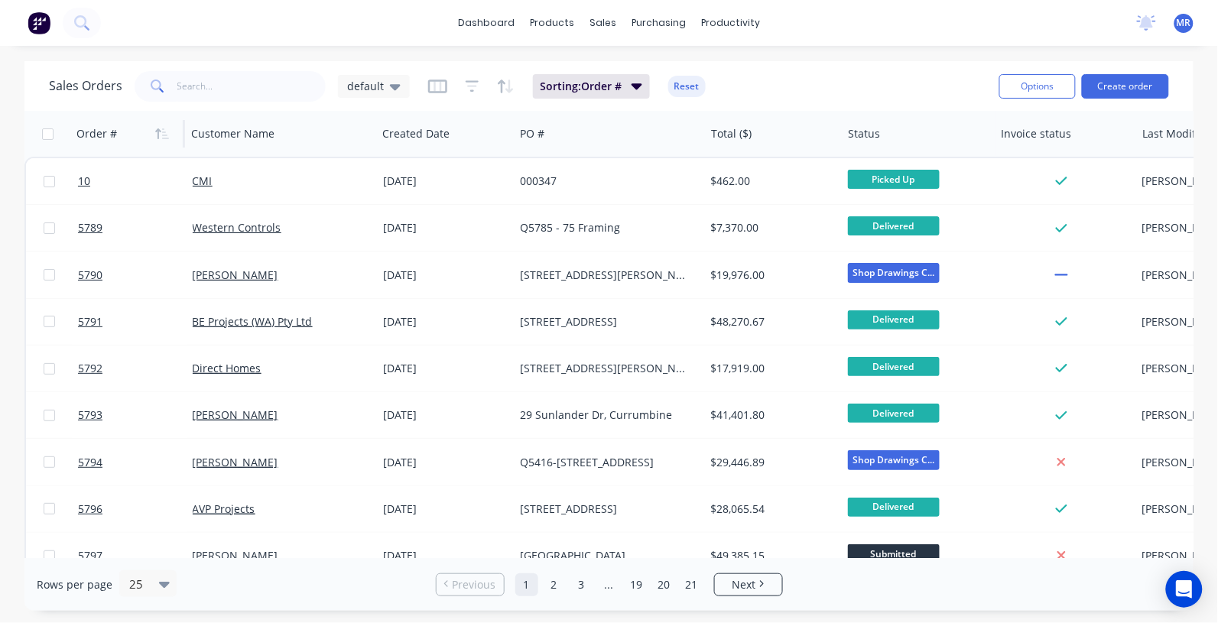
click at [161, 132] on icon "button" at bounding box center [162, 134] width 14 height 12
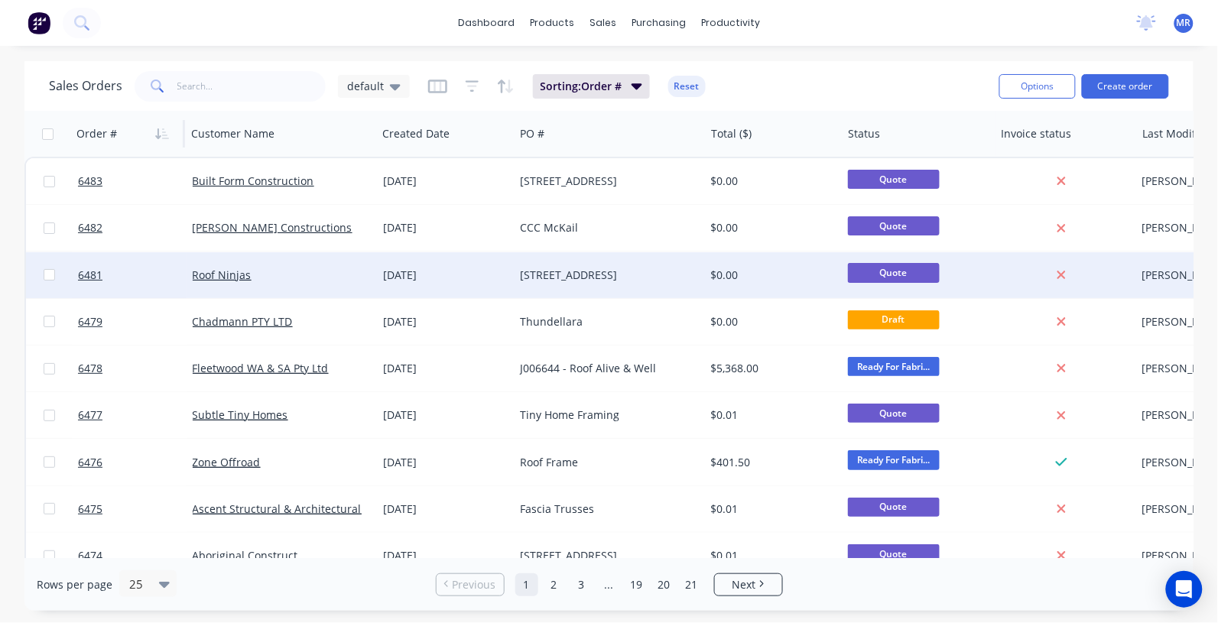
click at [227, 265] on div "Roof Ninjas" at bounding box center [282, 275] width 190 height 46
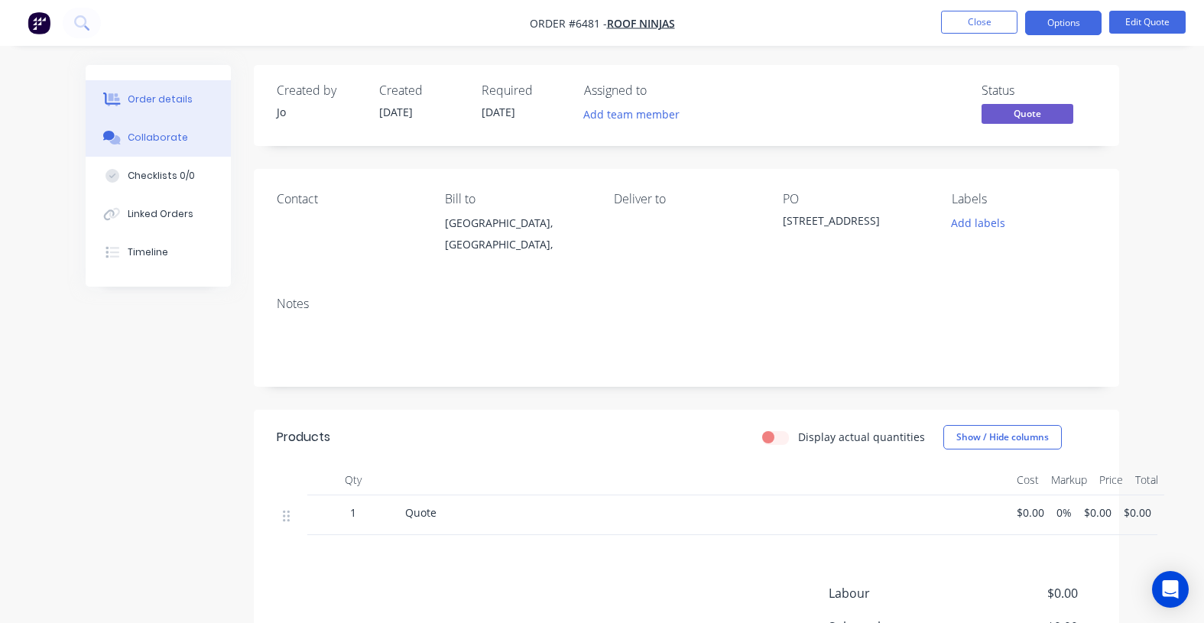
click at [172, 135] on div "Collaborate" at bounding box center [158, 138] width 60 height 14
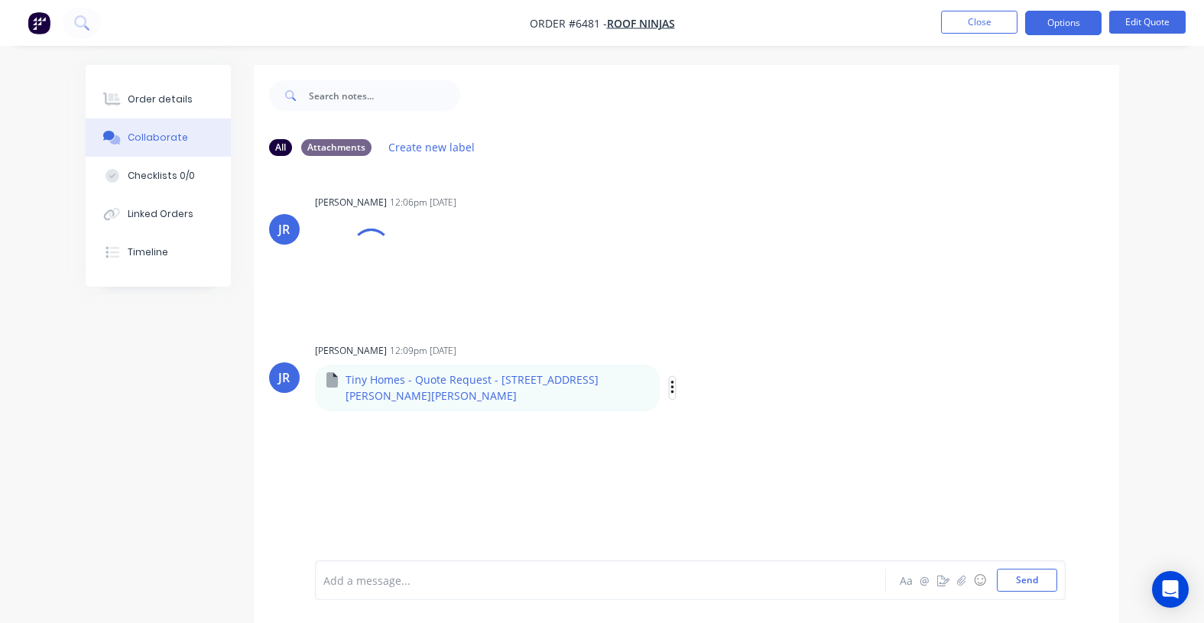
click at [671, 381] on icon "button" at bounding box center [673, 388] width 5 height 18
click at [705, 428] on button "Download" at bounding box center [774, 428] width 172 height 34
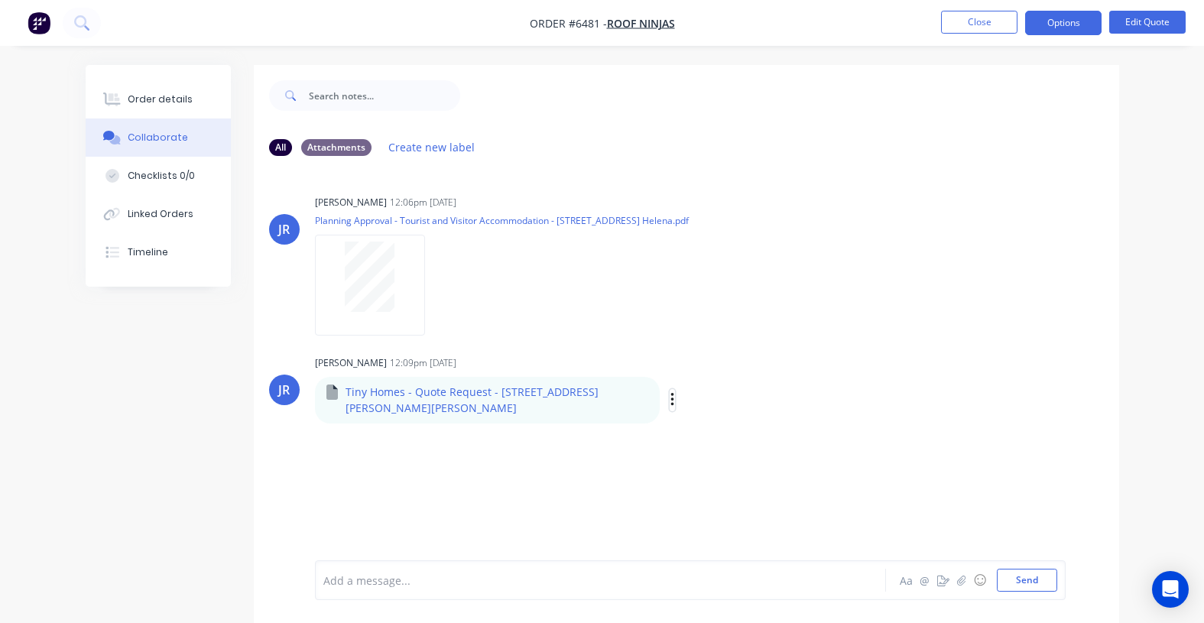
click at [671, 401] on icon "button" at bounding box center [673, 401] width 5 height 18
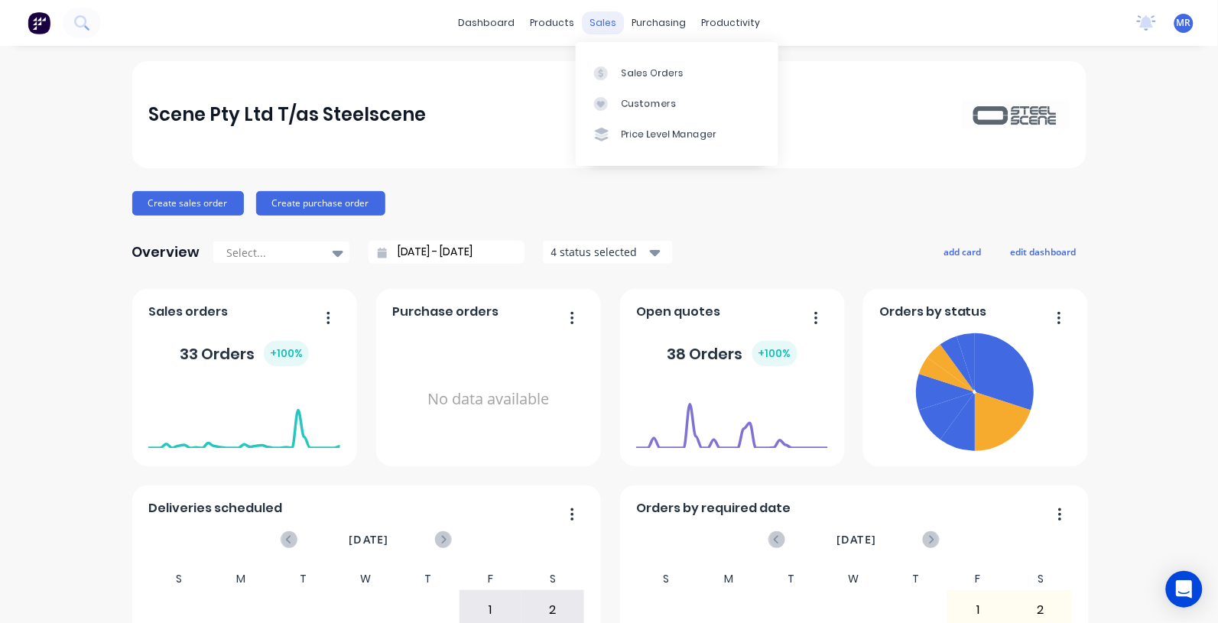
click at [584, 25] on div "sales" at bounding box center [603, 22] width 42 height 23
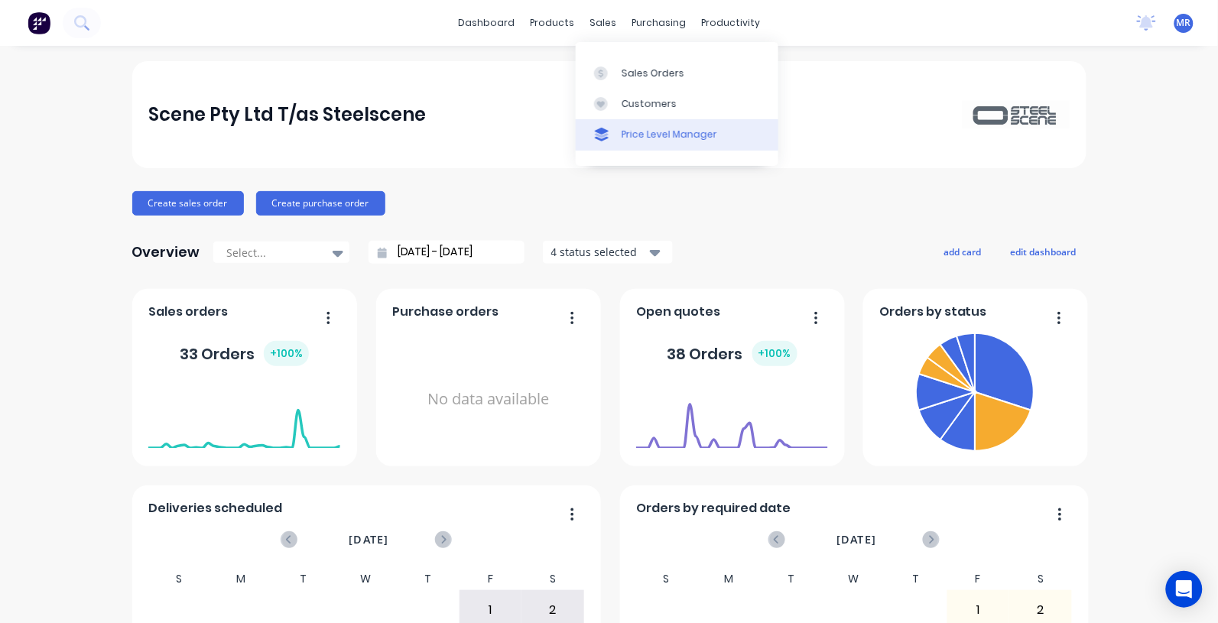
drag, startPoint x: 629, startPoint y: 70, endPoint x: 626, endPoint y: 125, distance: 54.4
click at [629, 70] on div "Sales Orders" at bounding box center [653, 74] width 63 height 14
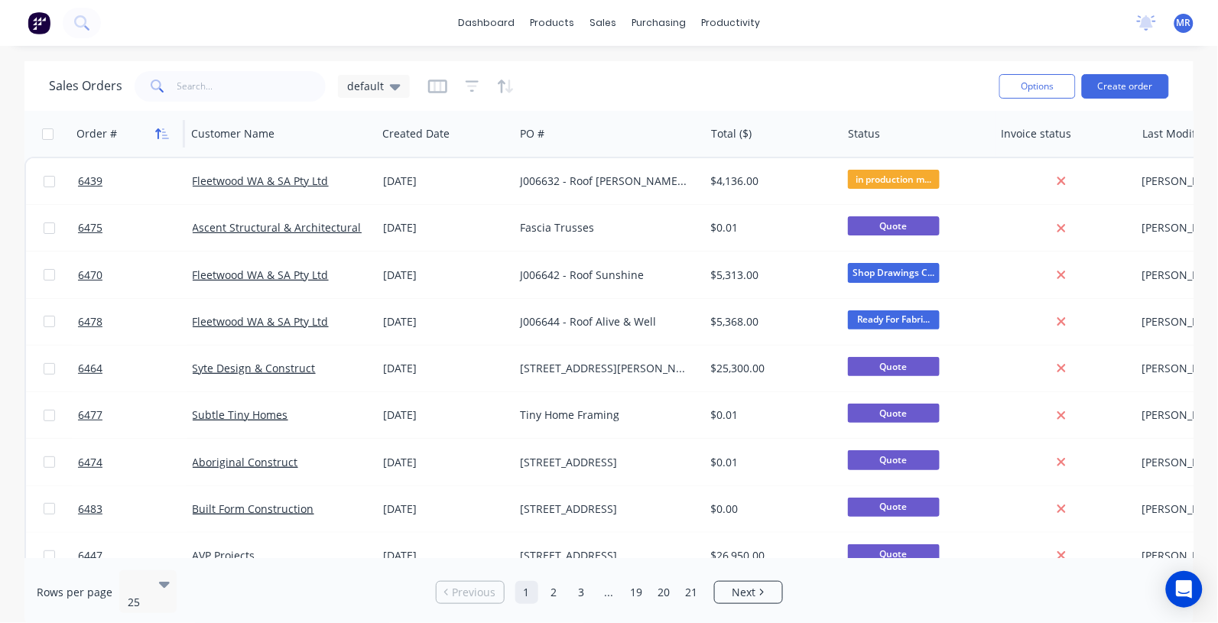
click at [151, 130] on div "Order #" at bounding box center [124, 134] width 97 height 31
drag, startPoint x: 151, startPoint y: 130, endPoint x: 159, endPoint y: 132, distance: 8.0
click at [159, 132] on icon "button" at bounding box center [162, 134] width 14 height 12
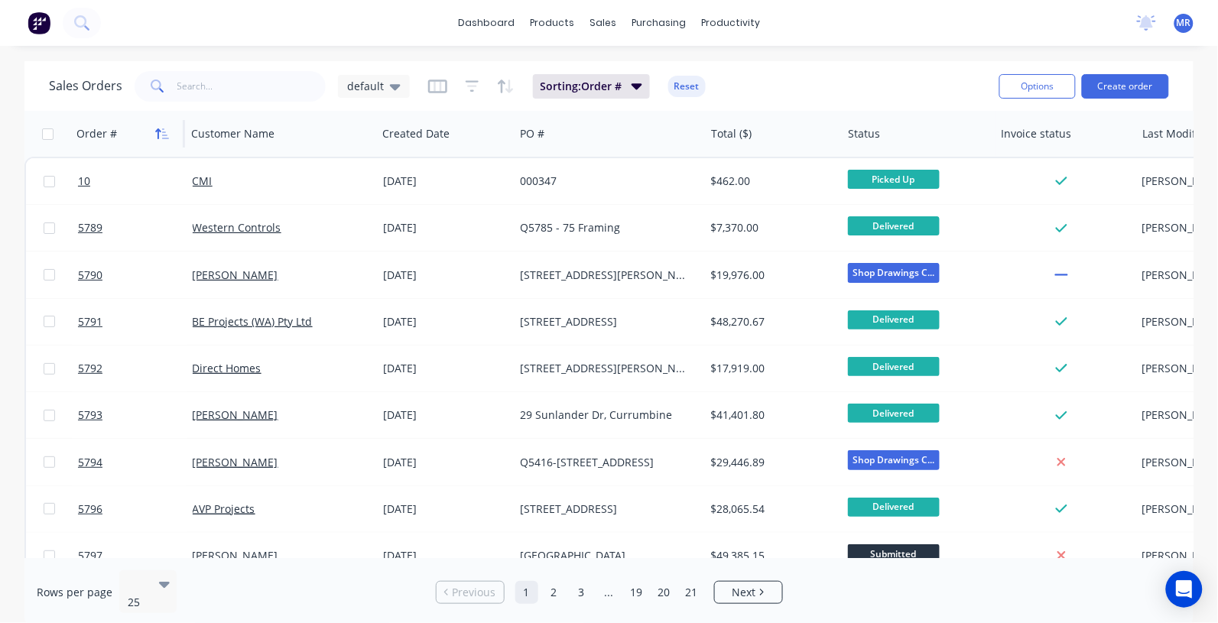
click at [161, 132] on icon "button" at bounding box center [162, 134] width 14 height 12
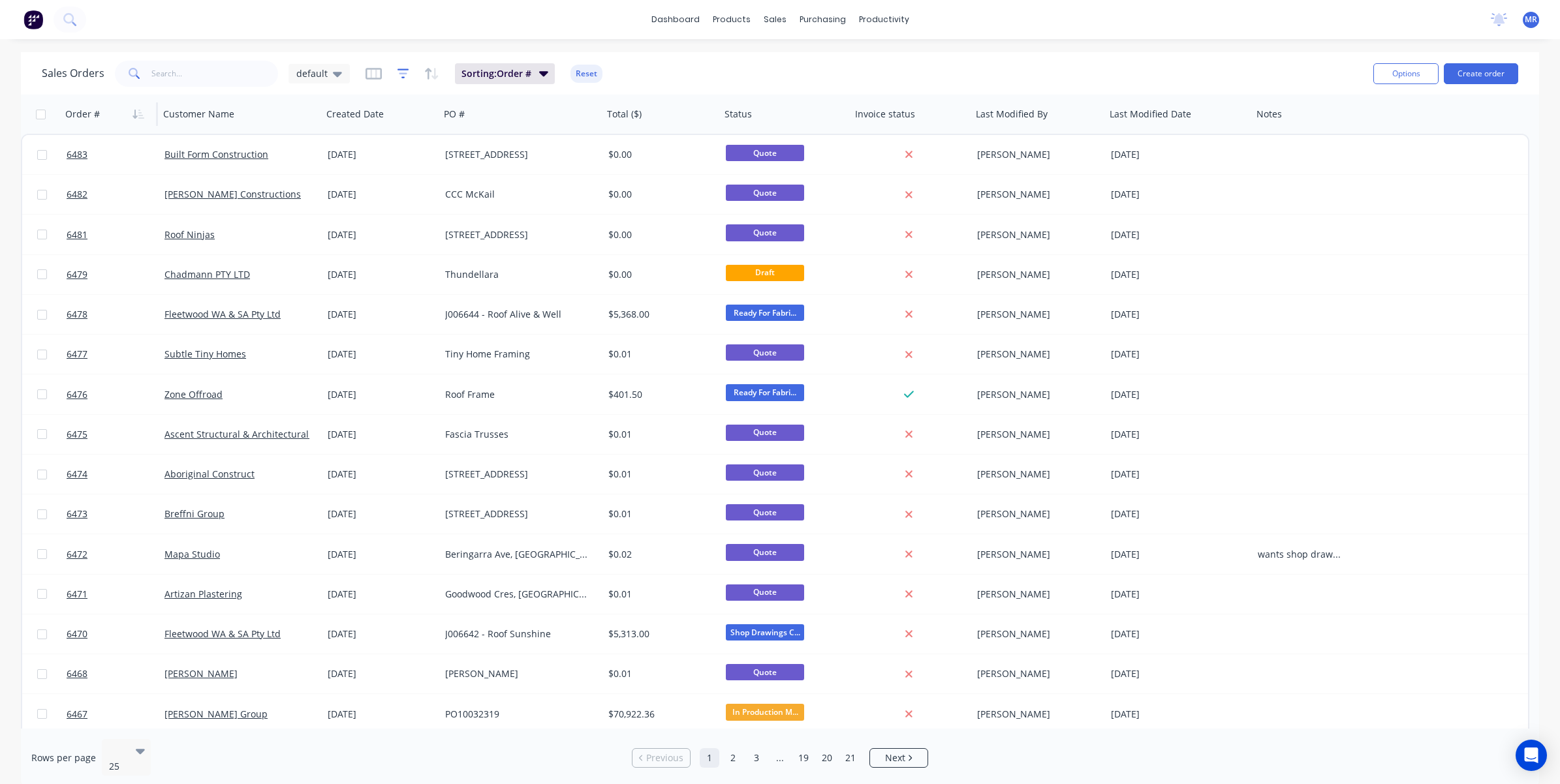
click at [404, 69] on icon "button" at bounding box center [404, 73] width 12 height 9
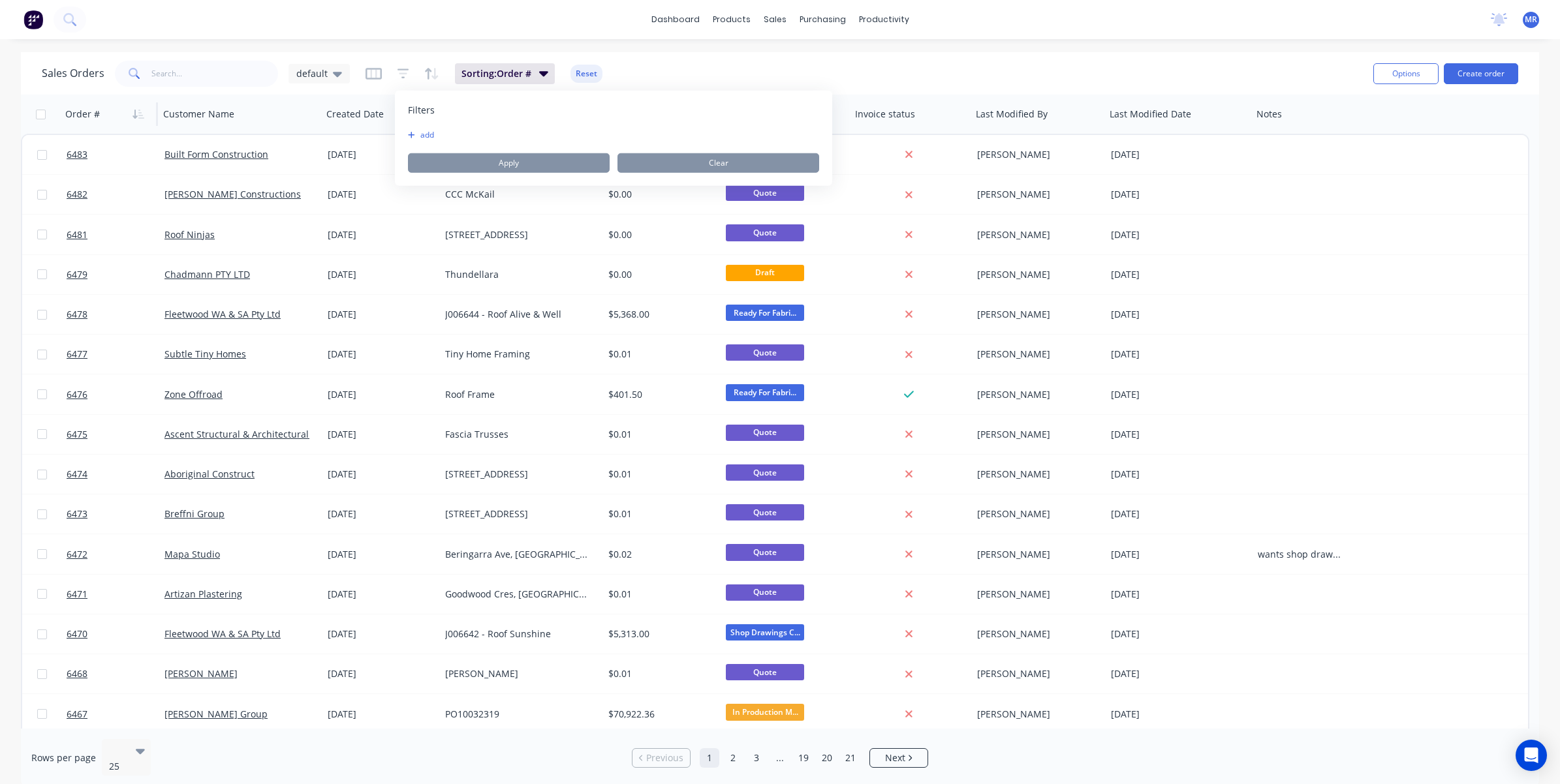
click at [432, 127] on div "Filters add Apply Clear" at bounding box center [614, 138] width 437 height 96
click at [422, 137] on button "add" at bounding box center [424, 135] width 32 height 10
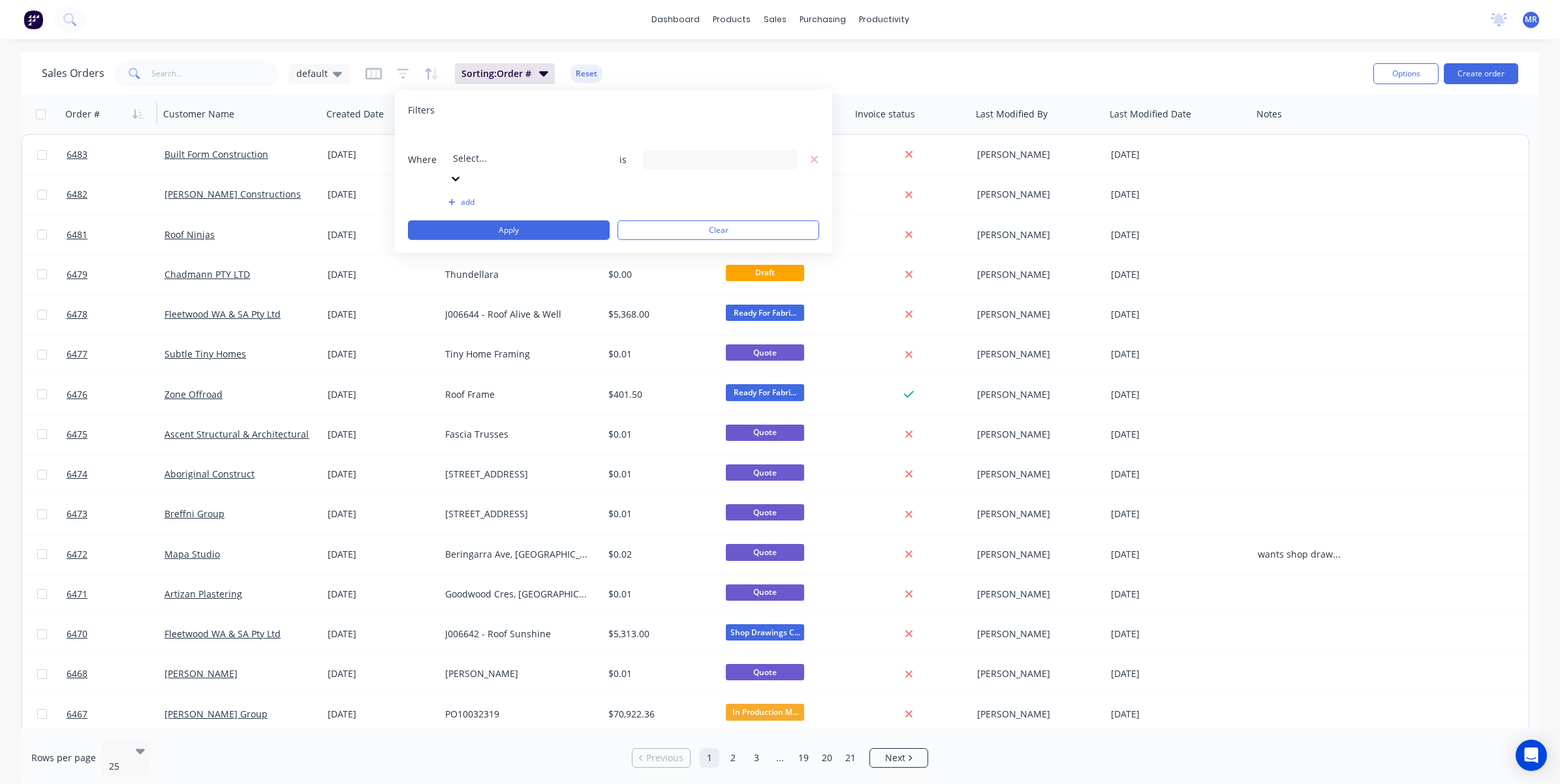
click at [565, 139] on div at bounding box center [547, 140] width 188 height 16
click at [729, 149] on div "19 Status selected" at bounding box center [720, 159] width 154 height 20
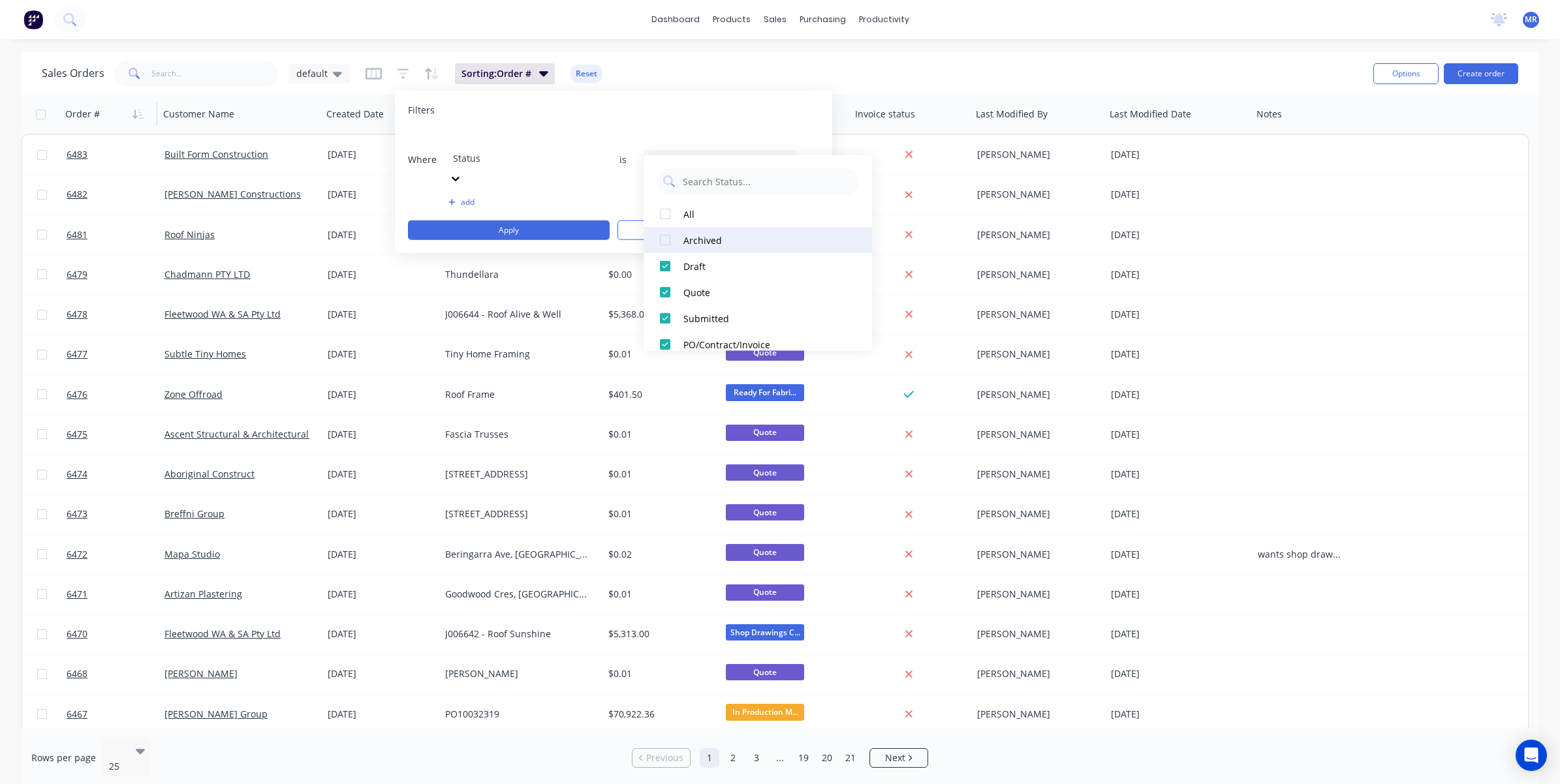
drag, startPoint x: 690, startPoint y: 226, endPoint x: 694, endPoint y: 217, distance: 9.8
click at [690, 227] on button "Archived" at bounding box center [758, 240] width 229 height 26
click at [696, 216] on div "All" at bounding box center [762, 213] width 157 height 14
click at [701, 216] on div "All" at bounding box center [762, 213] width 157 height 14
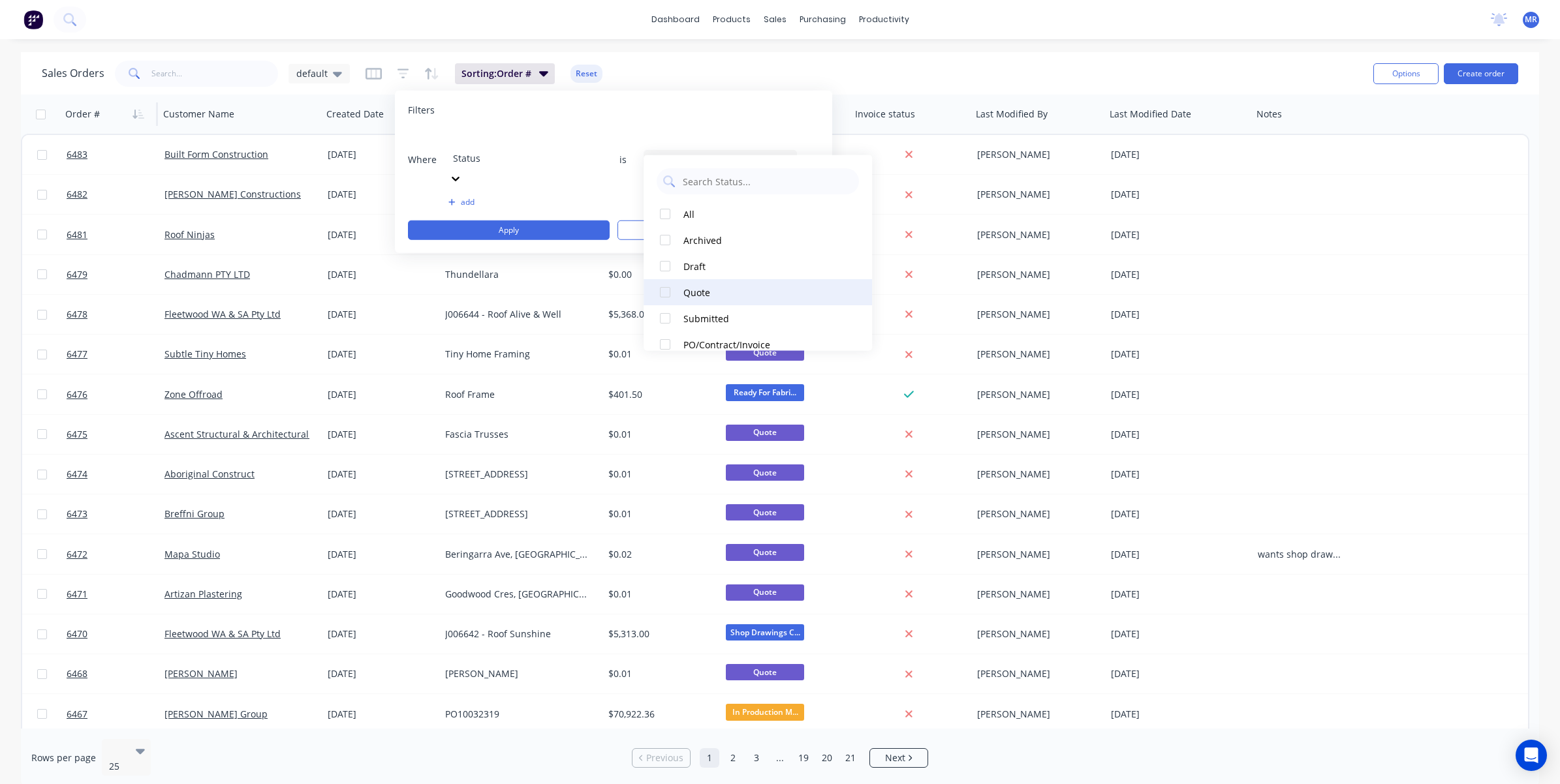
click at [701, 288] on div "Quote" at bounding box center [762, 292] width 157 height 14
click at [562, 220] on button "Apply" at bounding box center [509, 229] width 201 height 20
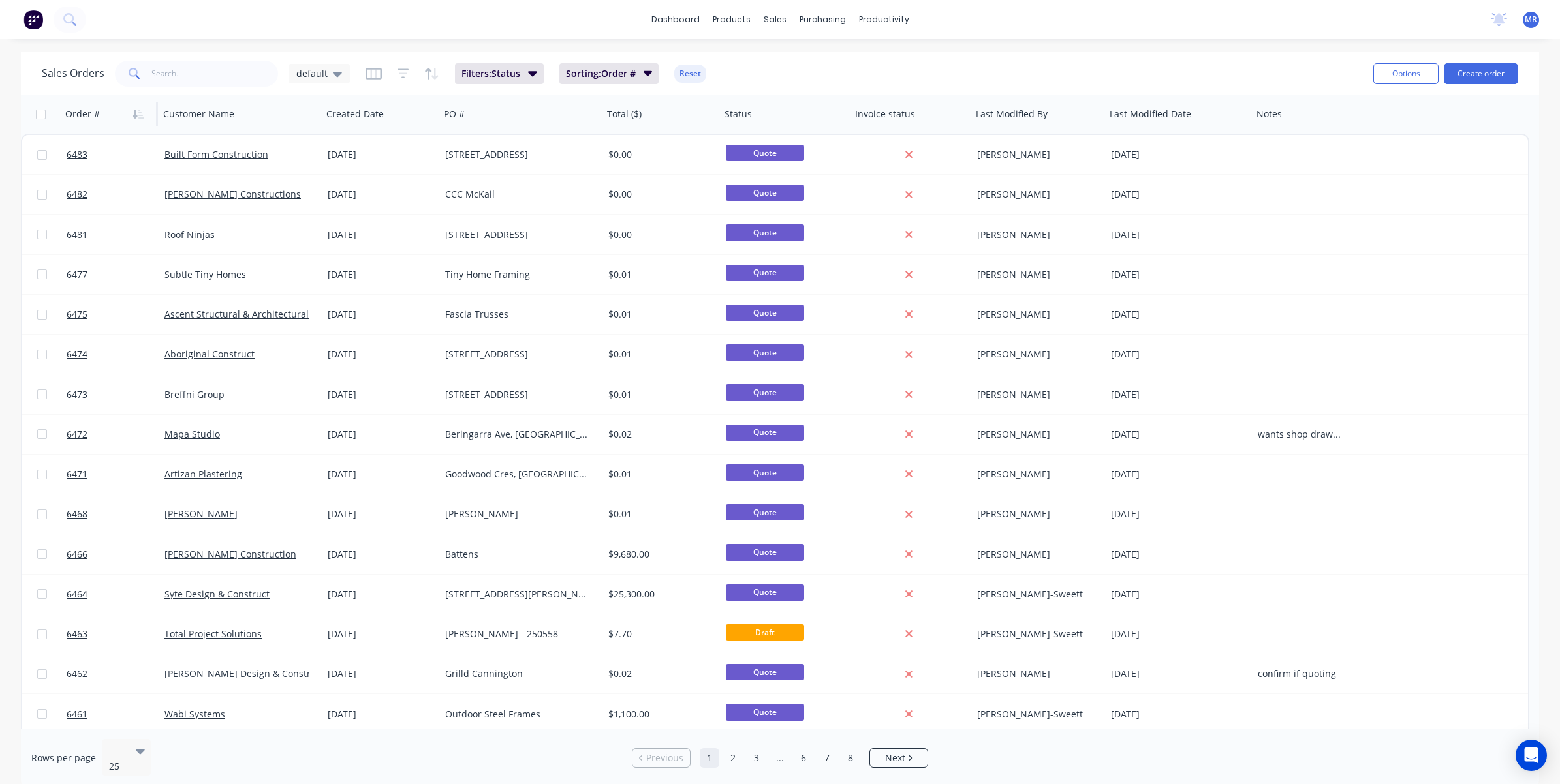
click at [599, 84] on div "Sales Orders default Filters: Status Sorting: Order # Reset" at bounding box center [702, 73] width 1321 height 32
click at [624, 82] on button "Sorting: Order #" at bounding box center [608, 73] width 100 height 20
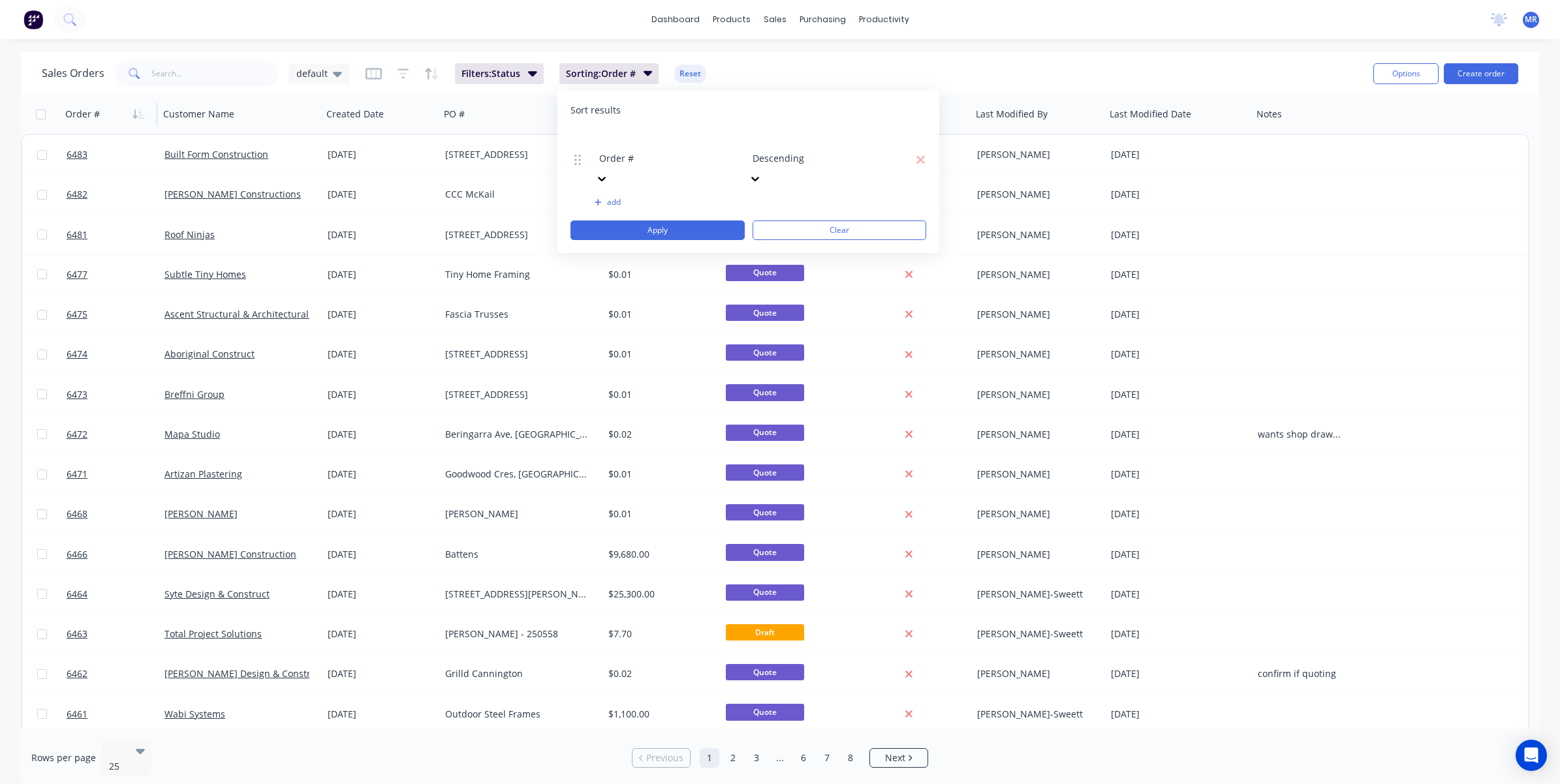
click at [699, 135] on div at bounding box center [693, 140] width 188 height 16
click at [612, 197] on button "add" at bounding box center [667, 202] width 146 height 10
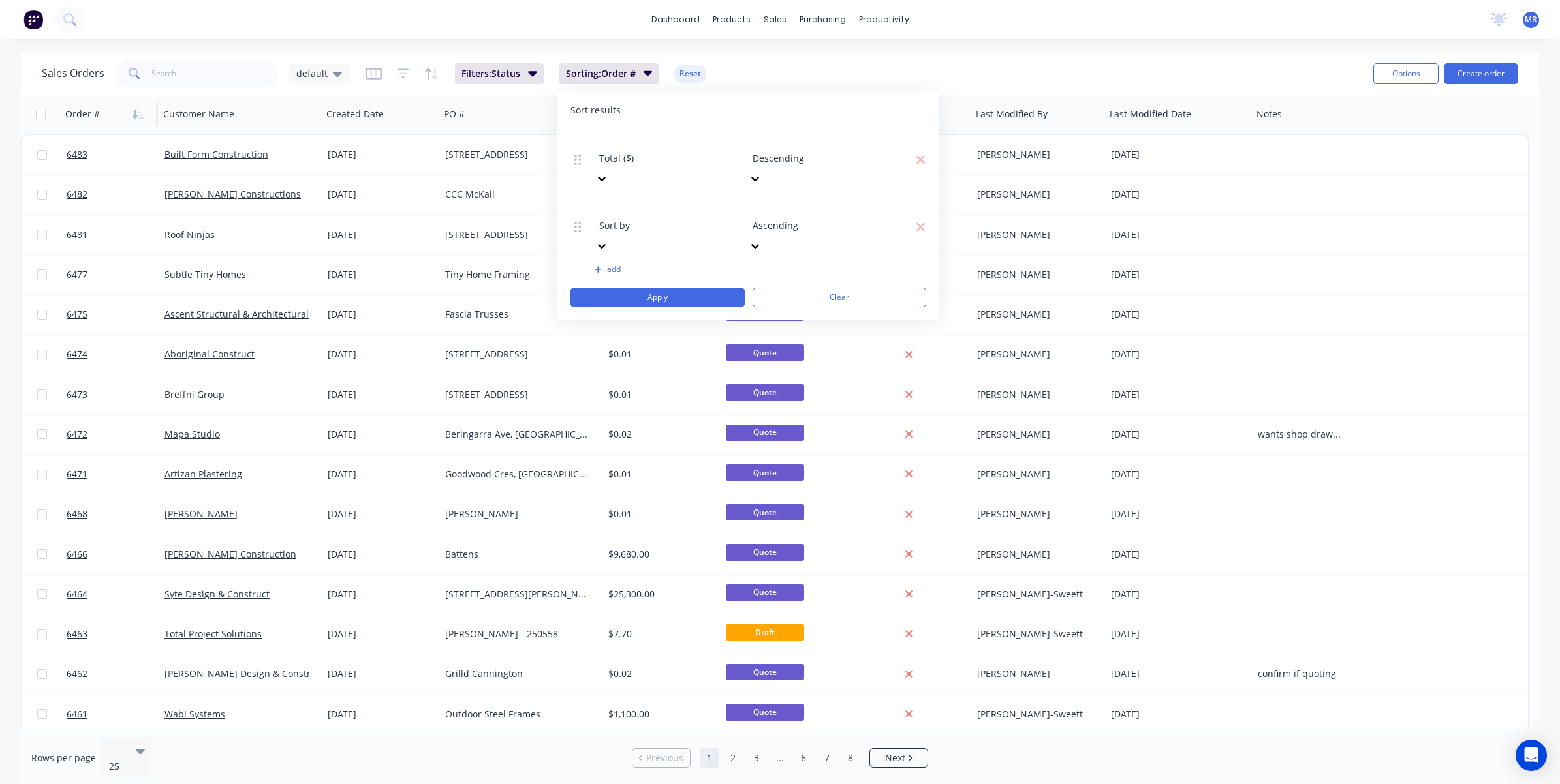
click at [658, 200] on div at bounding box center [693, 207] width 188 height 16
click at [656, 531] on div "Order #" at bounding box center [780, 791] width 1560 height 14
click at [803, 200] on div at bounding box center [847, 207] width 188 height 16
click at [721, 287] on button "Apply" at bounding box center [657, 297] width 174 height 20
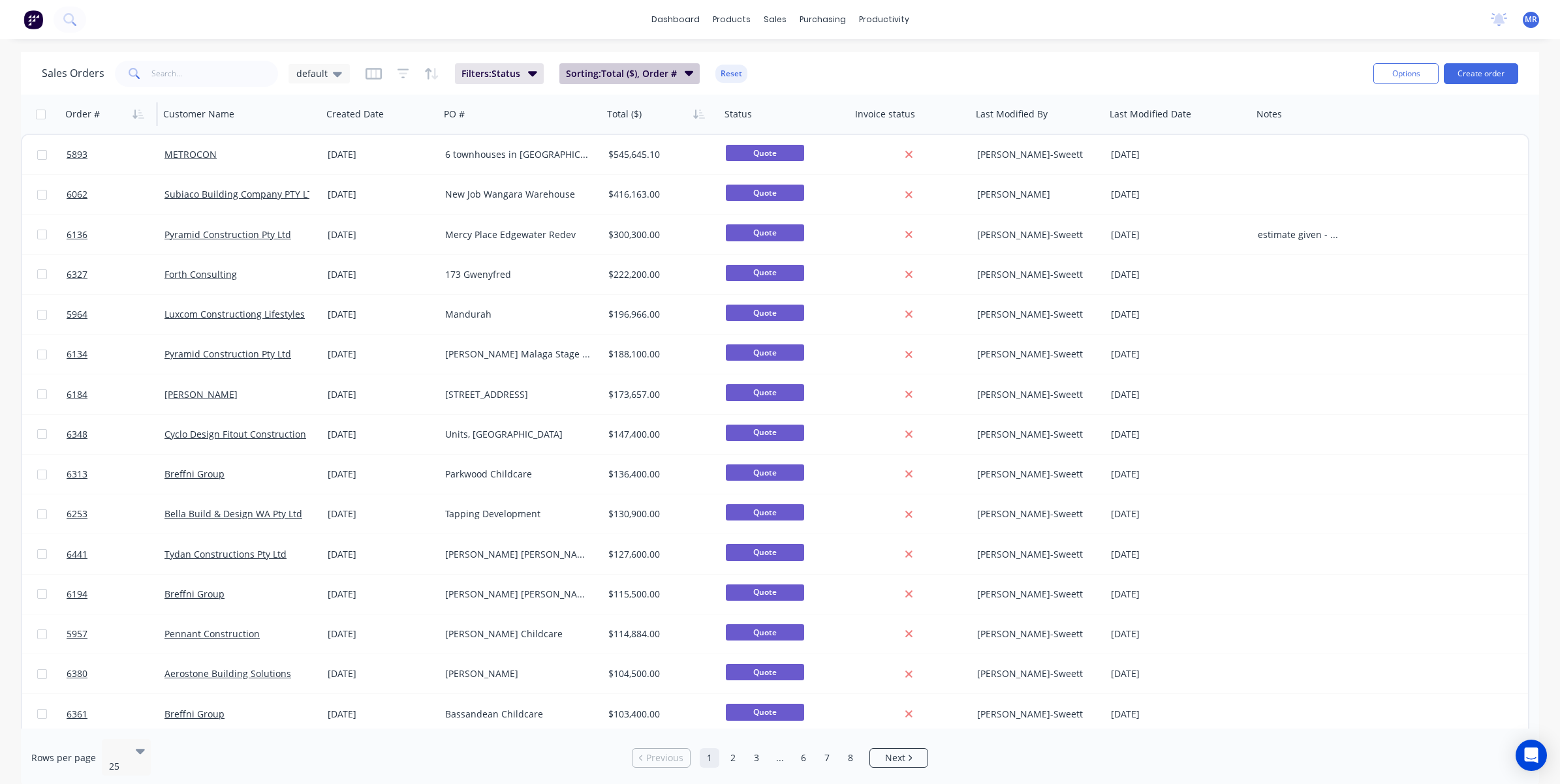
click at [656, 76] on span "Sorting: Total ($), Order #" at bounding box center [621, 73] width 111 height 13
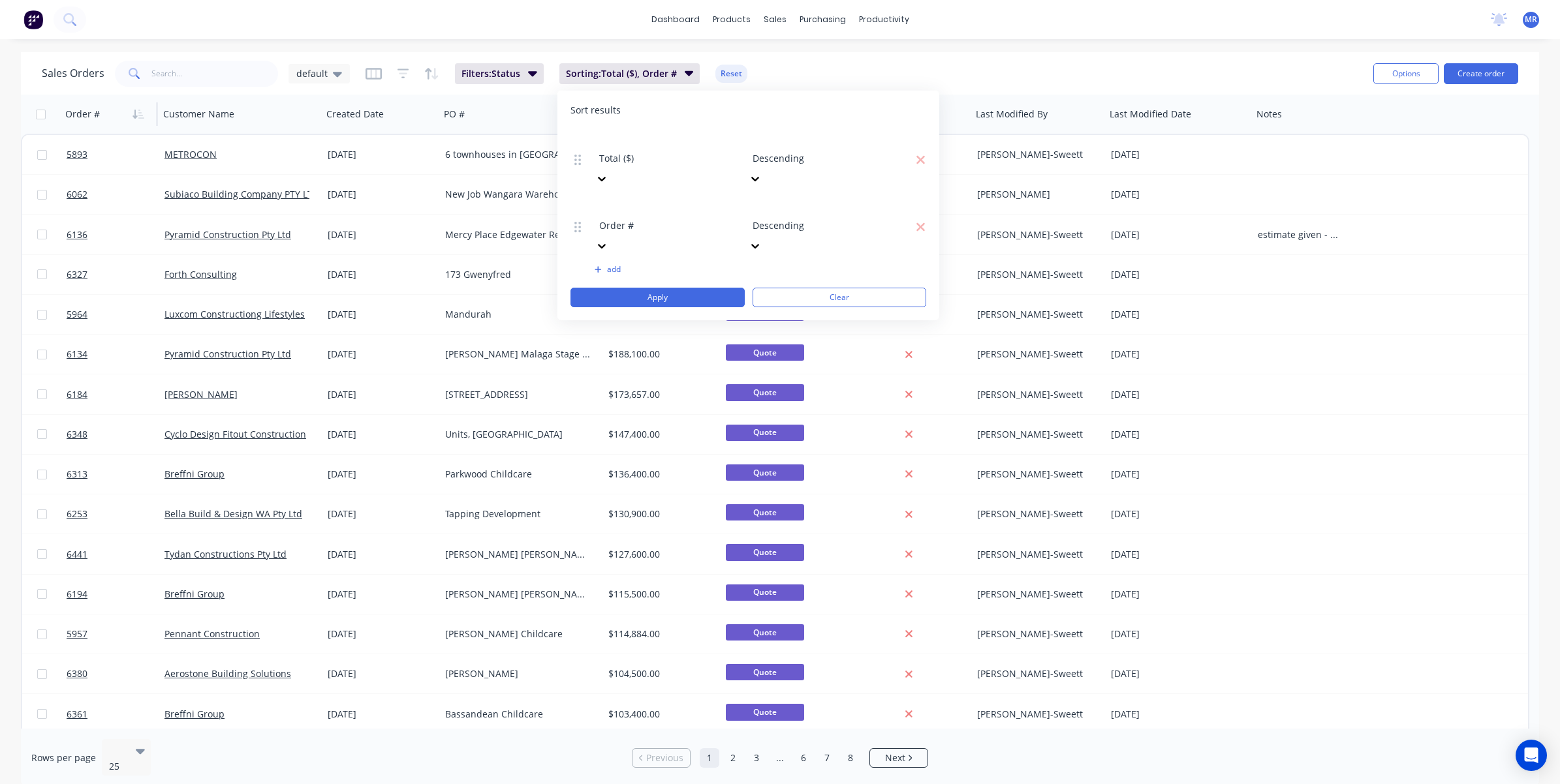
click at [781, 148] on div at bounding box center [847, 140] width 188 height 16
click at [782, 531] on div "Ascending" at bounding box center [780, 791] width 1560 height 14
click at [712, 287] on button "Apply" at bounding box center [657, 297] width 174 height 20
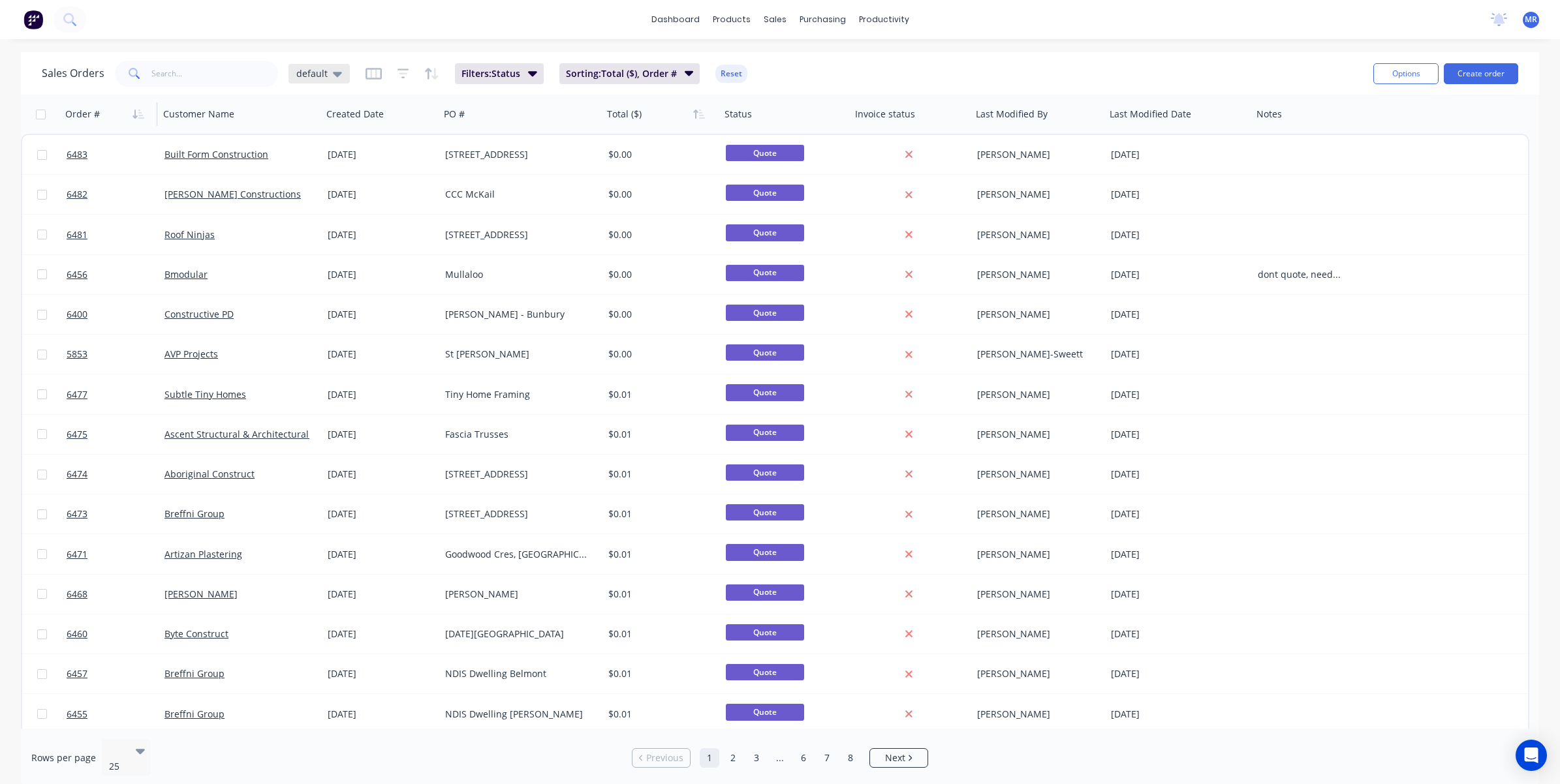
click at [341, 73] on div "default" at bounding box center [319, 73] width 61 height 20
click at [342, 154] on button "Save new view" at bounding box center [380, 156] width 175 height 20
click at [540, 129] on input "text" at bounding box center [591, 126] width 160 height 25
type input "quote"
click at [539, 174] on button "Save" at bounding box center [547, 181] width 87 height 20
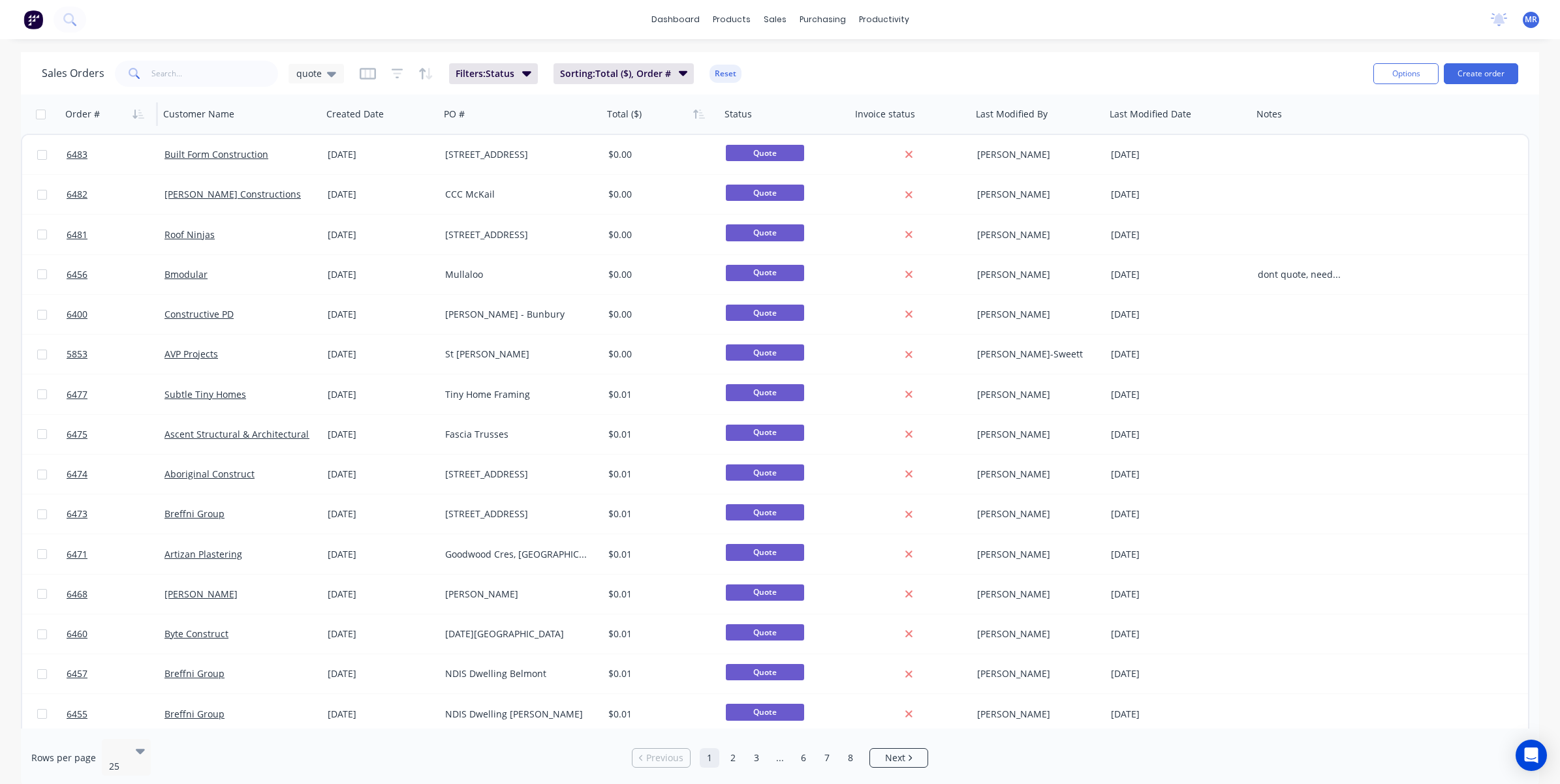
click at [880, 62] on div "Sales Orders quote Filters: Status Sorting: Total ($), Order # Reset" at bounding box center [702, 73] width 1321 height 32
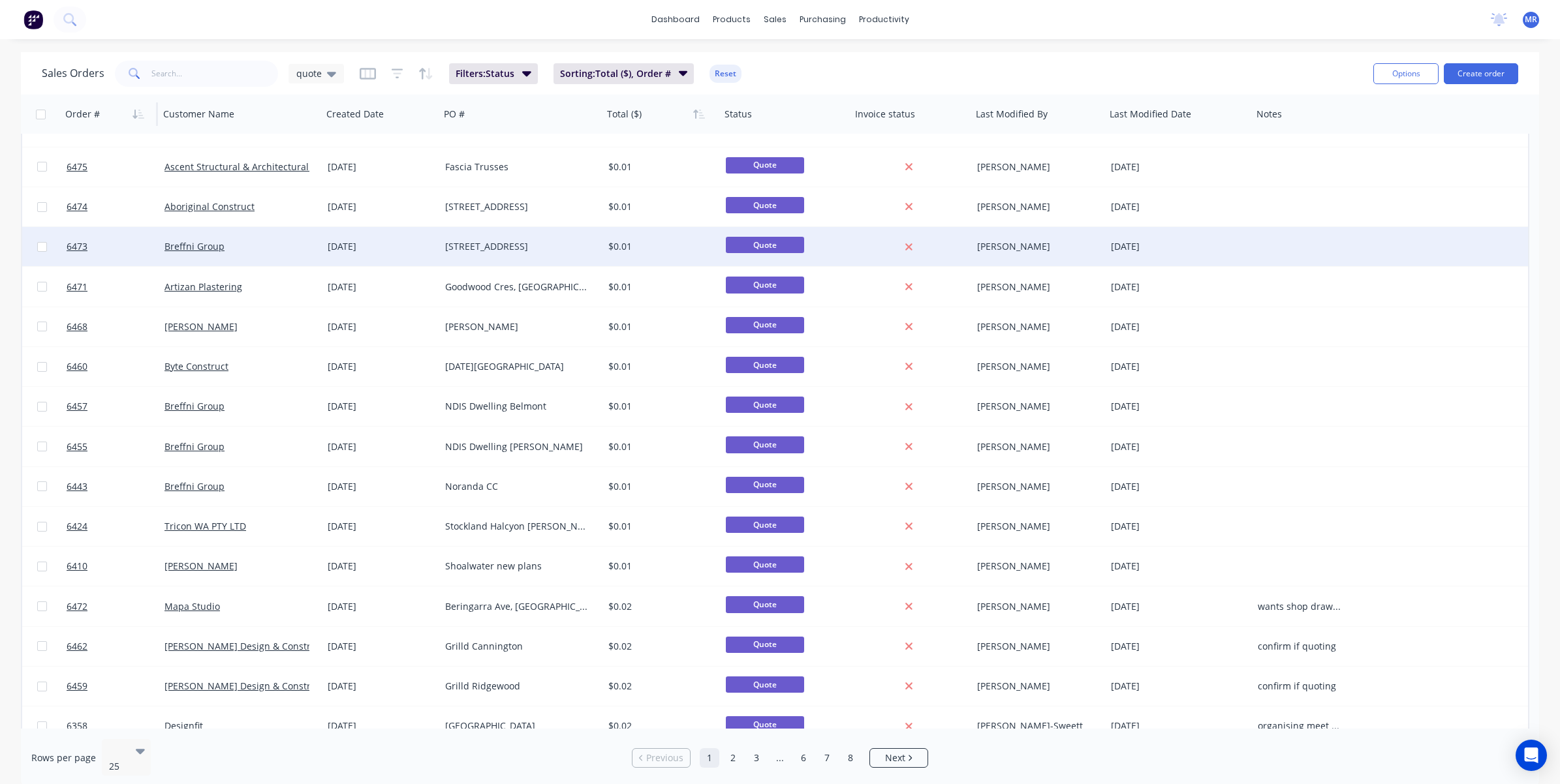
scroll to position [404, 0]
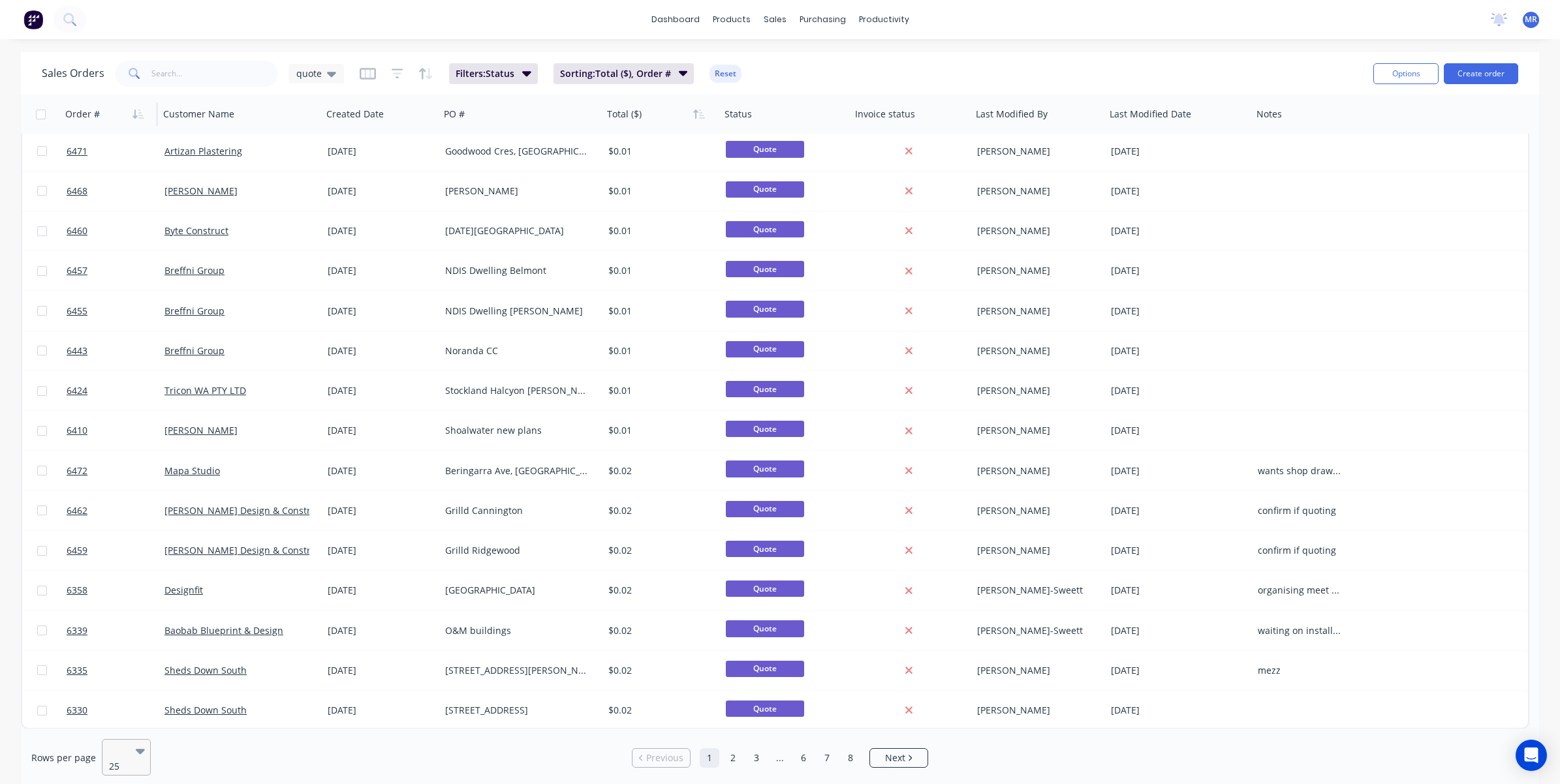
click at [141, 531] on icon at bounding box center [140, 751] width 9 height 15
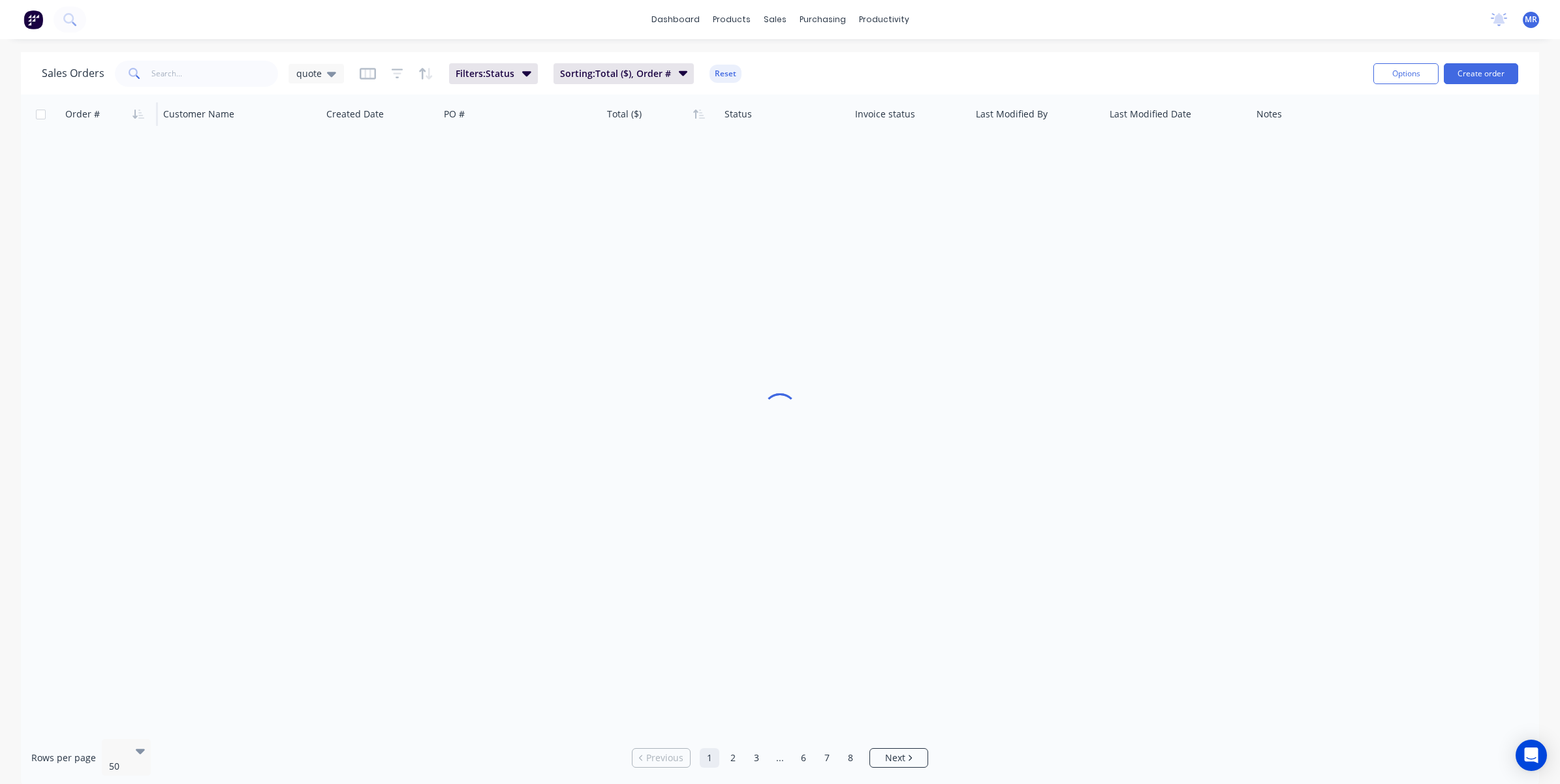
scroll to position [0, 0]
